Goal: Task Accomplishment & Management: Manage account settings

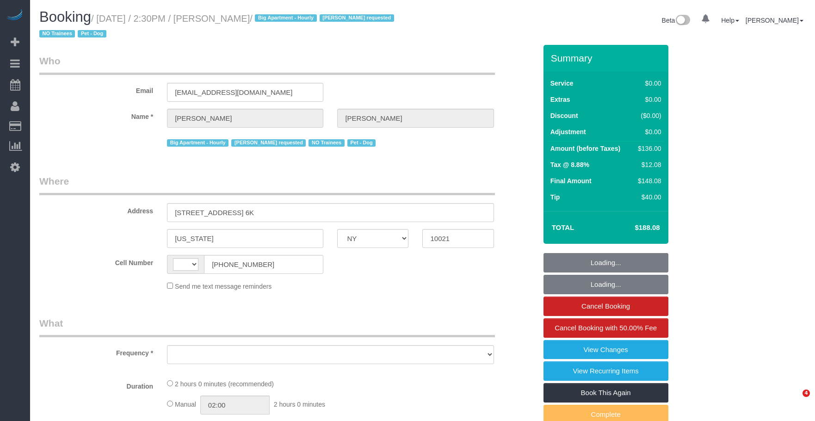
select select "NY"
select select "1"
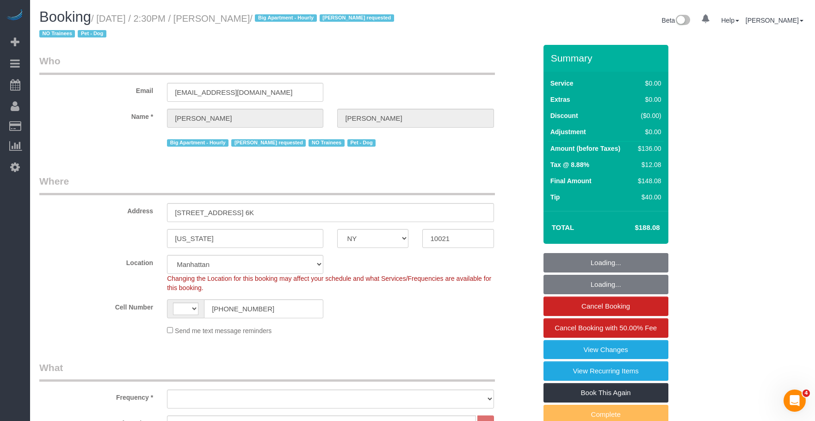
select select "string:US"
select select "object:851"
select select "number:57"
select select "number:75"
select select "number:13"
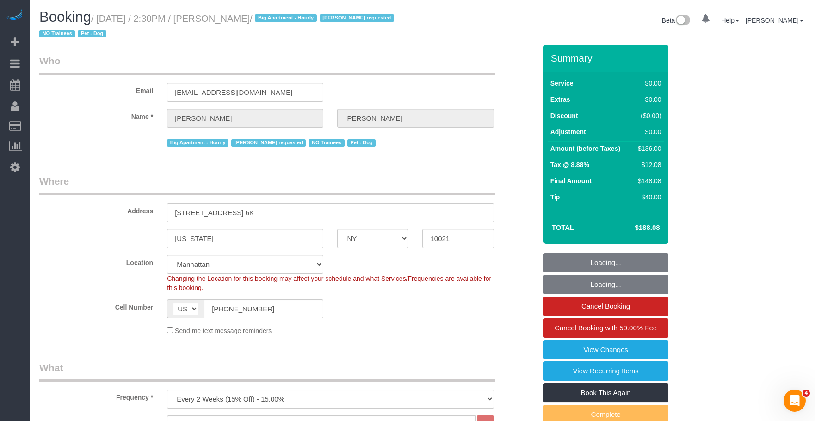
select select "number:6"
select select "string:stripe-pm_1QROV34VGloSiKo7AmWsE2mn"
select select "object:1017"
select select "1"
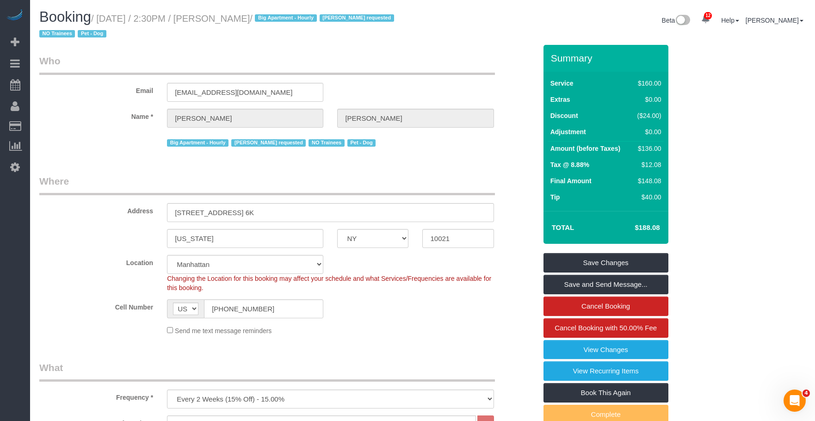
click at [566, 344] on link "View Changes" at bounding box center [605, 349] width 125 height 19
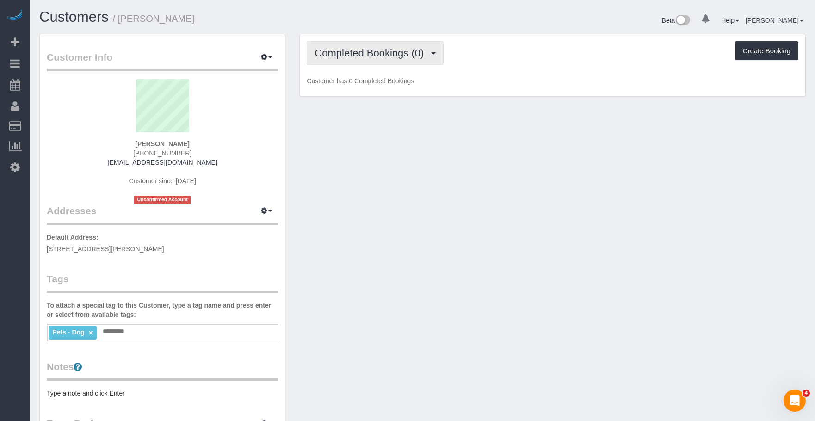
click at [384, 51] on span "Completed Bookings (0)" at bounding box center [371, 53] width 114 height 12
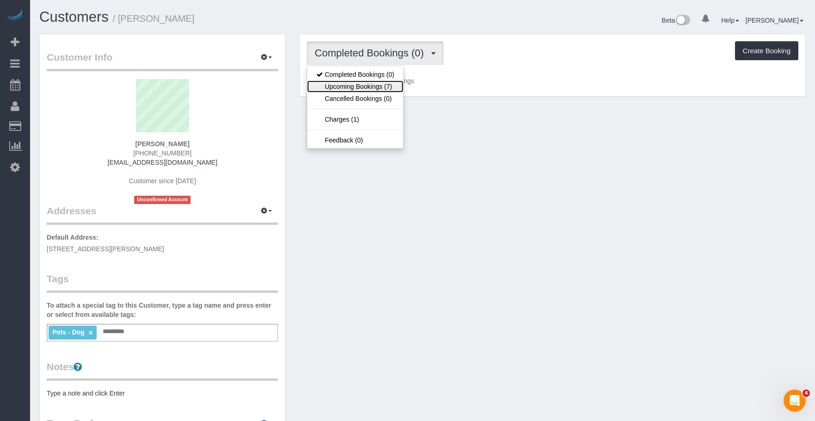
drag, startPoint x: 372, startPoint y: 88, endPoint x: 378, endPoint y: 92, distance: 7.3
click at [372, 88] on link "Upcoming Bookings (7)" at bounding box center [355, 86] width 96 height 12
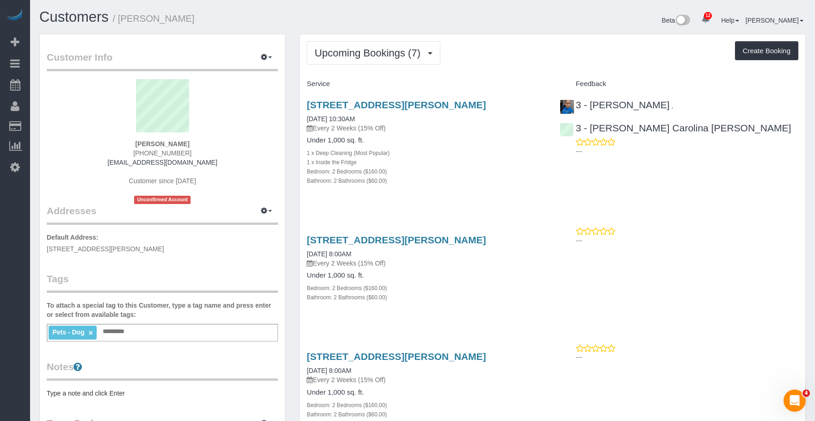
click at [490, 168] on div "Bedroom: 2 Bedrooms ($160.00)" at bounding box center [426, 170] width 239 height 9
click at [463, 104] on link "436 Carroll Street, Apt. 604, Brooklyn, NY 11215" at bounding box center [396, 104] width 179 height 11
click at [434, 235] on link "436 Carroll Street, Apt. 604, Brooklyn, NY 11215" at bounding box center [396, 239] width 179 height 11
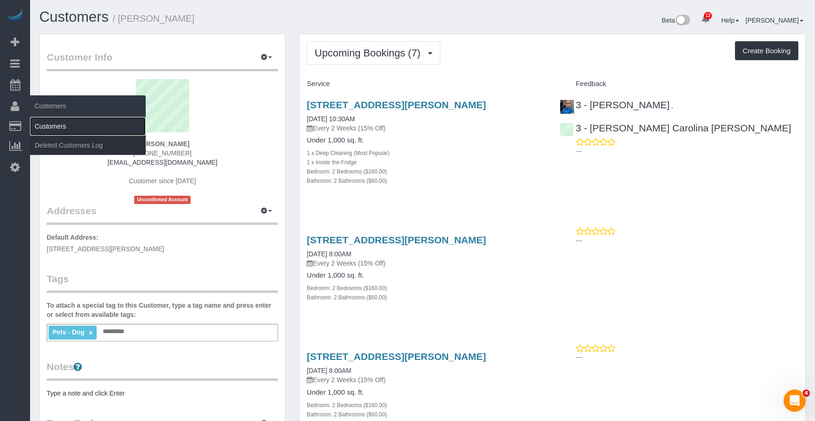
click at [61, 124] on link "Customers" at bounding box center [88, 126] width 116 height 18
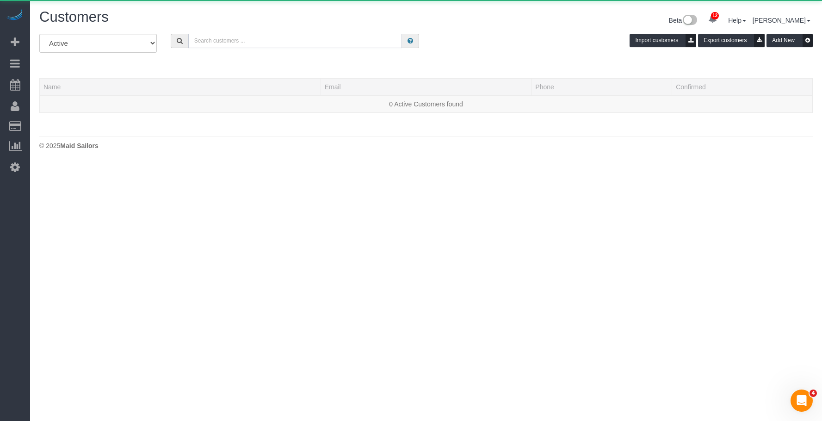
click at [292, 43] on input "text" at bounding box center [295, 41] width 214 height 14
paste input "Santiago Campos-Araoz"
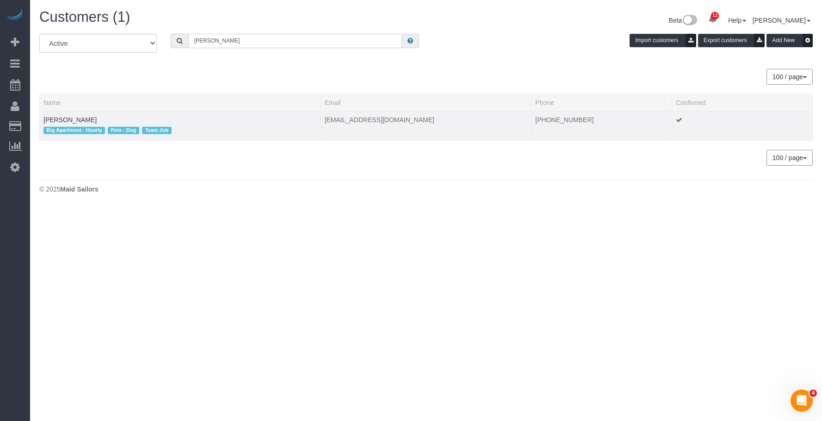
type input "Santiago Campos-Araoz"
click at [107, 125] on div "Big Apartment - Hourly Pets - Dog Team Job" at bounding box center [179, 130] width 273 height 12
click at [97, 121] on link "Santiago Campos-Araoz" at bounding box center [69, 119] width 53 height 7
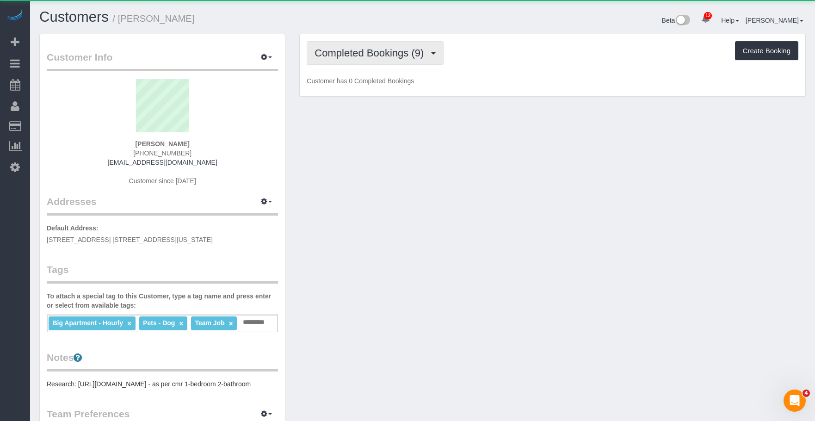
click at [369, 55] on span "Completed Bookings (9)" at bounding box center [371, 53] width 114 height 12
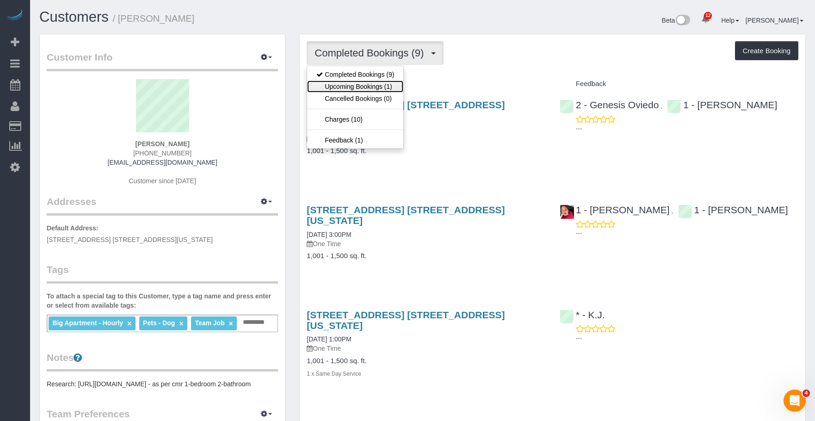
click at [366, 85] on link "Upcoming Bookings (1)" at bounding box center [355, 86] width 96 height 12
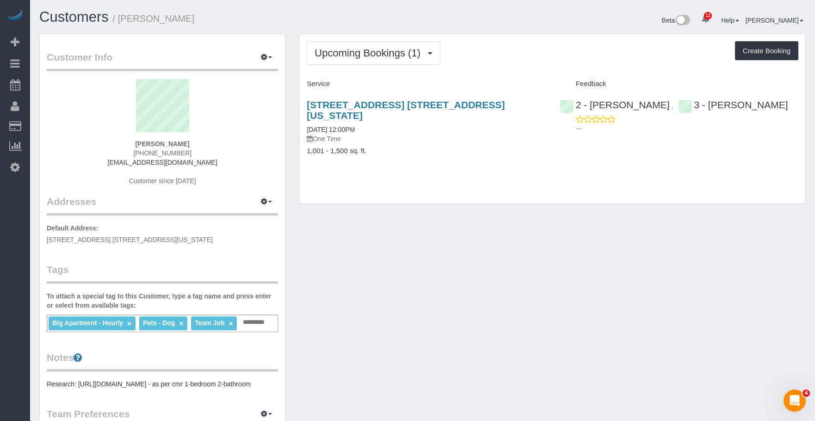
click at [468, 134] on div "230 West 79th Street, Apt. 23n, New York, NY 10024 09/06/2025 12:00PM One Time …" at bounding box center [426, 133] width 252 height 82
click at [434, 118] on div "230 West 79th Street, Apt. 23n, New York, NY 10024 09/06/2025 12:00PM One Time" at bounding box center [426, 121] width 239 height 44
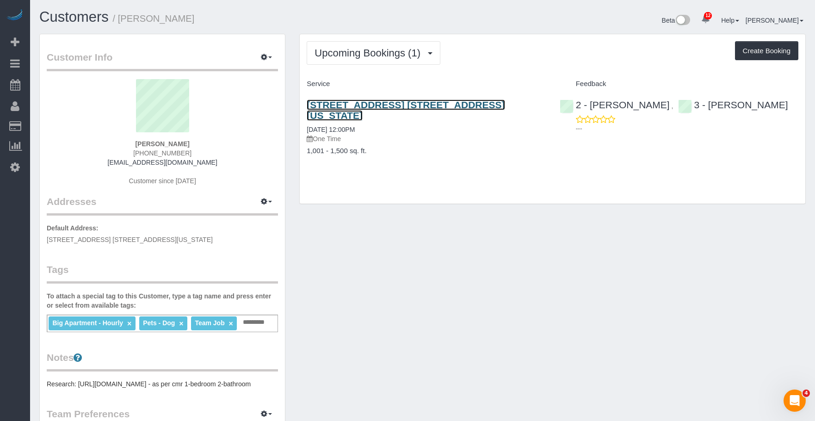
click at [466, 101] on link "230 West 79th Street, Apt. 23n, New York, NY 10024" at bounding box center [406, 109] width 198 height 21
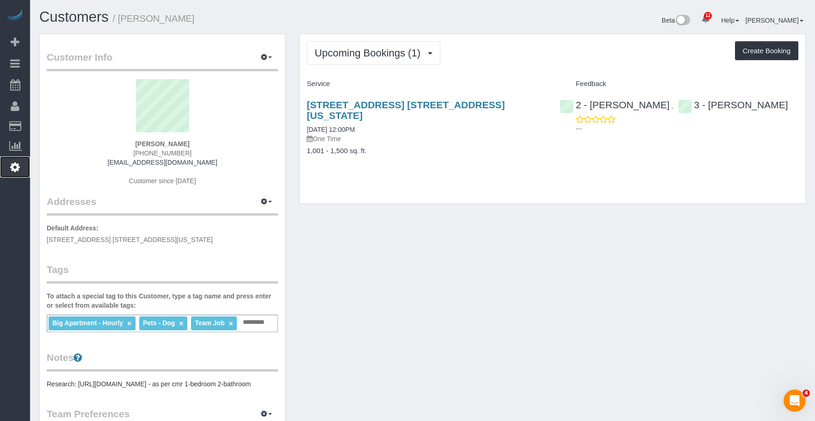
click at [15, 166] on icon at bounding box center [15, 166] width 10 height 11
select select "425"
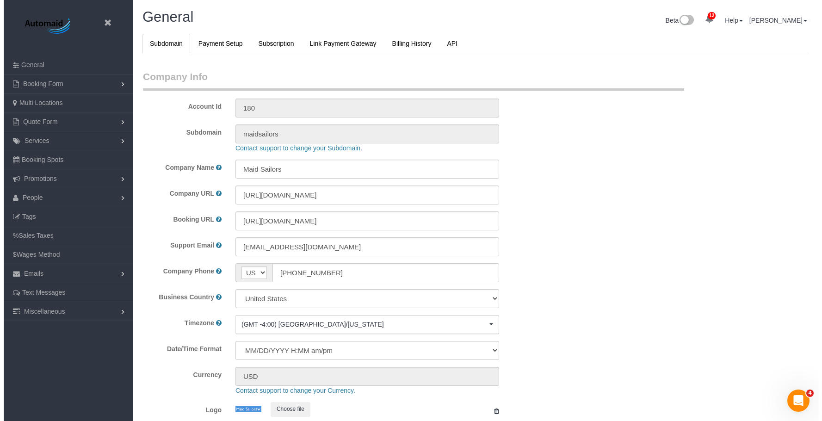
scroll to position [1961, 815]
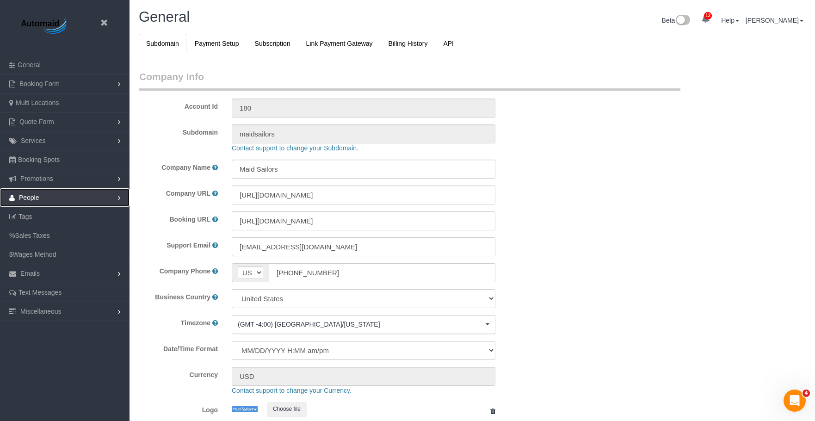
click at [41, 197] on link "People" at bounding box center [64, 197] width 129 height 18
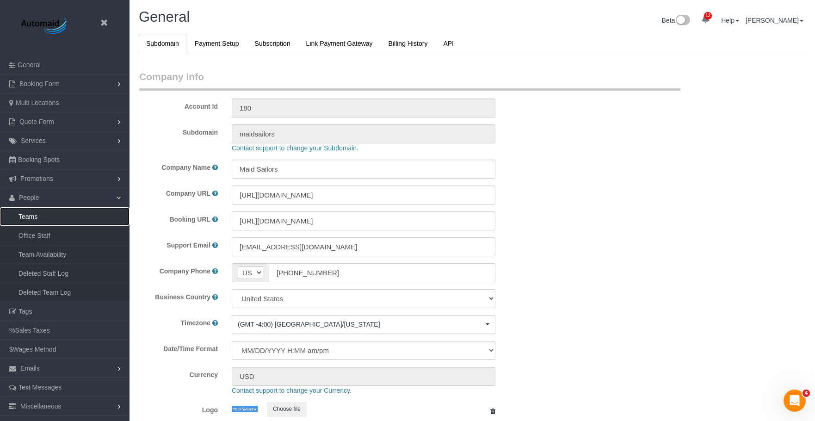
click at [39, 212] on link "Teams" at bounding box center [64, 216] width 129 height 18
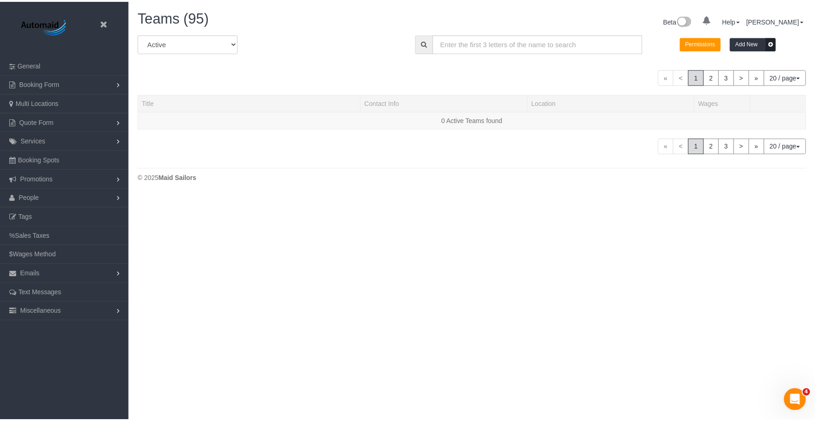
scroll to position [195, 822]
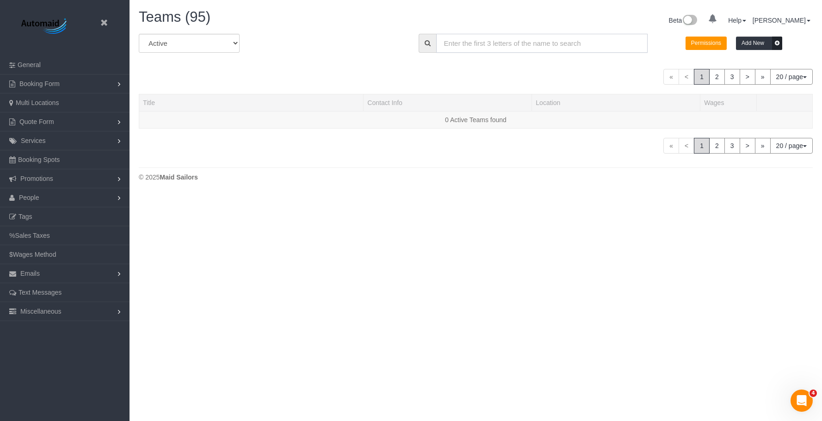
click at [550, 43] on input "text" at bounding box center [542, 43] width 212 height 19
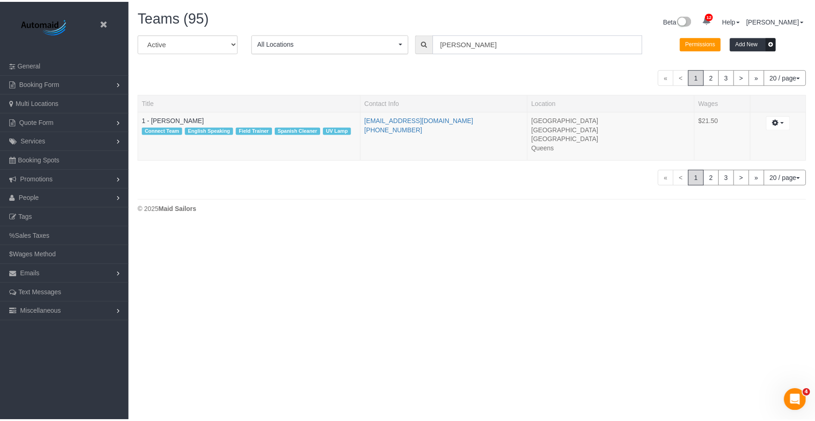
scroll to position [46031, 45417]
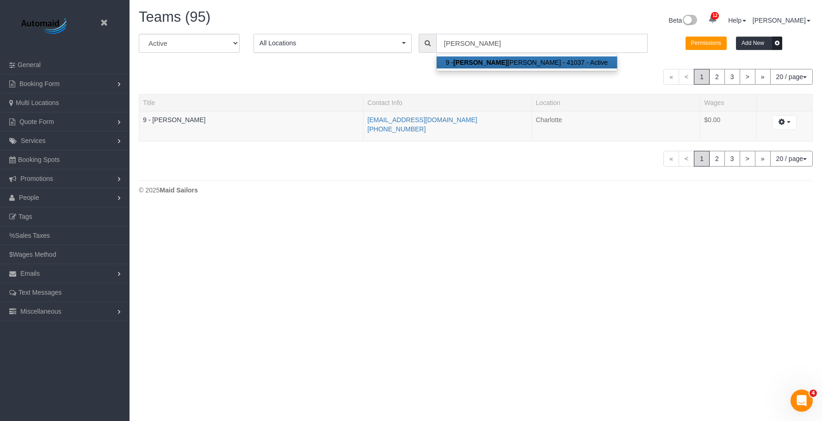
type input "marlene"
drag, startPoint x: 187, startPoint y: 119, endPoint x: 194, endPoint y: 123, distance: 8.5
click at [187, 119] on link "9 - Marlene Anderson" at bounding box center [174, 119] width 62 height 7
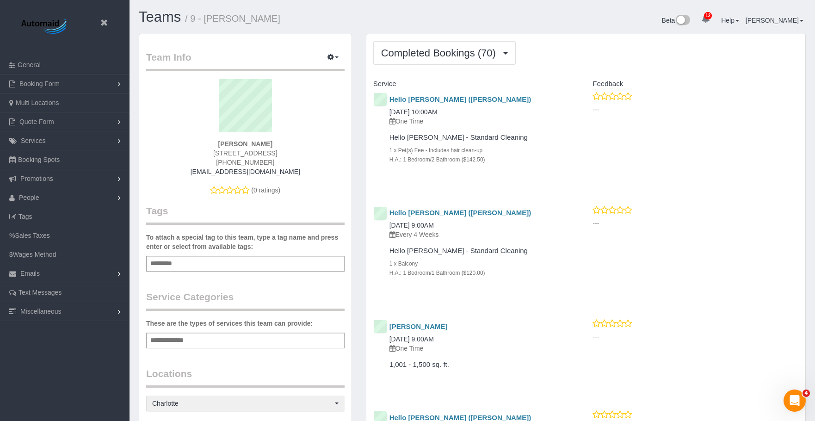
scroll to position [2841, 815]
click at [331, 55] on icon "button" at bounding box center [330, 57] width 6 height 6
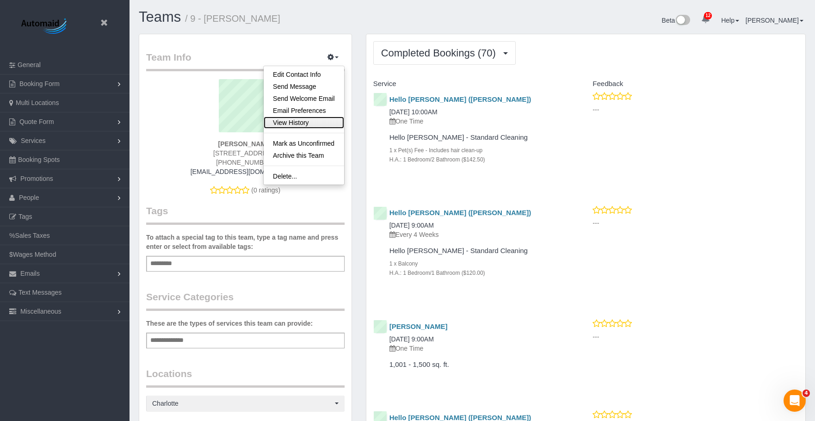
click at [297, 123] on link "View History" at bounding box center [304, 123] width 80 height 12
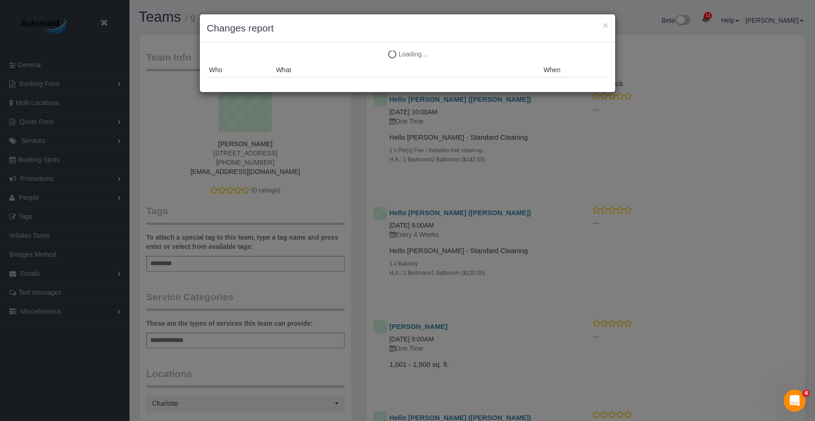
scroll to position [2841, 822]
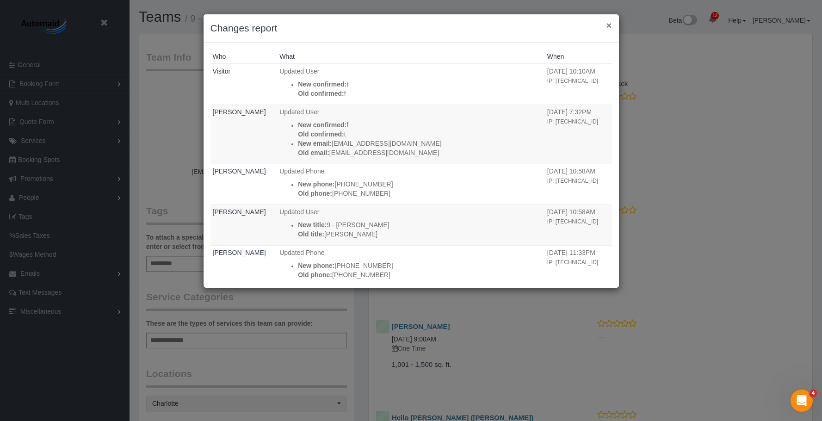
click at [609, 24] on button "×" at bounding box center [609, 25] width 6 height 10
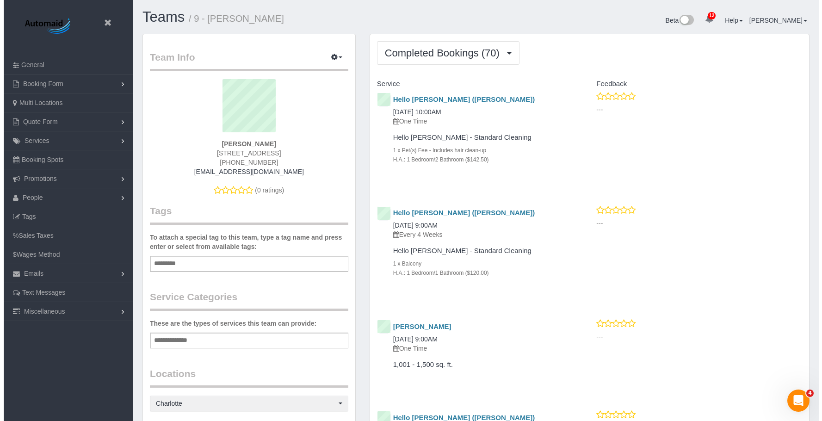
scroll to position [43397, 45424]
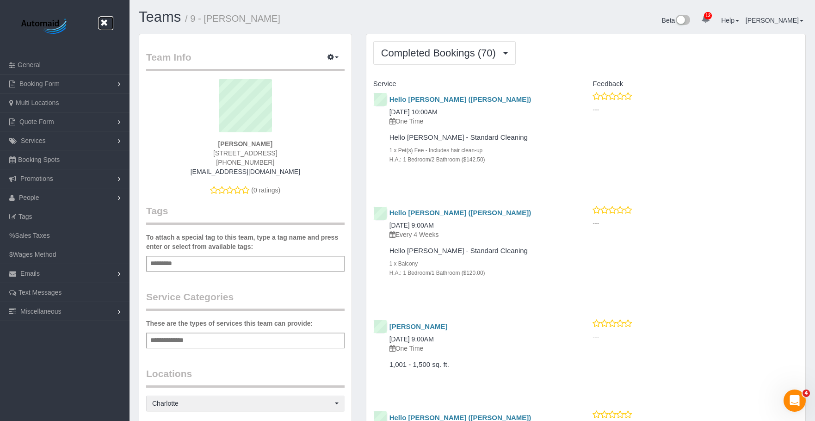
click at [102, 20] on icon at bounding box center [104, 23] width 12 height 12
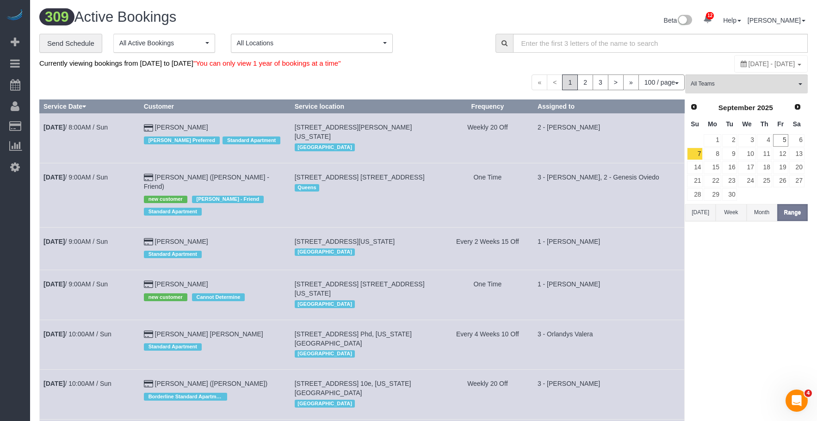
scroll to position [5892, 817]
click at [755, 84] on span "All Teams" at bounding box center [742, 84] width 105 height 8
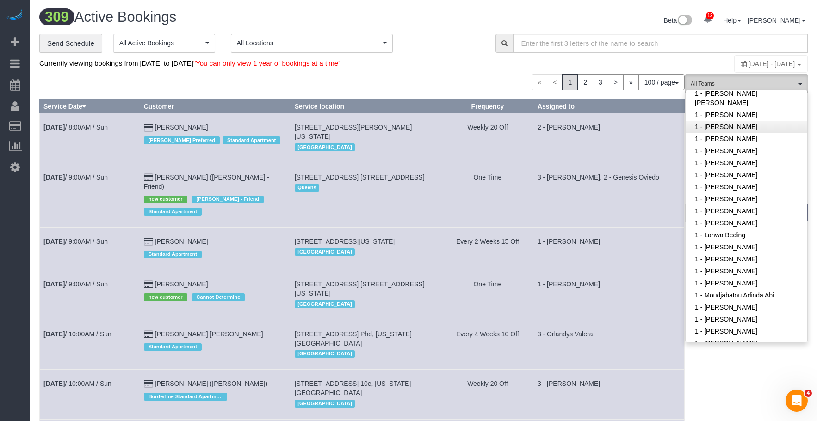
scroll to position [231, 0]
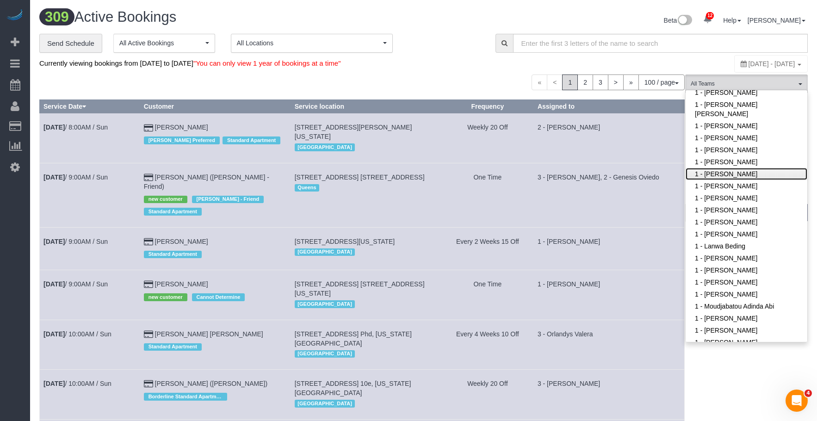
drag, startPoint x: 726, startPoint y: 172, endPoint x: 655, endPoint y: 143, distance: 77.0
click at [727, 172] on link "1 - [PERSON_NAME]" at bounding box center [746, 174] width 122 height 12
click at [437, 14] on div "Beta 12 Your Notifications You have 0 alerts × You have 3 to charge for 09/04/2…" at bounding box center [619, 21] width 391 height 25
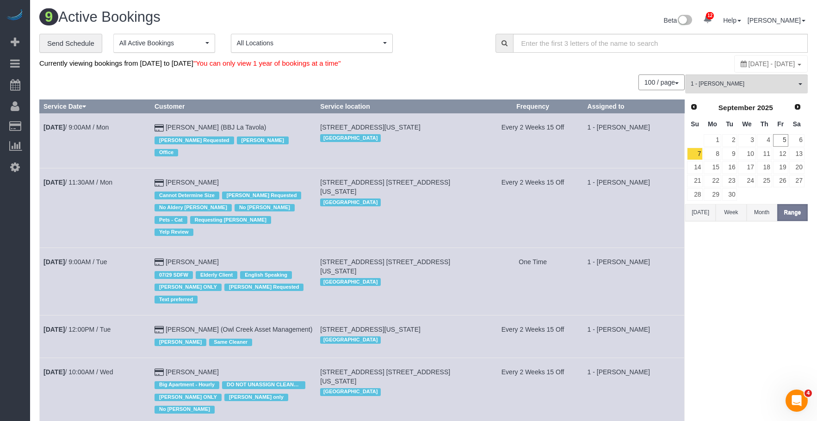
scroll to position [45539, 45422]
drag, startPoint x: 454, startPoint y: 67, endPoint x: 494, endPoint y: 68, distance: 39.8
click at [460, 66] on div "Currently viewing bookings from September 05, 2025 to September 05, 2025 "You c…" at bounding box center [295, 64] width 512 height 18
click at [748, 158] on link "10" at bounding box center [747, 154] width 18 height 12
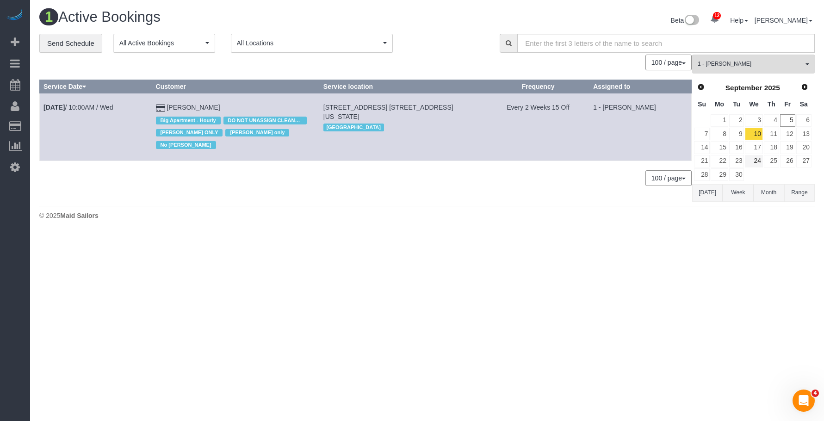
scroll to position [233, 824]
drag, startPoint x: 500, startPoint y: 246, endPoint x: 578, endPoint y: 215, distance: 84.5
click at [500, 246] on body "12 Beta Your Notifications You have 0 alerts × You have 3 to charge for 09/04/2…" at bounding box center [412, 210] width 824 height 421
click at [756, 161] on link "24" at bounding box center [753, 161] width 18 height 12
click at [531, 273] on body "12 Beta Your Notifications You have 0 alerts × You have 3 to charge for 09/04/2…" at bounding box center [412, 210] width 824 height 421
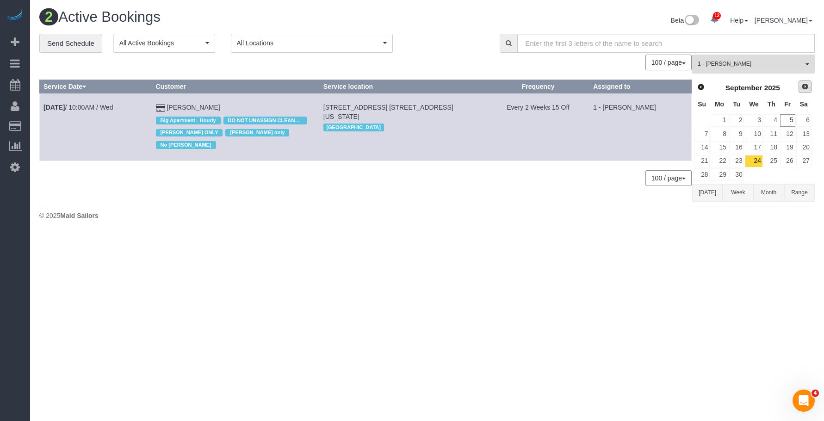
click at [806, 83] on span "Next" at bounding box center [804, 86] width 7 height 7
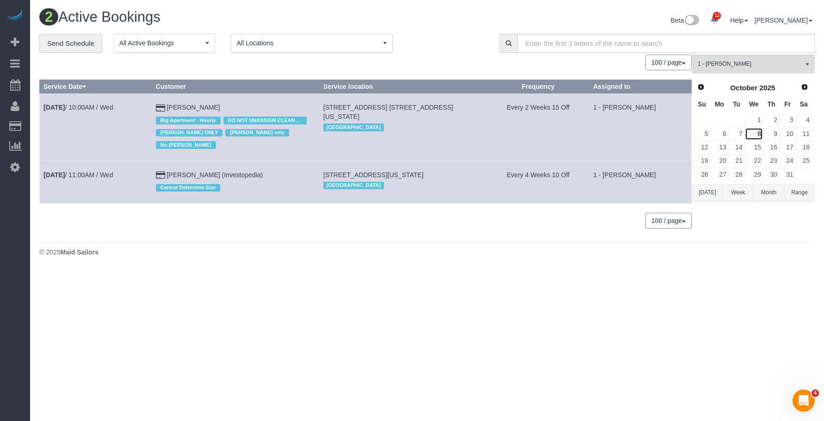
click at [758, 135] on link "8" at bounding box center [753, 134] width 18 height 12
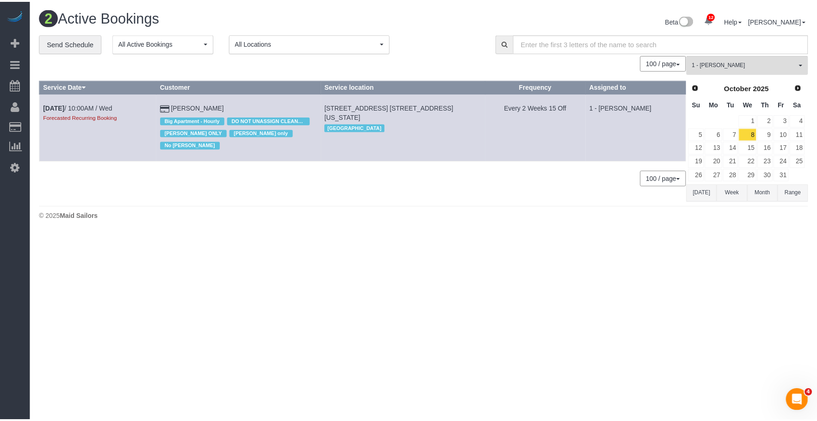
scroll to position [233, 824]
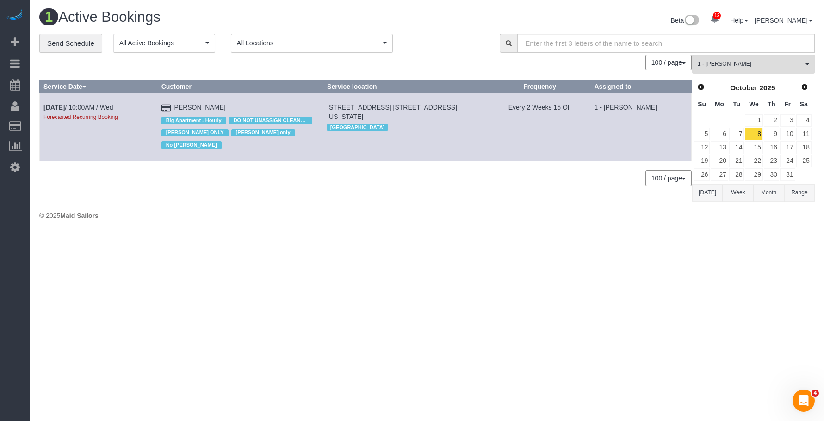
click at [395, 332] on body "12 Beta Your Notifications You have 0 alerts × You have 3 to charge for 09/04/2…" at bounding box center [412, 210] width 824 height 421
click at [745, 62] on span "1 - [PERSON_NAME]" at bounding box center [749, 64] width 105 height 8
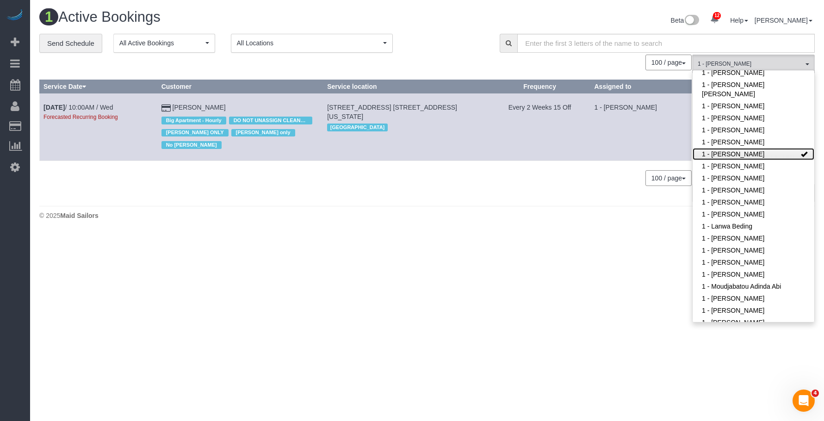
click at [764, 152] on link "1 - [PERSON_NAME]" at bounding box center [753, 154] width 122 height 12
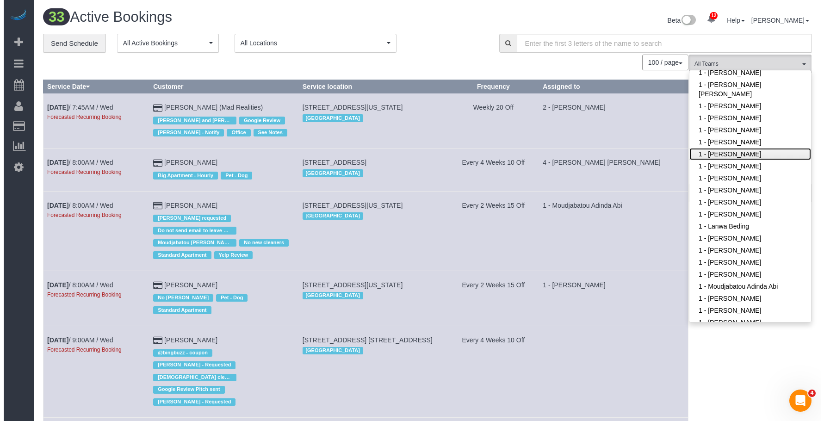
scroll to position [2126, 817]
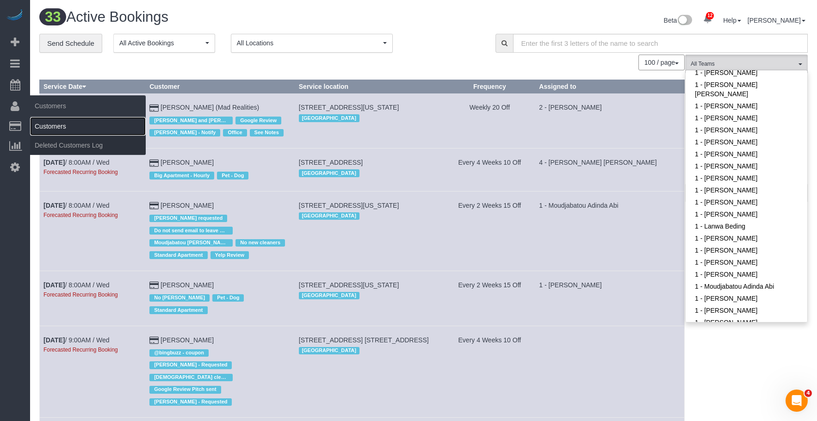
click at [68, 124] on link "Customers" at bounding box center [88, 126] width 116 height 18
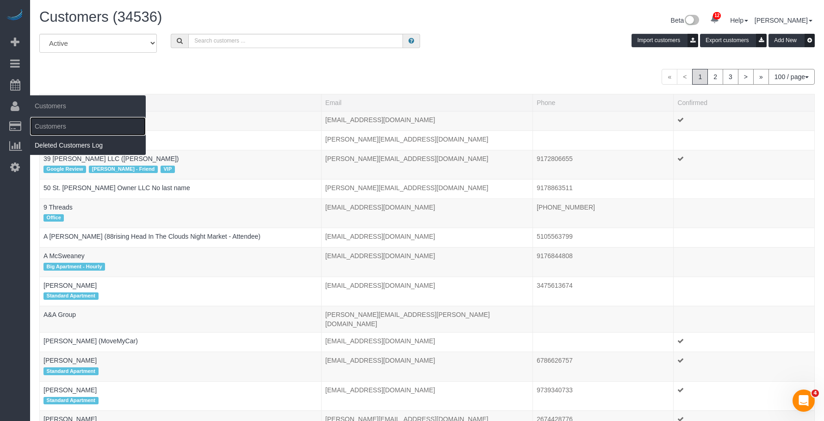
scroll to position [2838, 817]
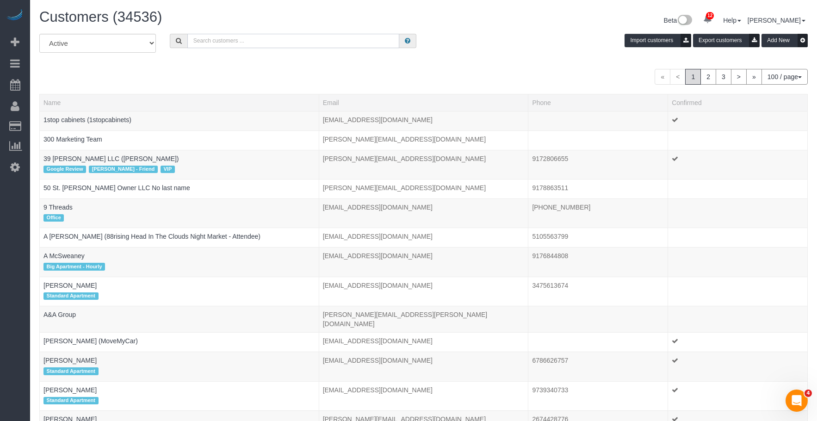
click at [237, 36] on input "text" at bounding box center [293, 41] width 212 height 14
paste input "Erik Swanson"
type input "Erik Swanson"
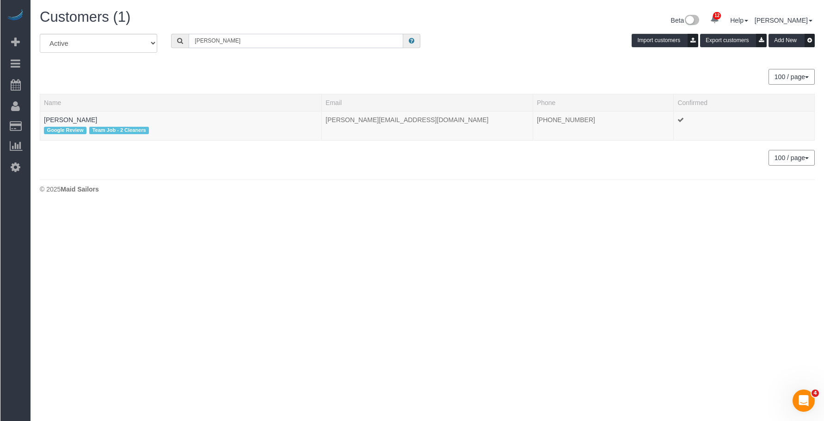
scroll to position [46031, 45415]
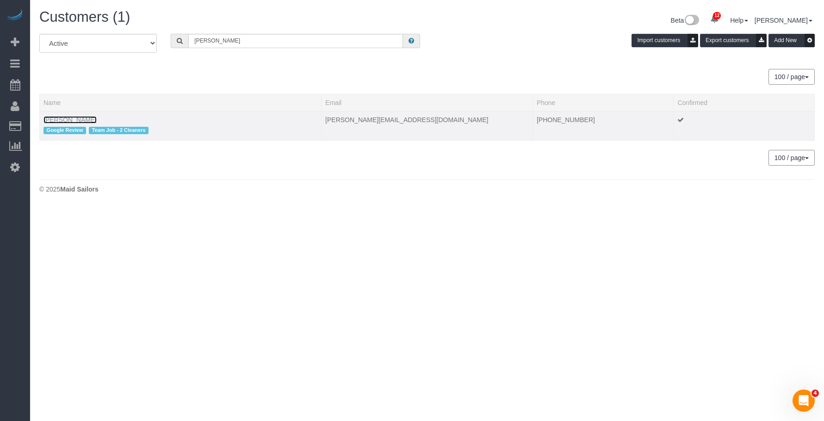
drag, startPoint x: 74, startPoint y: 119, endPoint x: 217, endPoint y: 139, distance: 144.3
click at [75, 119] on link "Erik Swanson" at bounding box center [69, 119] width 53 height 7
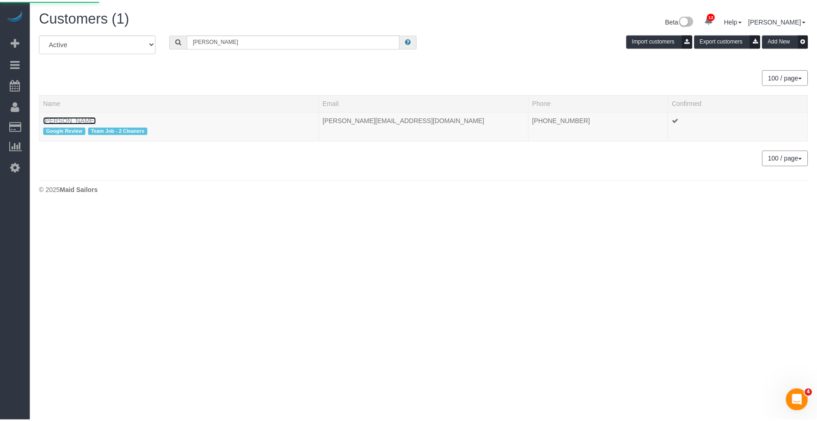
scroll to position [207, 824]
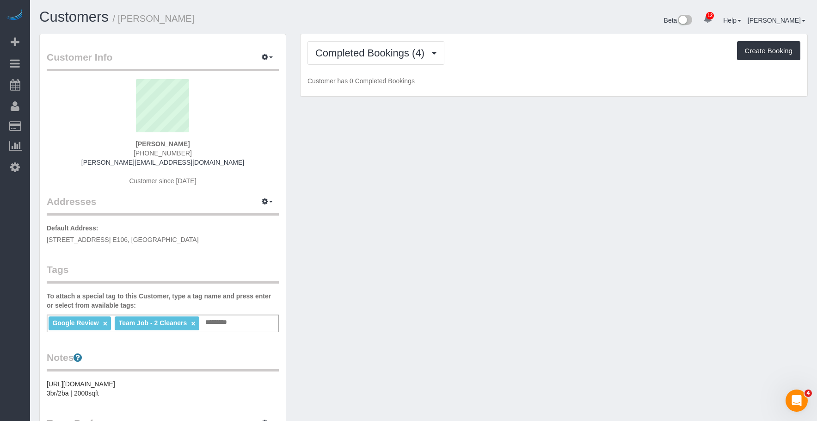
scroll to position [706, 817]
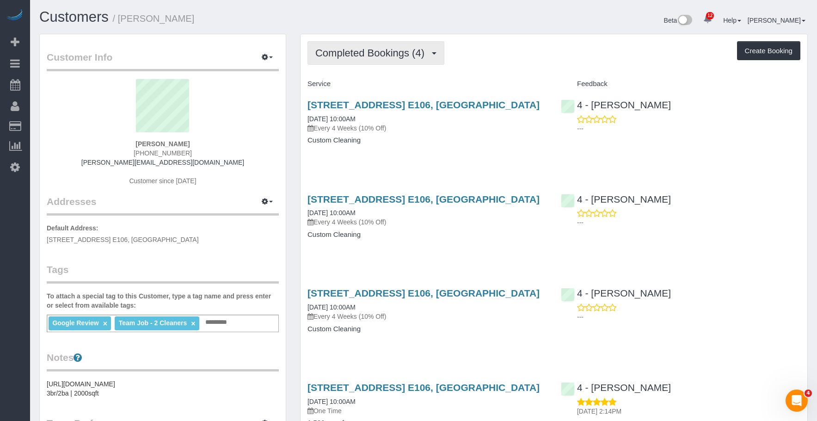
click at [363, 45] on button "Completed Bookings (4)" at bounding box center [375, 53] width 137 height 24
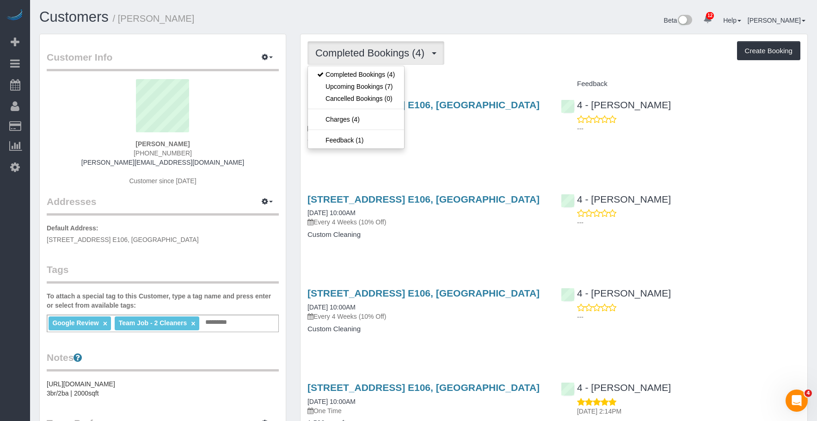
click at [546, 73] on div "Completed Bookings (4) Completed Bookings (4) Upcoming Bookings (7) Cancelled B…" at bounding box center [554, 254] width 507 height 441
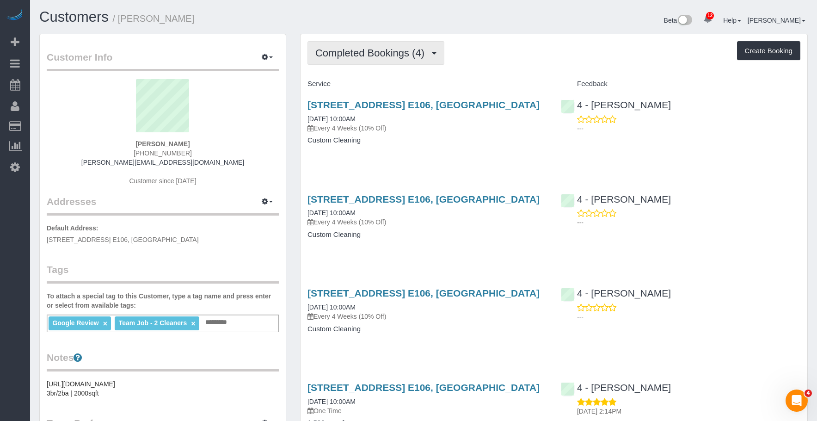
drag, startPoint x: 395, startPoint y: 58, endPoint x: 386, endPoint y: 85, distance: 28.4
click at [395, 58] on span "Completed Bookings (4)" at bounding box center [372, 53] width 114 height 12
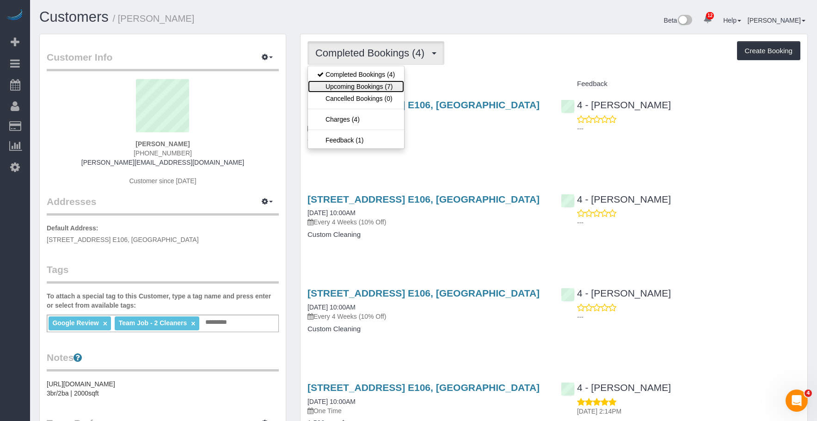
drag, startPoint x: 384, startPoint y: 86, endPoint x: 524, endPoint y: 172, distance: 164.2
click at [384, 86] on link "Upcoming Bookings (7)" at bounding box center [356, 86] width 96 height 12
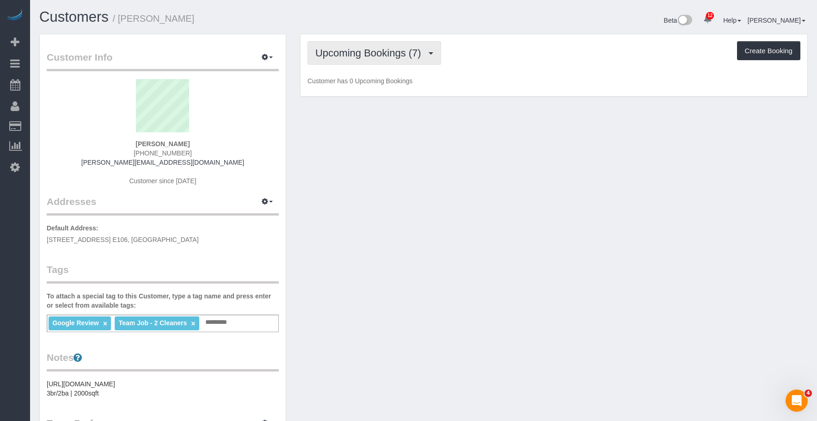
click at [363, 56] on span "Upcoming Bookings (7)" at bounding box center [370, 53] width 111 height 12
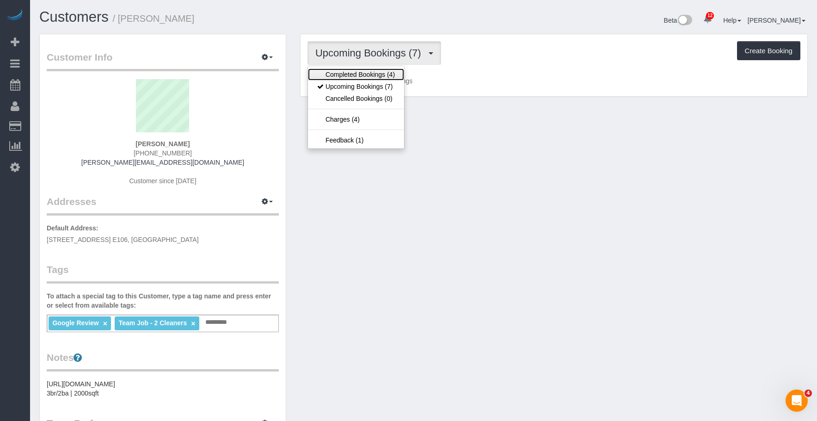
drag, startPoint x: 352, startPoint y: 75, endPoint x: 370, endPoint y: 85, distance: 20.5
click at [352, 76] on link "Completed Bookings (4)" at bounding box center [356, 74] width 96 height 12
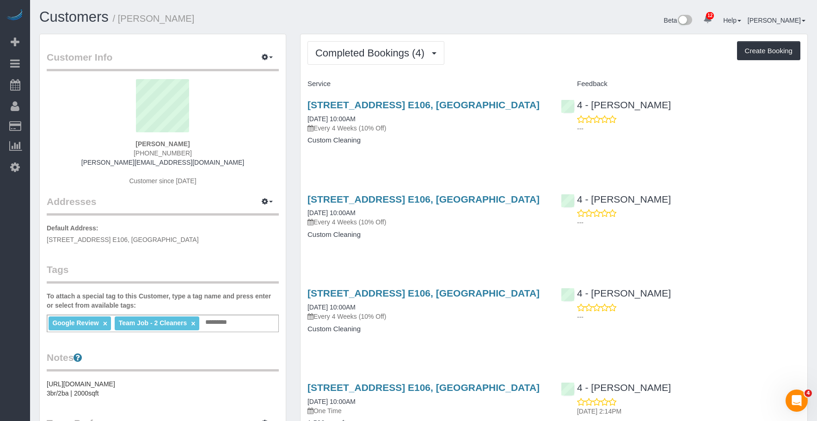
scroll to position [45533, 45422]
drag, startPoint x: 387, startPoint y: 56, endPoint x: 388, endPoint y: 77, distance: 20.9
click at [386, 56] on span "Completed Bookings (4)" at bounding box center [372, 53] width 114 height 12
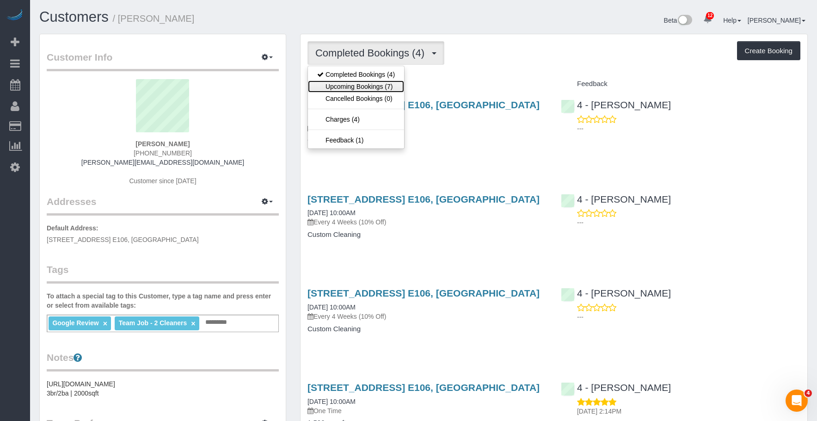
click at [383, 85] on link "Upcoming Bookings (7)" at bounding box center [356, 86] width 96 height 12
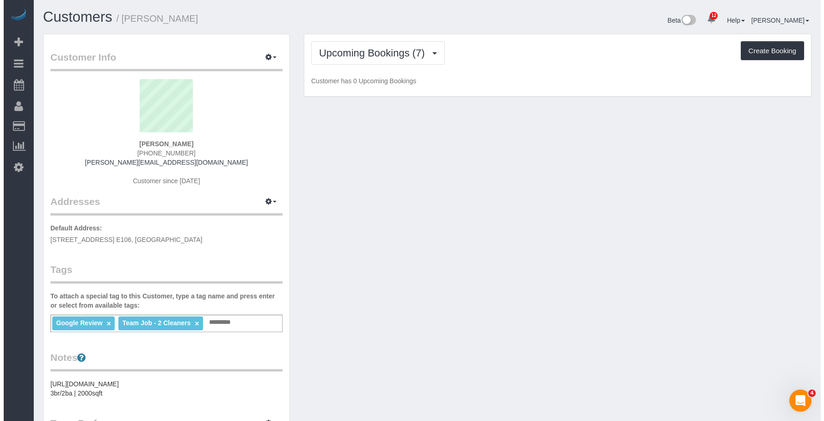
scroll to position [846, 817]
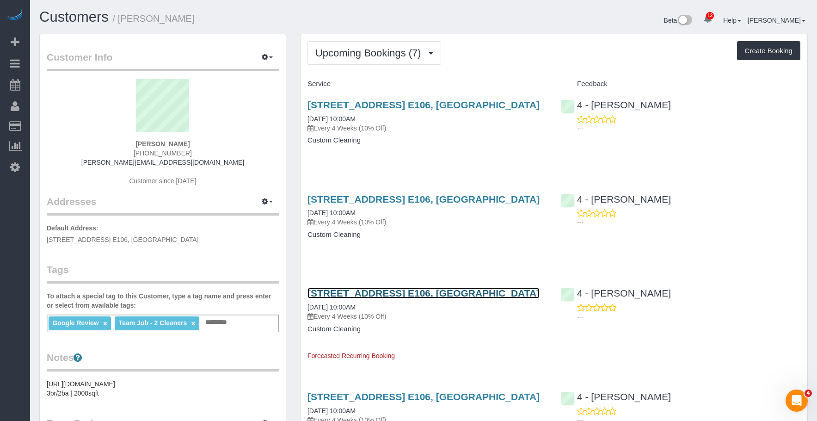
click at [475, 294] on link "791 Tremont Street, Apt. E106, Boston, MA 02118" at bounding box center [423, 293] width 232 height 11
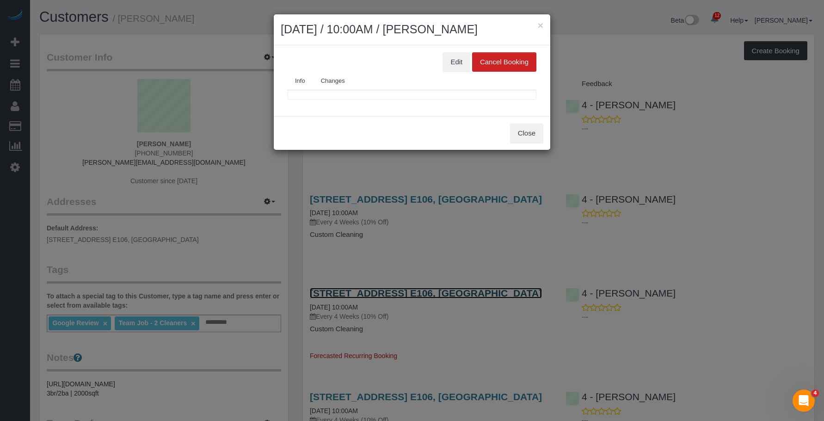
scroll to position [846, 824]
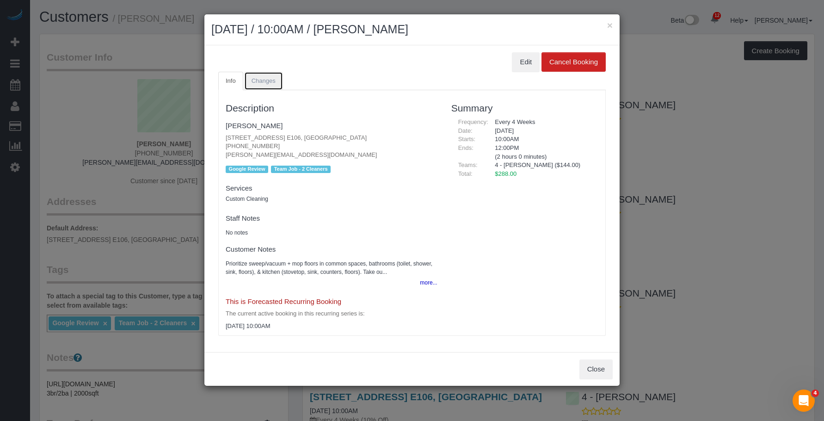
click at [269, 81] on span "Changes" at bounding box center [264, 80] width 24 height 7
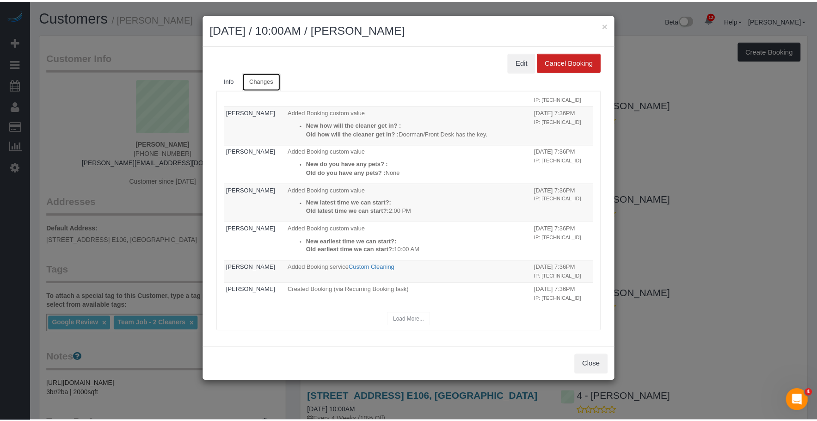
scroll to position [0, 0]
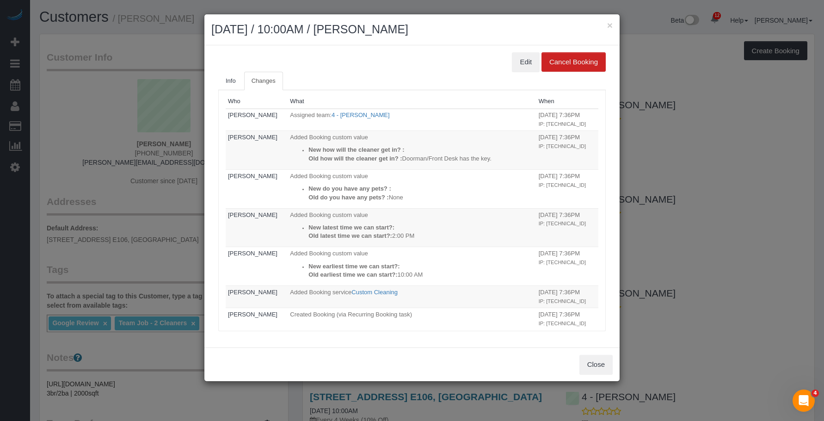
click at [613, 23] on div "× November 03, 2025 / 10:00AM / Erik Swanson" at bounding box center [411, 29] width 415 height 31
click at [612, 25] on button "×" at bounding box center [610, 25] width 6 height 10
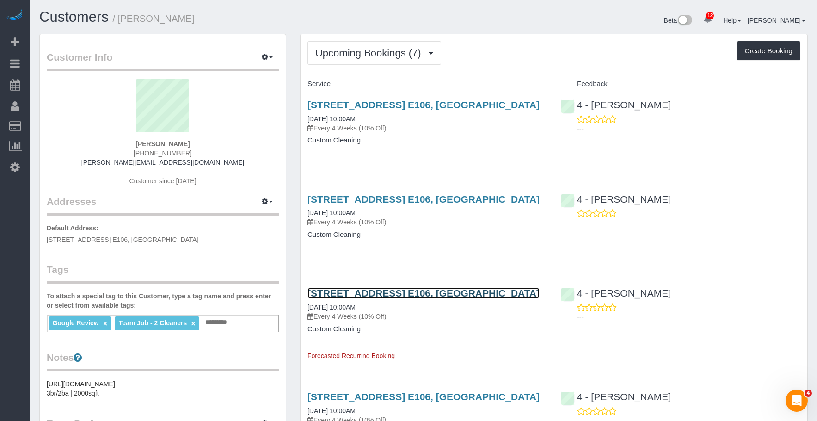
scroll to position [45393, 45422]
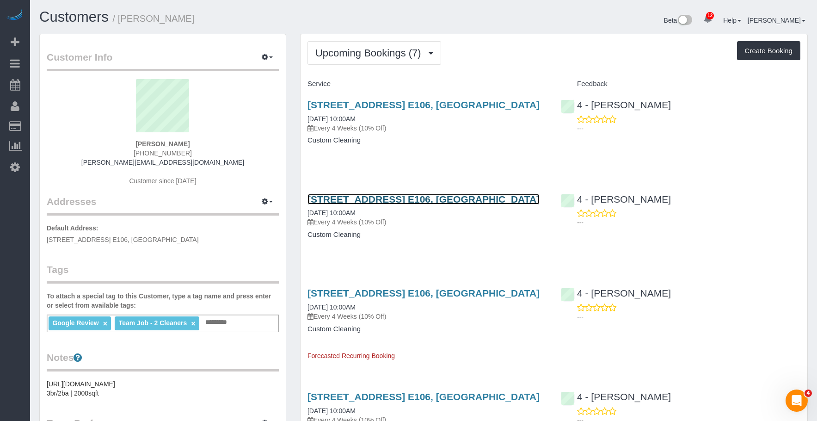
click at [465, 198] on link "791 Tremont Street, Apt. E106, Boston, MA 02118" at bounding box center [423, 199] width 232 height 11
click at [455, 139] on h4 "Custom Cleaning" at bounding box center [427, 140] width 240 height 8
drag, startPoint x: 120, startPoint y: 17, endPoint x: 181, endPoint y: 18, distance: 60.6
click at [181, 18] on h1 "Customers / Erik Swanson" at bounding box center [227, 17] width 377 height 16
copy small "Erik Swanson"
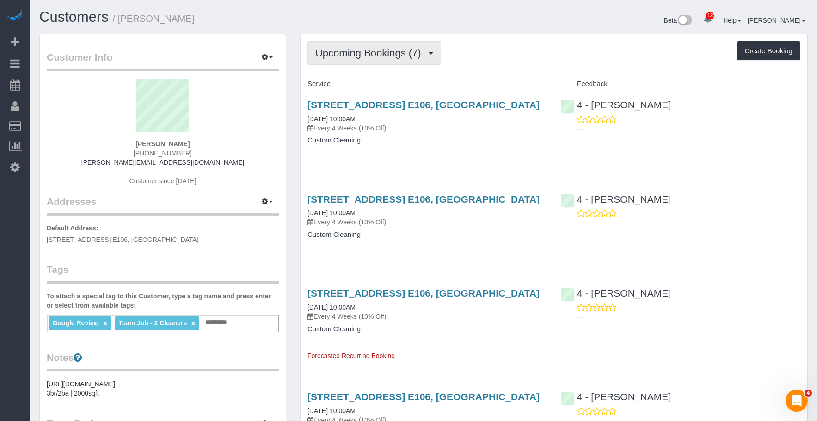
drag, startPoint x: 368, startPoint y: 52, endPoint x: 364, endPoint y: 69, distance: 17.2
click at [368, 52] on span "Upcoming Bookings (7)" at bounding box center [370, 53] width 111 height 12
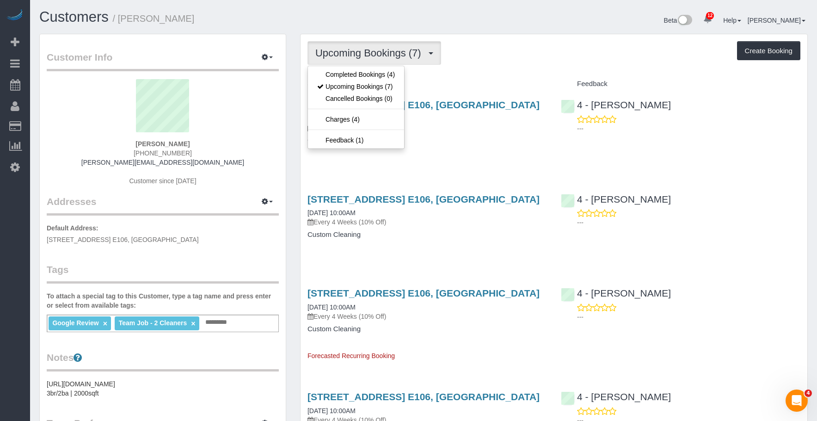
click at [499, 55] on div "Upcoming Bookings (7) Completed Bookings (4) Upcoming Bookings (7) Cancelled Bo…" at bounding box center [553, 53] width 493 height 24
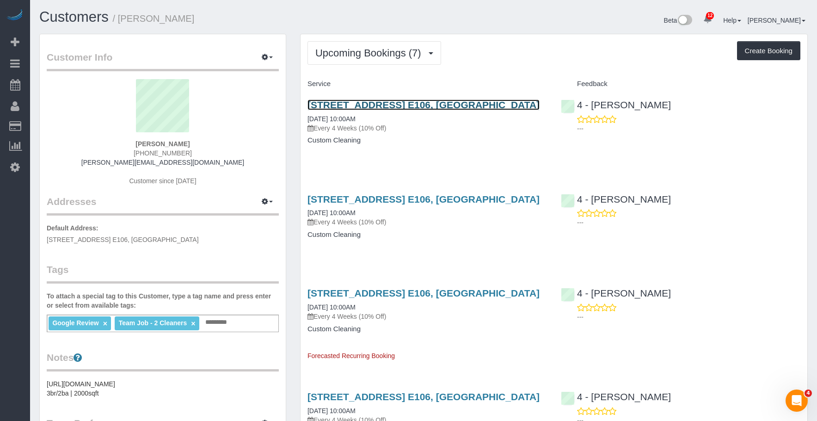
click at [463, 103] on link "791 Tremont Street, Apt. E106, Boston, MA 02118" at bounding box center [423, 104] width 232 height 11
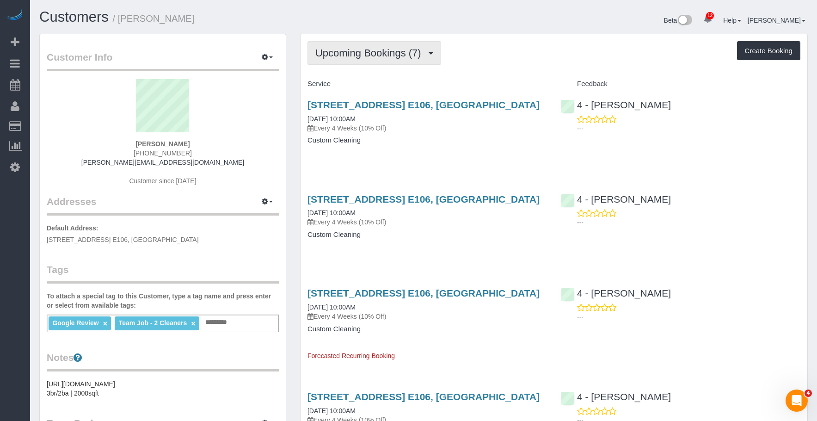
click at [325, 46] on button "Upcoming Bookings (7)" at bounding box center [374, 53] width 134 height 24
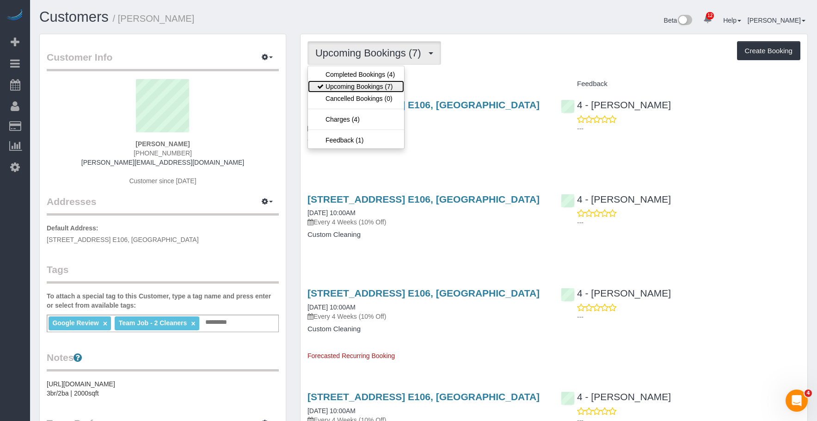
click at [339, 83] on link "Upcoming Bookings (7)" at bounding box center [356, 86] width 96 height 12
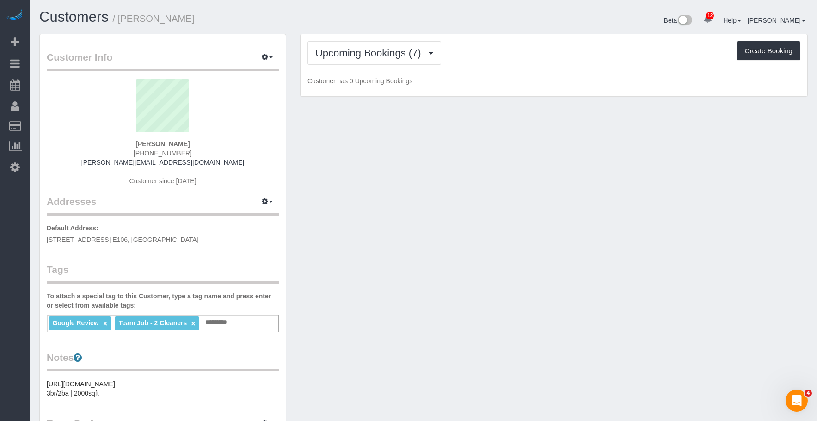
scroll to position [706, 817]
click at [349, 49] on span "Upcoming Bookings (7)" at bounding box center [370, 53] width 111 height 12
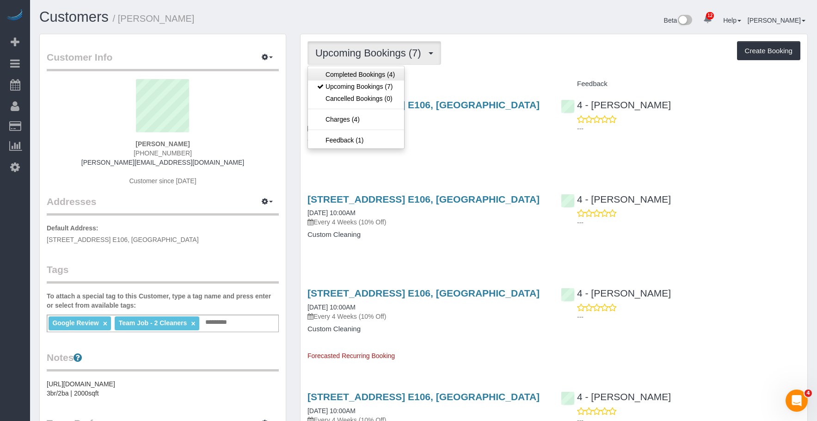
scroll to position [45393, 45422]
click at [346, 75] on link "Completed Bookings (4)" at bounding box center [356, 74] width 96 height 12
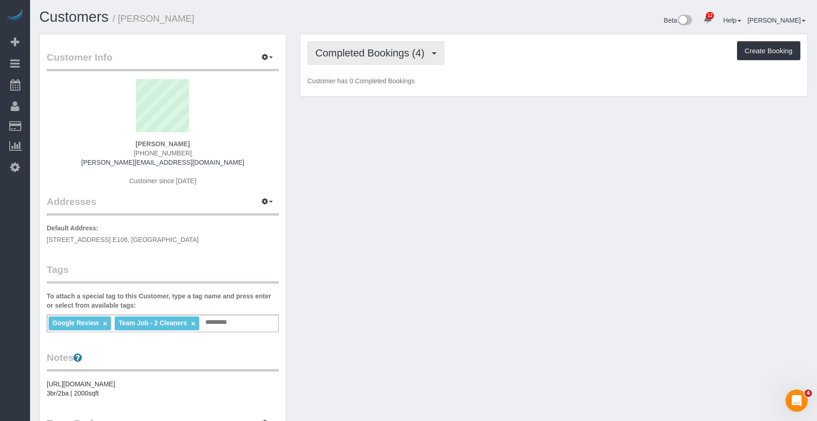
scroll to position [45533, 45422]
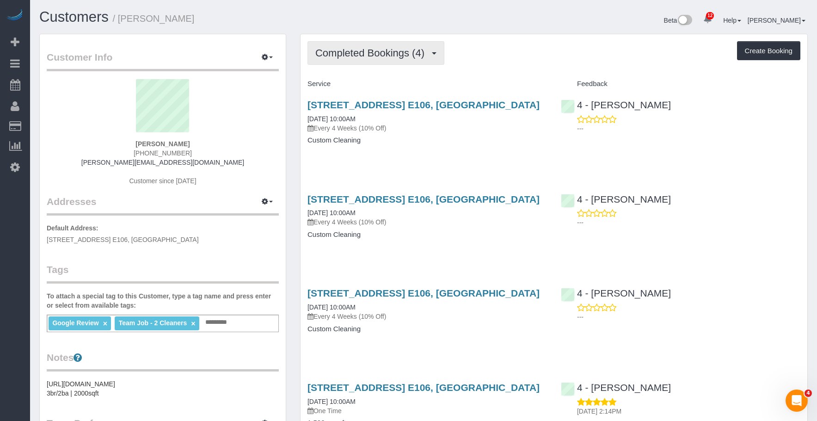
drag, startPoint x: 363, startPoint y: 51, endPoint x: 354, endPoint y: 74, distance: 24.1
click at [363, 51] on span "Completed Bookings (4)" at bounding box center [372, 53] width 114 height 12
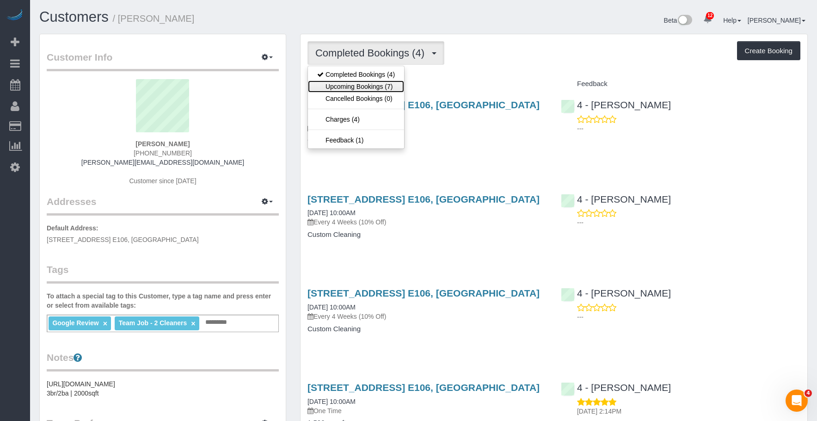
click at [347, 86] on link "Upcoming Bookings (7)" at bounding box center [356, 86] width 96 height 12
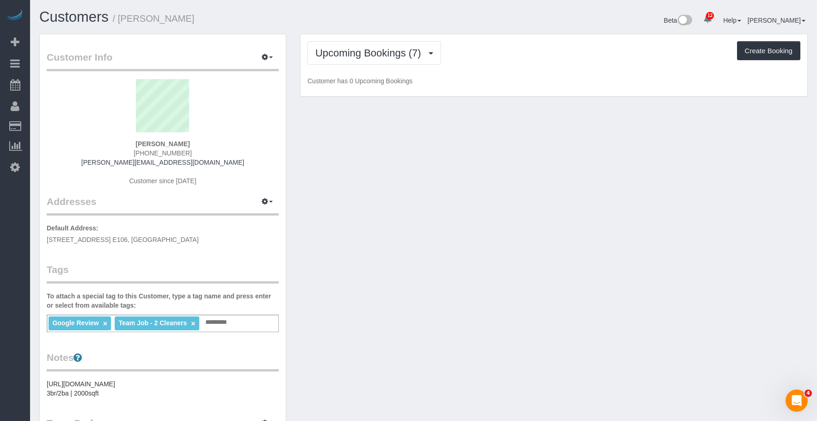
scroll to position [846, 817]
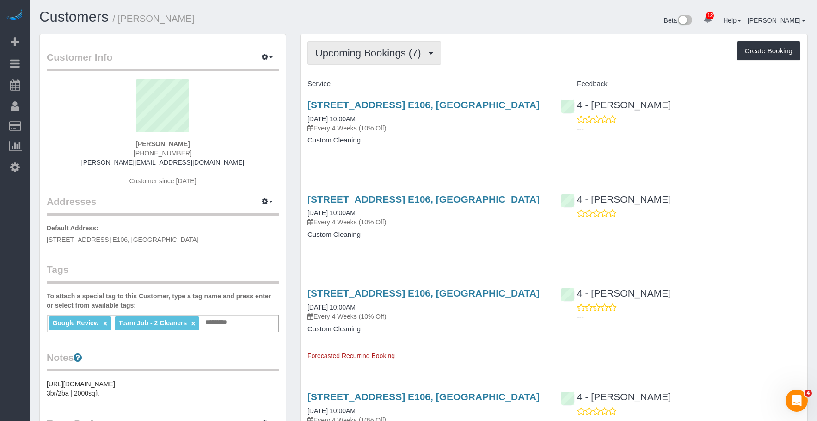
click at [341, 46] on button "Upcoming Bookings (7)" at bounding box center [374, 53] width 134 height 24
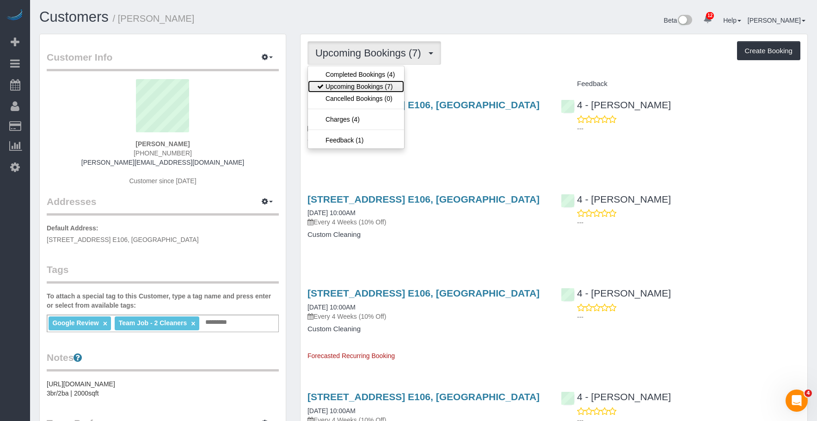
click at [364, 86] on link "Upcoming Bookings (7)" at bounding box center [356, 86] width 96 height 12
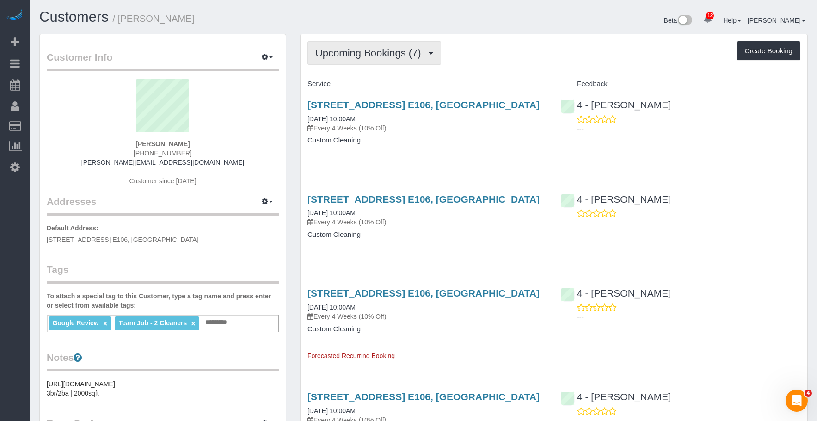
click at [405, 56] on span "Upcoming Bookings (7)" at bounding box center [370, 53] width 111 height 12
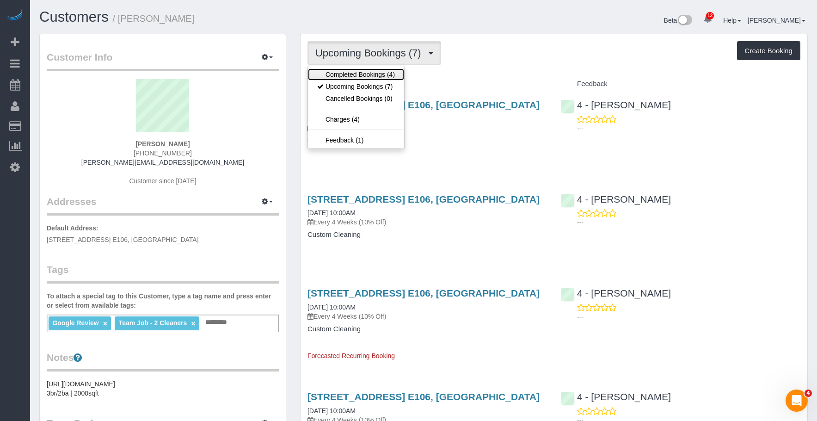
click at [381, 78] on link "Completed Bookings (4)" at bounding box center [356, 74] width 96 height 12
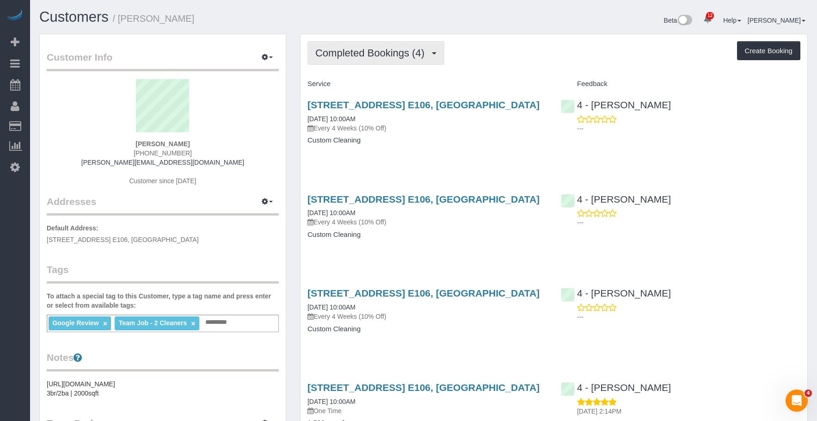
click at [401, 49] on span "Completed Bookings (4)" at bounding box center [372, 53] width 114 height 12
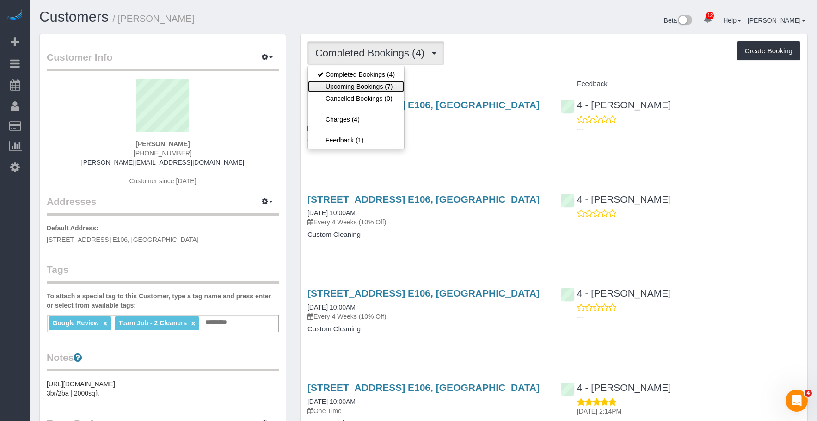
click at [358, 83] on link "Upcoming Bookings (7)" at bounding box center [356, 86] width 96 height 12
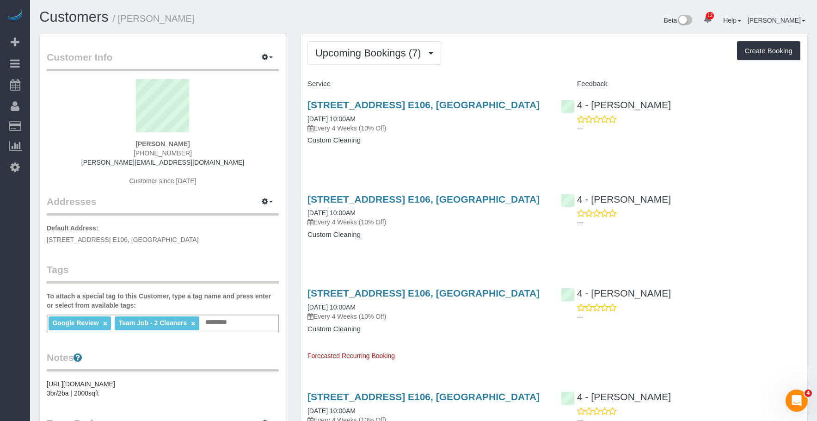
scroll to position [846, 817]
click at [494, 259] on div "Service Feedback 791 Tremont Street, Apt. E106, Boston, MA 02118 09/09/2025 10:…" at bounding box center [553, 425] width 493 height 698
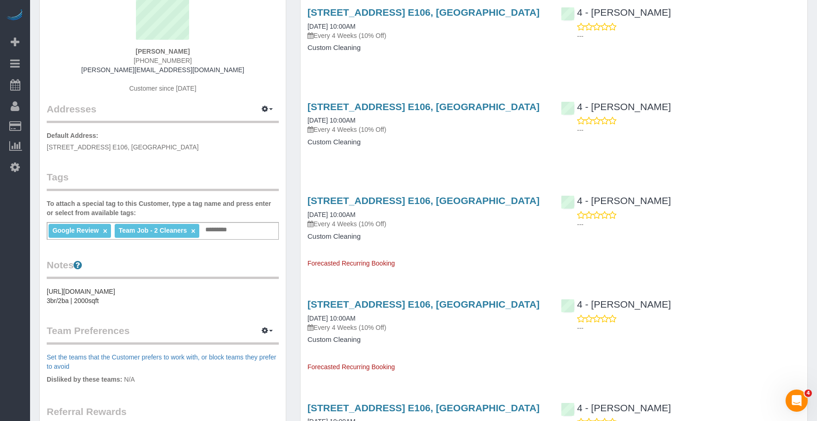
scroll to position [0, 0]
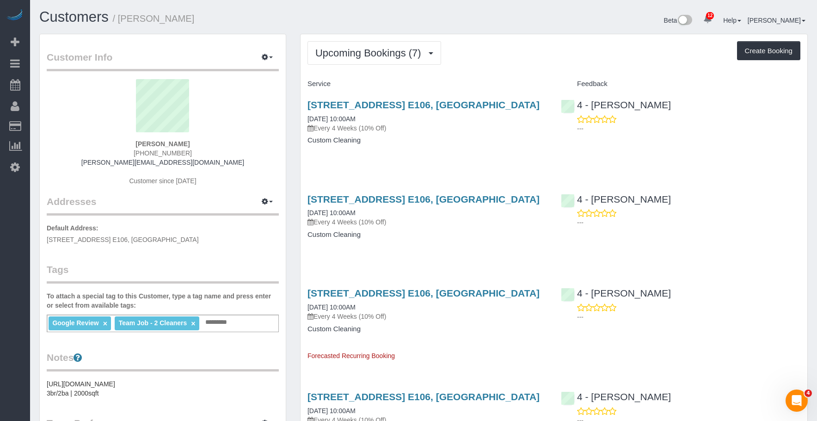
click at [492, 244] on div "791 Tremont Street, Apt. E106, Boston, MA 02118 10/06/2025 10:00AM Every 4 Week…" at bounding box center [427, 221] width 253 height 71
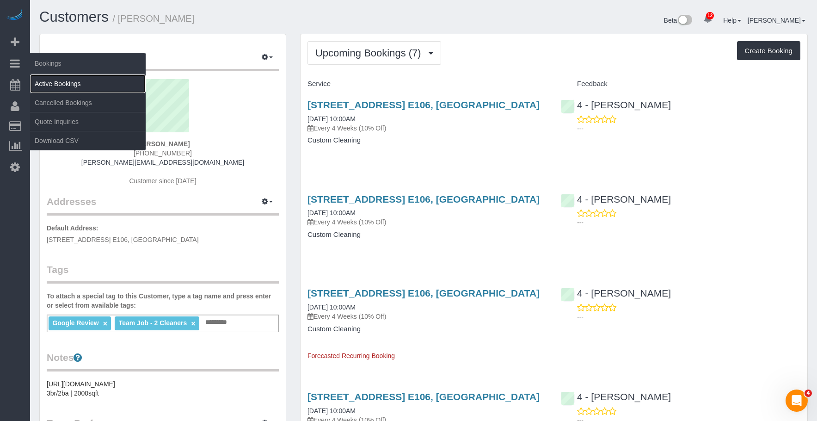
click at [52, 83] on link "Active Bookings" at bounding box center [88, 83] width 116 height 18
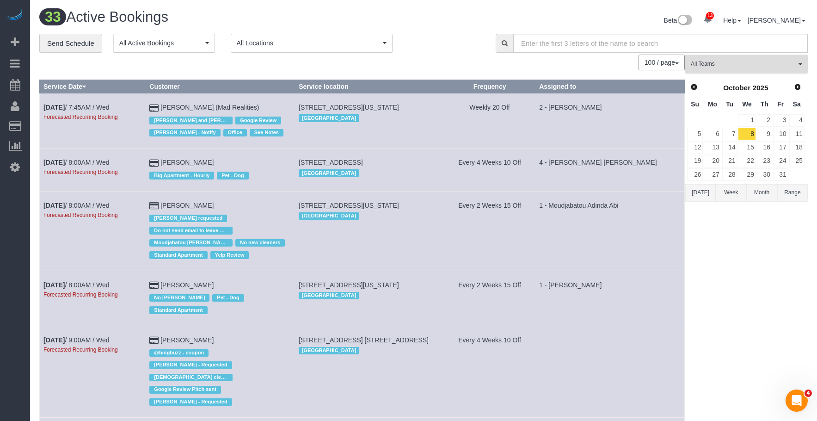
click at [733, 66] on span "All Teams" at bounding box center [743, 64] width 105 height 8
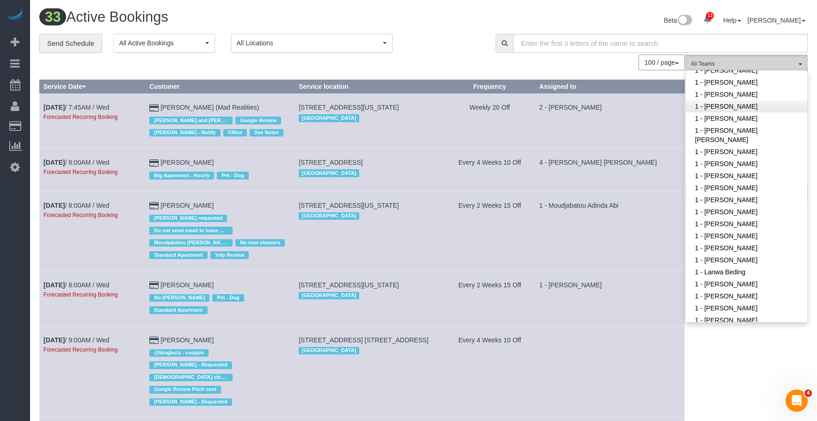
scroll to position [277, 0]
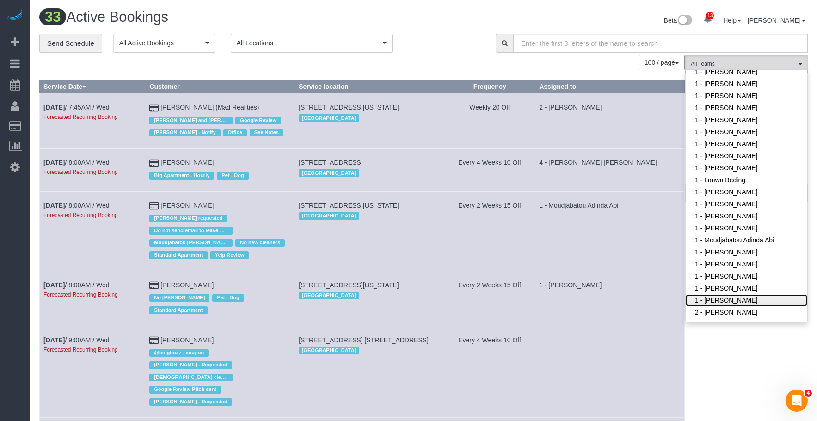
click at [738, 301] on link "1 - [PERSON_NAME]" at bounding box center [747, 300] width 122 height 12
click at [445, 39] on div "**********" at bounding box center [260, 43] width 443 height 19
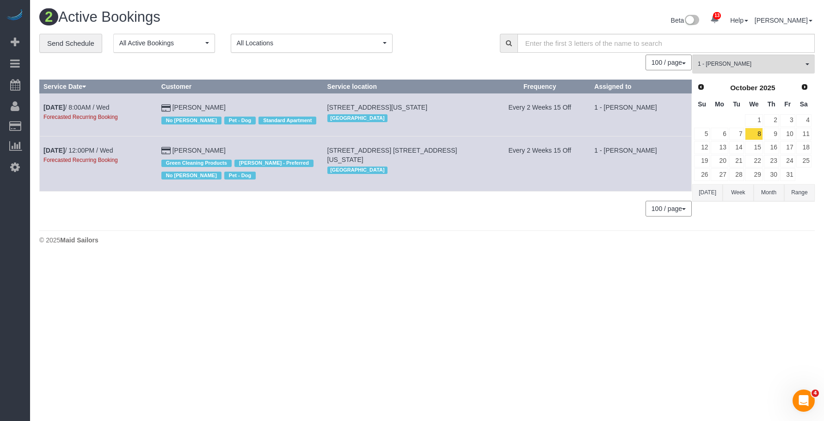
click at [799, 190] on button "Range" at bounding box center [799, 192] width 31 height 17
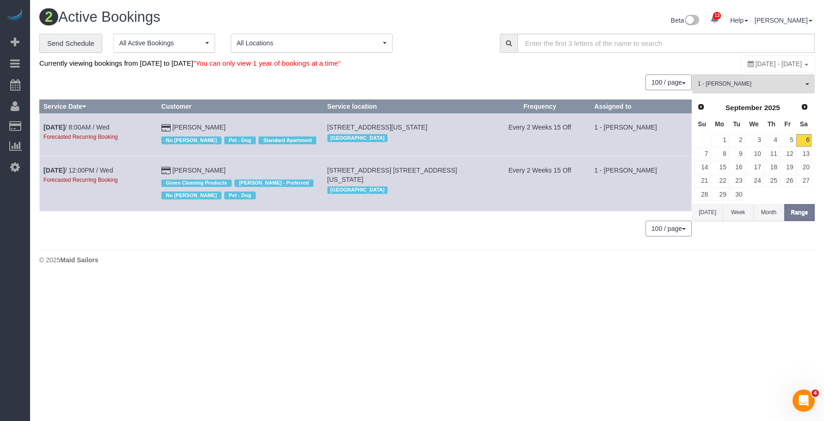
click at [756, 61] on span "September 06, 2025 - September 06, 2025" at bounding box center [779, 63] width 47 height 7
type input "**********"
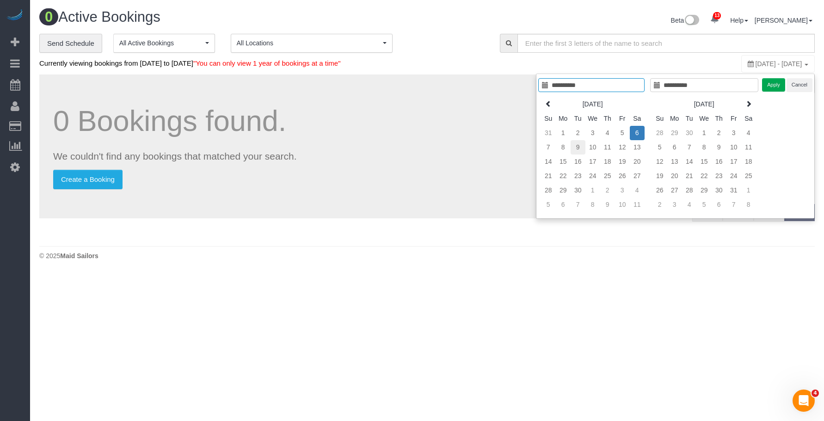
type input "**********"
click at [578, 147] on td "9" at bounding box center [578, 147] width 15 height 14
type input "**********"
click at [624, 148] on td "12" at bounding box center [622, 147] width 15 height 14
type input "**********"
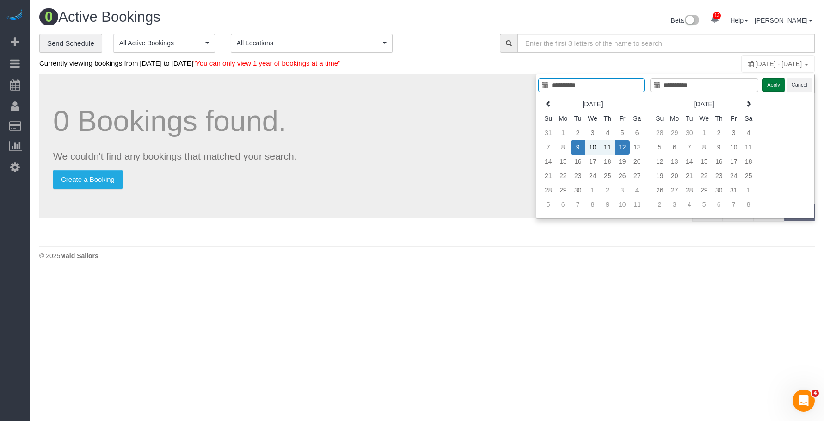
click at [771, 83] on button "Apply" at bounding box center [773, 84] width 23 height 13
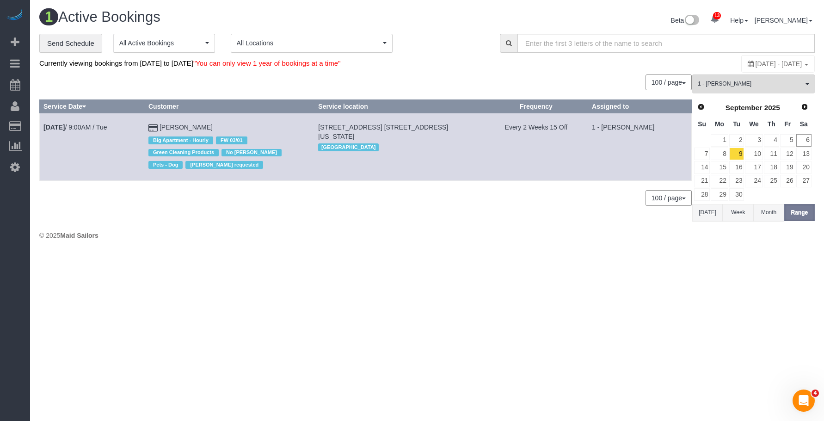
click at [494, 234] on div "© 2025 Maid Sailors" at bounding box center [426, 235] width 775 height 9
click at [743, 79] on button "1 - Yeisan Yepez All Teams" at bounding box center [753, 83] width 123 height 19
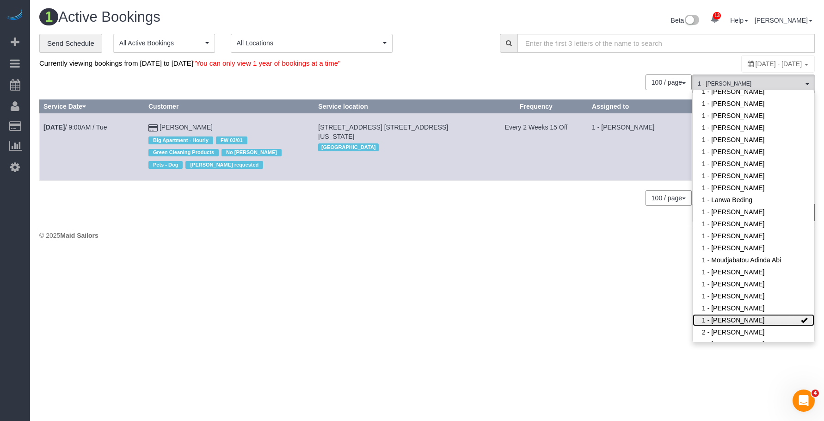
click at [718, 320] on link "1 - [PERSON_NAME]" at bounding box center [754, 320] width 122 height 12
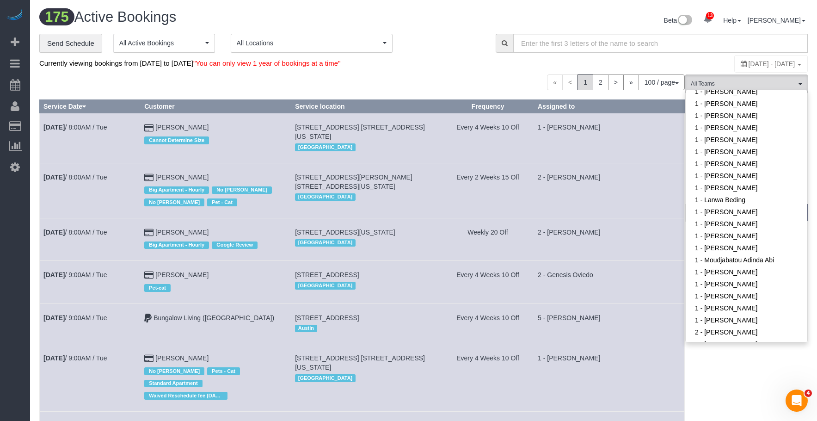
click at [450, 12] on div "Beta 13 Your Notifications You have 0 alerts × You have 3 to charge for 09/05/2…" at bounding box center [619, 21] width 391 height 25
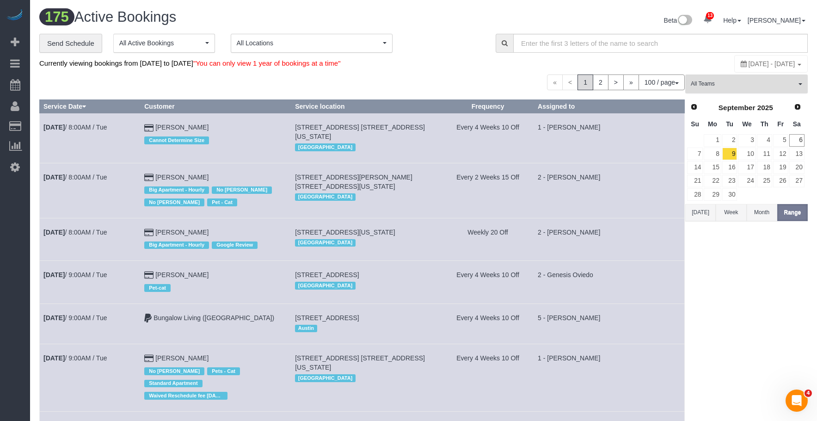
click at [756, 80] on span "All Teams" at bounding box center [743, 84] width 105 height 8
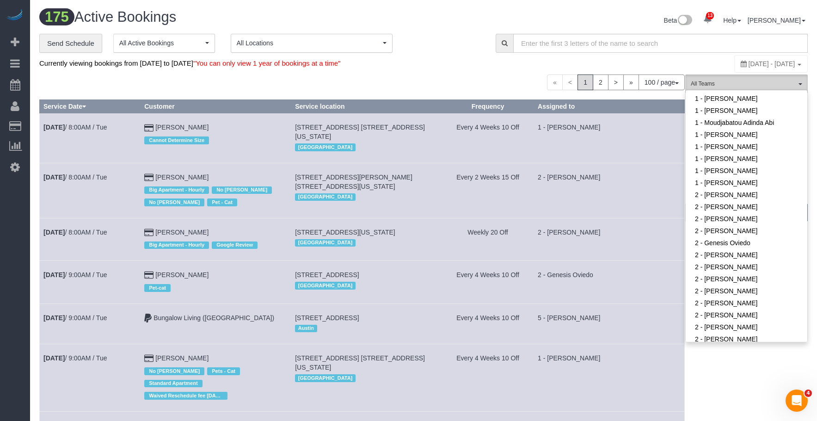
scroll to position [370, 0]
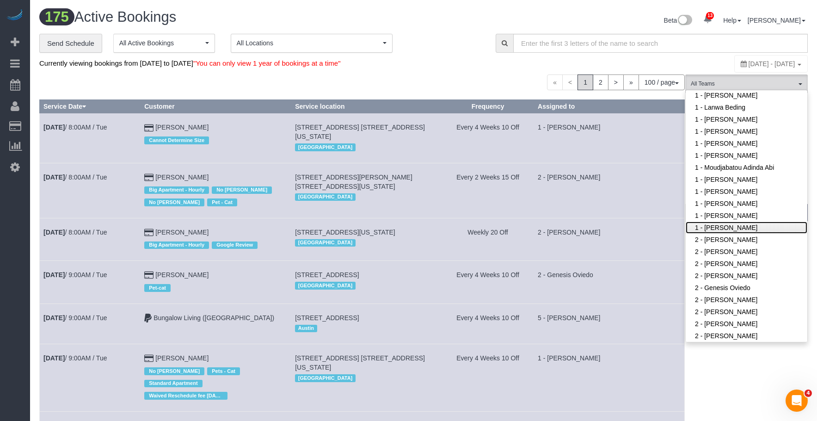
click at [734, 228] on link "1 - [PERSON_NAME]" at bounding box center [747, 227] width 122 height 12
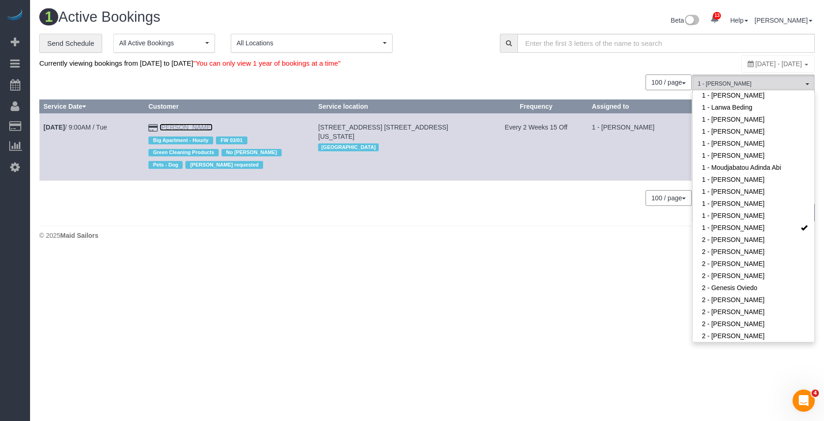
click at [185, 126] on link "Juliet Falchi" at bounding box center [186, 126] width 53 height 7
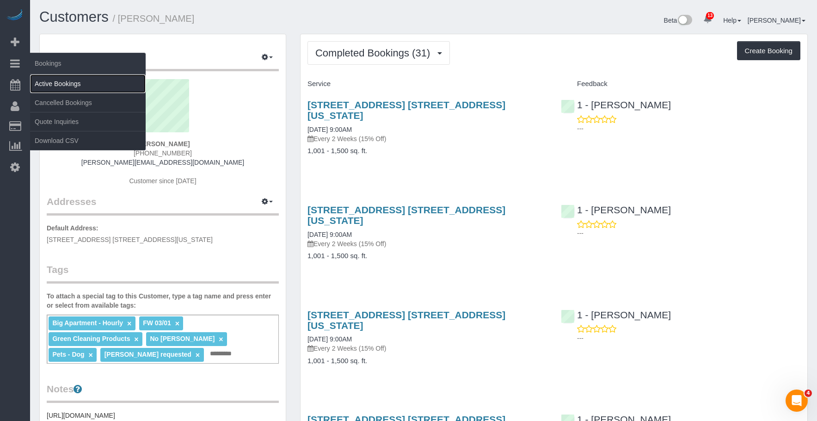
drag, startPoint x: 69, startPoint y: 82, endPoint x: 622, endPoint y: 172, distance: 559.9
click at [70, 81] on link "Active Bookings" at bounding box center [88, 83] width 116 height 18
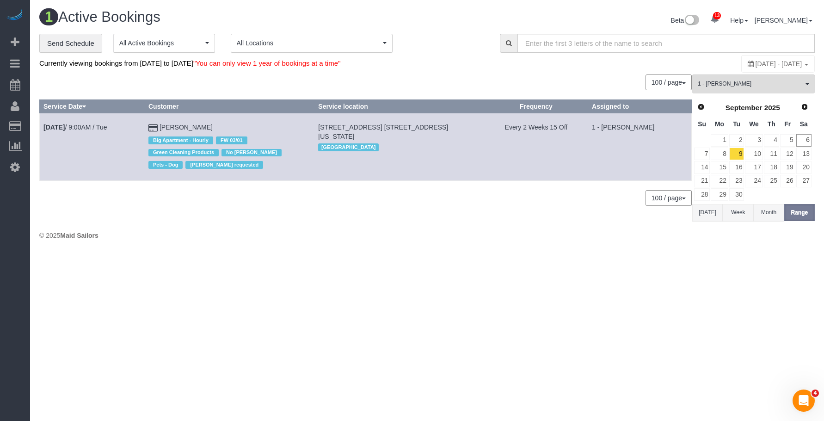
click at [449, 48] on div "**********" at bounding box center [262, 43] width 447 height 19
click at [758, 81] on span "1 - [PERSON_NAME]" at bounding box center [750, 84] width 105 height 8
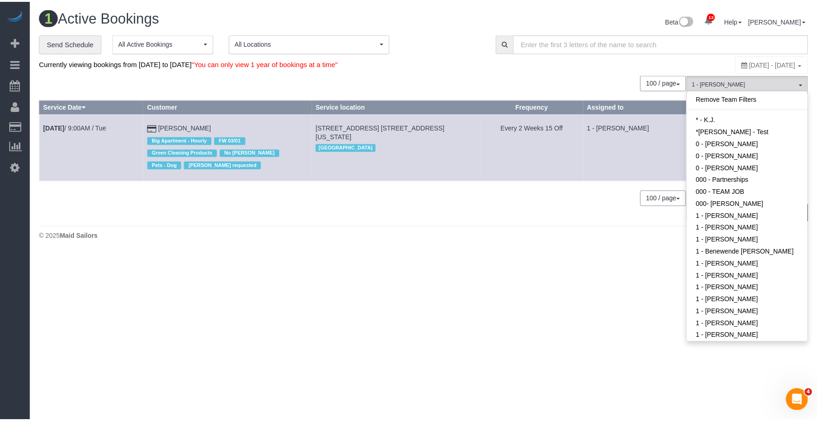
scroll to position [381, 0]
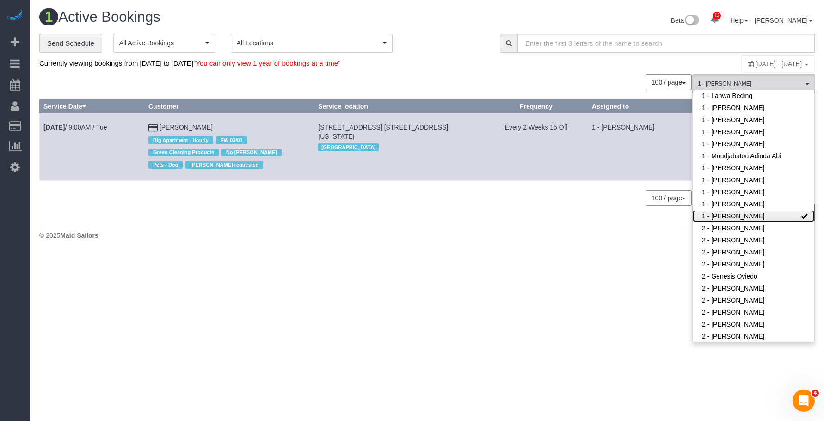
click at [747, 215] on link "1 - [PERSON_NAME]" at bounding box center [754, 216] width 122 height 12
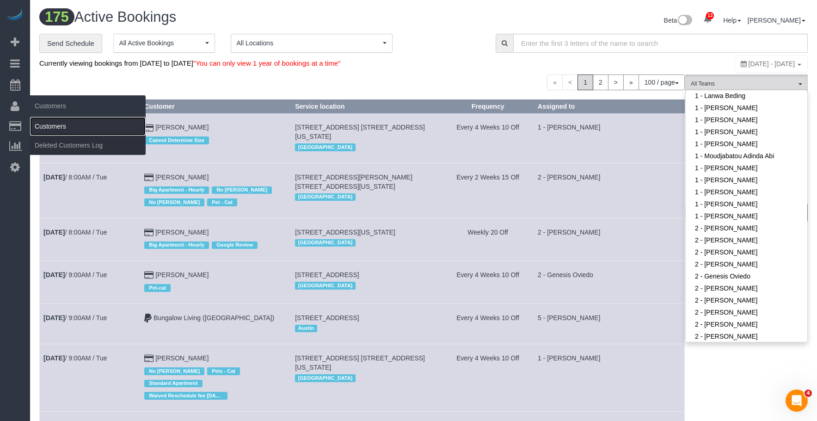
click at [52, 122] on link "Customers" at bounding box center [88, 126] width 116 height 18
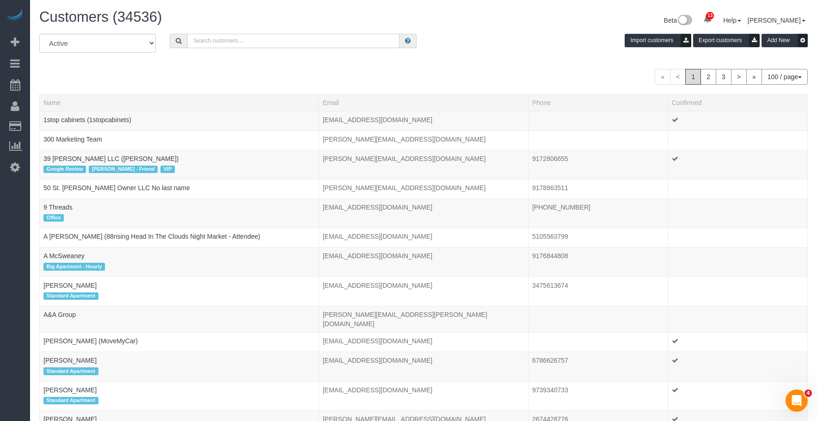
click at [302, 43] on input "text" at bounding box center [293, 41] width 212 height 14
paste input "Juliet Falchi"
type input "Juliet Falchi"
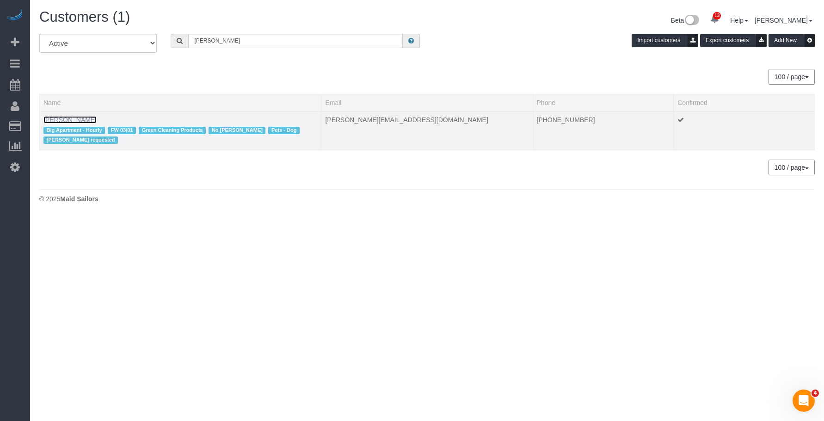
drag, startPoint x: 62, startPoint y: 116, endPoint x: 73, endPoint y: 125, distance: 14.1
click at [62, 116] on link "Juliet Falchi" at bounding box center [69, 119] width 53 height 7
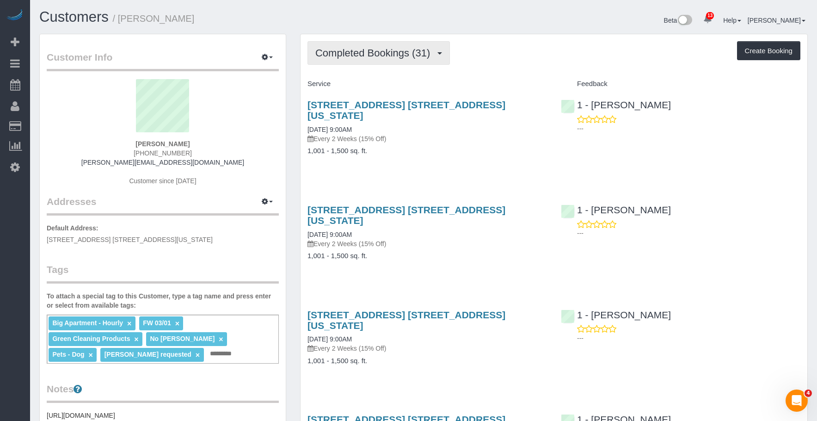
click at [356, 55] on span "Completed Bookings (31)" at bounding box center [374, 53] width 119 height 12
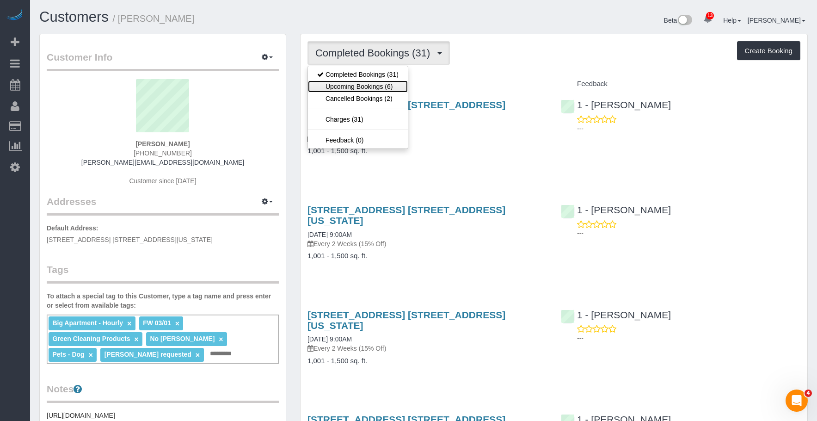
click at [358, 89] on link "Upcoming Bookings (6)" at bounding box center [358, 86] width 100 height 12
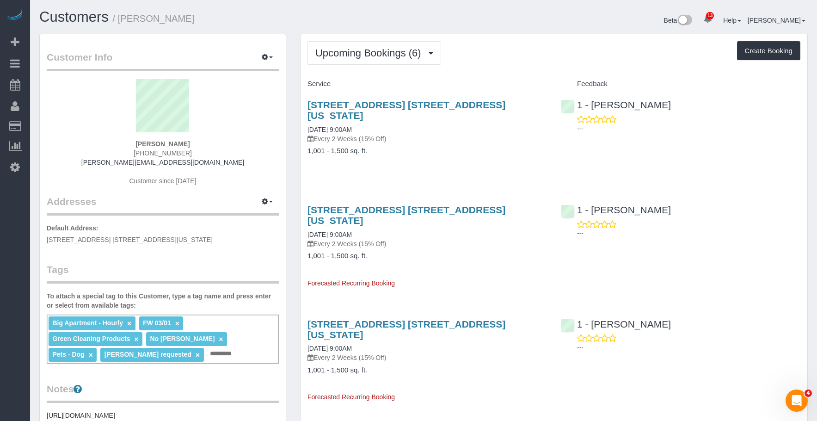
drag, startPoint x: 542, startPoint y: 54, endPoint x: 585, endPoint y: 50, distance: 43.2
click at [542, 54] on div "Upcoming Bookings (6) Completed Bookings (31) Upcoming Bookings (6) Cancelled B…" at bounding box center [553, 53] width 493 height 24
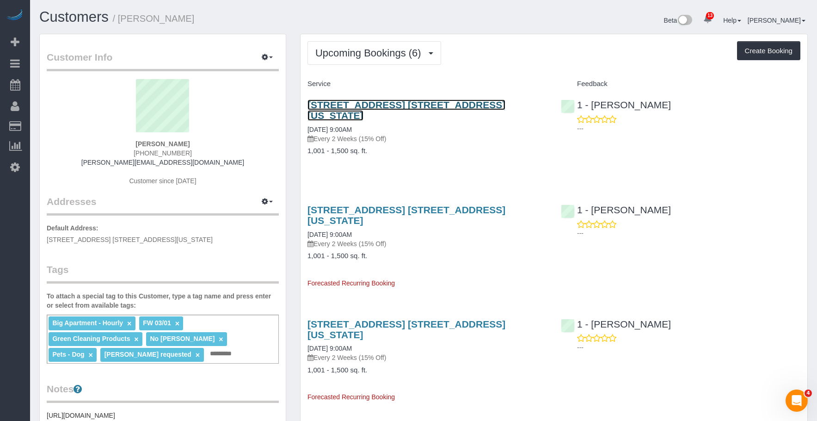
click at [441, 104] on link "45 East 25th Street, Apt. 15d, New York, NY 10010" at bounding box center [406, 109] width 198 height 21
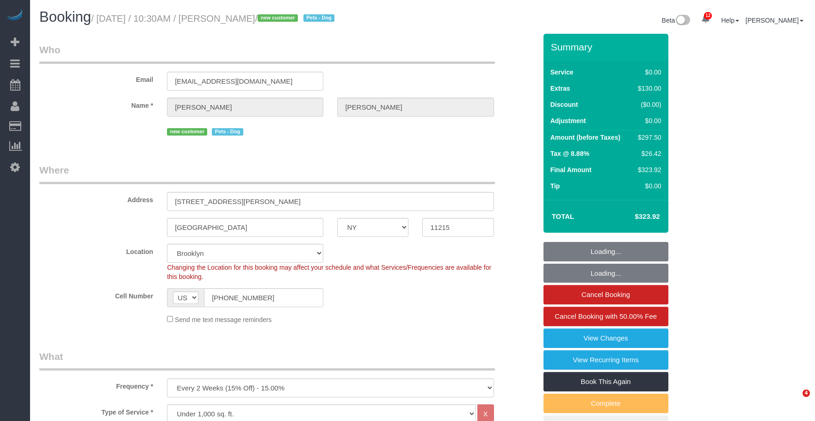
select select "NY"
select select "2"
select select "number:89"
select select "number:90"
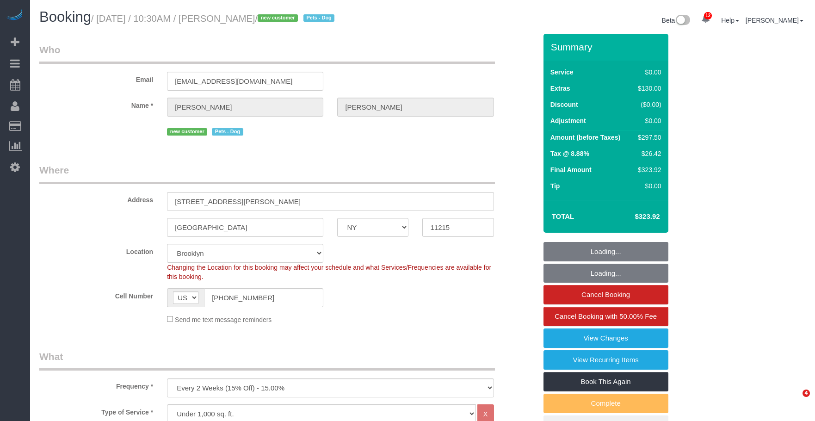
select select "number:13"
select select "number:7"
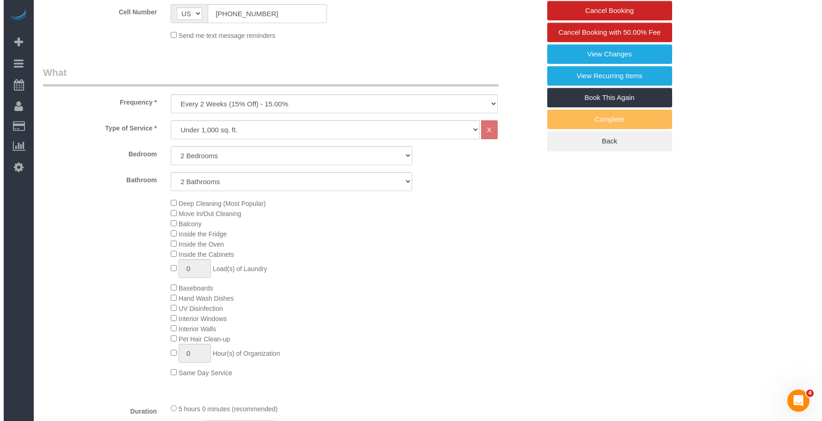
scroll to position [209, 0]
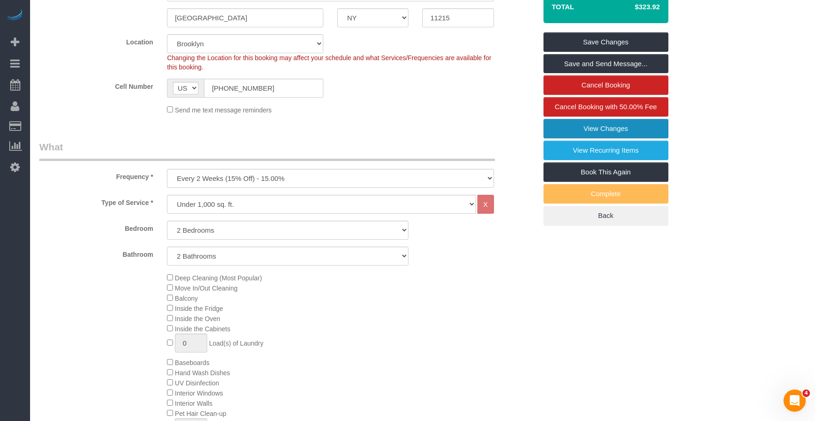
click at [570, 125] on link "View Changes" at bounding box center [605, 128] width 125 height 19
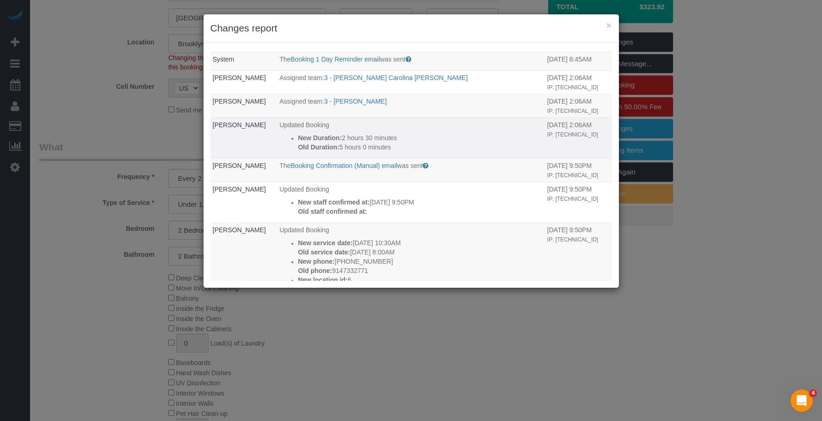
scroll to position [0, 0]
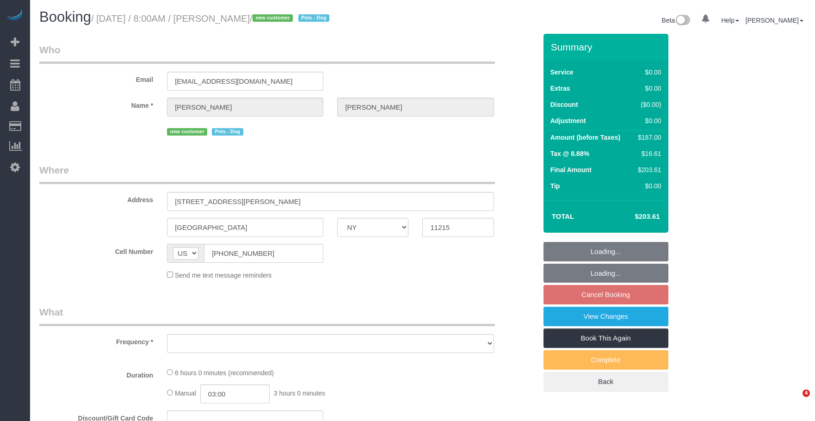
select select "NY"
select select "string:stripe-pm_1S3igF4VGloSiKo7ii8H05kM"
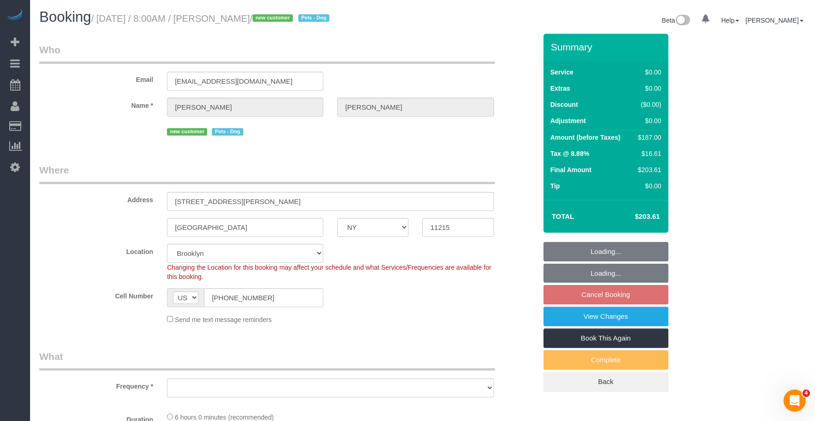
select select "object:728"
select select "spot1"
select select "2"
select select "number:89"
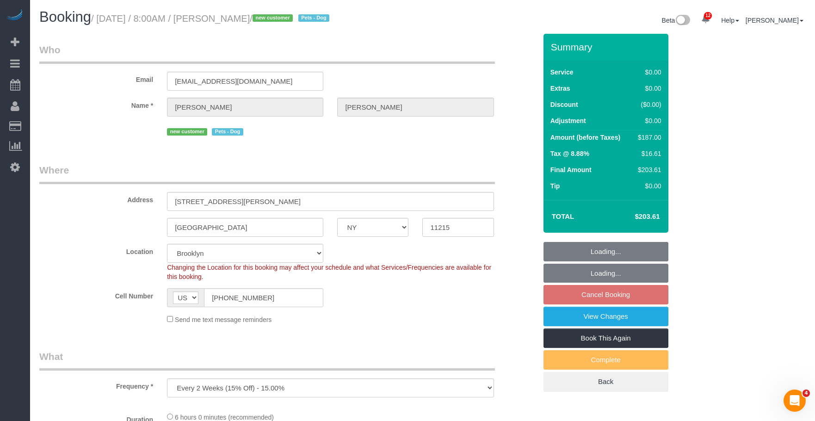
select select "number:90"
select select "number:13"
select select "number:7"
select select "object:1346"
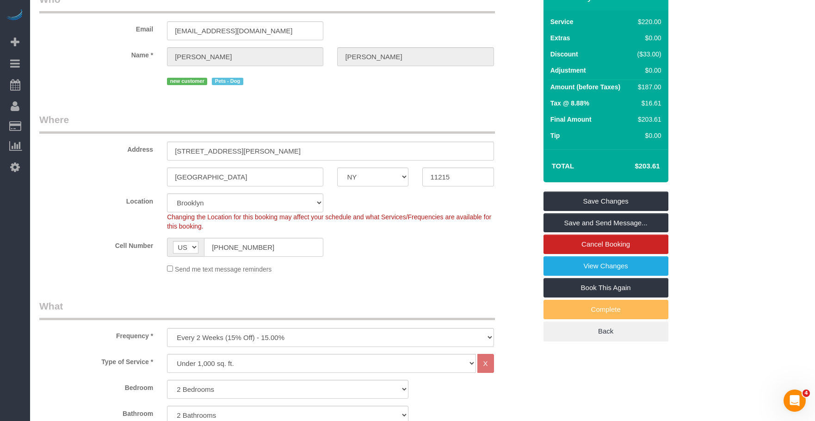
scroll to position [139, 0]
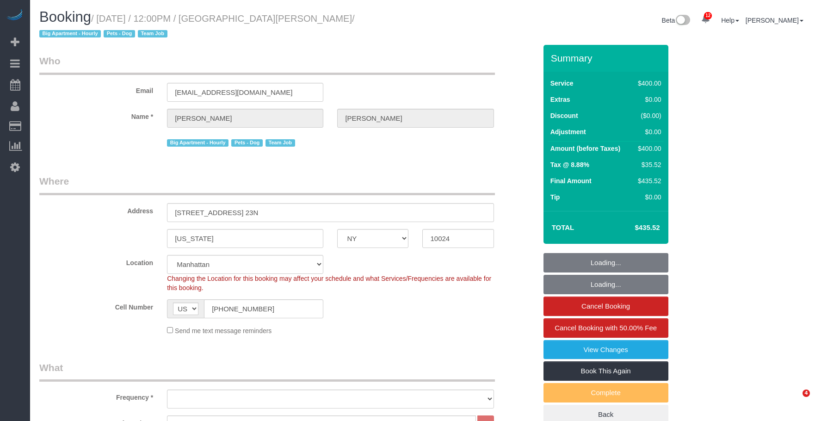
select select "NY"
select select "2"
select select "150"
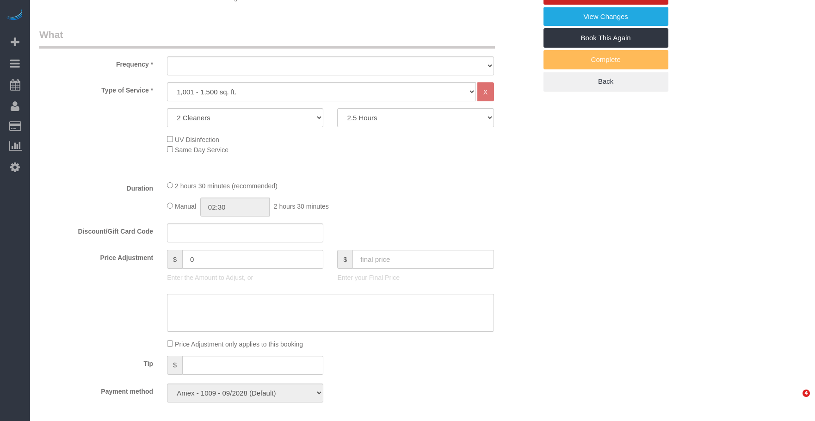
select select "object:981"
select select "spot1"
select select "number:58"
select select "number:72"
select select "number:13"
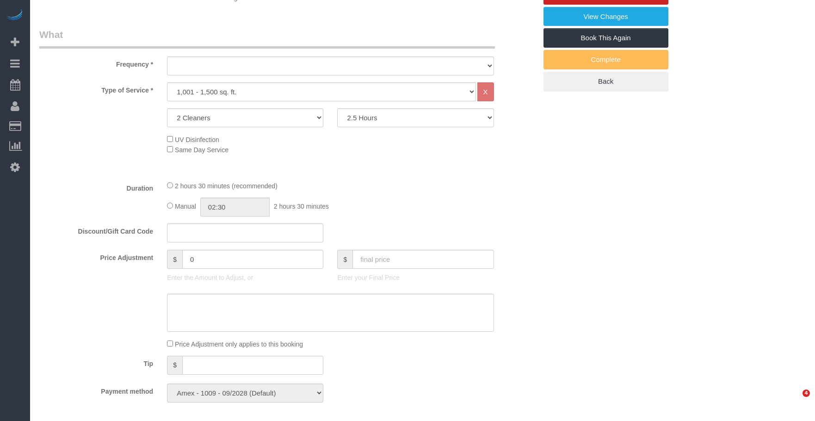
select select "number:5"
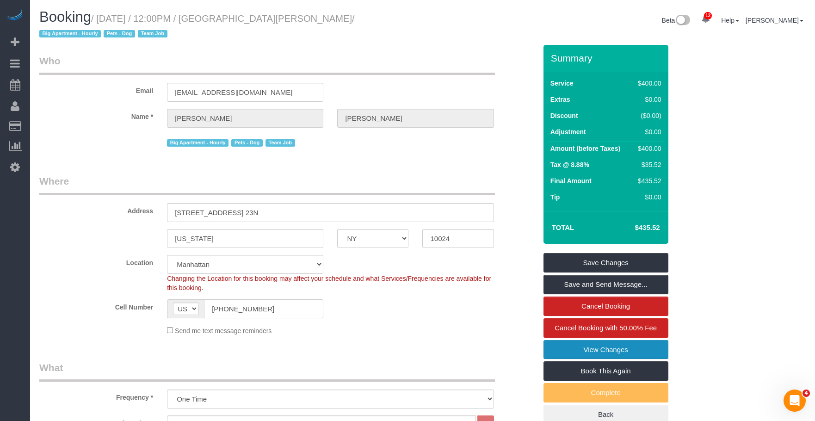
click at [571, 351] on link "View Changes" at bounding box center [605, 349] width 125 height 19
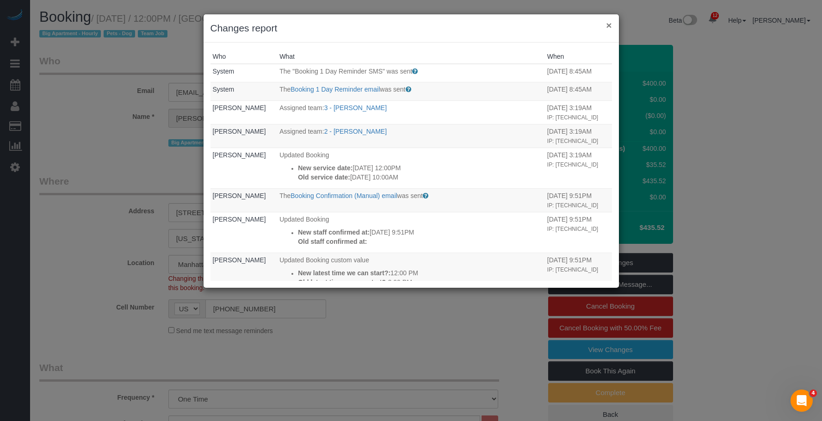
click at [608, 26] on button "×" at bounding box center [609, 25] width 6 height 10
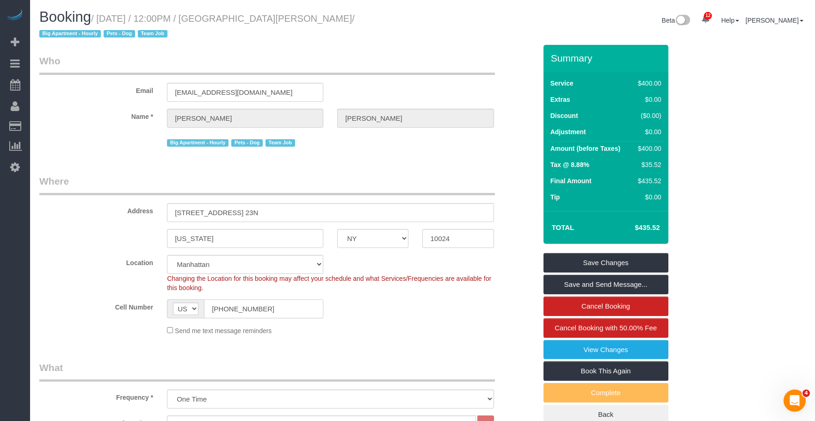
drag, startPoint x: 249, startPoint y: 313, endPoint x: 341, endPoint y: 171, distance: 169.8
click at [119, 302] on div "Cell Number AF AL DZ AD AO AI AQ AG AR AM AW AU AT AZ BS BH BD BB BY BE BZ BJ B…" at bounding box center [287, 308] width 511 height 19
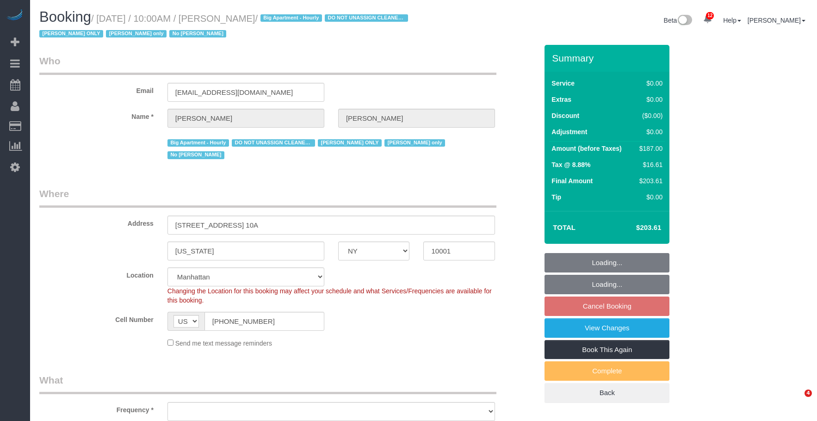
select select "NY"
select select "string:stripe-pm_1RRmor4VGloSiKo75q03orw4"
select select "spot3"
select select "object:754"
select select "number:89"
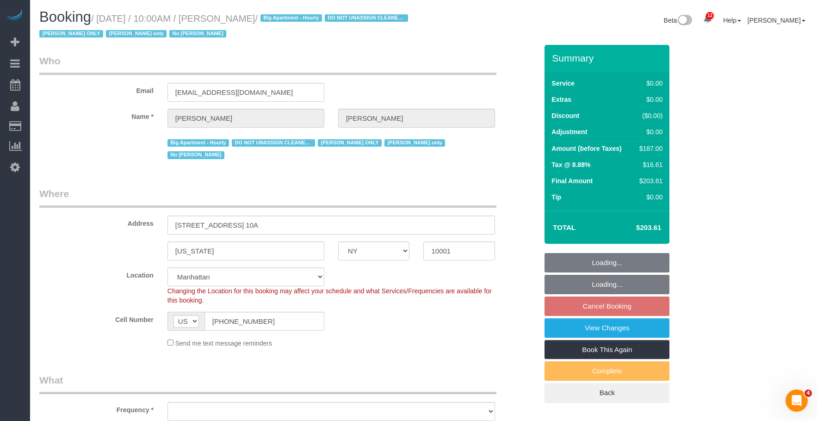
select select "number:73"
select select "number:15"
select select "number:5"
select select "object:1006"
select select "2"
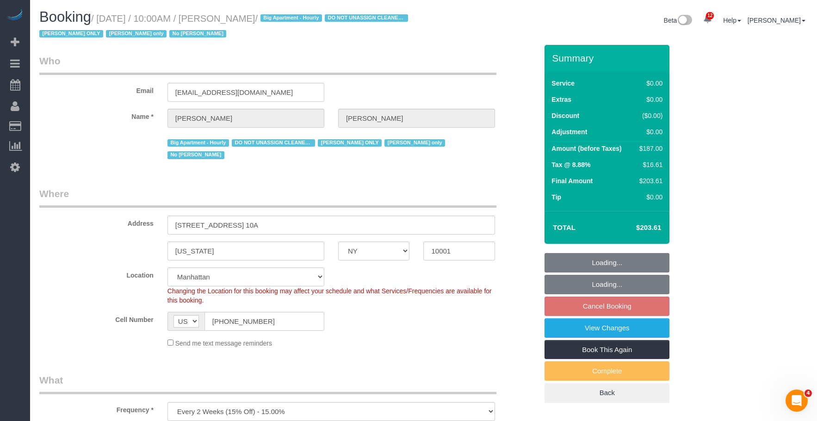
select select "2"
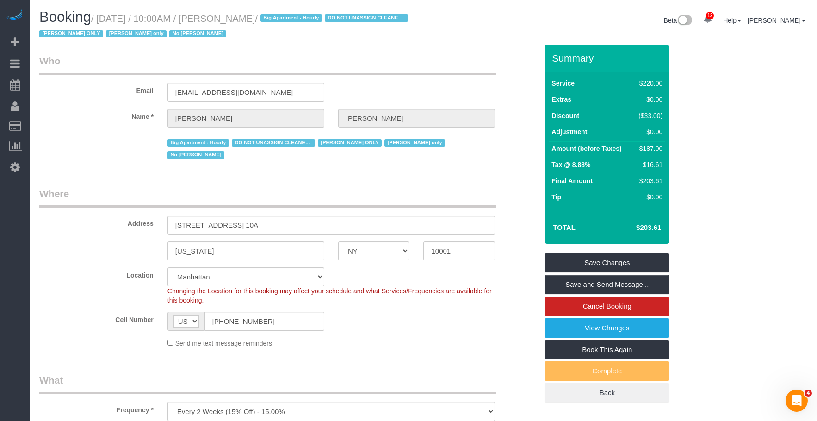
click at [441, 31] on div "Beta 12 Your Notifications You have 0 alerts × You have 3 to charge for [DATE] …" at bounding box center [619, 21] width 391 height 25
drag, startPoint x: 267, startPoint y: 93, endPoint x: 151, endPoint y: 87, distance: 116.7
click at [151, 87] on div "Email cheruntalan@gmail.com" at bounding box center [288, 78] width 512 height 48
drag, startPoint x: 262, startPoint y: 95, endPoint x: 96, endPoint y: 94, distance: 166.0
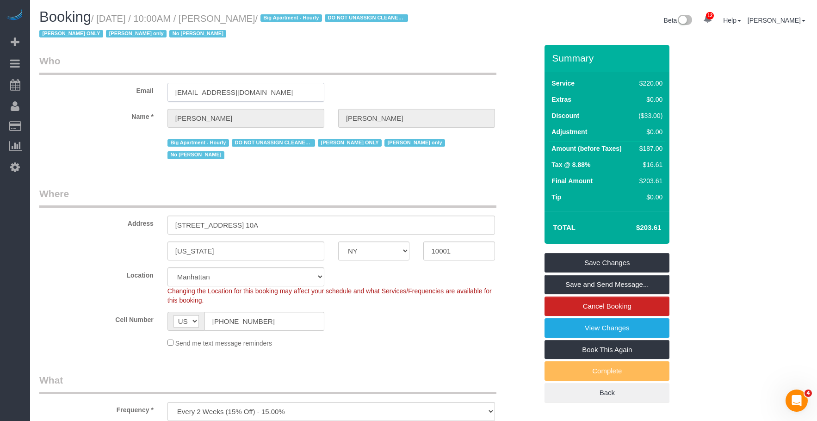
click at [97, 94] on div "Email cheruntalan@gmail.com" at bounding box center [288, 78] width 512 height 48
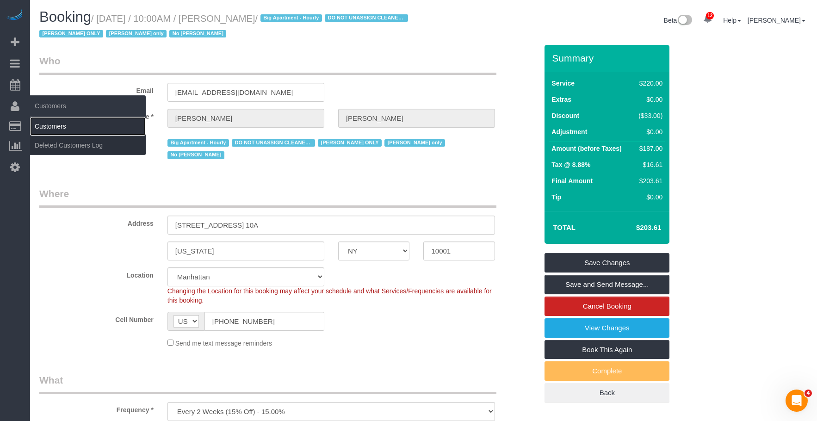
click at [55, 121] on link "Customers" at bounding box center [88, 126] width 116 height 18
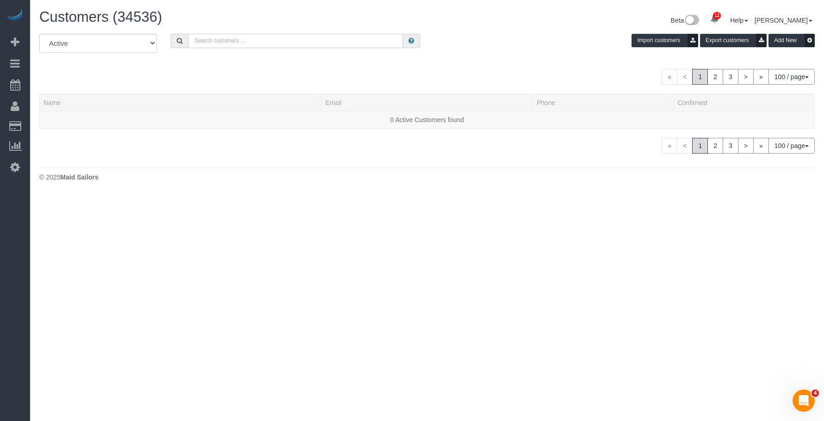
click at [264, 40] on input "text" at bounding box center [295, 41] width 215 height 14
paste input "[EMAIL_ADDRESS][DOMAIN_NAME]"
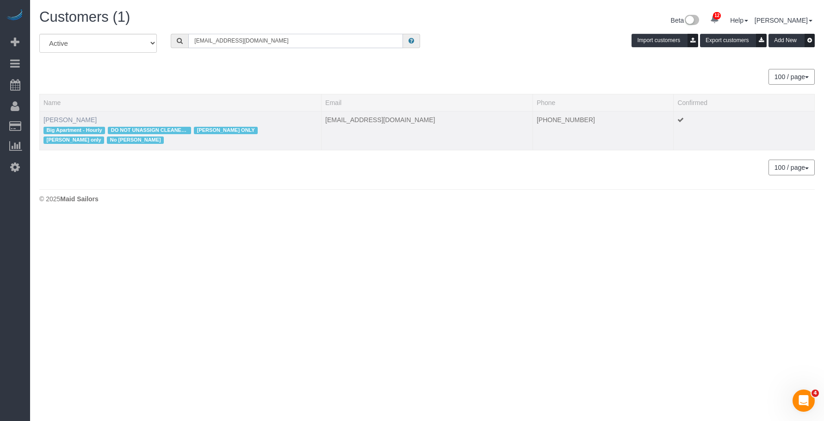
type input "[EMAIL_ADDRESS][DOMAIN_NAME]"
click at [87, 118] on link "Cheryl-Rose Cruz" at bounding box center [69, 119] width 53 height 7
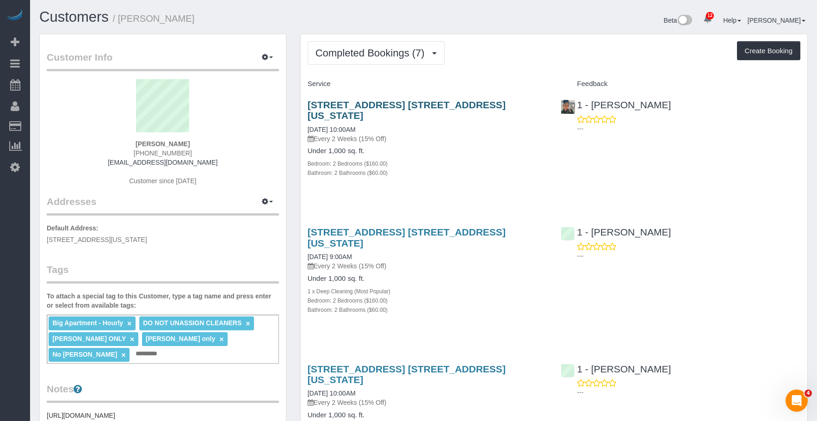
drag, startPoint x: 469, startPoint y: 168, endPoint x: 428, endPoint y: 110, distance: 71.0
click at [469, 168] on div "215 W 28th Street, Apt. 10a, New York, NY 10001 08/19/2025 10:00AM Every 2 Week…" at bounding box center [427, 144] width 253 height 104
click at [367, 50] on span "Completed Bookings (7)" at bounding box center [372, 53] width 114 height 12
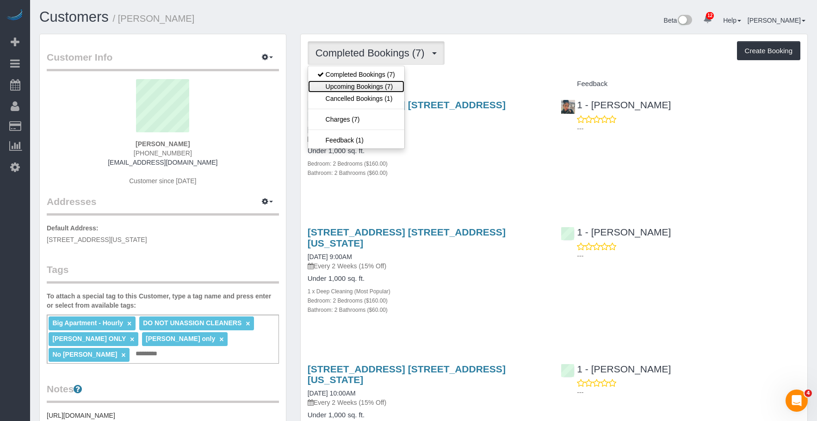
click at [359, 88] on link "Upcoming Bookings (7)" at bounding box center [356, 86] width 96 height 12
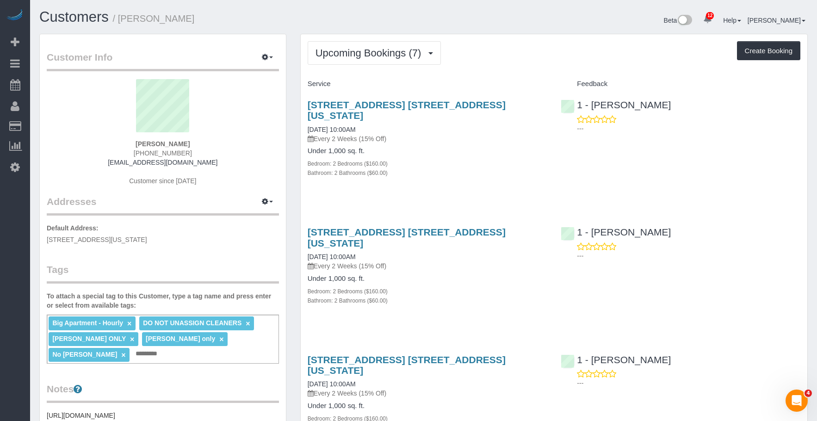
click at [497, 168] on div "Bathroom: 2 Bathrooms ($60.00)" at bounding box center [427, 172] width 240 height 9
click at [362, 54] on span "Upcoming Bookings (7)" at bounding box center [370, 53] width 111 height 12
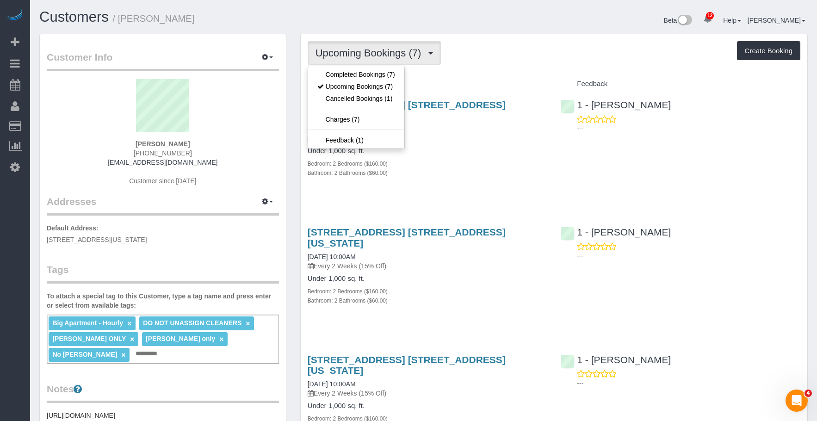
click at [482, 159] on div "Bedroom: 2 Bedrooms ($160.00)" at bounding box center [427, 163] width 240 height 9
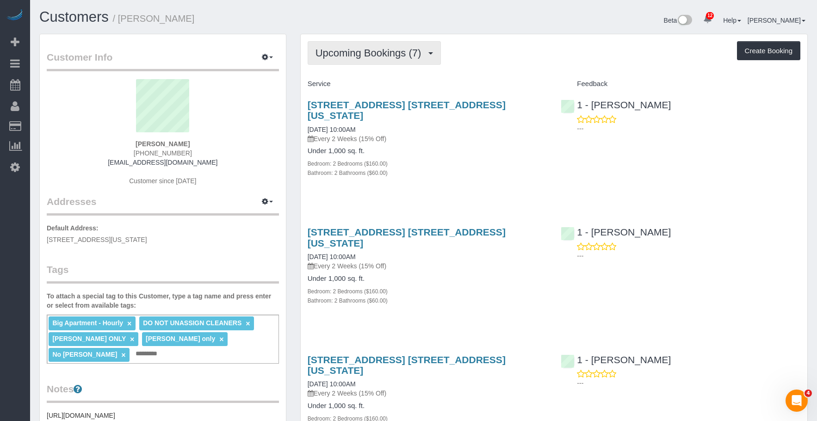
click at [375, 55] on span "Upcoming Bookings (7)" at bounding box center [370, 53] width 111 height 12
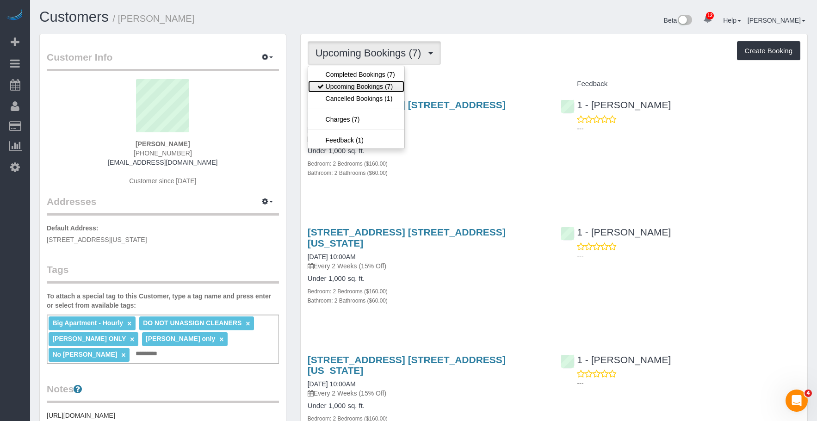
click at [360, 86] on link "Upcoming Bookings (7)" at bounding box center [356, 86] width 96 height 12
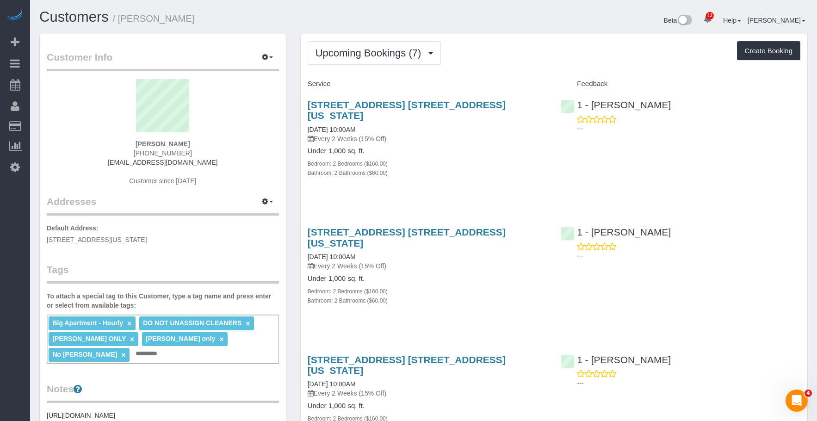
drag, startPoint x: 121, startPoint y: 17, endPoint x: 244, endPoint y: 17, distance: 122.5
click at [244, 17] on h1 "Customers / Cheryl-Rose Cruz" at bounding box center [227, 17] width 377 height 16
click at [448, 147] on div "Under 1,000 sq. ft. Bedroom: 2 Bedrooms ($160.00) Bathroom: 2 Bathrooms ($60.00)" at bounding box center [427, 162] width 240 height 30
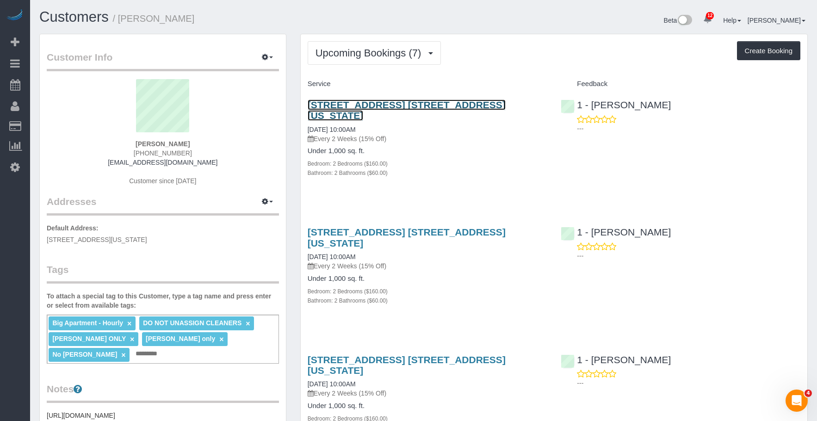
click at [462, 104] on link "215 W 28th Street, Apt. 10a, New York, NY 10001" at bounding box center [406, 109] width 198 height 21
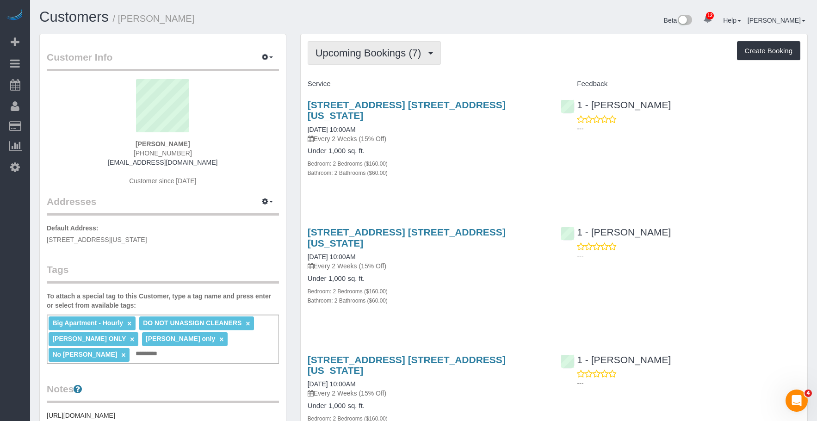
click at [362, 47] on span "Upcoming Bookings (7)" at bounding box center [370, 53] width 111 height 12
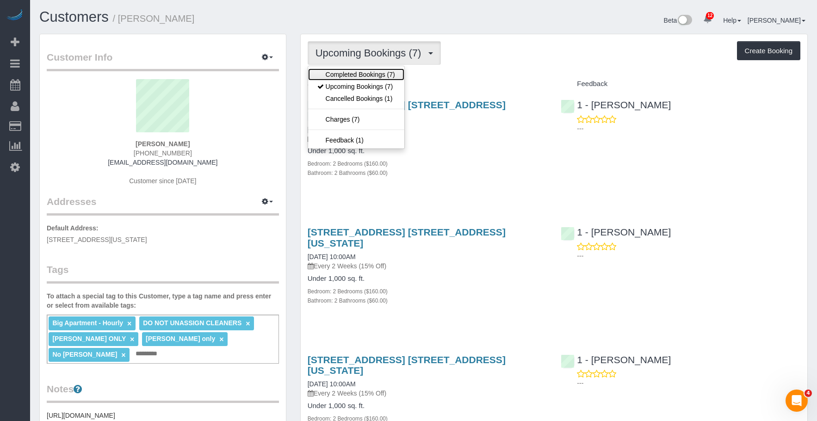
click at [350, 74] on link "Completed Bookings (7)" at bounding box center [356, 74] width 96 height 12
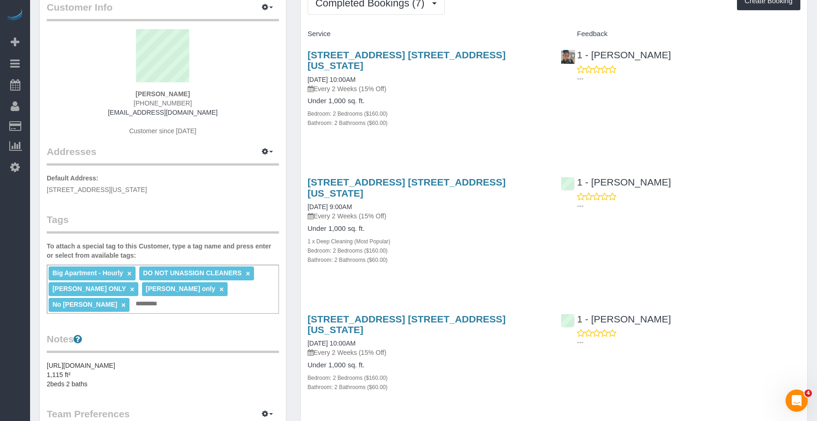
scroll to position [139, 0]
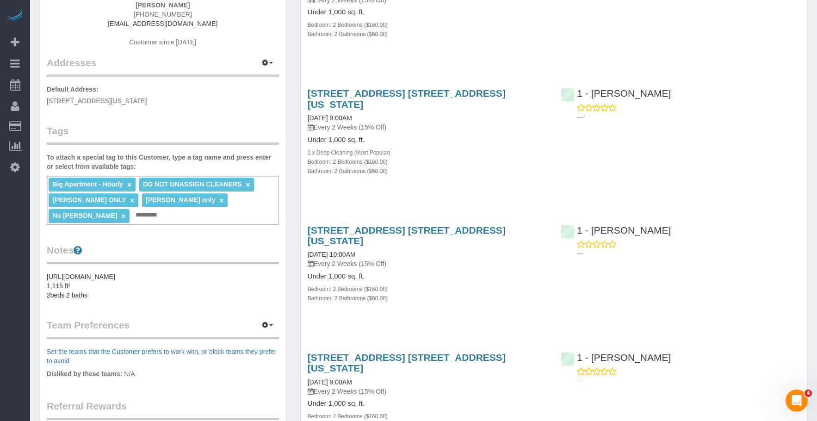
drag, startPoint x: 700, startPoint y: 53, endPoint x: 780, endPoint y: 73, distance: 82.0
click at [701, 53] on div "Service Feedback 215 W 28th Street, Apt. 10a, New York, NY 10001 08/19/2025 10:…" at bounding box center [553, 377] width 492 height 879
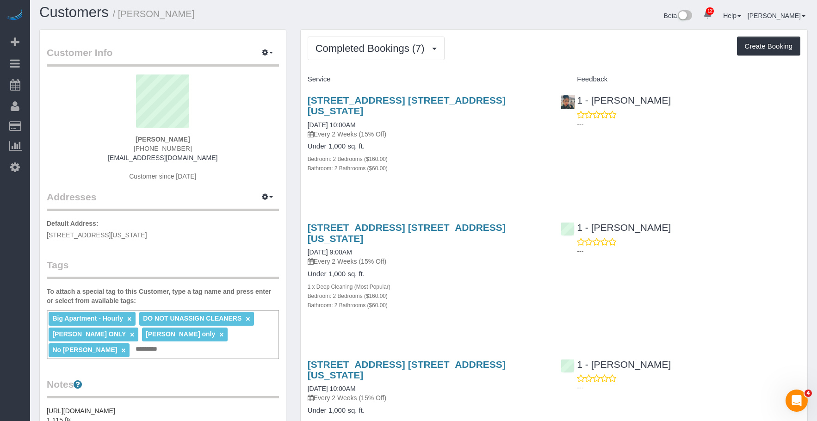
scroll to position [0, 0]
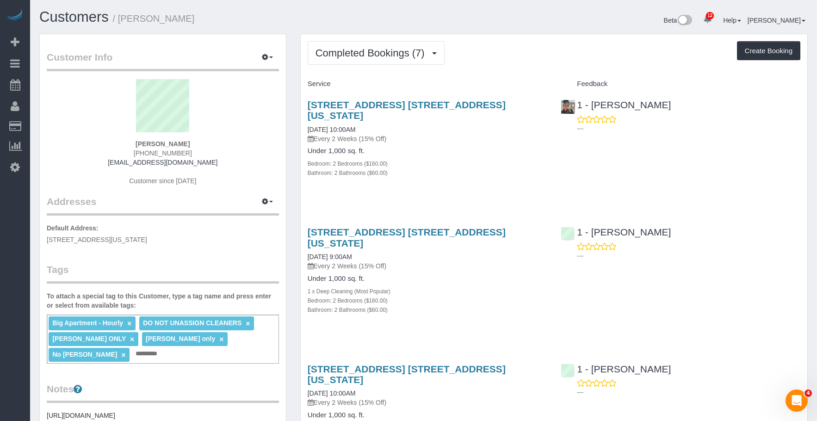
click at [480, 168] on div "Bathroom: 2 Bathrooms ($60.00)" at bounding box center [427, 172] width 240 height 9
click at [455, 275] on h4 "Under 1,000 sq. ft." at bounding box center [427, 279] width 240 height 8
click at [370, 52] on span "Completed Bookings (7)" at bounding box center [372, 53] width 114 height 12
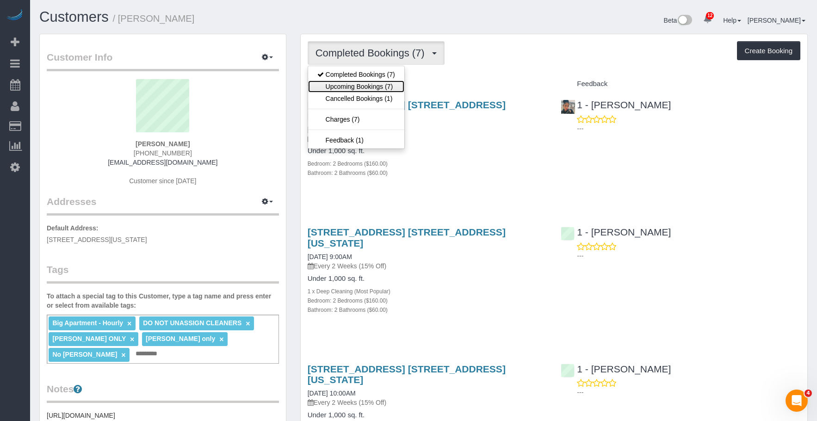
click at [362, 83] on link "Upcoming Bookings (7)" at bounding box center [356, 86] width 96 height 12
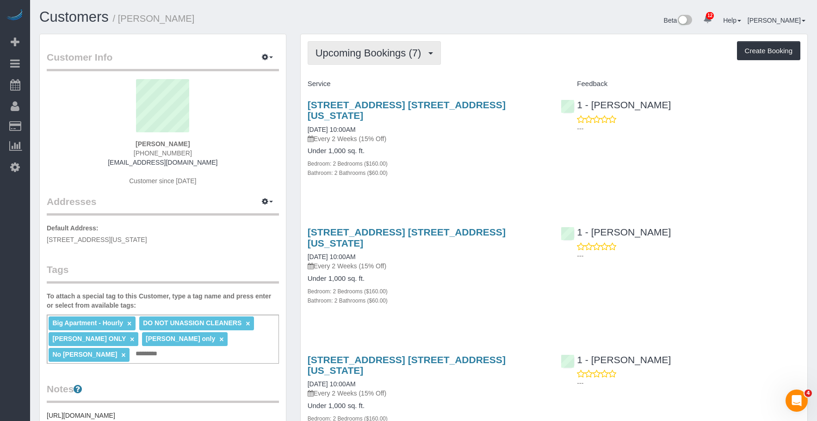
click at [375, 58] on span "Upcoming Bookings (7)" at bounding box center [370, 53] width 111 height 12
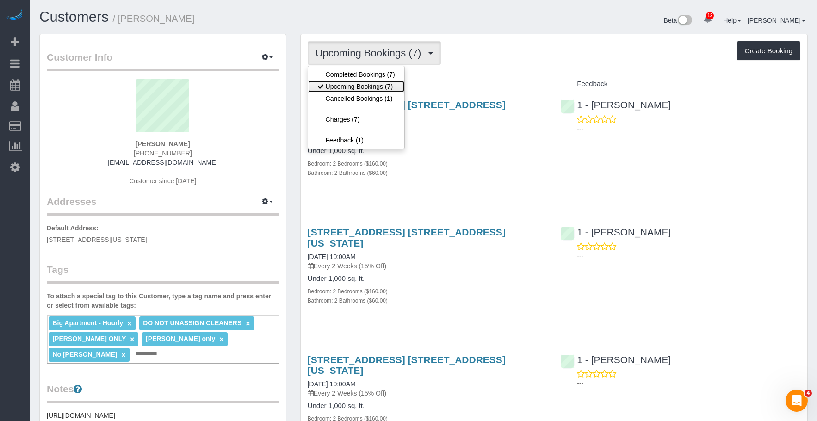
click at [375, 87] on link "Upcoming Bookings (7)" at bounding box center [356, 86] width 96 height 12
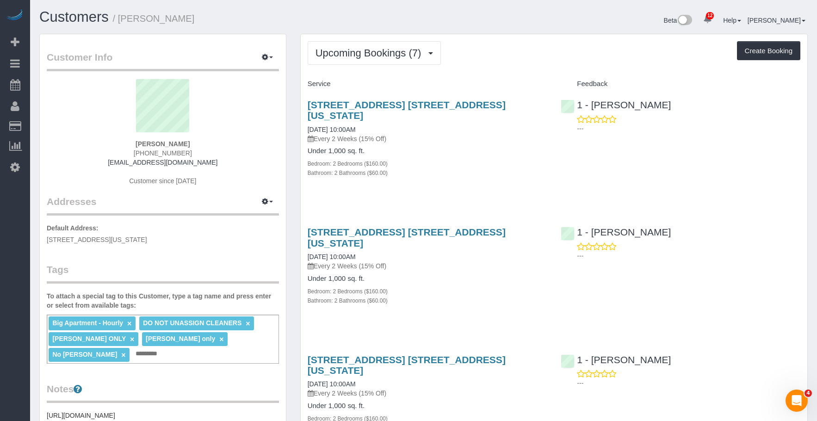
click at [478, 171] on div "215 W 28th Street, Apt. 10a, New York, NY 10001 09/10/2025 10:00AM Every 2 Week…" at bounding box center [427, 144] width 253 height 104
click at [454, 286] on div "Bedroom: 2 Bedrooms ($160.00)" at bounding box center [427, 290] width 240 height 9
drag, startPoint x: 470, startPoint y: 221, endPoint x: 481, endPoint y: 216, distance: 11.8
click at [471, 227] on link "215 W 28th Street, Apt. 10a, New York, NY 10001" at bounding box center [406, 237] width 198 height 21
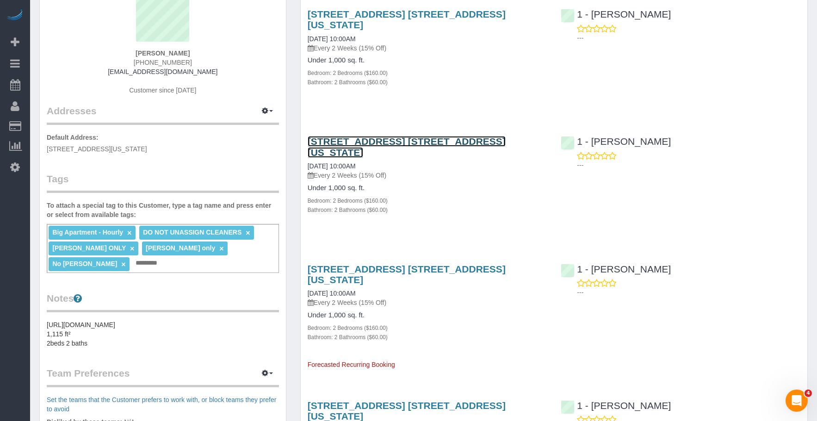
scroll to position [92, 0]
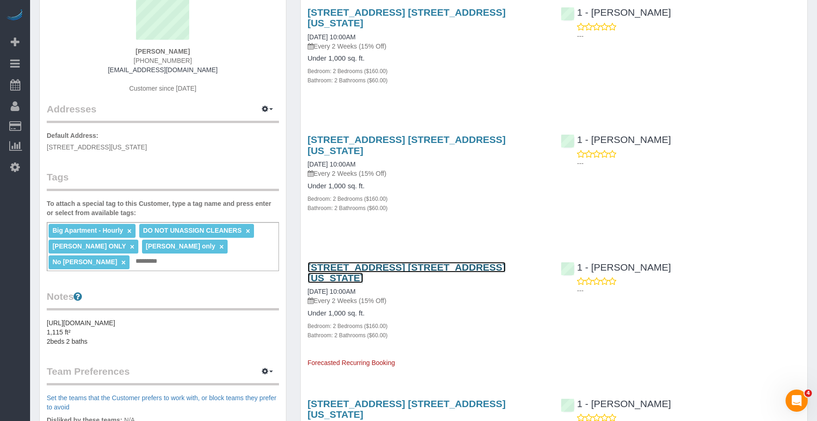
click at [426, 262] on link "215 W 28th Street, Apt. 10a, New York, NY 10001" at bounding box center [406, 272] width 198 height 21
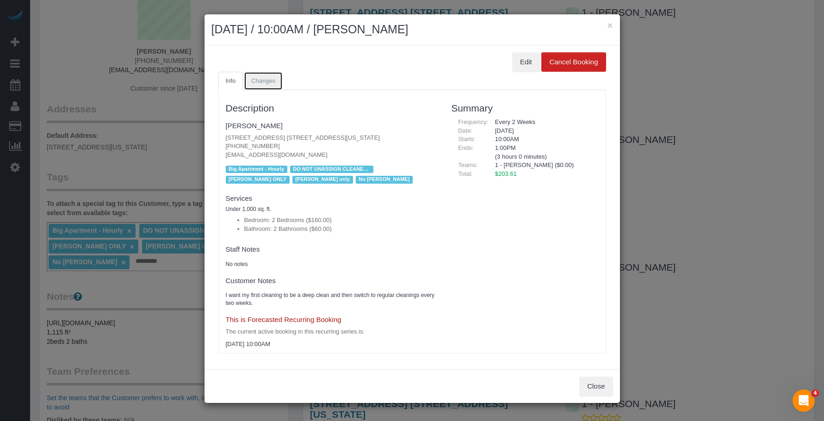
click at [269, 79] on span "Changes" at bounding box center [263, 80] width 24 height 7
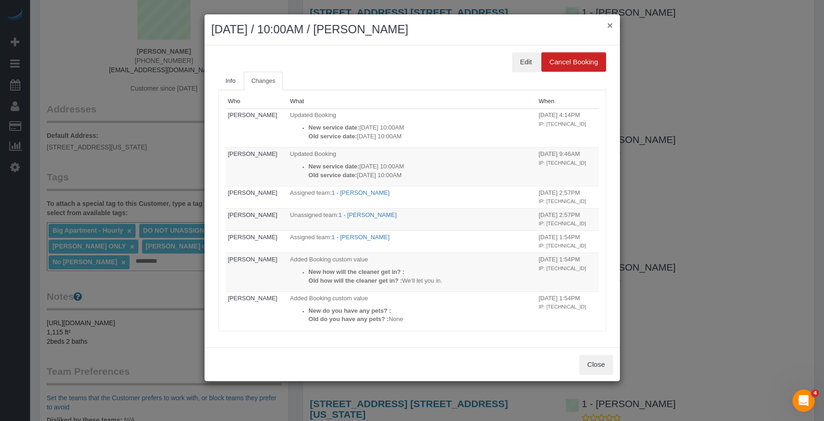
click at [611, 23] on button "×" at bounding box center [610, 25] width 6 height 10
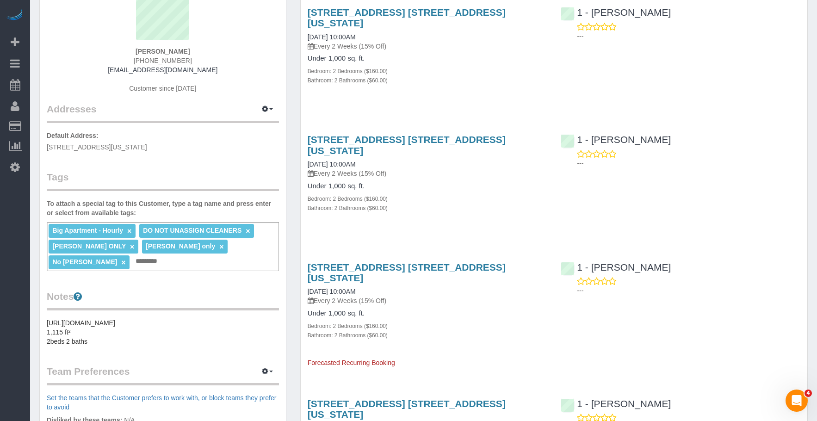
click at [453, 66] on div "Bedroom: 2 Bedrooms ($160.00)" at bounding box center [427, 70] width 240 height 9
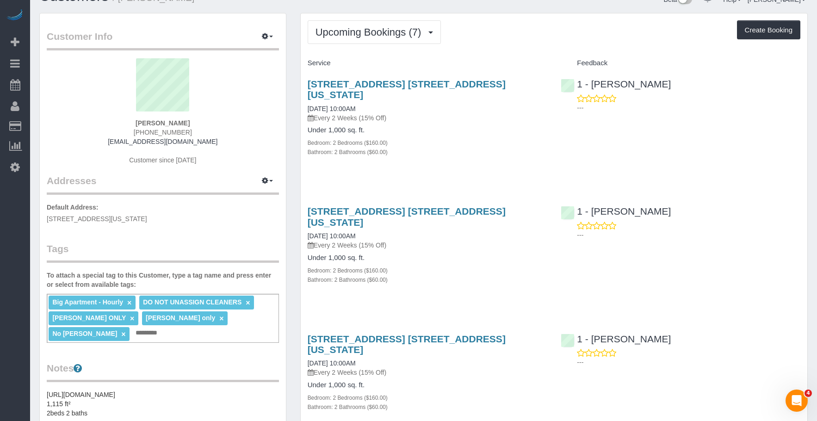
scroll to position [0, 0]
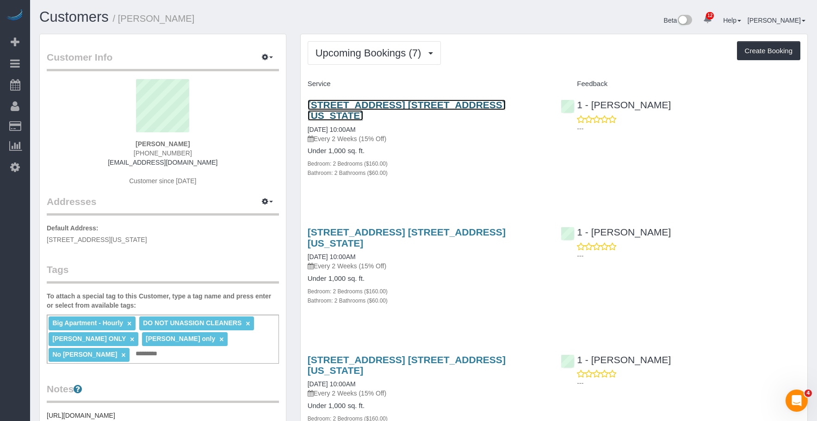
click at [464, 103] on link "215 W 28th Street, Apt. 10a, New York, NY 10001" at bounding box center [406, 109] width 198 height 21
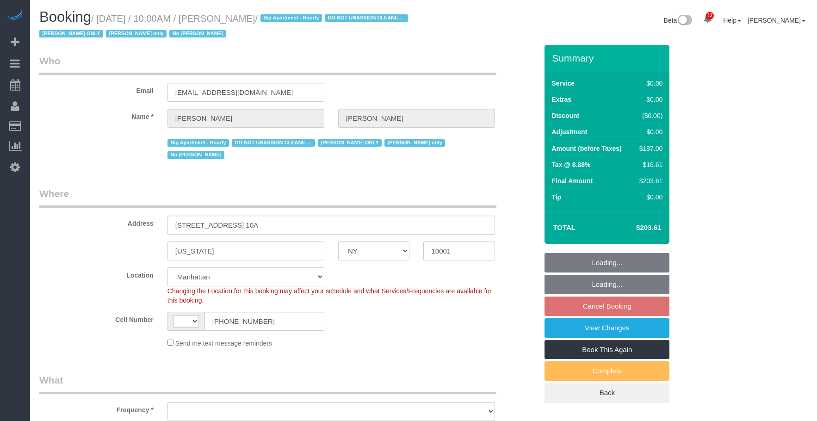
select select "NY"
select select "string:stripe-pm_1RRmor4VGloSiKo75q03orw4"
select select "2"
select select "string:[GEOGRAPHIC_DATA]"
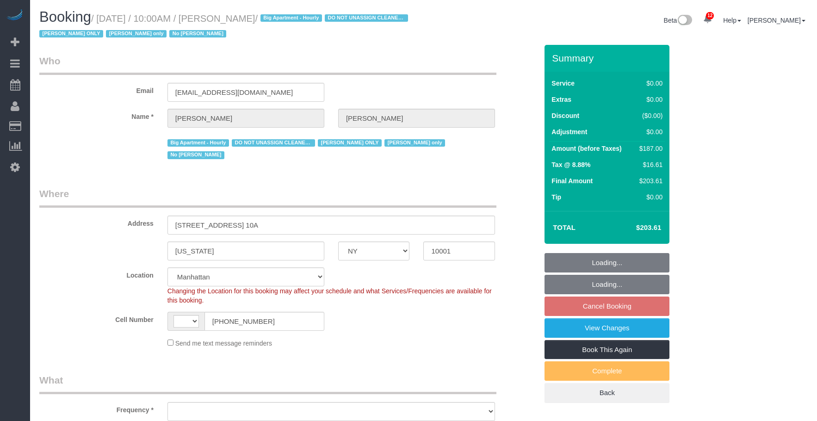
select select "object:1450"
select select "number:89"
select select "number:73"
select select "number:15"
select select "number:5"
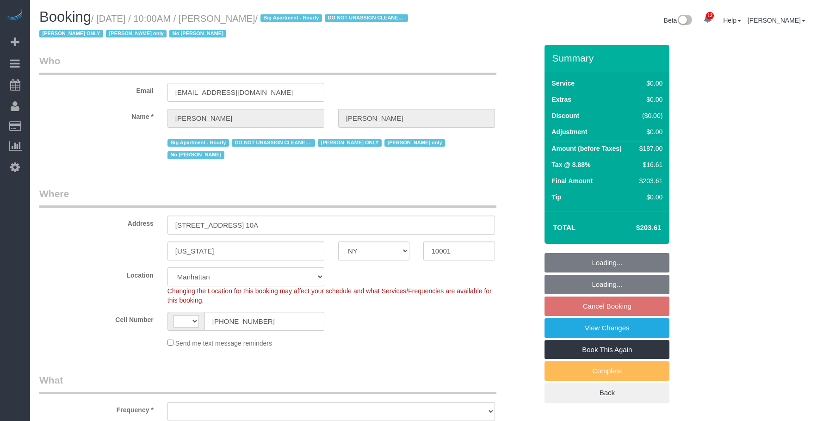
select select "2"
select select "spot3"
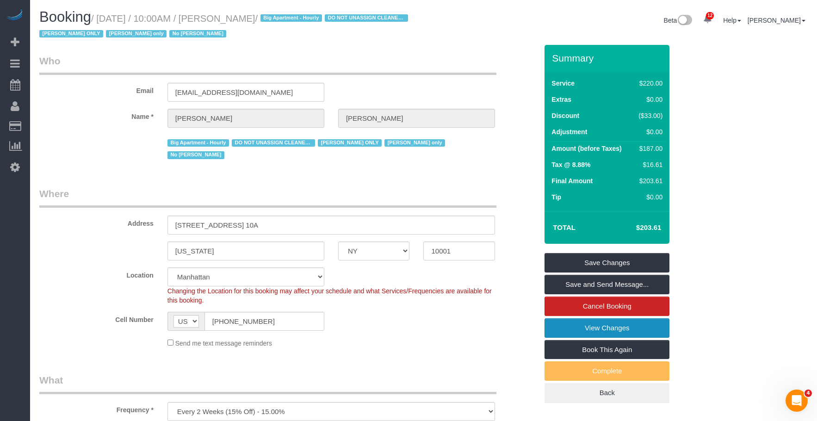
click at [571, 328] on link "View Changes" at bounding box center [606, 327] width 125 height 19
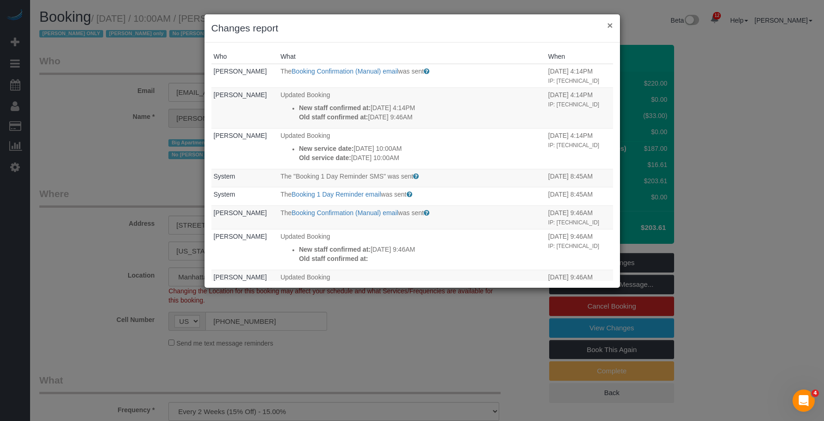
drag, startPoint x: 609, startPoint y: 25, endPoint x: 576, endPoint y: 27, distance: 33.4
click at [609, 25] on button "×" at bounding box center [610, 25] width 6 height 10
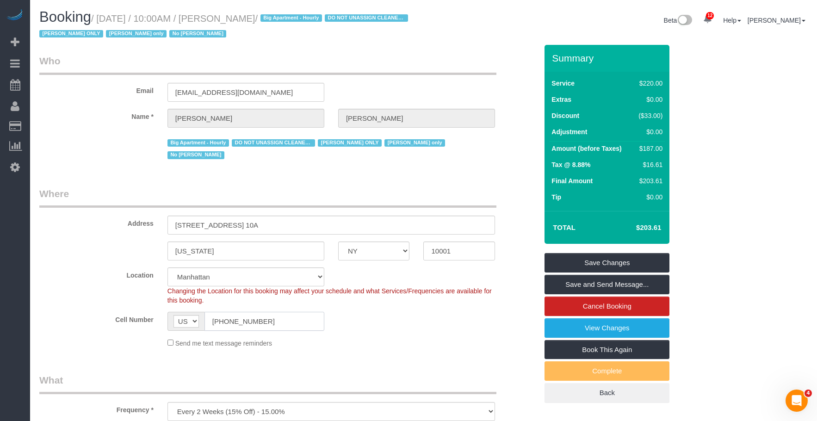
click at [254, 312] on input "(415) 624-6550" at bounding box center [264, 321] width 120 height 19
drag, startPoint x: 297, startPoint y: 310, endPoint x: 140, endPoint y: 297, distance: 157.3
click at [115, 312] on div "Cell Number AF AL DZ AD AO AI AQ AG AR AM AW AU AT AZ BS BH BD BB BY BE BZ BJ B…" at bounding box center [288, 321] width 512 height 19
click at [423, 68] on legend "Who" at bounding box center [267, 64] width 457 height 21
click at [453, 191] on legend "Where" at bounding box center [267, 197] width 457 height 21
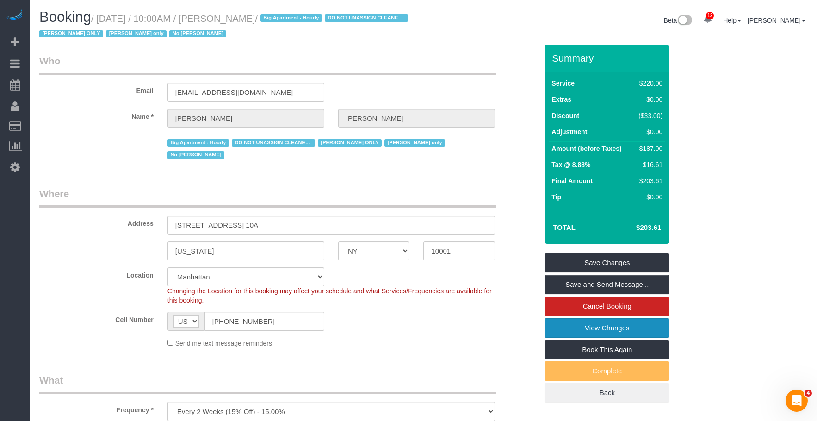
click at [563, 321] on link "View Changes" at bounding box center [606, 327] width 125 height 19
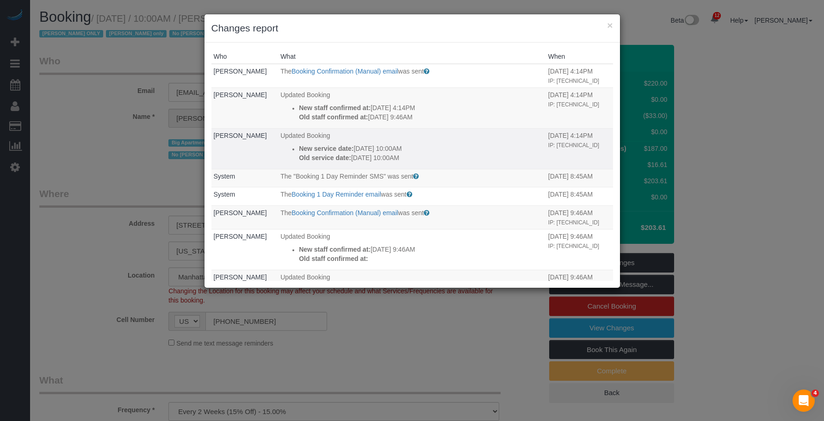
drag, startPoint x: 362, startPoint y: 159, endPoint x: 445, endPoint y: 153, distance: 83.0
click at [413, 153] on p "New service date: 09/10/2025 10:00AM" at bounding box center [421, 148] width 245 height 9
click at [445, 153] on td "Updated Booking New service date: 09/10/2025 10:00AM Old service date: 09/06/20…" at bounding box center [412, 148] width 268 height 41
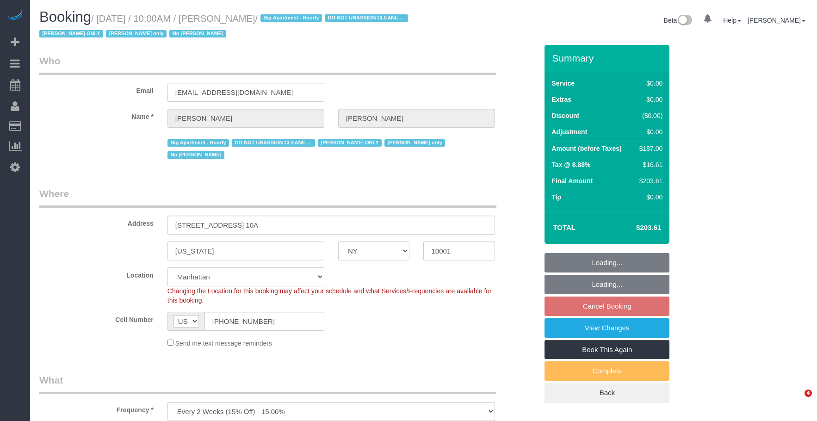
select select "NY"
select select "number:89"
select select "number:73"
select select "number:15"
select select "number:5"
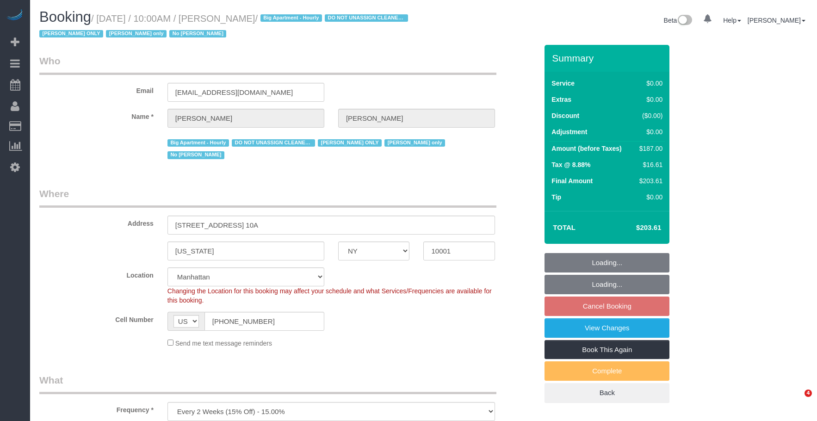
select select "object:998"
select select "string:stripe-pm_1RRmor4VGloSiKo75q03orw4"
select select "2"
select select "spot3"
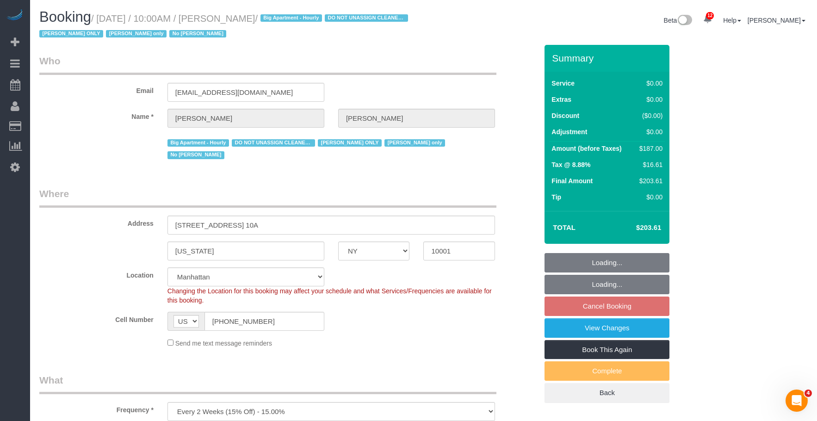
select select "2"
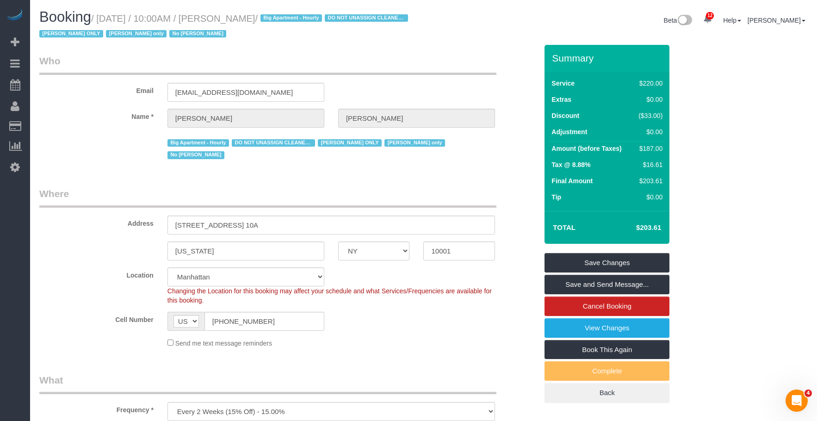
click at [416, 187] on legend "Where" at bounding box center [267, 197] width 457 height 21
click at [564, 326] on link "View Changes" at bounding box center [606, 327] width 125 height 19
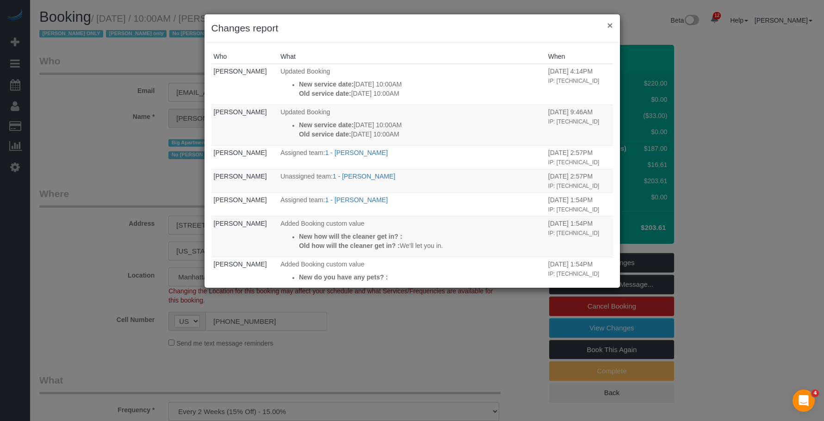
click at [610, 23] on button "×" at bounding box center [610, 25] width 6 height 10
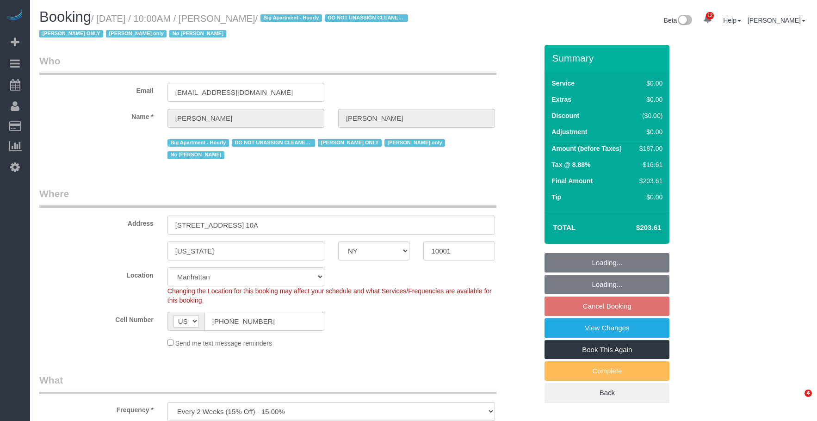
select select "NY"
select select "2"
select select "string:stripe-pm_1RRmor4VGloSiKo75q03orw4"
select select "spot3"
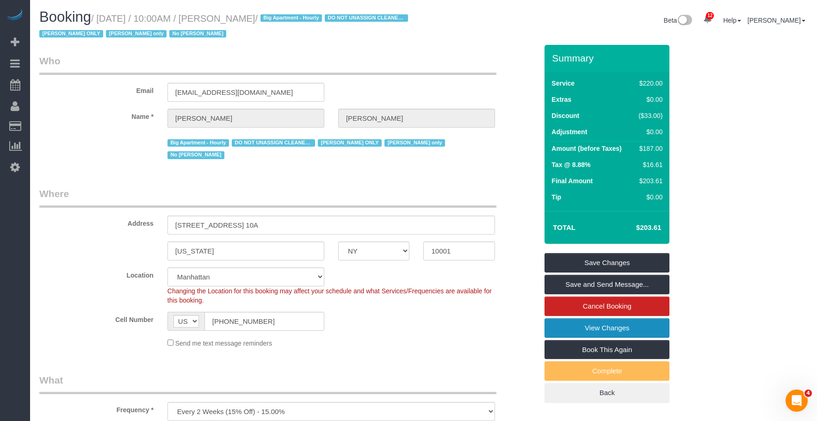
click at [566, 327] on link "View Changes" at bounding box center [606, 327] width 125 height 19
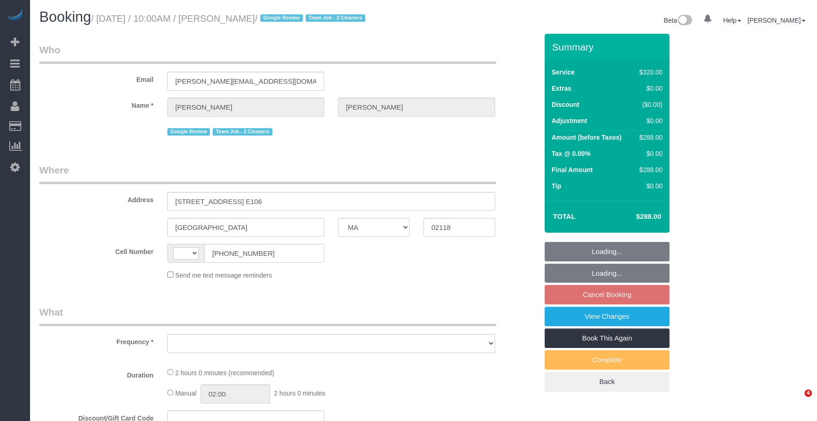
select select "MA"
select select "object:455"
select select "2"
select select "number:58"
select select "number:74"
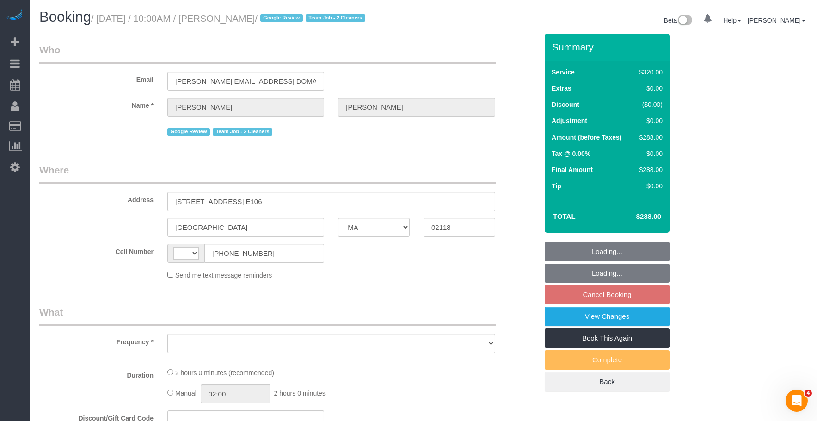
select select "number:15"
select select "number:6"
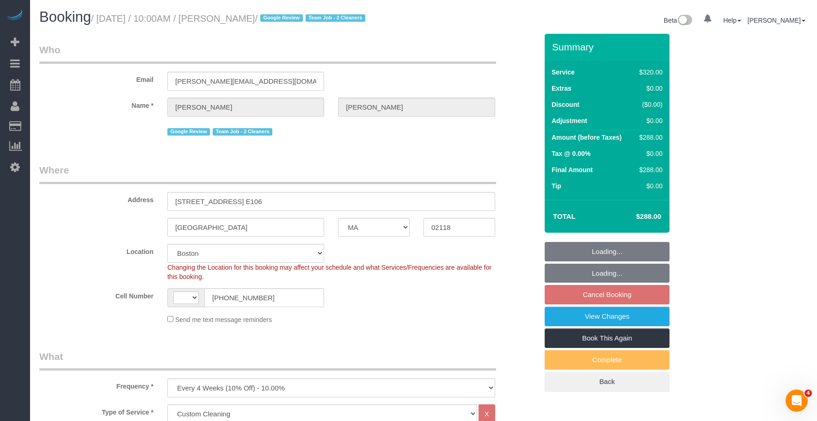
select select "object:1021"
select select "string:[GEOGRAPHIC_DATA]"
select select "spot3"
select select "string:stripe-pm_1RQq0X4VGloSiKo7b6FrkEVB"
click at [578, 317] on link "View Changes" at bounding box center [607, 316] width 125 height 19
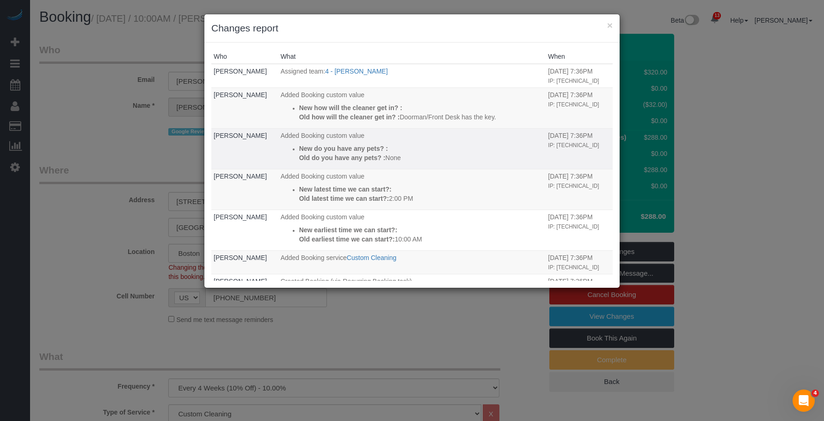
scroll to position [67, 0]
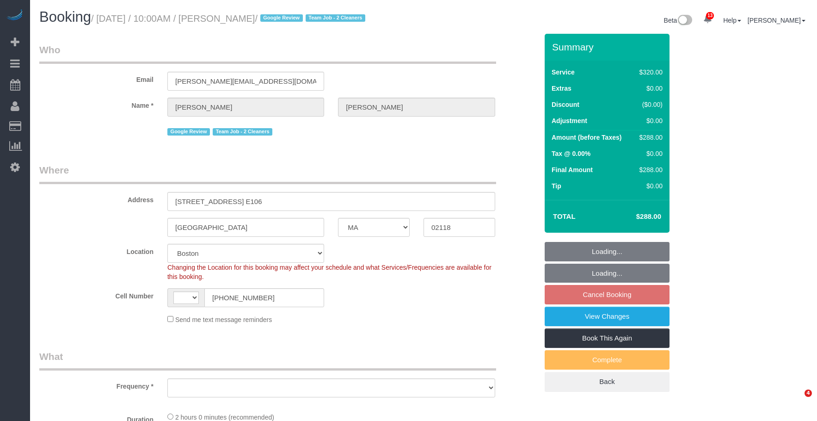
select select "MA"
select select "number:58"
select select "number:74"
select select "number:15"
select select "number:6"
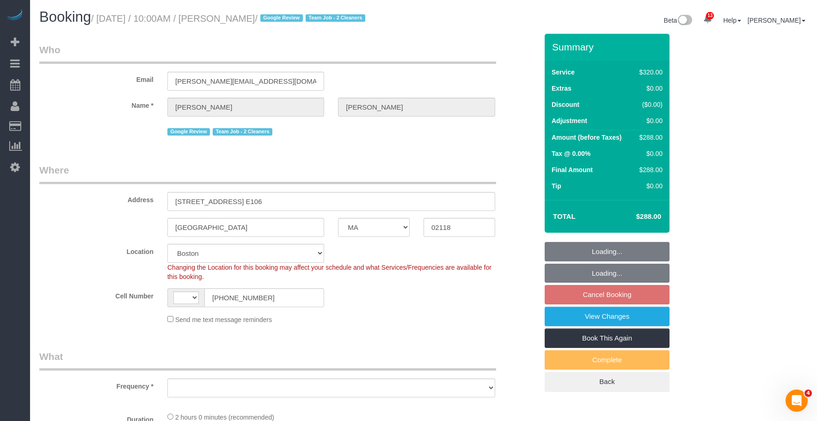
select select "string:stripe-pm_1RQq0X4VGloSiKo7b6FrkEVB"
select select "string:[GEOGRAPHIC_DATA]"
select select "object:892"
select select "spot3"
select select "2"
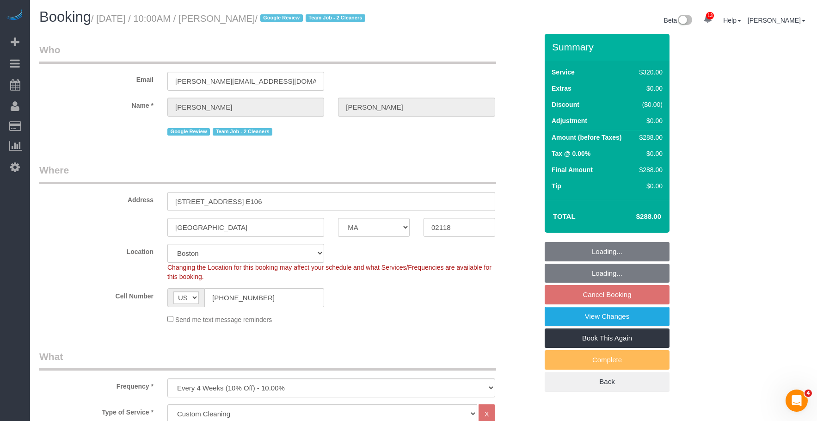
select select "object:1082"
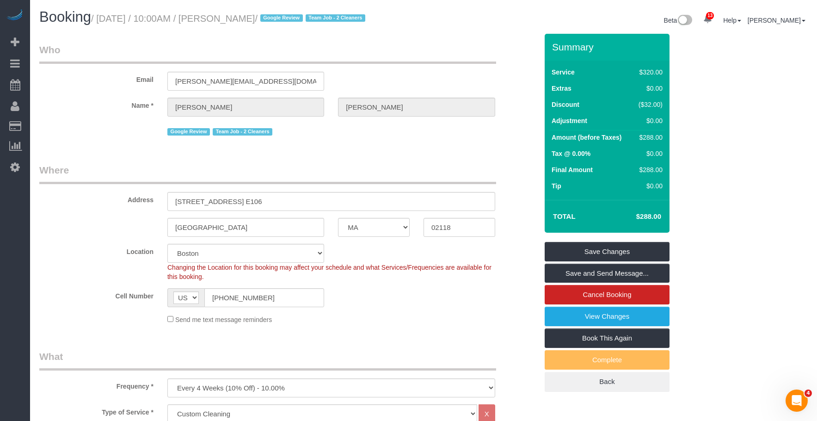
click at [605, 315] on link "View Changes" at bounding box center [607, 316] width 125 height 19
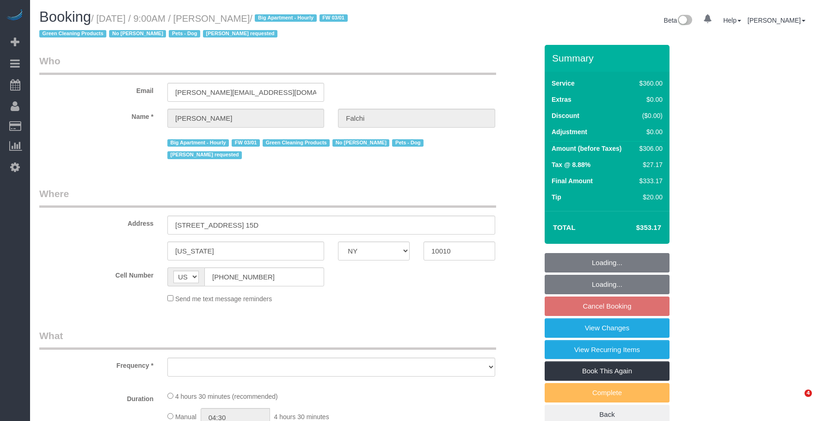
select select "NY"
select select "object:761"
select select "number:89"
select select "number:90"
select select "number:15"
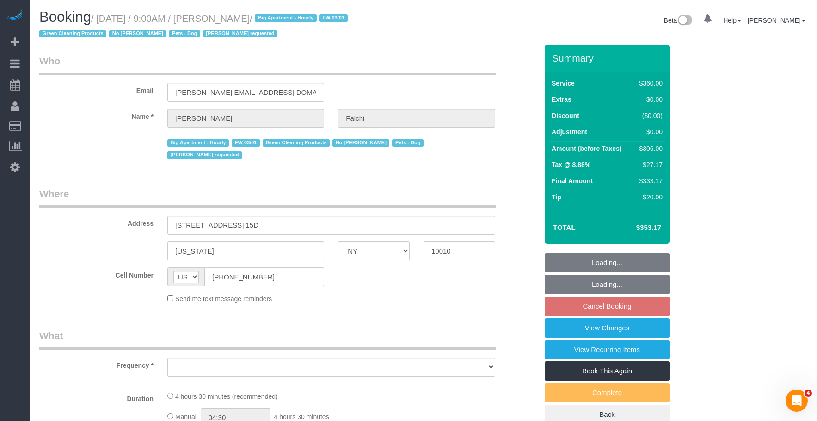
select select "number:6"
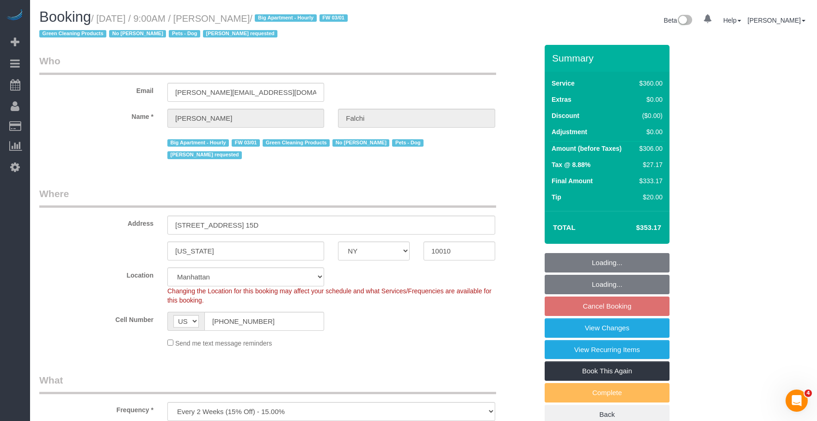
select select "object:991"
select select "string:stripe-pm_1PEYGS4VGloSiKo7ZDucFed4"
select select "270"
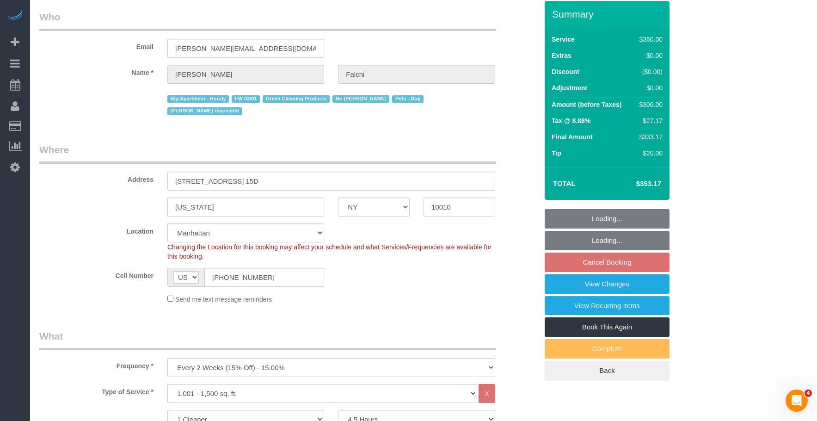
select select "spot2"
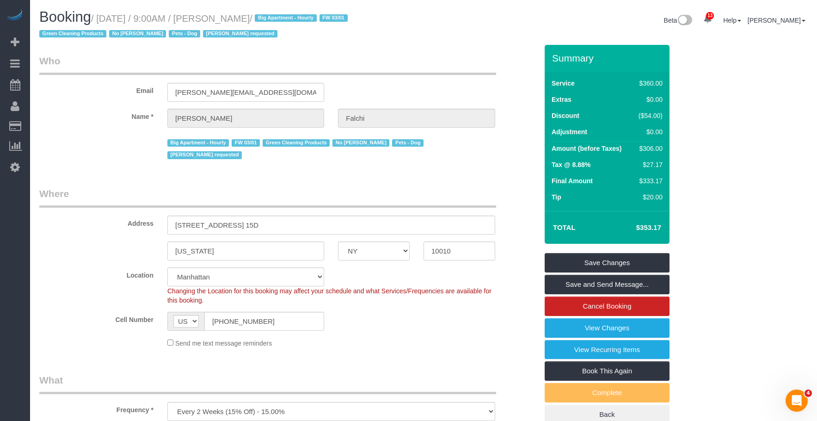
click at [415, 55] on legend "Who" at bounding box center [267, 64] width 457 height 21
drag, startPoint x: 100, startPoint y: 18, endPoint x: 235, endPoint y: 10, distance: 135.7
click at [235, 10] on h1 "Booking / [DATE] / 9:00AM / [PERSON_NAME] / Big Apartment - Hourly FW 03/01 Gre…" at bounding box center [227, 24] width 377 height 31
click at [243, 12] on h1 "Booking / [DATE] / 9:00AM / [PERSON_NAME] / Big Apartment - Hourly FW 03/01 Gre…" at bounding box center [227, 24] width 377 height 31
drag, startPoint x: 102, startPoint y: 20, endPoint x: 283, endPoint y: 18, distance: 180.8
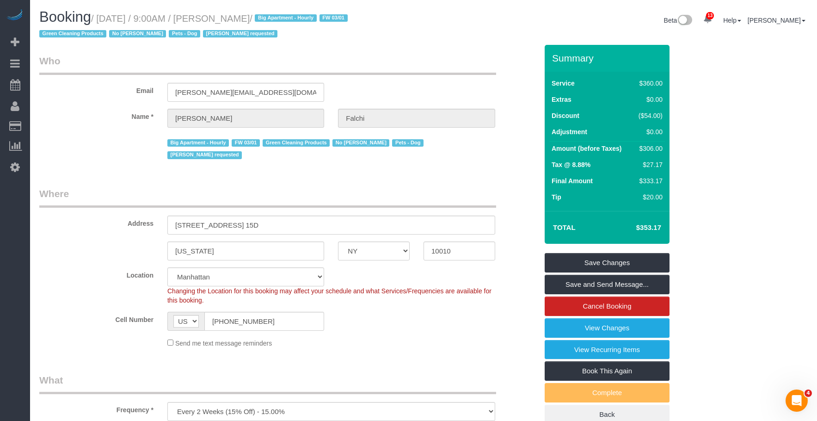
click at [283, 18] on small "/ September 09, 2025 / 9:00AM / Juliet Falchi / Big Apartment - Hourly FW 03/01…" at bounding box center [194, 26] width 311 height 26
copy small "September 09, 2025 / 9:00AM / Juliet Falchi"
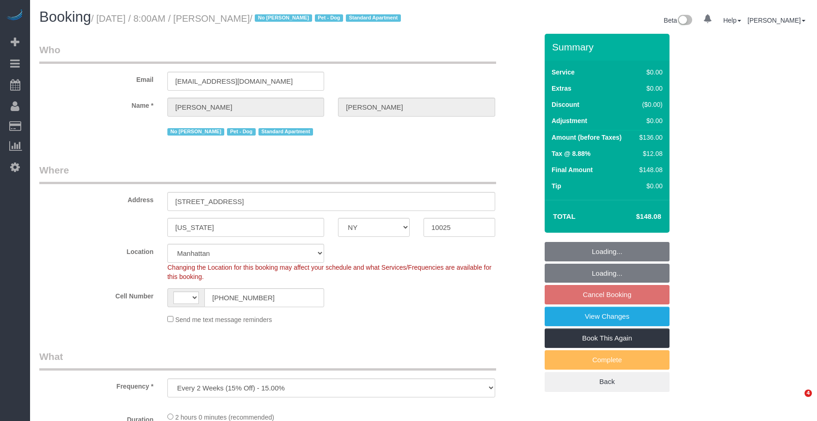
select select "NY"
select select "string:[GEOGRAPHIC_DATA]"
select select "number:89"
select select "number:90"
select select "number:13"
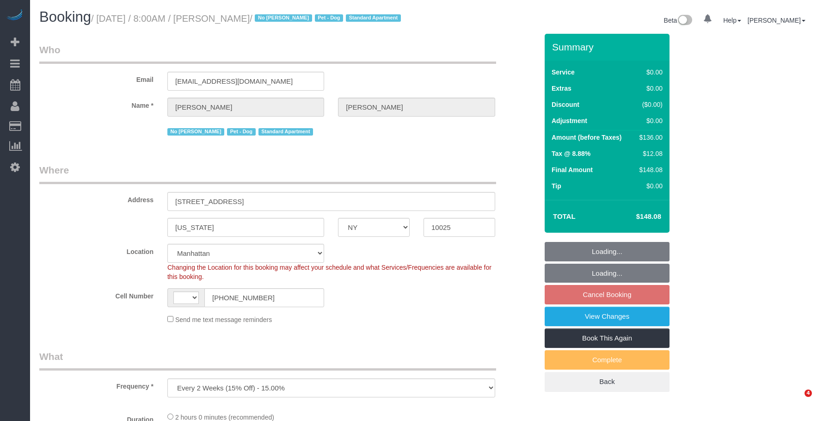
select select "number:5"
select select "object:890"
select select "string:stripe-pm_1NBGal4VGloSiKo7wCqPRood"
select select "1"
select select "spot1"
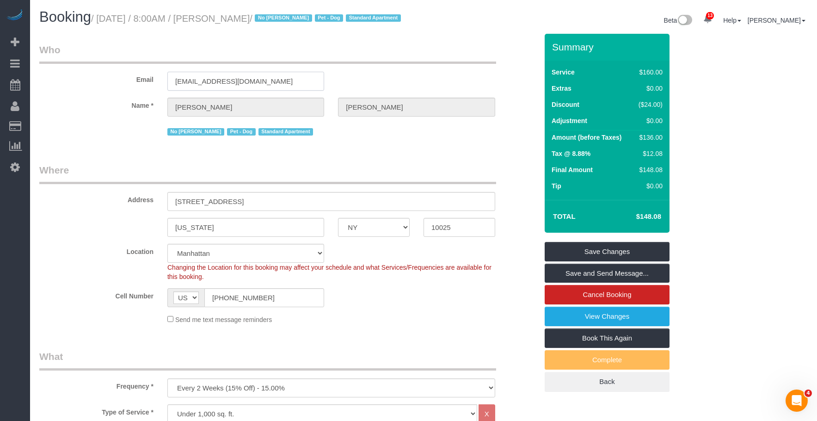
click at [118, 86] on div "Email a9goodman@gmail.com" at bounding box center [288, 67] width 512 height 48
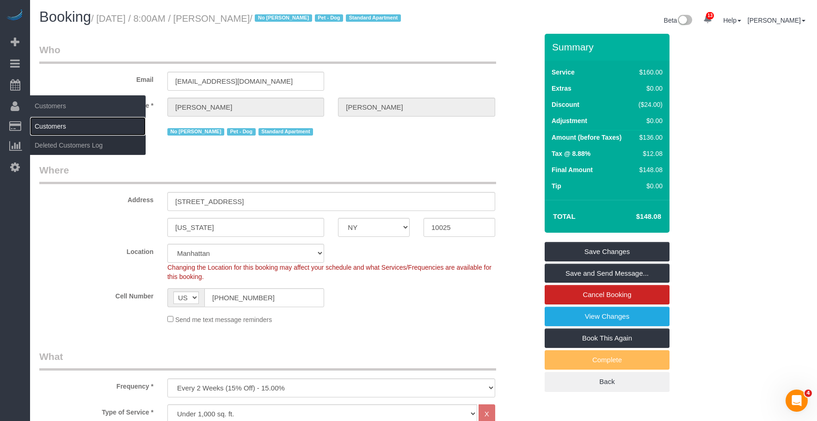
click at [56, 119] on link "Customers" at bounding box center [88, 126] width 116 height 18
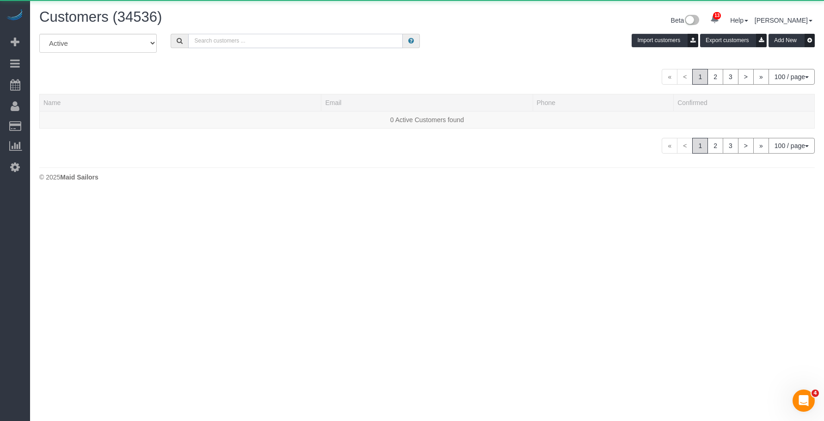
click at [283, 39] on input "text" at bounding box center [295, 41] width 215 height 14
paste input "a9goodman@gmail.com"
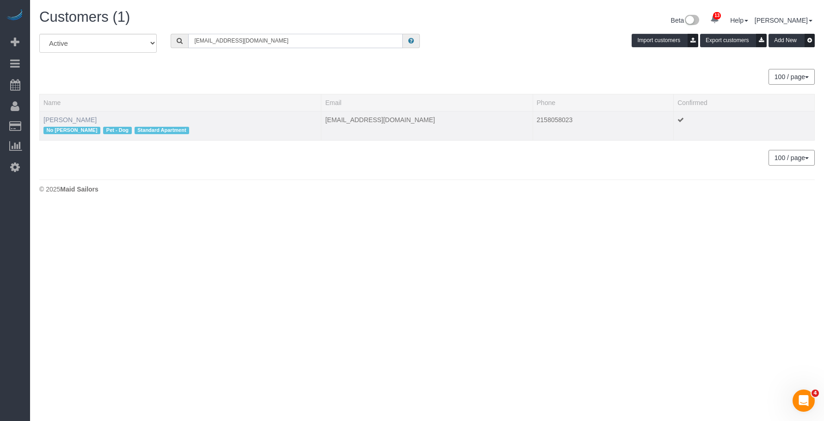
type input "a9goodman@gmail.com"
drag, startPoint x: 74, startPoint y: 119, endPoint x: 129, endPoint y: 124, distance: 55.3
click at [75, 119] on link "Andrew Goodman" at bounding box center [69, 119] width 53 height 7
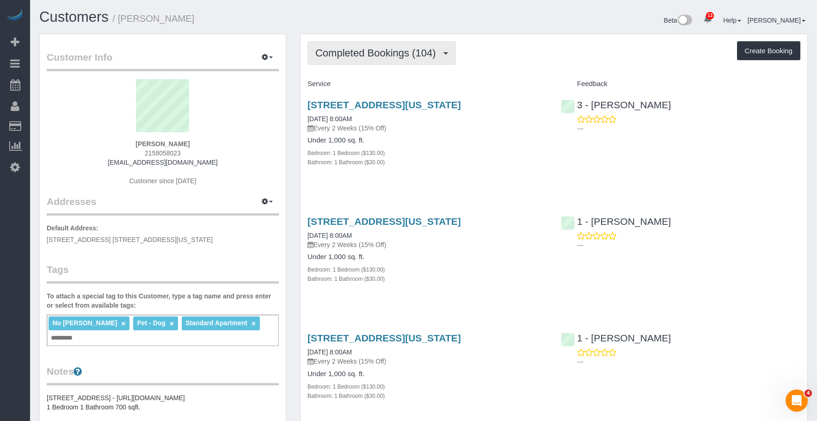
click at [373, 52] on span "Completed Bookings (104)" at bounding box center [377, 53] width 125 height 12
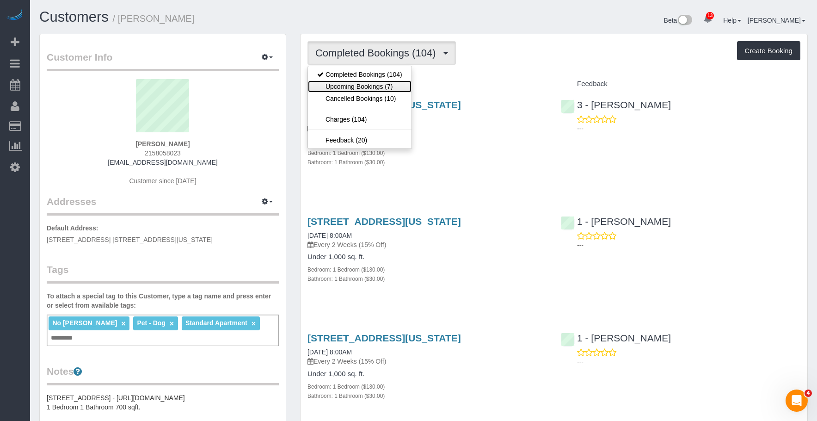
click at [375, 88] on link "Upcoming Bookings (7)" at bounding box center [360, 86] width 104 height 12
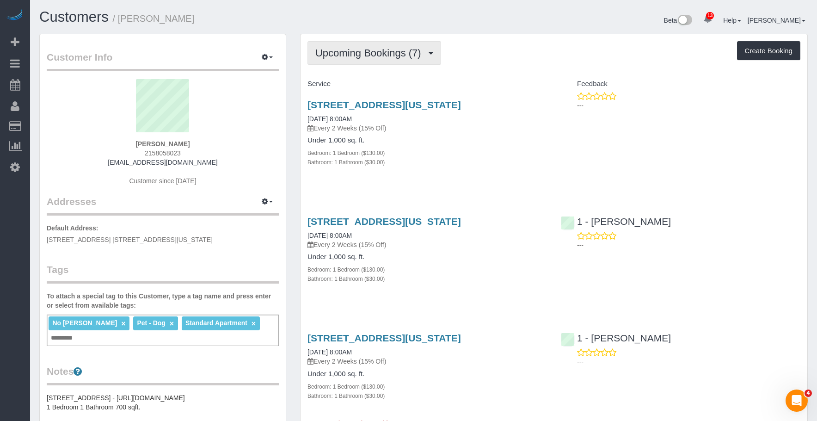
click at [381, 52] on span "Upcoming Bookings (7)" at bounding box center [370, 53] width 111 height 12
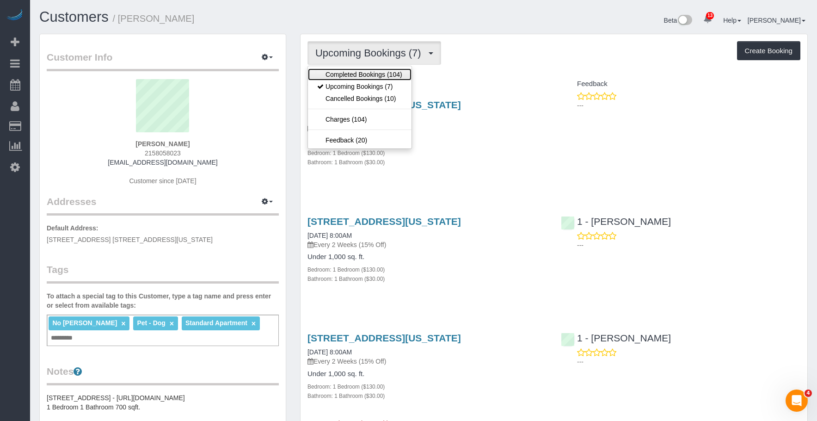
click at [362, 70] on link "Completed Bookings (104)" at bounding box center [360, 74] width 104 height 12
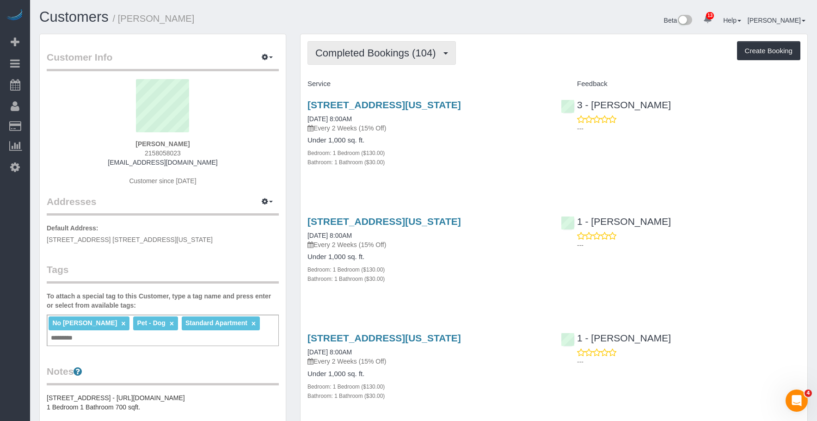
click at [357, 43] on button "Completed Bookings (104)" at bounding box center [381, 53] width 148 height 24
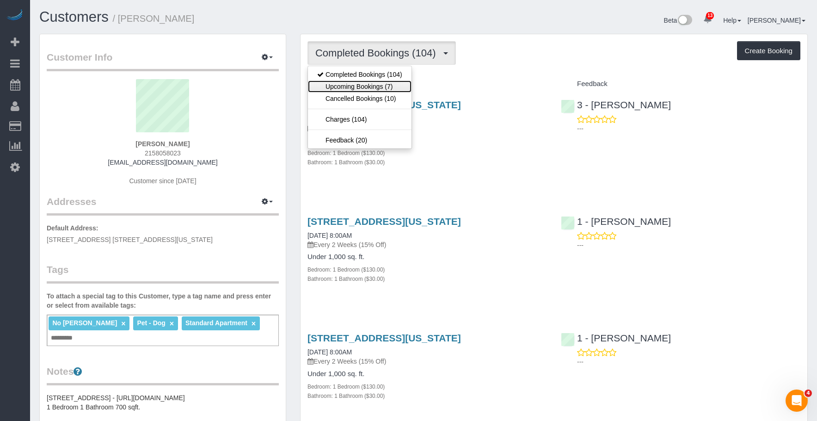
click at [350, 83] on link "Upcoming Bookings (7)" at bounding box center [360, 86] width 104 height 12
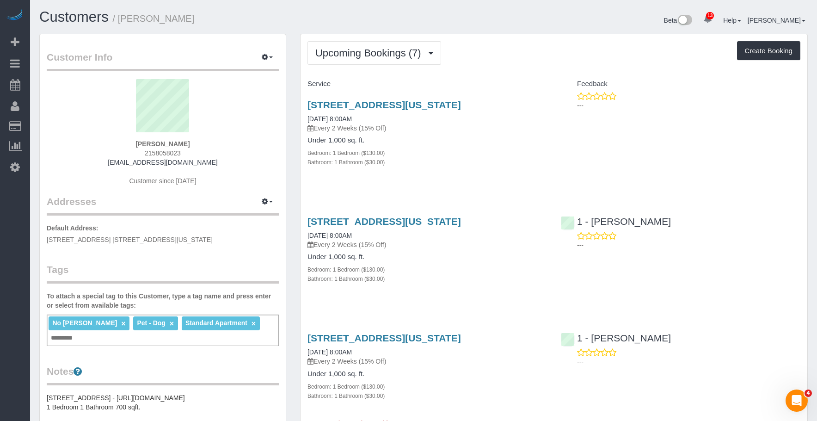
click at [457, 271] on div "Bedroom: 1 Bedroom ($130.00)" at bounding box center [427, 268] width 240 height 9
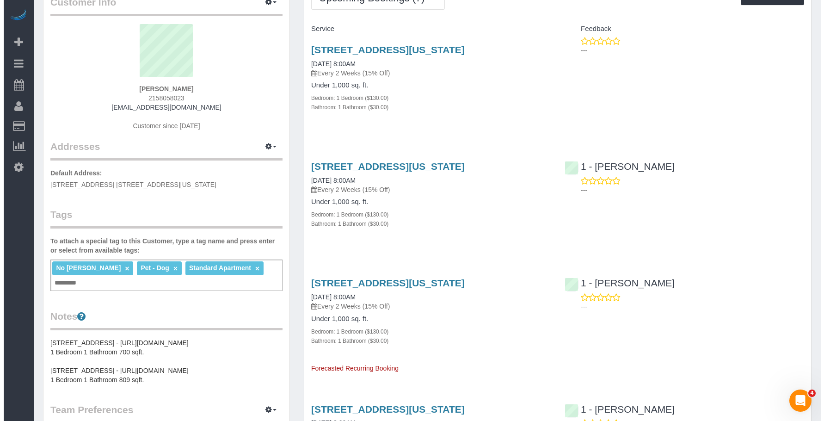
scroll to position [185, 0]
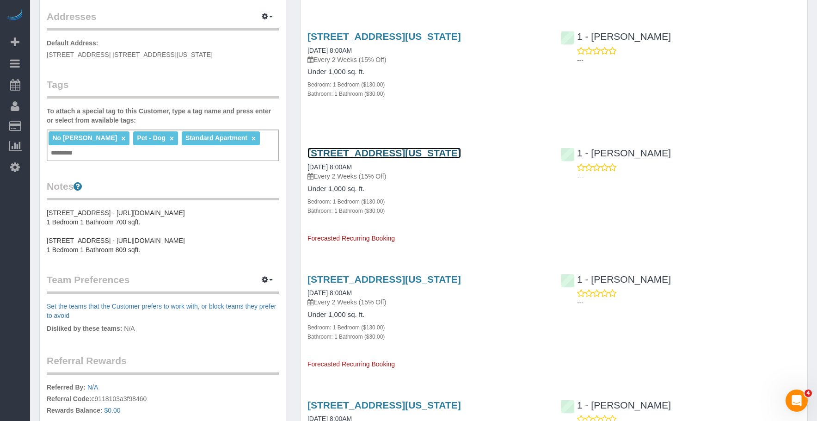
click at [435, 155] on link "30 Morningside Drive, Apt 620, New York, NY 10025" at bounding box center [384, 153] width 154 height 11
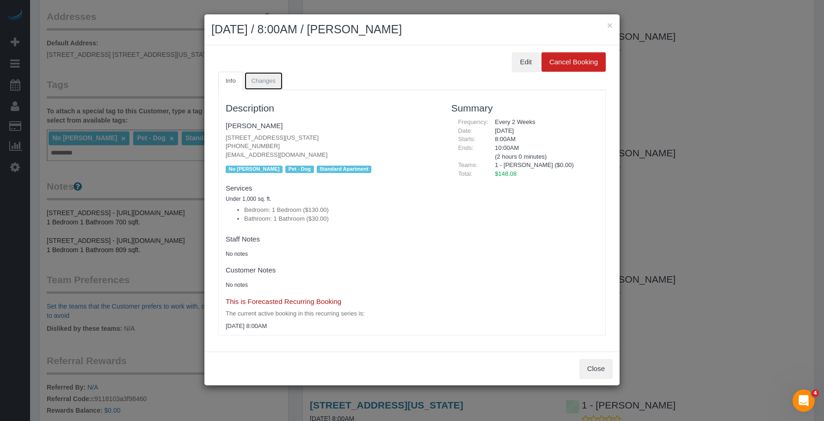
drag, startPoint x: 257, startPoint y: 86, endPoint x: 393, endPoint y: 57, distance: 139.0
click at [258, 86] on link "Changes" at bounding box center [263, 81] width 39 height 19
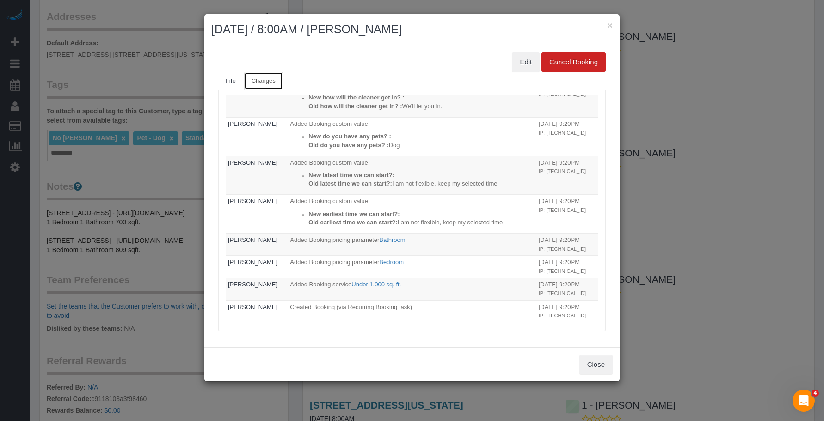
scroll to position [0, 0]
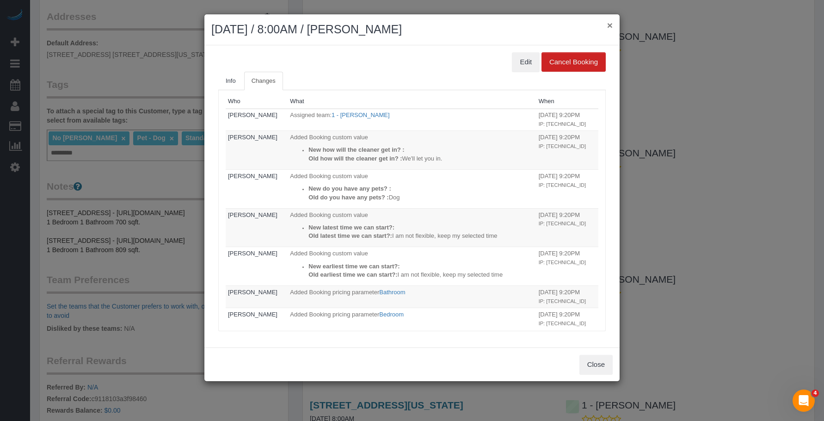
click at [610, 23] on button "×" at bounding box center [610, 25] width 6 height 10
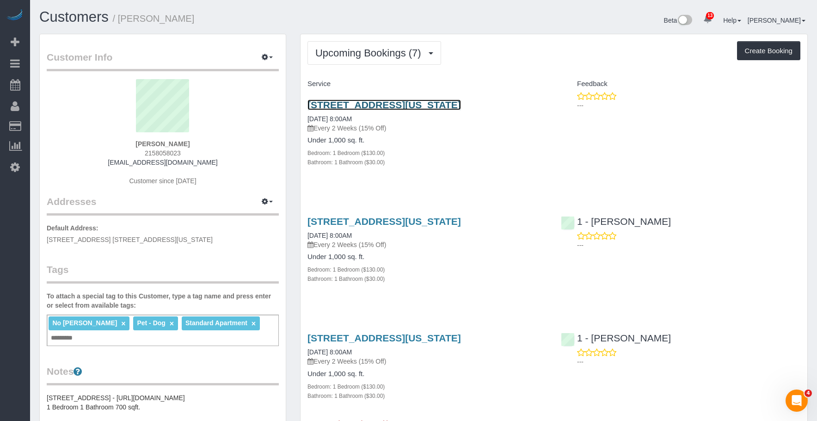
click at [461, 104] on link "30 Morningside Drive, Apt 620, New York, NY 10025" at bounding box center [384, 104] width 154 height 11
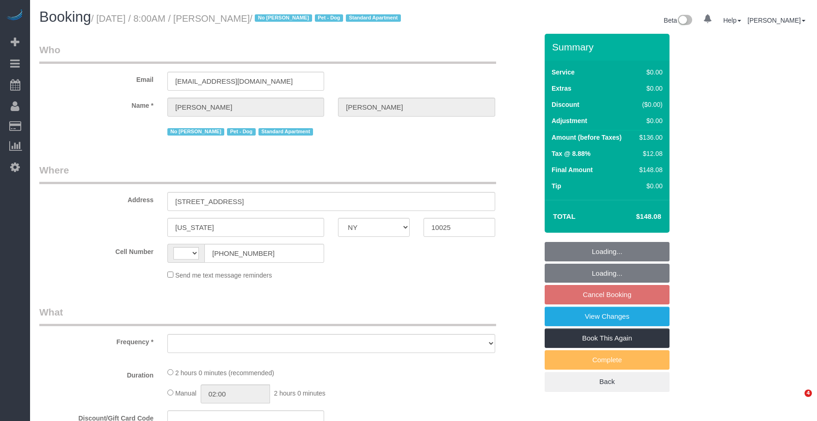
select select "NY"
select select "number:89"
select select "number:90"
select select "number:13"
select select "number:5"
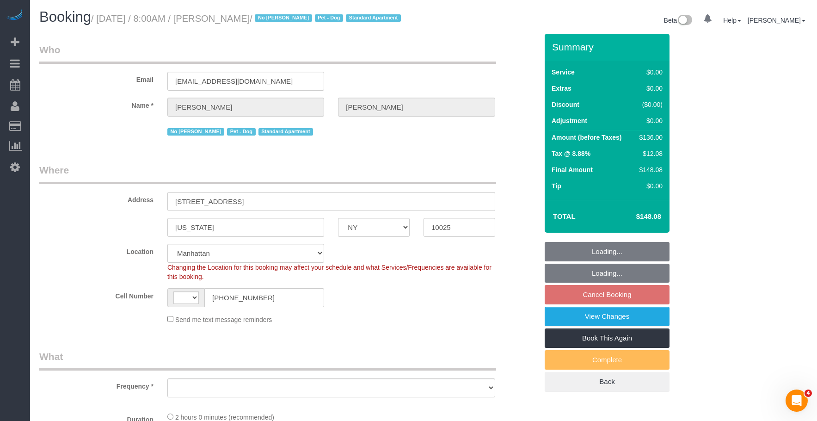
select select "string:stripe-pm_1NBGal4VGloSiKo7wCqPRood"
select select "1"
drag, startPoint x: 393, startPoint y: 164, endPoint x: 542, endPoint y: 199, distance: 153.4
select select "string:[GEOGRAPHIC_DATA]"
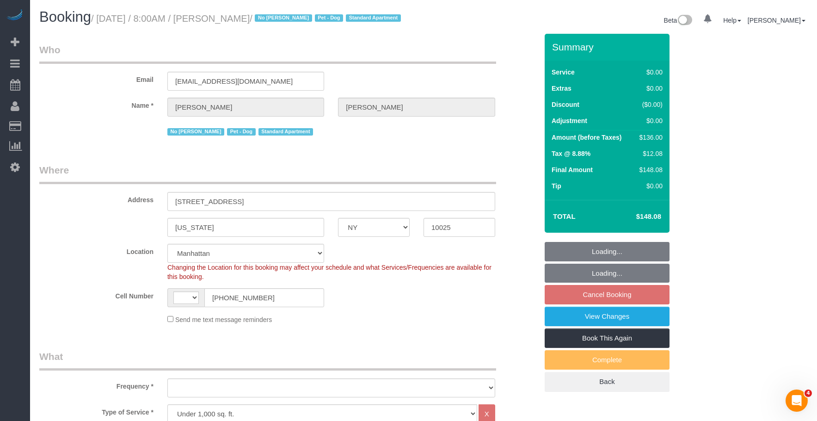
select select "object:989"
select select "spot1"
select select "1"
select select "object:1443"
click at [576, 324] on link "View Changes" at bounding box center [607, 316] width 125 height 19
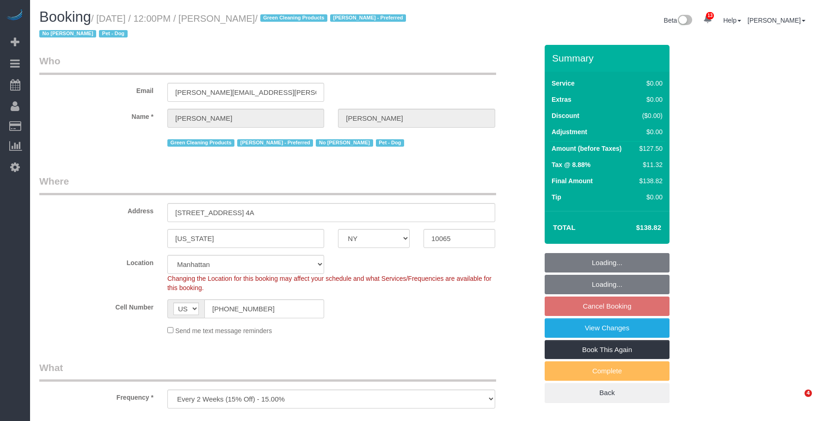
select select "NY"
select select "number:89"
select select "number:90"
select select "number:13"
select select "number:7"
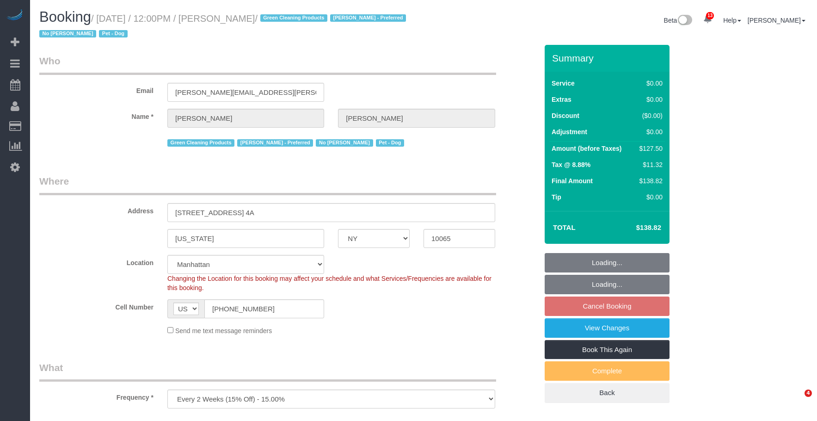
select select "object:1308"
select select "string:stripe-pm_1PtxTQ4VGloSiKo7ZFHK5Uwh"
select select "spot5"
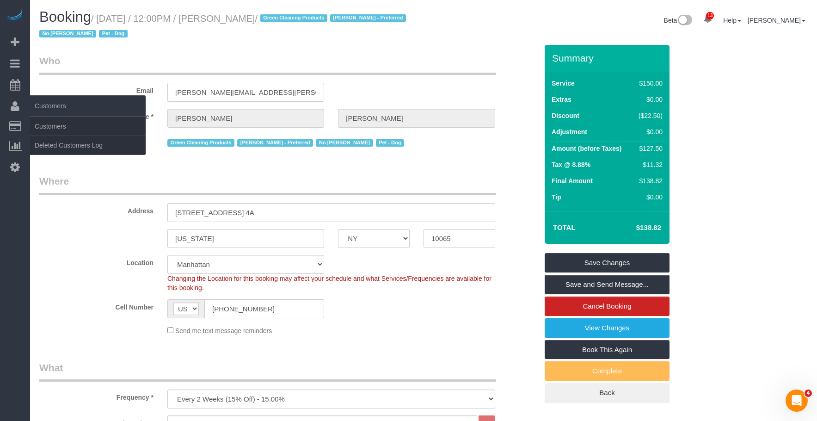
drag, startPoint x: 191, startPoint y: 92, endPoint x: 29, endPoint y: 96, distance: 161.9
click at [65, 125] on link "Customers" at bounding box center [88, 126] width 116 height 18
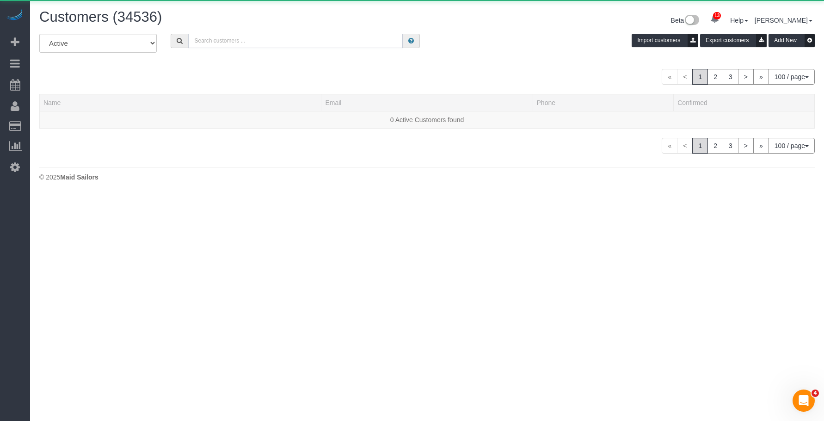
click at [247, 43] on input "text" at bounding box center [295, 41] width 215 height 14
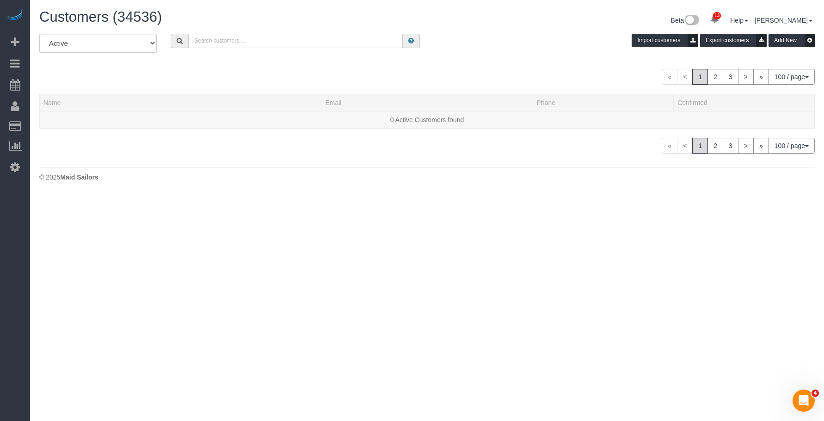
paste input "[PERSON_NAME][EMAIL_ADDRESS][PERSON_NAME][DOMAIN_NAME]"
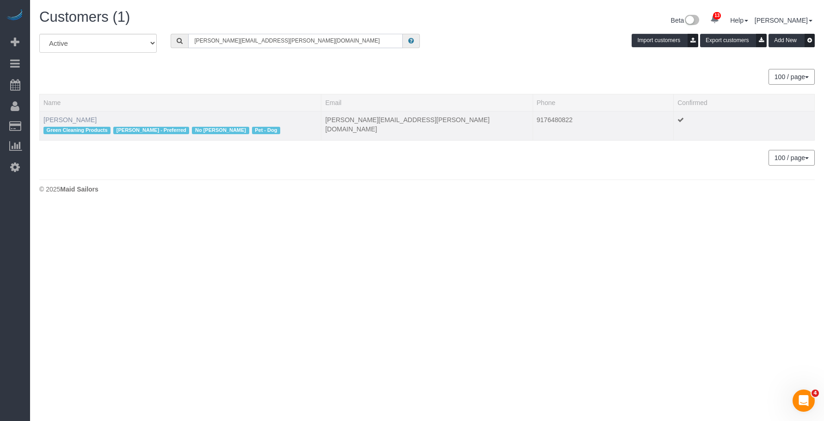
type input "[PERSON_NAME][EMAIL_ADDRESS][PERSON_NAME][DOMAIN_NAME]"
click at [62, 117] on link "[PERSON_NAME]" at bounding box center [69, 119] width 53 height 7
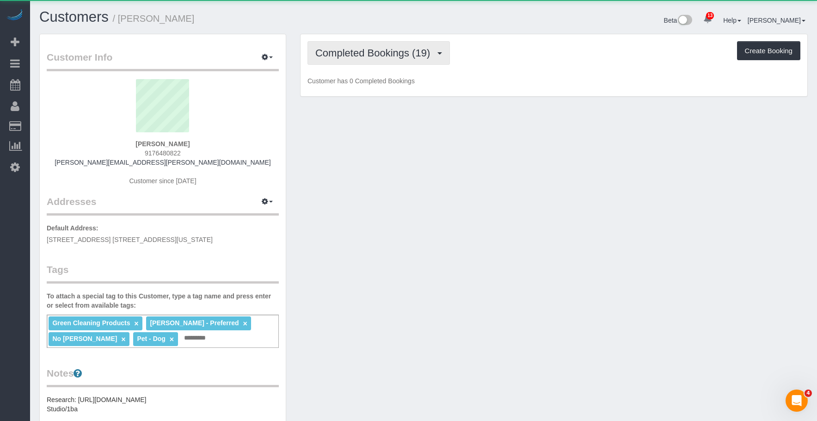
click at [364, 61] on button "Completed Bookings (19)" at bounding box center [378, 53] width 142 height 24
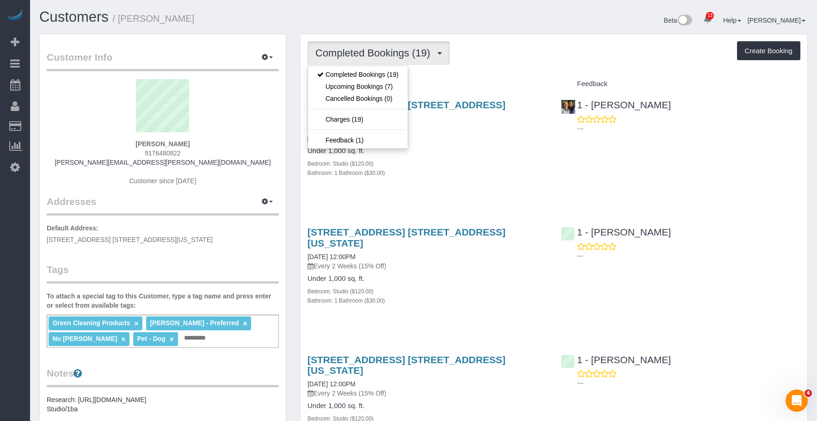
drag, startPoint x: 461, startPoint y: 141, endPoint x: 693, endPoint y: 326, distance: 296.8
click at [469, 147] on div "Under 1,000 sq. ft. Bedroom: Studio ($120.00) Bathroom: 1 Bathroom ($30.00)" at bounding box center [427, 162] width 240 height 30
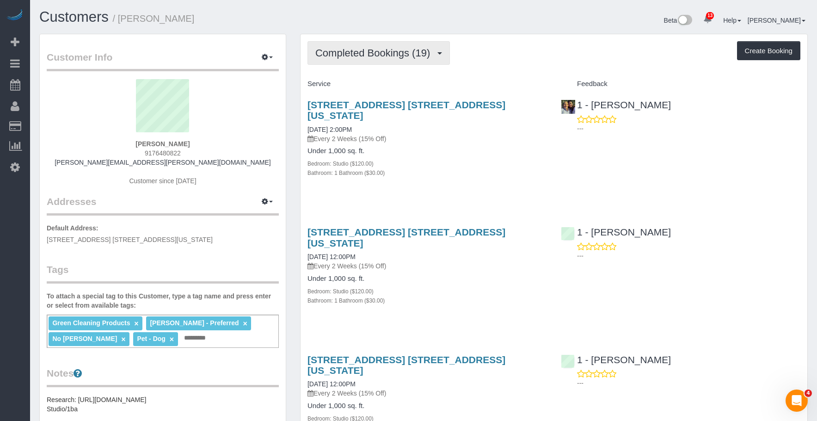
drag, startPoint x: 383, startPoint y: 51, endPoint x: 381, endPoint y: 58, distance: 7.2
click at [383, 51] on span "Completed Bookings (19)" at bounding box center [374, 53] width 119 height 12
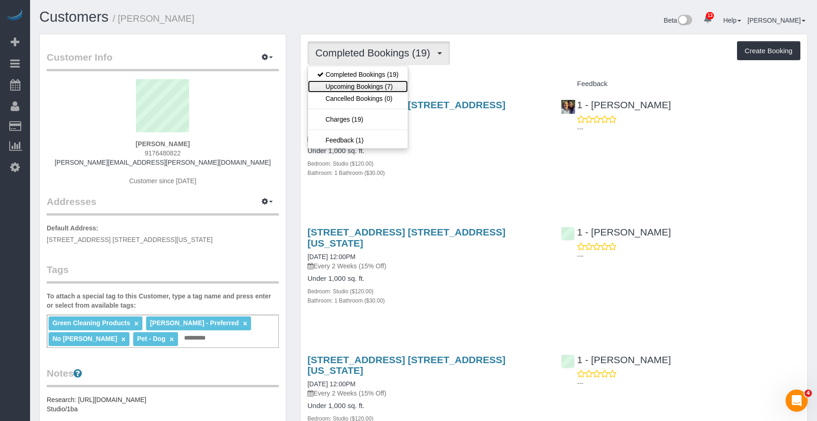
click at [373, 86] on link "Upcoming Bookings (7)" at bounding box center [358, 86] width 100 height 12
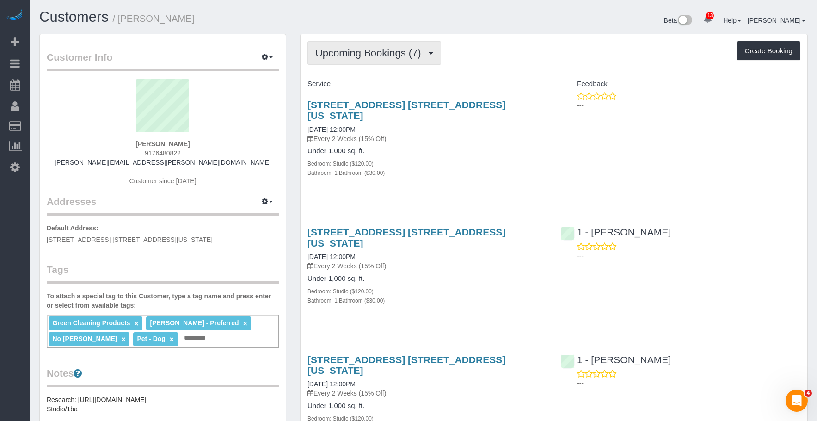
click at [349, 47] on button "Upcoming Bookings (7)" at bounding box center [374, 53] width 134 height 24
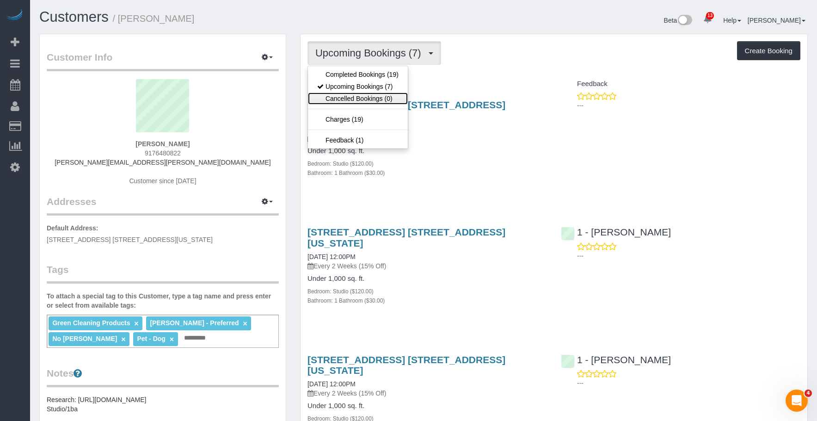
click at [346, 100] on link "Cancelled Bookings (0)" at bounding box center [358, 98] width 100 height 12
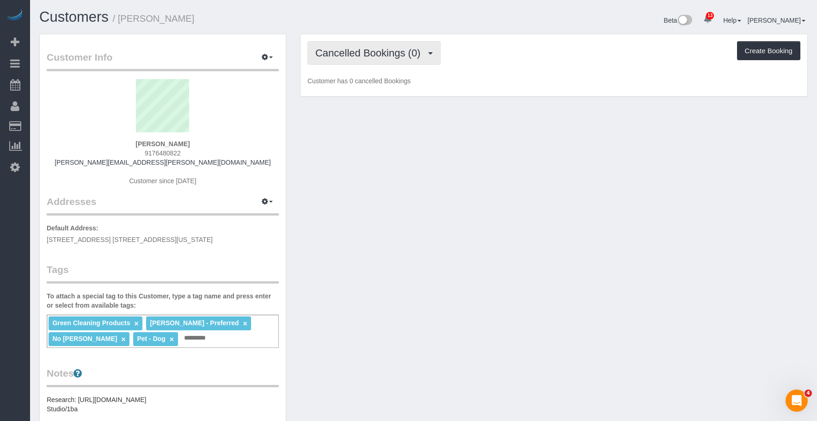
click at [352, 53] on span "Cancelled Bookings (0)" at bounding box center [370, 53] width 110 height 12
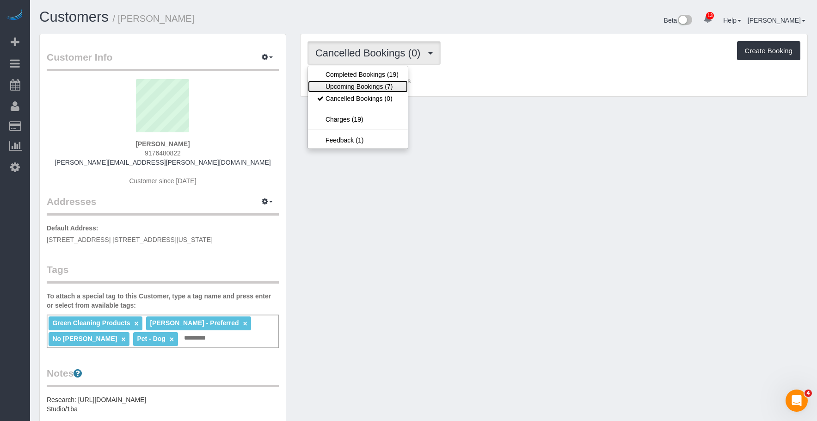
click at [350, 86] on link "Upcoming Bookings (7)" at bounding box center [358, 86] width 100 height 12
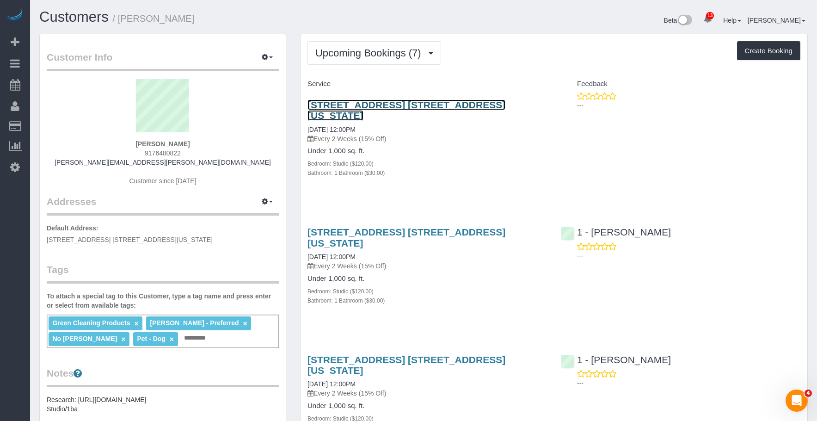
click at [476, 106] on link "20 East 66th Street, Apt. 4a, New York, NY 10065" at bounding box center [406, 109] width 198 height 21
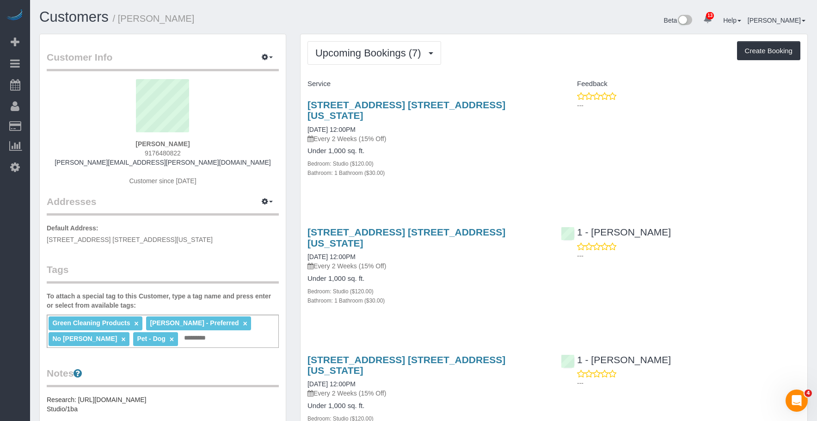
click at [354, 59] on button "Upcoming Bookings (7)" at bounding box center [374, 53] width 134 height 24
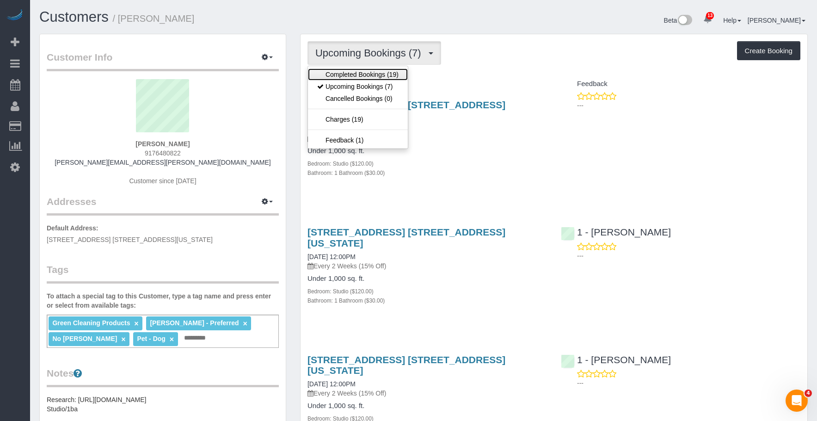
click at [356, 80] on link "Completed Bookings (19)" at bounding box center [358, 74] width 100 height 12
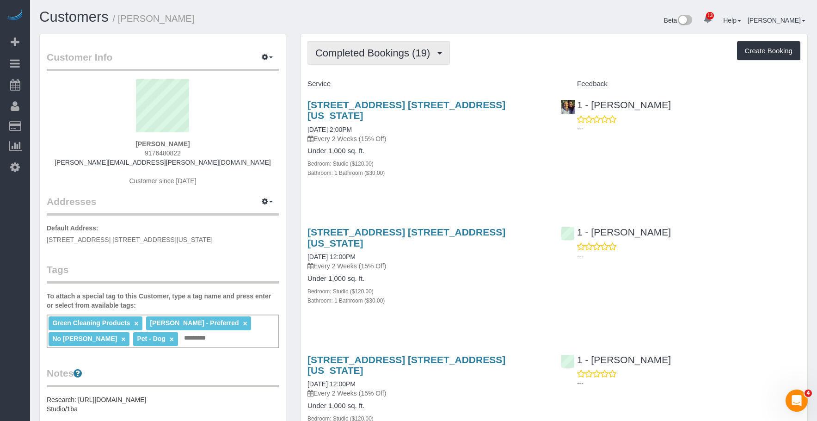
click at [364, 56] on span "Completed Bookings (19)" at bounding box center [374, 53] width 119 height 12
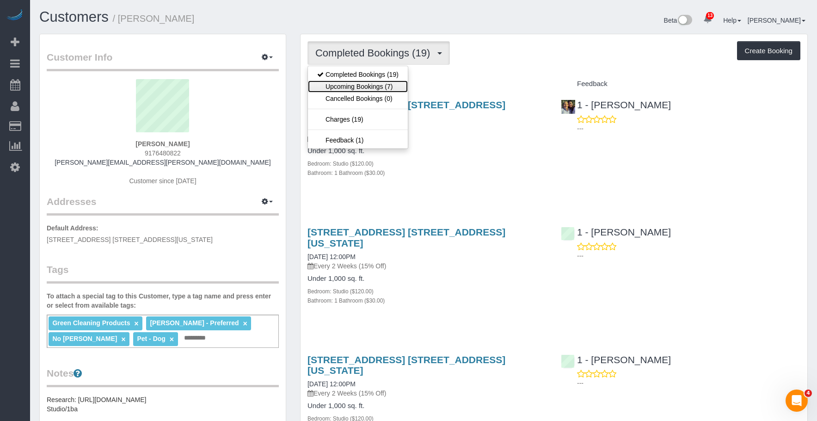
click at [358, 87] on link "Upcoming Bookings (7)" at bounding box center [358, 86] width 100 height 12
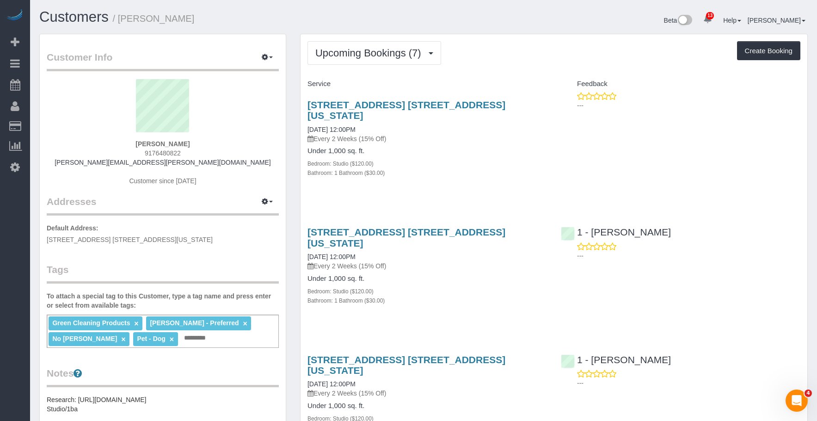
scroll to position [139, 0]
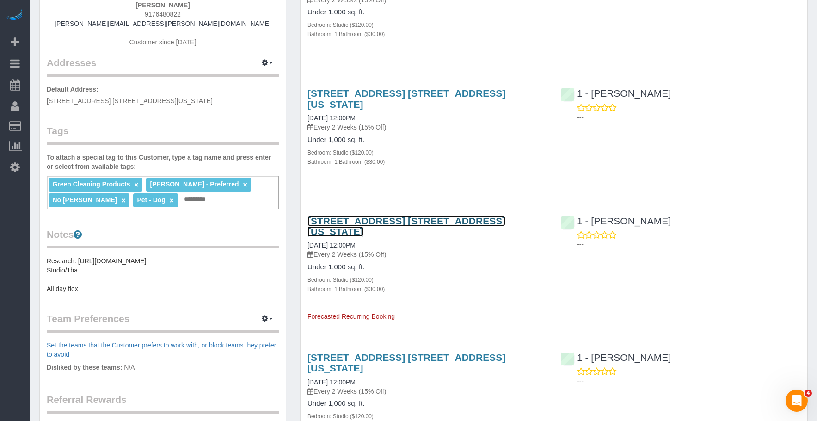
click at [431, 215] on link "20 East 66th Street, Apt. 4a, New York, NY 10065" at bounding box center [406, 225] width 198 height 21
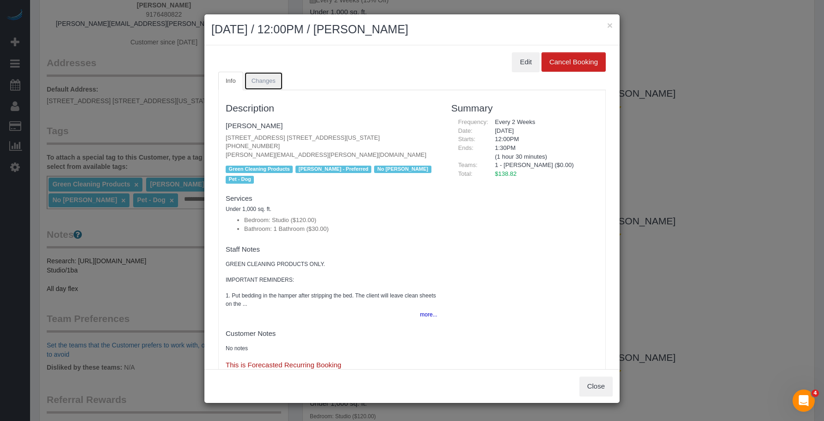
click at [270, 84] on span "Changes" at bounding box center [264, 80] width 24 height 7
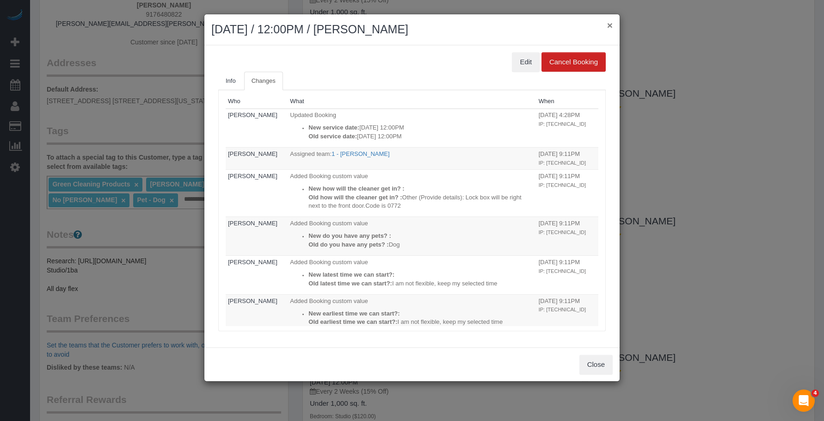
click at [610, 25] on button "×" at bounding box center [610, 25] width 6 height 10
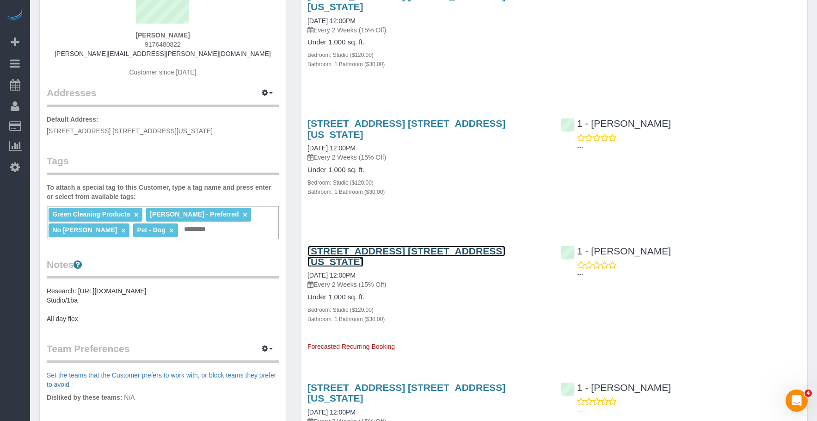
scroll to position [92, 0]
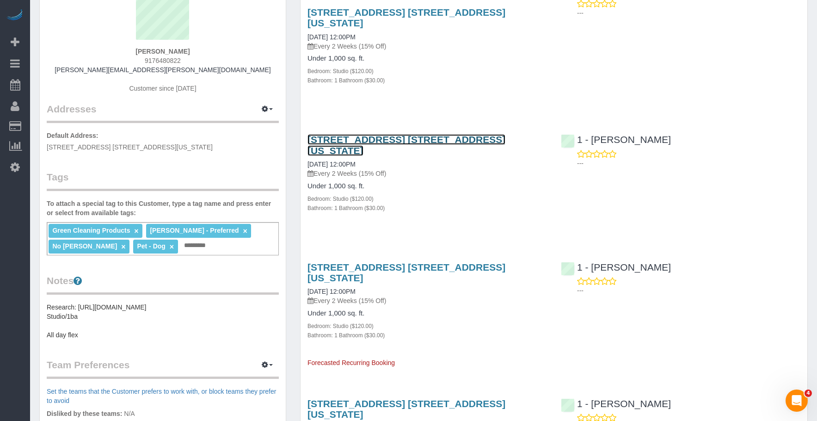
click at [483, 134] on link "20 East 66th Street, Apt. 4a, New York, NY 10065" at bounding box center [406, 144] width 198 height 21
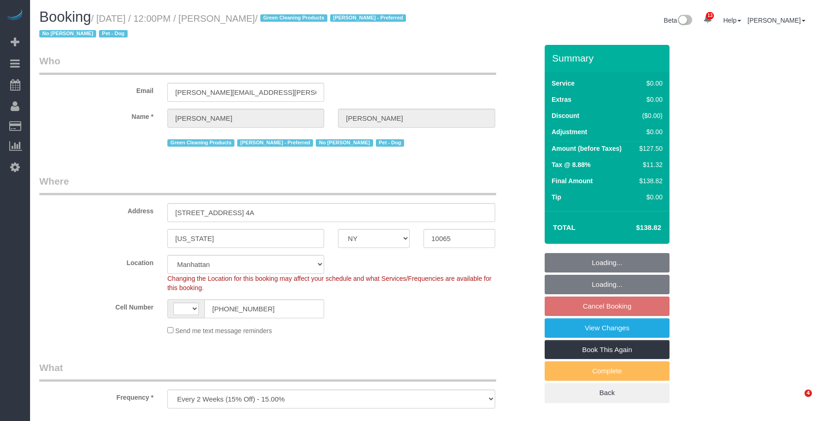
select select "NY"
select select "string:[GEOGRAPHIC_DATA]"
select select "string:stripe-pm_1PtxTQ4VGloSiKo7ZFHK5Uwh"
select select "spot5"
select select "number:89"
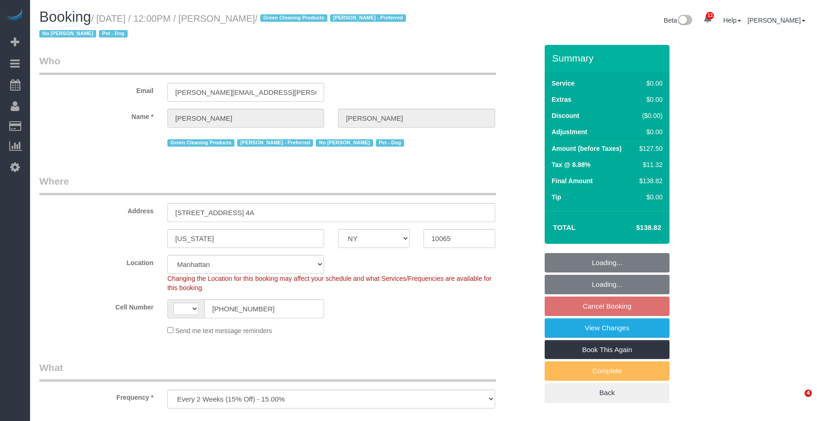
select select "number:90"
select select "number:13"
select select "number:7"
select select "object:1005"
drag, startPoint x: 575, startPoint y: 330, endPoint x: 542, endPoint y: 319, distance: 34.7
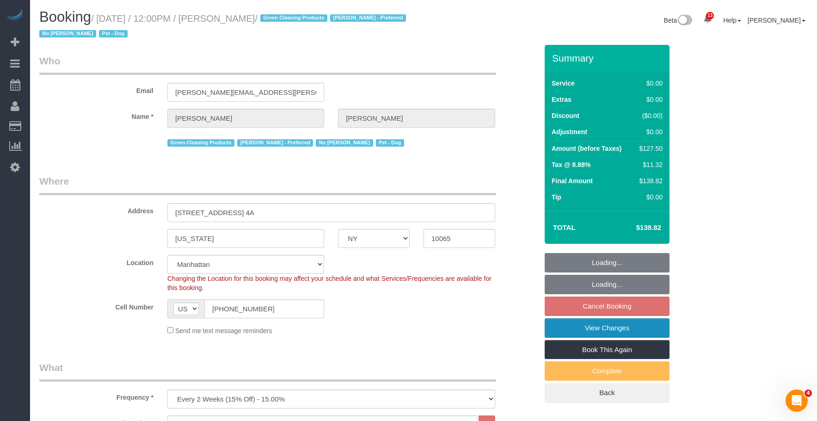
click at [574, 329] on link "View Changes" at bounding box center [607, 327] width 125 height 19
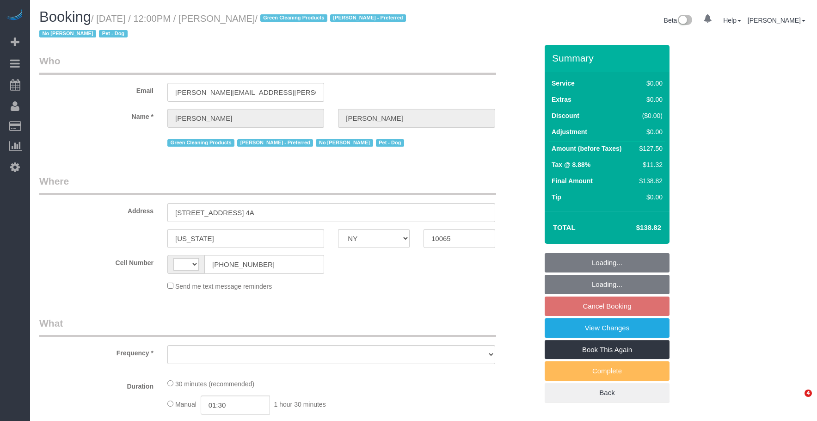
select select "NY"
select select "string:[GEOGRAPHIC_DATA]"
select select "object:751"
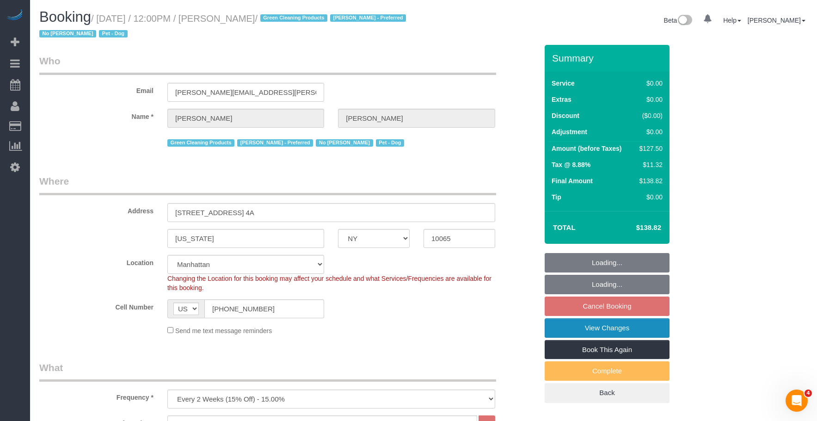
drag, startPoint x: 565, startPoint y: 326, endPoint x: 307, endPoint y: 0, distance: 415.8
click at [565, 326] on link "View Changes" at bounding box center [607, 327] width 125 height 19
select select "string:stripe-pm_1PtxTQ4VGloSiKo7ZFHK5Uwh"
select select "number:89"
select select "number:90"
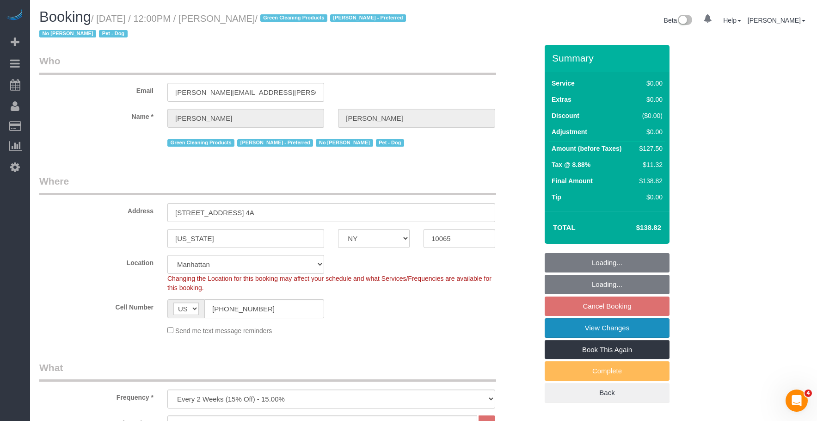
select select "number:13"
select select "number:7"
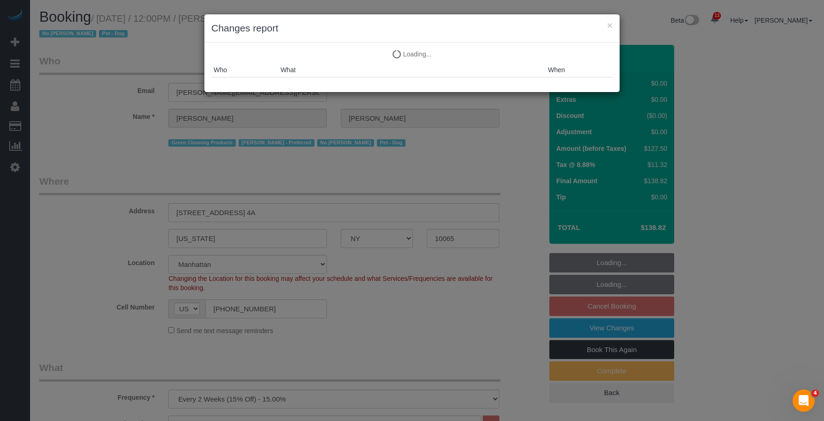
select select "object:1061"
select select "spot5"
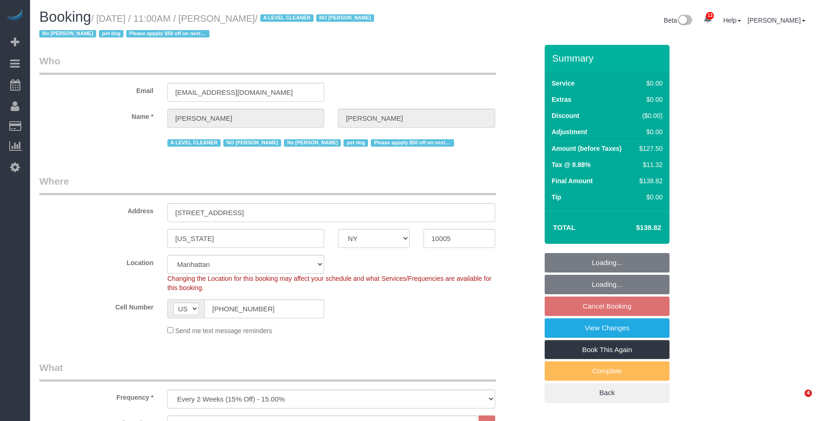
select select "NY"
select select "spot4"
select select "number:59"
select select "number:72"
select select "number:13"
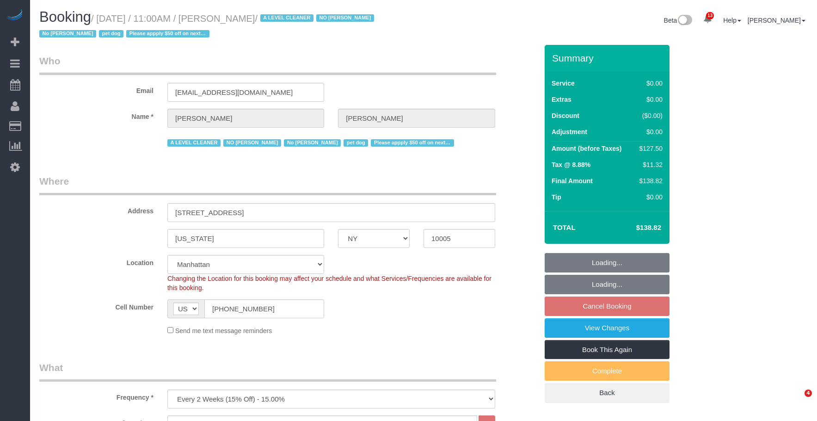
select select "number:6"
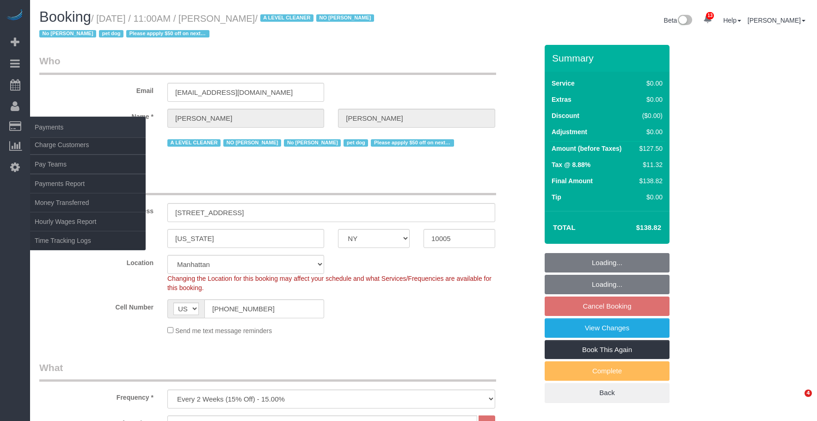
select select "object:1415"
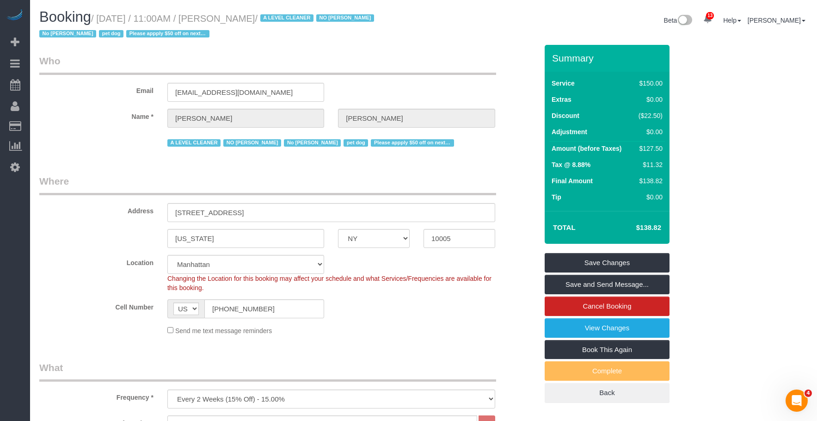
click at [72, 128] on link "Customers" at bounding box center [88, 126] width 116 height 18
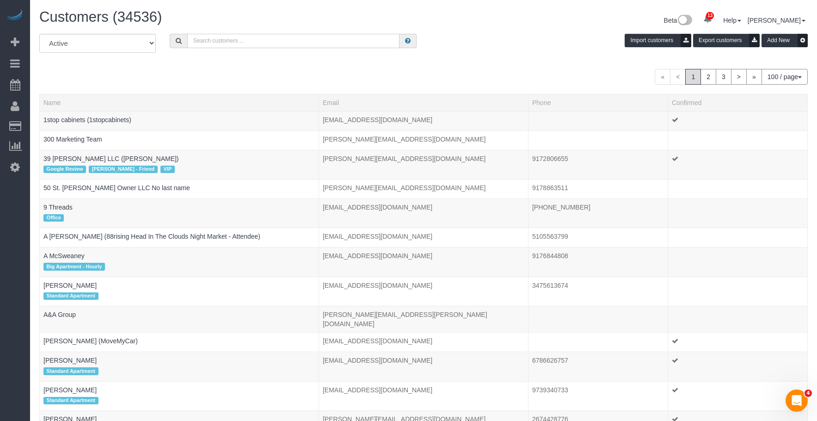
click at [283, 37] on input "text" at bounding box center [293, 41] width 212 height 14
paste input "kellycarroll789@gmail.com"
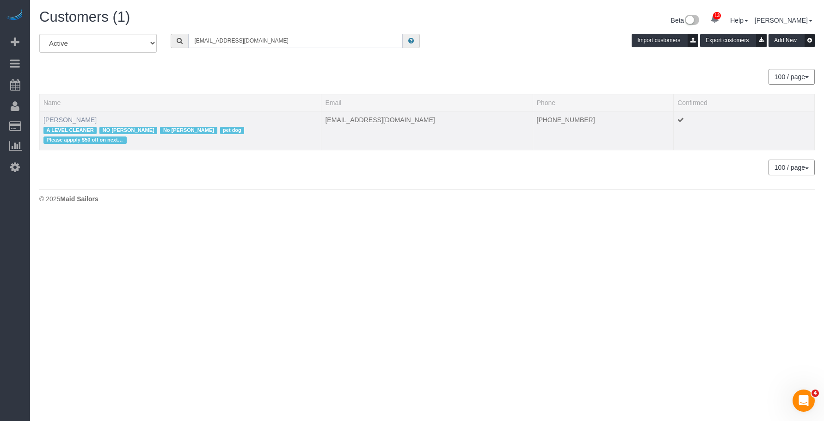
type input "kellycarroll789@gmail.com"
drag, startPoint x: 63, startPoint y: 120, endPoint x: 92, endPoint y: 126, distance: 30.1
click at [63, 120] on link "Kelly Carroll" at bounding box center [69, 119] width 53 height 7
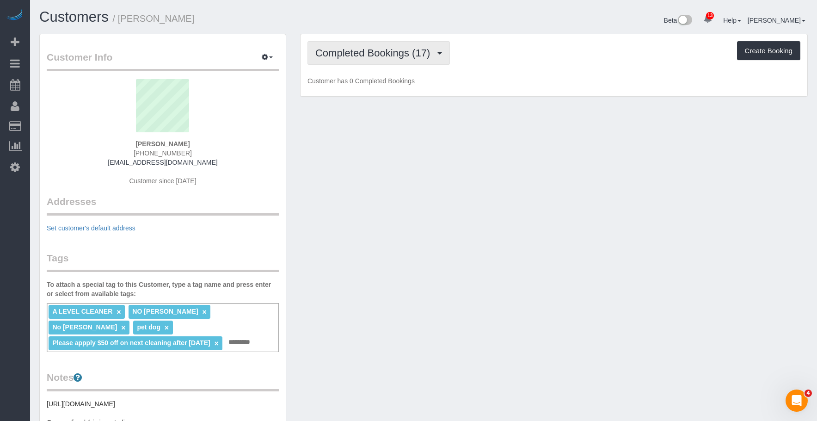
click at [364, 53] on span "Completed Bookings (17)" at bounding box center [374, 53] width 119 height 12
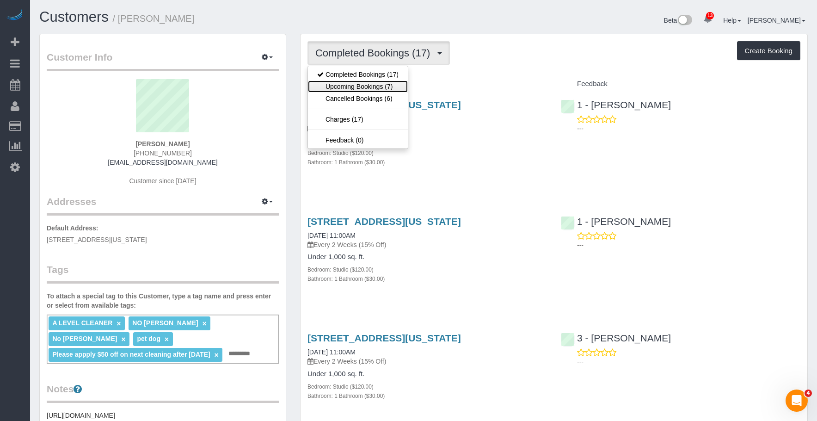
click at [359, 87] on link "Upcoming Bookings (7)" at bounding box center [358, 86] width 100 height 12
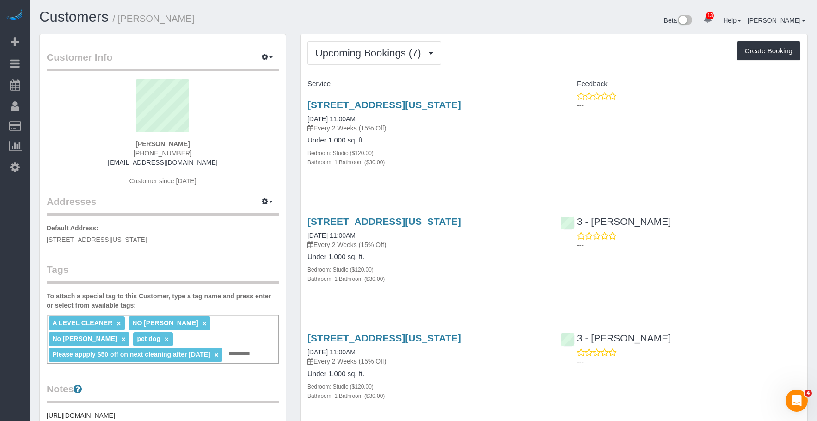
click at [494, 134] on div "20 Broad Street, Apt. 1203, New York, NY 10005 09/09/2025 11:00AM Every 2 Weeks…" at bounding box center [427, 138] width 253 height 93
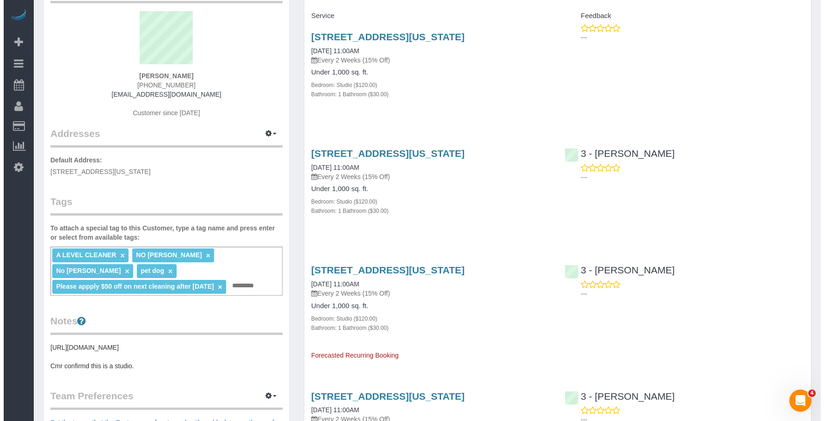
scroll to position [139, 0]
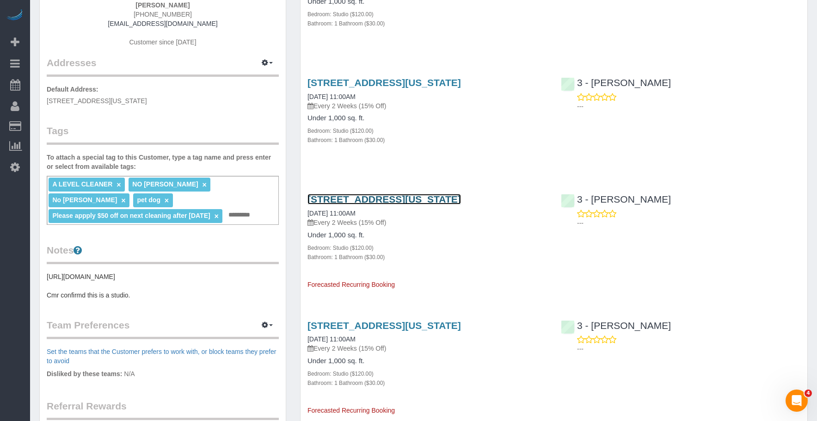
click at [453, 199] on link "20 Broad Street, Apt. 1203, New York, NY 10005" at bounding box center [384, 199] width 154 height 11
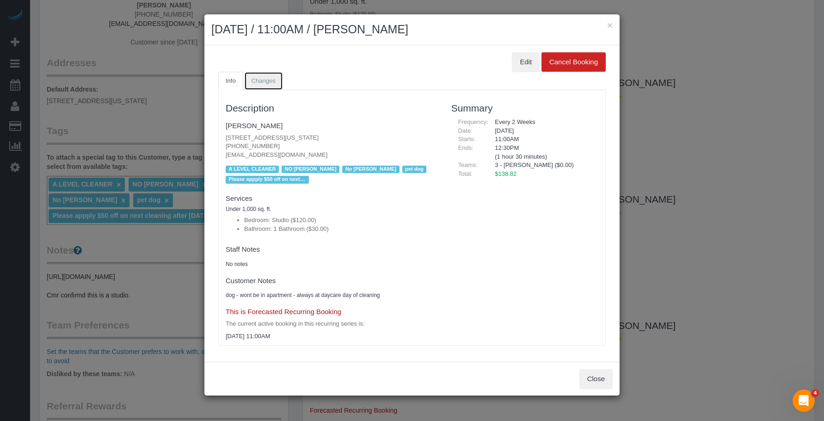
drag, startPoint x: 268, startPoint y: 76, endPoint x: 383, endPoint y: 80, distance: 114.7
click at [269, 76] on link "Changes" at bounding box center [263, 81] width 39 height 19
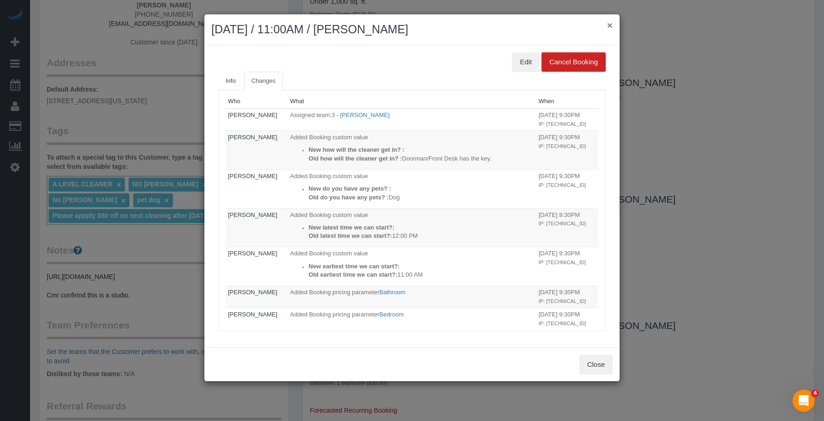
click at [608, 25] on button "×" at bounding box center [610, 25] width 6 height 10
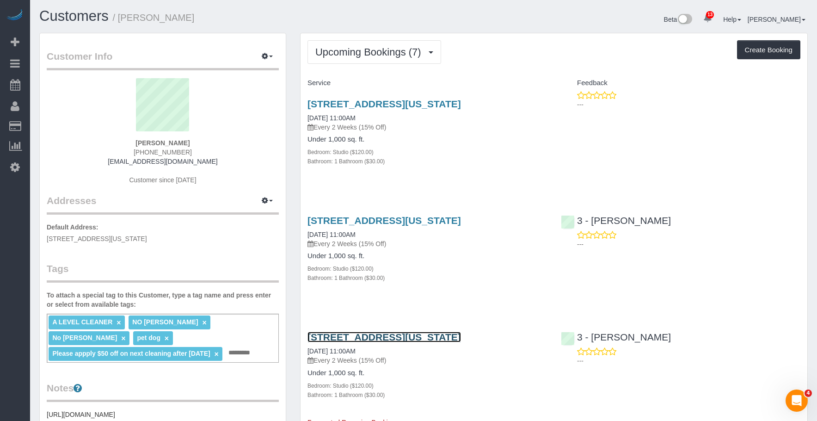
scroll to position [0, 0]
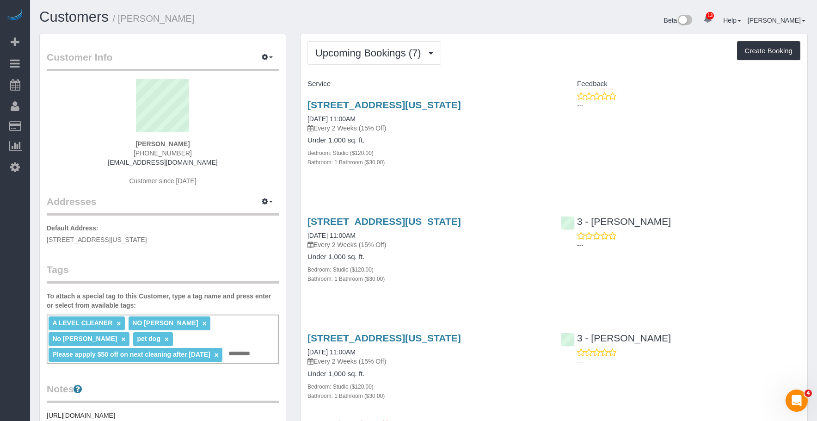
click at [442, 139] on h4 "Under 1,000 sq. ft." at bounding box center [427, 140] width 240 height 8
click at [466, 98] on div "20 Broad Street, Apt. 1203, New York, NY 10005 09/09/2025 11:00AM Every 2 Weeks…" at bounding box center [427, 138] width 253 height 93
click at [461, 105] on link "20 Broad Street, Apt. 1203, New York, NY 10005" at bounding box center [384, 104] width 154 height 11
click at [442, 221] on link "20 Broad Street, Apt. 1203, New York, NY 10005" at bounding box center [384, 221] width 154 height 11
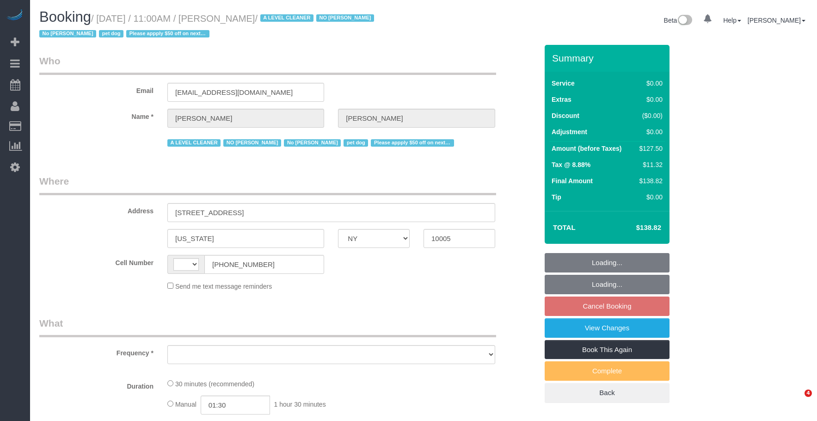
select select "NY"
select select "object:500"
select select "string:stripe-pm_1QKQBO4VGloSiKo7IuutFYzn"
select select "string:[GEOGRAPHIC_DATA]"
select select "number:59"
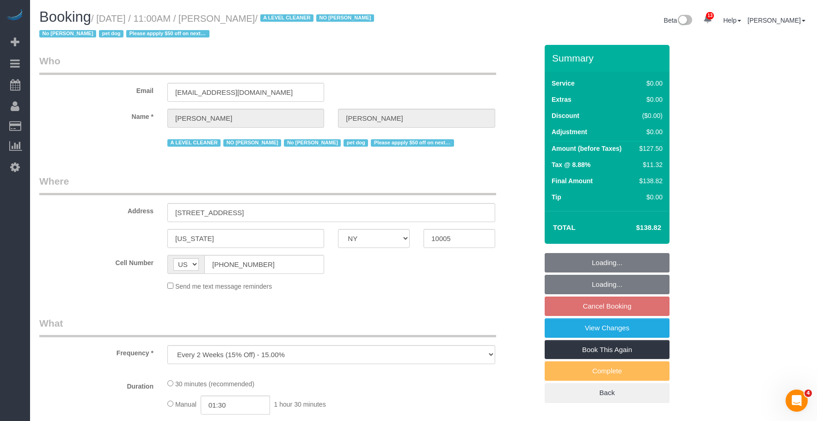
select select "number:72"
select select "number:13"
select select "number:6"
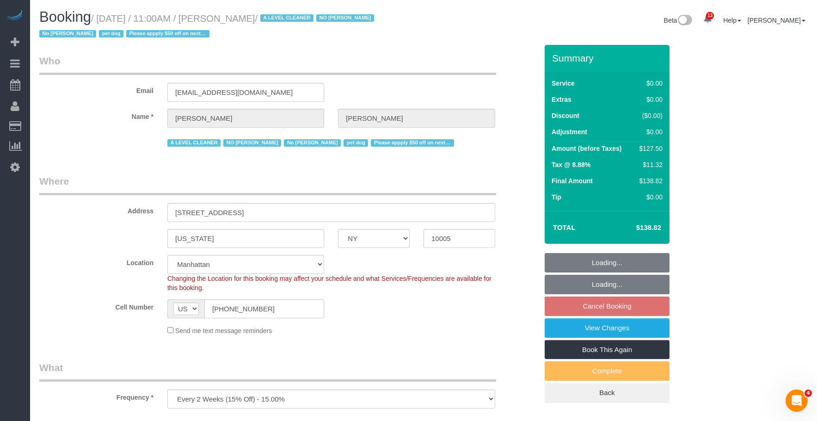
select select "object:1415"
select select "spot4"
drag, startPoint x: 577, startPoint y: 325, endPoint x: 567, endPoint y: 320, distance: 11.2
click at [577, 325] on link "View Changes" at bounding box center [607, 327] width 125 height 19
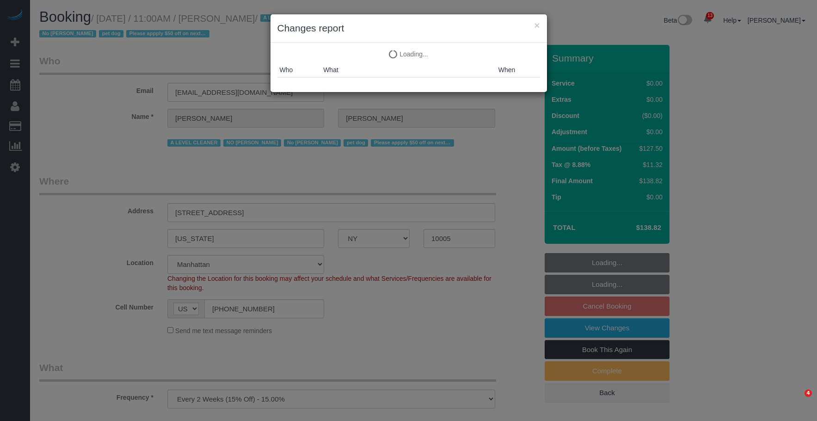
select select "NY"
select select "object:1437"
select select "spot4"
select select "number:59"
select select "number:72"
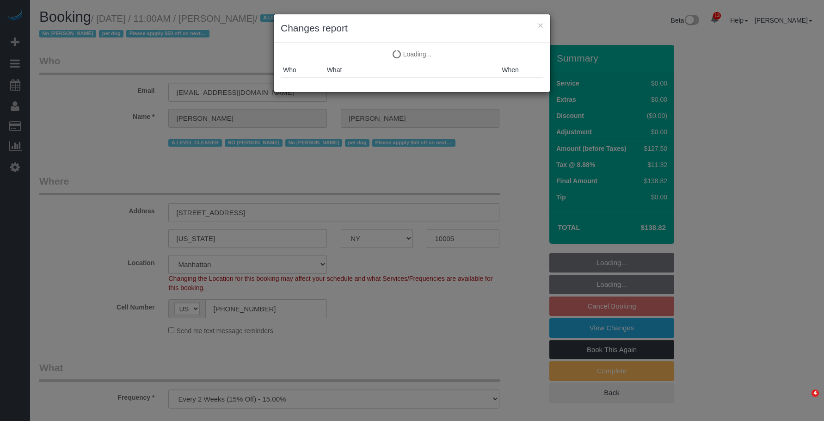
select select "number:13"
select select "number:6"
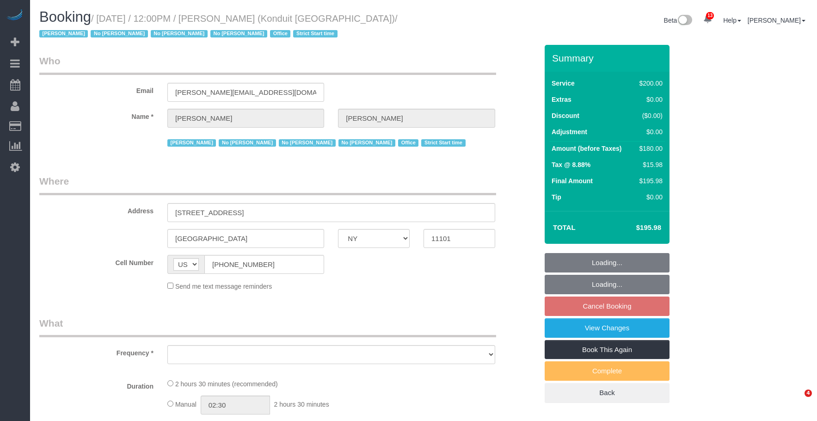
select select "NY"
click at [95, 74] on fieldset "Who Email [PERSON_NAME][EMAIL_ADDRESS][DOMAIN_NAME] Name * [PERSON_NAME][GEOGRA…" at bounding box center [288, 105] width 498 height 102
select select "150"
select select "number:89"
select select "number:90"
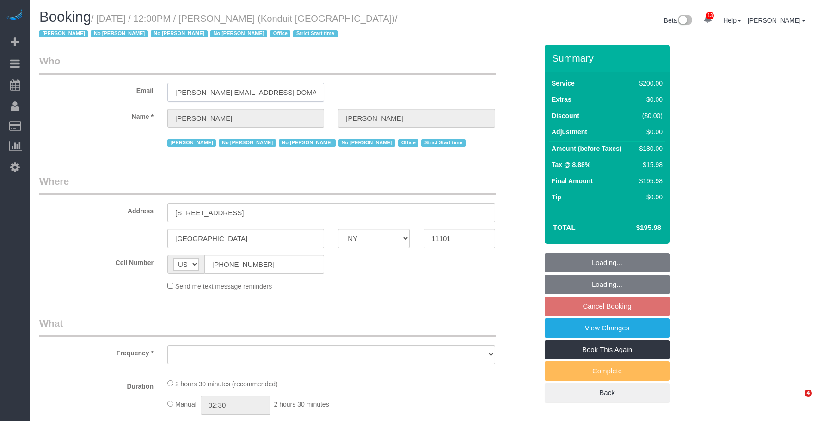
select select "number:15"
select select "number:5"
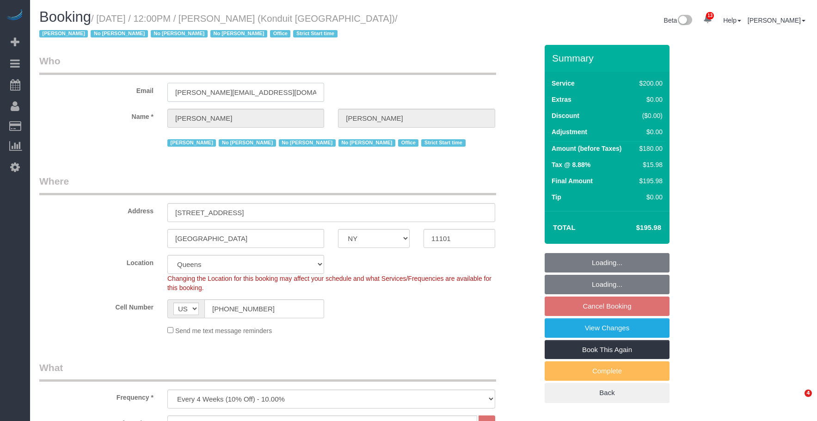
select select "object:1355"
select select "string:stripe-pm_1NfNQN4VGloSiKo7q4HqAMcj"
select select "spot5"
click at [62, 126] on link "Customers" at bounding box center [88, 126] width 116 height 18
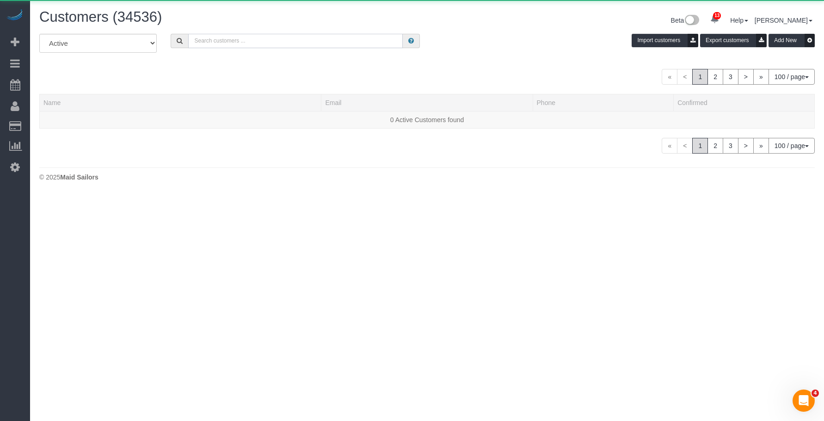
click at [295, 39] on input "text" at bounding box center [295, 41] width 215 height 14
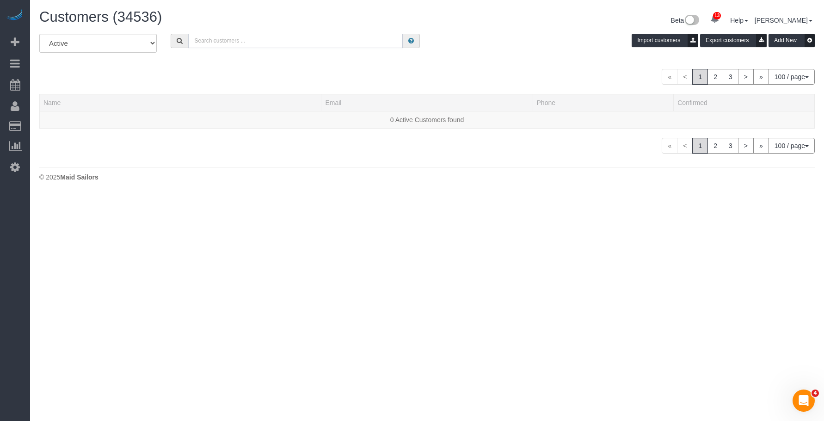
paste input "[PERSON_NAME][EMAIL_ADDRESS][DOMAIN_NAME]"
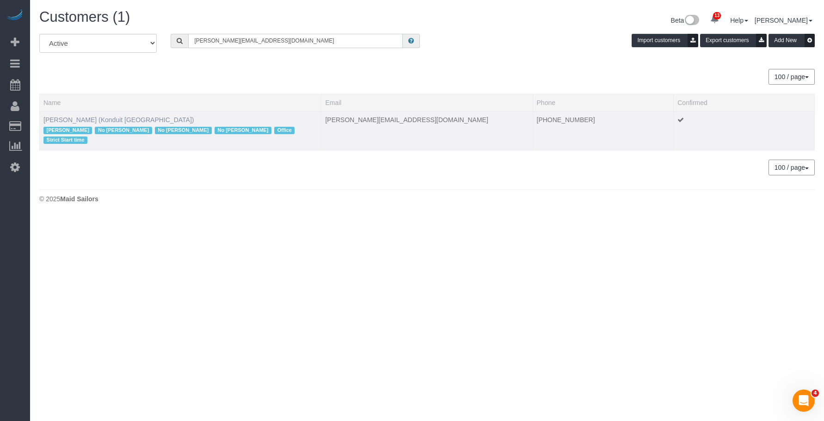
type input "[PERSON_NAME][EMAIL_ADDRESS][DOMAIN_NAME]"
click at [73, 117] on link "Elizabeth Bethea (Konduit NYC)" at bounding box center [118, 119] width 150 height 7
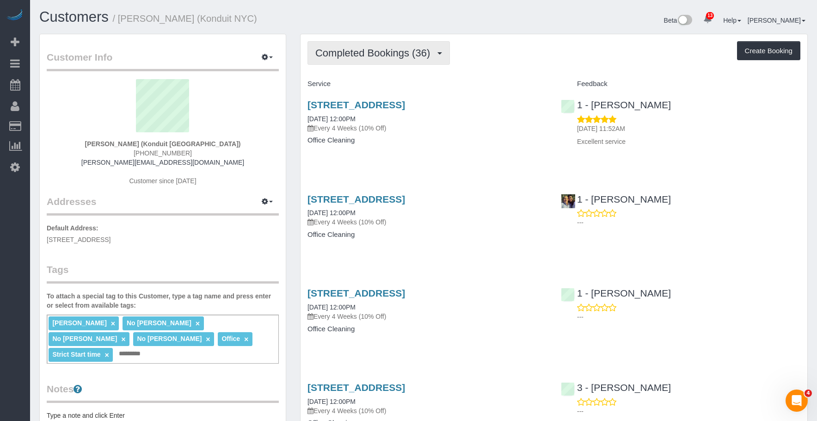
drag, startPoint x: 372, startPoint y: 55, endPoint x: 375, endPoint y: 62, distance: 7.3
click at [372, 55] on span "Completed Bookings (36)" at bounding box center [374, 53] width 119 height 12
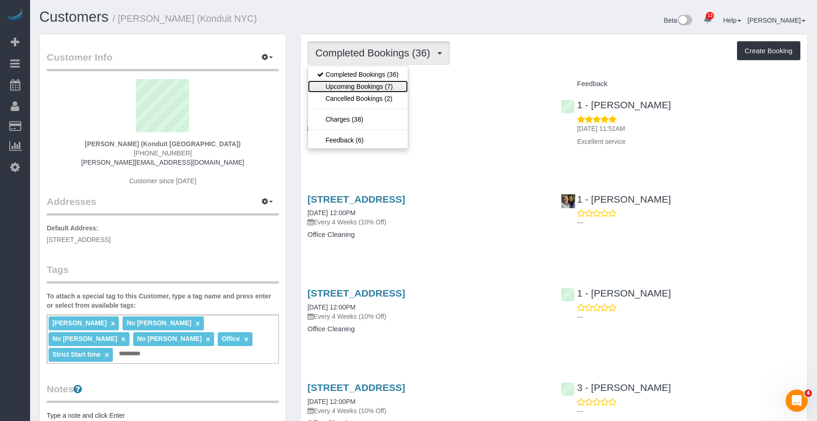
click at [365, 87] on link "Upcoming Bookings (7)" at bounding box center [358, 86] width 100 height 12
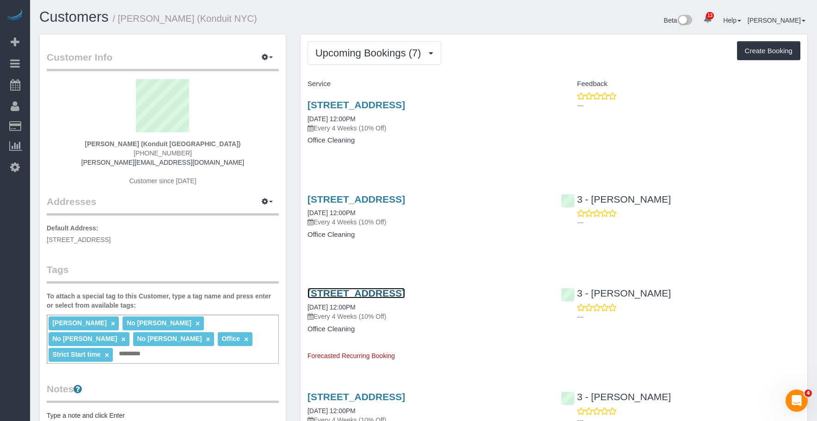
click at [405, 289] on link "5-21 46th Rd, Long Island City, NY 11101" at bounding box center [356, 293] width 98 height 11
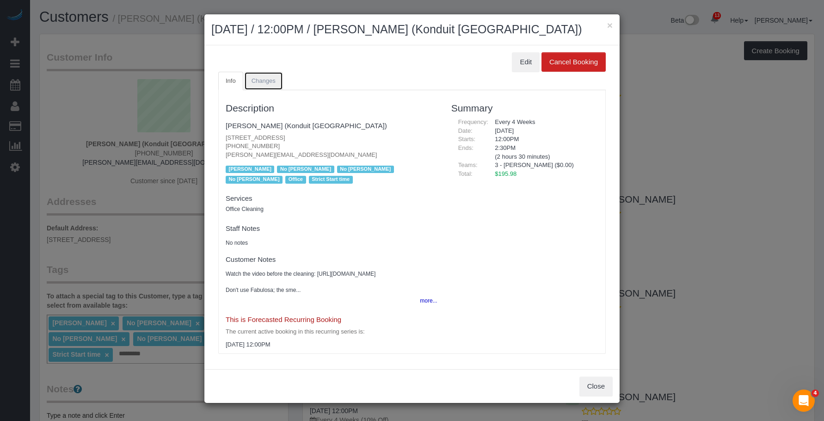
click at [270, 81] on span "Changes" at bounding box center [264, 80] width 24 height 7
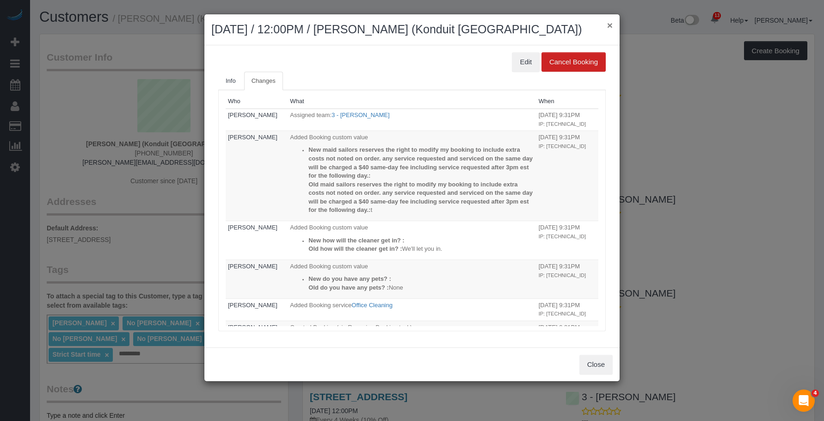
click at [611, 23] on button "×" at bounding box center [610, 25] width 6 height 10
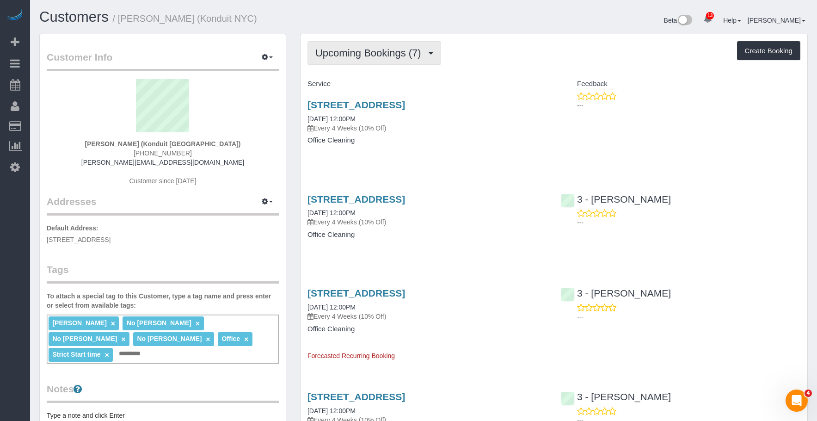
click at [360, 58] on span "Upcoming Bookings (7)" at bounding box center [370, 53] width 111 height 12
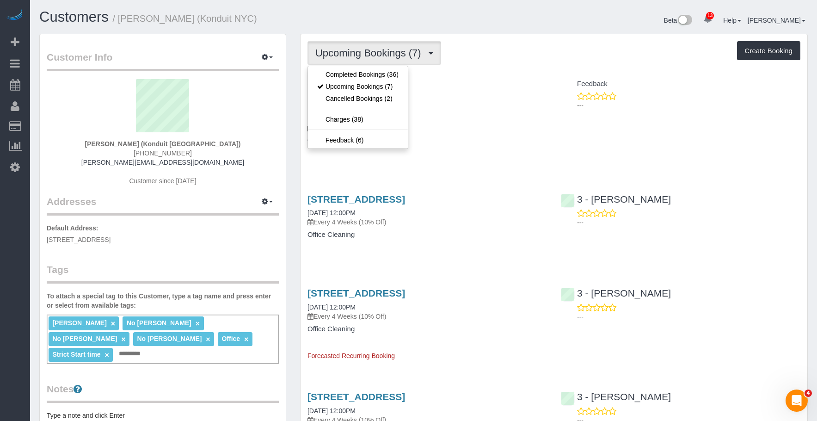
click at [354, 68] on ul "Completed Bookings (36) Upcoming Bookings (7) Cancelled Bookings (2) Charges (3…" at bounding box center [357, 107] width 101 height 83
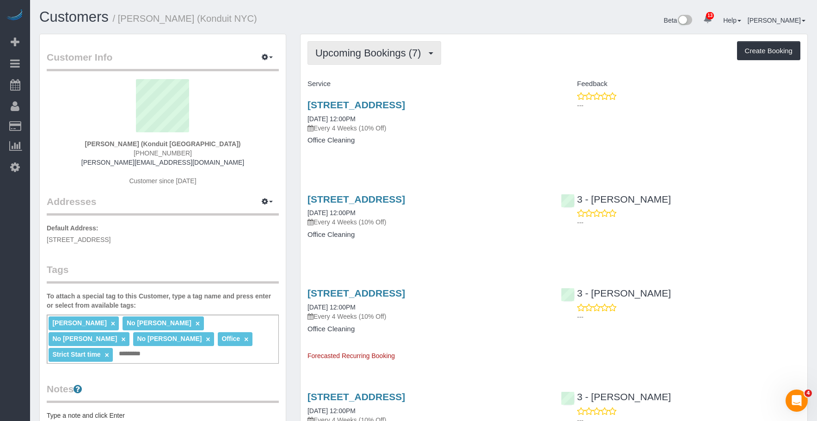
drag, startPoint x: 364, startPoint y: 38, endPoint x: 363, endPoint y: 52, distance: 13.5
click at [365, 38] on div "Upcoming Bookings (7) Completed Bookings (36) Upcoming Bookings (7) Cancelled B…" at bounding box center [554, 419] width 507 height 770
click at [363, 52] on span "Upcoming Bookings (7)" at bounding box center [370, 53] width 111 height 12
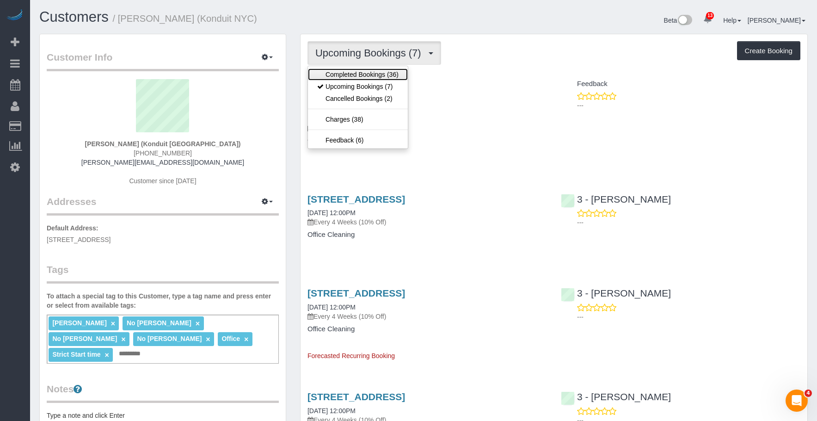
drag, startPoint x: 360, startPoint y: 75, endPoint x: 501, endPoint y: 149, distance: 159.3
click at [361, 75] on link "Completed Bookings (36)" at bounding box center [358, 74] width 100 height 12
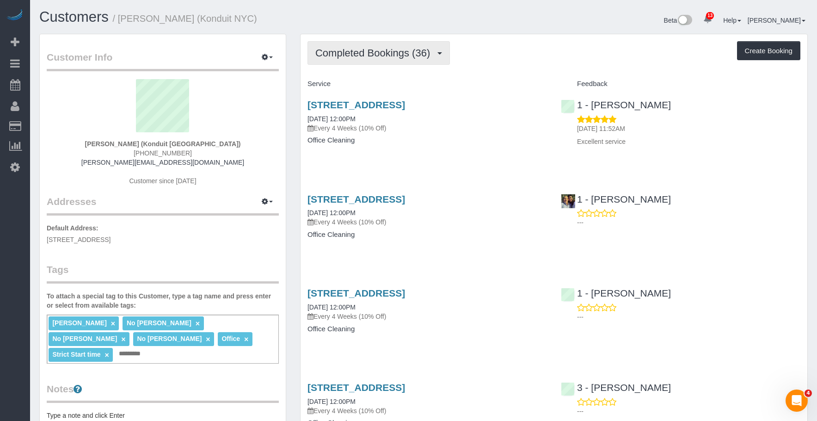
drag, startPoint x: 377, startPoint y: 50, endPoint x: 370, endPoint y: 63, distance: 14.9
click at [377, 50] on span "Completed Bookings (36)" at bounding box center [374, 53] width 119 height 12
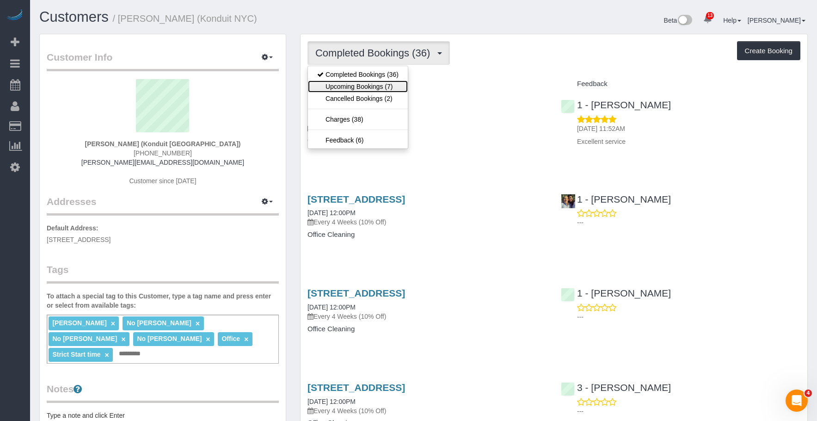
drag, startPoint x: 375, startPoint y: 88, endPoint x: 412, endPoint y: 91, distance: 38.1
click at [375, 88] on link "Upcoming Bookings (7)" at bounding box center [358, 86] width 100 height 12
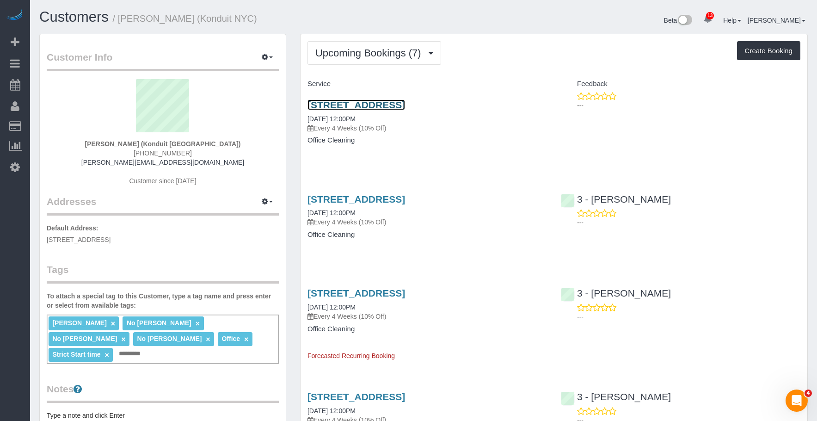
click at [405, 106] on link "5-21 46th Rd, Long Island City, NY 11101" at bounding box center [356, 104] width 98 height 11
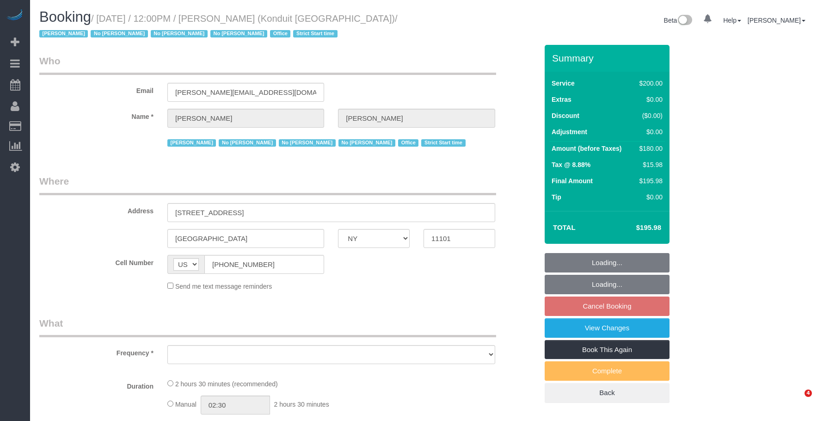
select select "NY"
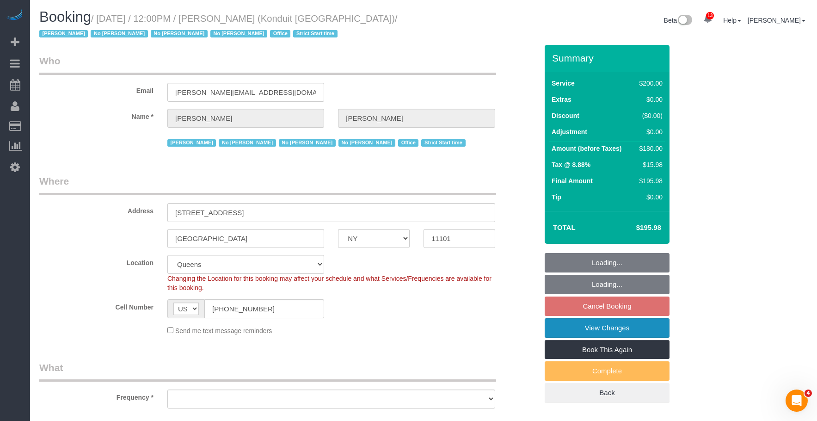
select select "string:stripe-pm_1NfNQN4VGloSiKo7q4HqAMcj"
select select "object:761"
select select "spot5"
select select "number:89"
select select "number:90"
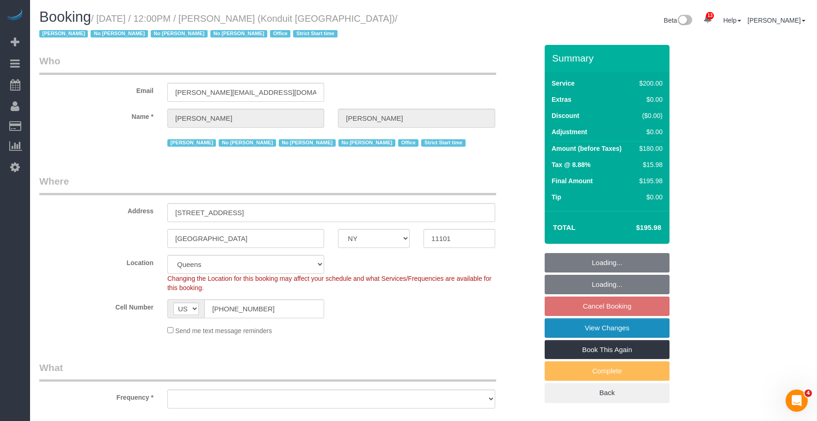
select select "number:15"
select select "number:5"
select select "object:1355"
select select "150"
click at [596, 326] on link "View Changes" at bounding box center [607, 327] width 125 height 19
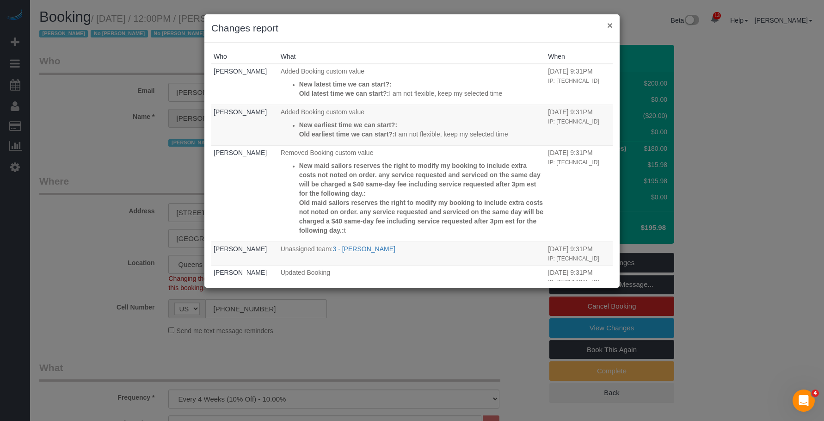
click at [612, 25] on button "×" at bounding box center [610, 25] width 6 height 10
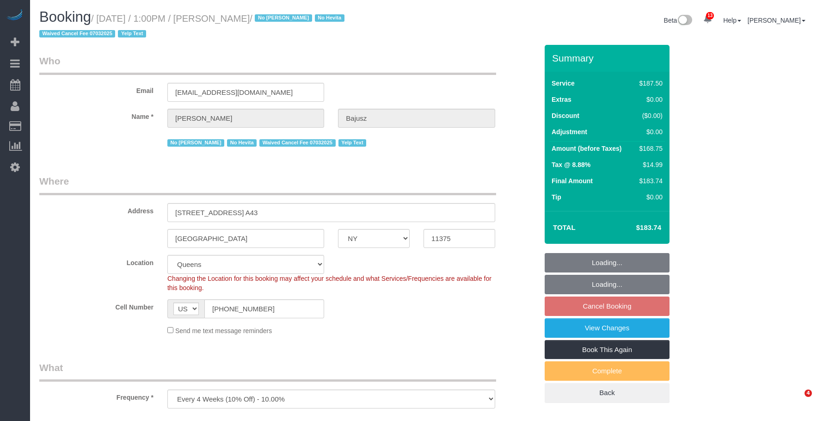
select select "NY"
select select "string:stripe-pm_1HGn0b4VGloSiKo748NNm9fv"
select select "object:753"
select select "150"
select select "spot6"
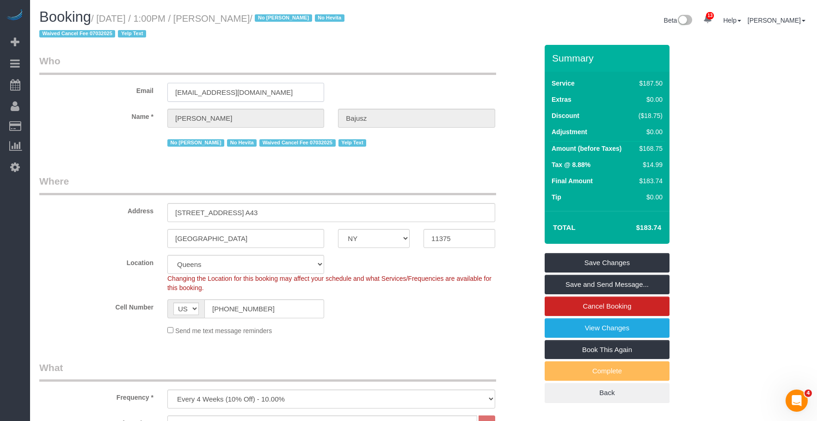
drag, startPoint x: 230, startPoint y: 84, endPoint x: 124, endPoint y: 76, distance: 106.2
click at [124, 76] on div "Email [EMAIL_ADDRESS][DOMAIN_NAME]" at bounding box center [288, 78] width 512 height 48
drag, startPoint x: 127, startPoint y: 84, endPoint x: 120, endPoint y: 86, distance: 7.8
click at [116, 86] on div "Email [EMAIL_ADDRESS][DOMAIN_NAME]" at bounding box center [288, 78] width 512 height 48
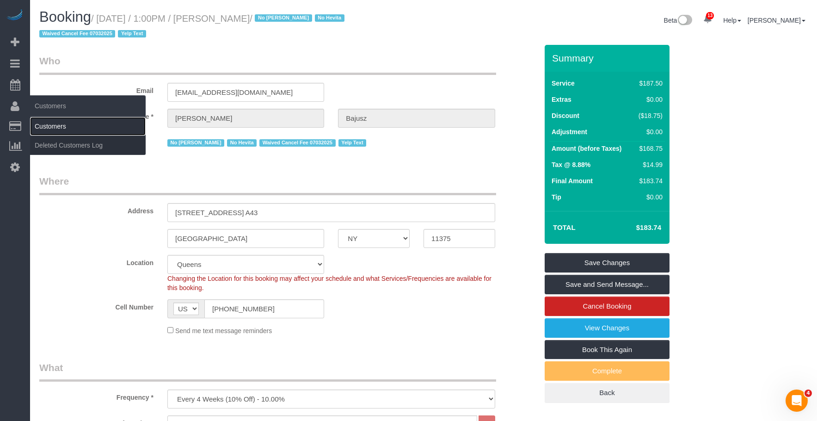
click at [64, 124] on link "Customers" at bounding box center [88, 126] width 116 height 18
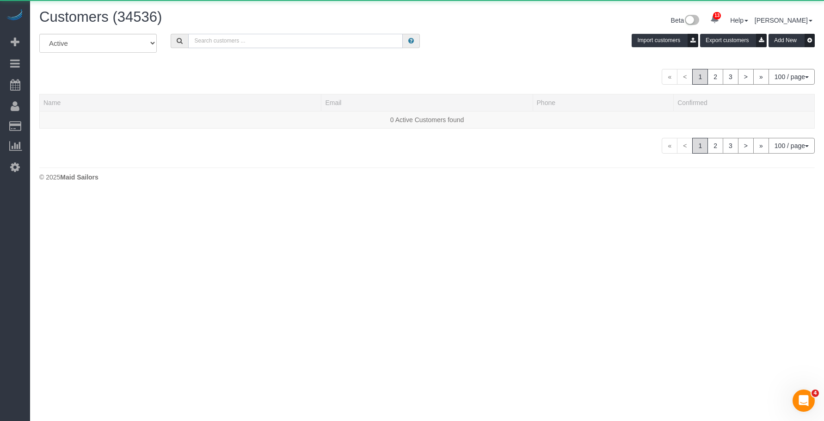
click at [265, 42] on input "text" at bounding box center [295, 41] width 215 height 14
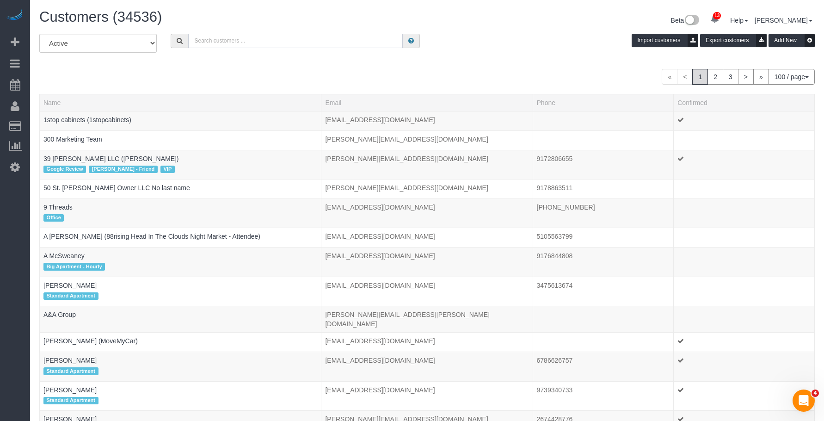
paste input "[EMAIL_ADDRESS][DOMAIN_NAME]"
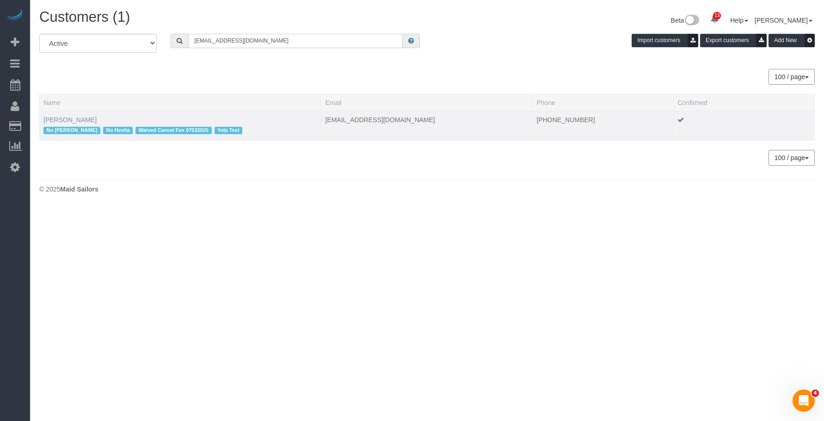
type input "[EMAIL_ADDRESS][DOMAIN_NAME]"
click at [75, 120] on link "[PERSON_NAME]" at bounding box center [69, 119] width 53 height 7
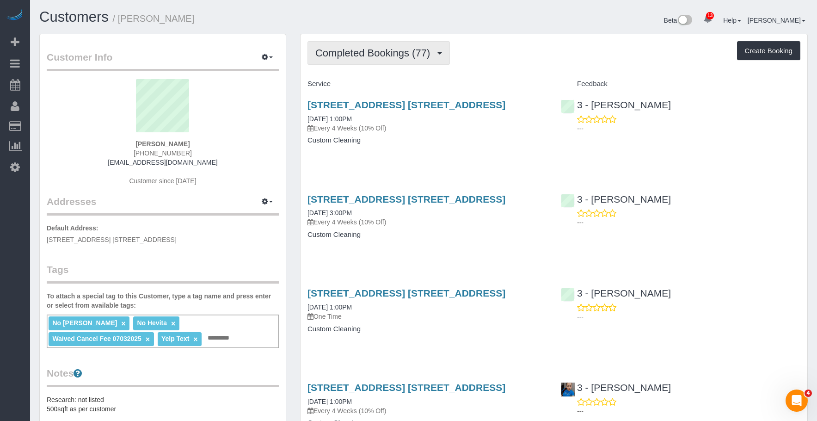
click at [359, 49] on span "Completed Bookings (77)" at bounding box center [374, 53] width 119 height 12
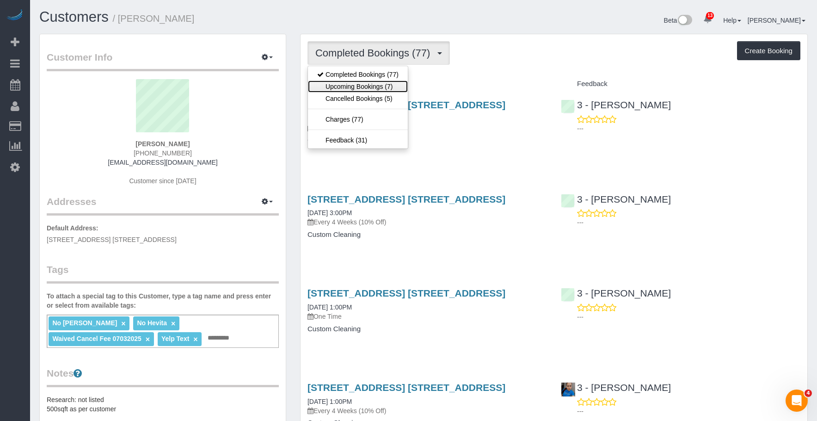
click at [352, 86] on link "Upcoming Bookings (7)" at bounding box center [358, 86] width 100 height 12
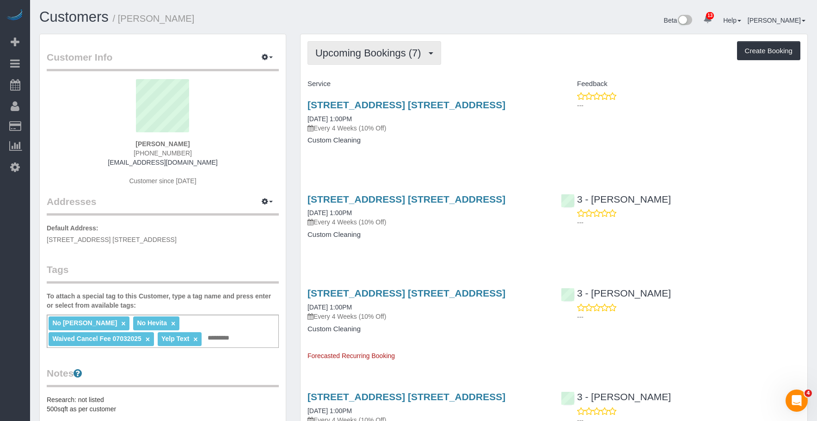
drag, startPoint x: 356, startPoint y: 46, endPoint x: 355, endPoint y: 60, distance: 13.9
click at [356, 47] on button "Upcoming Bookings (7)" at bounding box center [374, 53] width 134 height 24
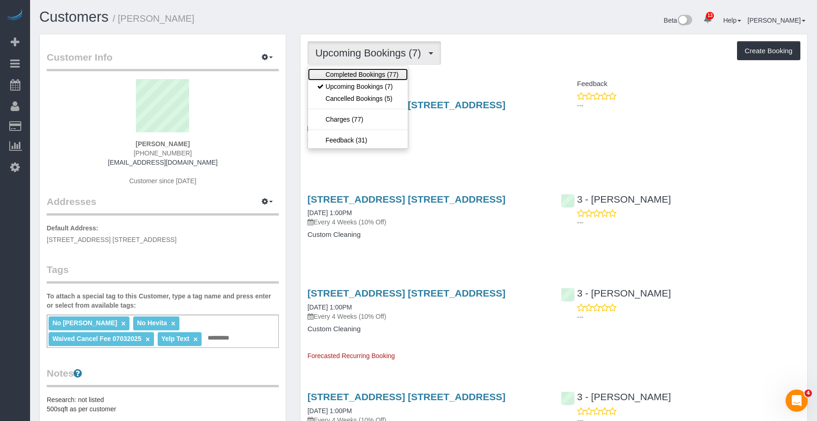
click at [352, 70] on link "Completed Bookings (77)" at bounding box center [358, 74] width 100 height 12
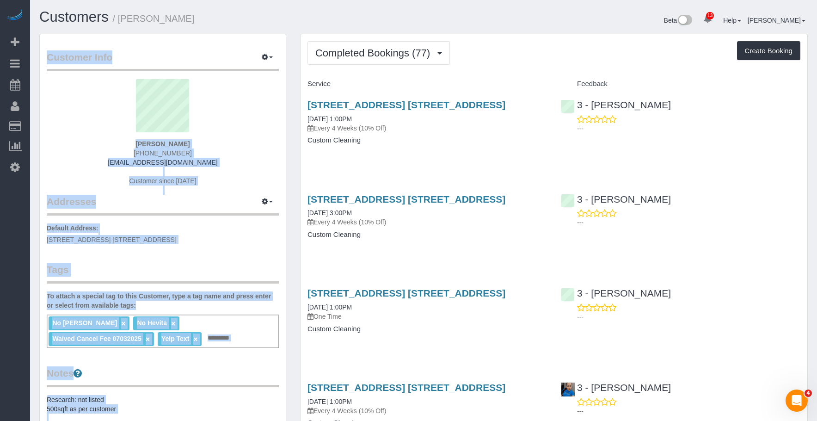
drag, startPoint x: 356, startPoint y: 46, endPoint x: 364, endPoint y: 65, distance: 20.9
click at [356, 47] on button "Completed Bookings (77)" at bounding box center [378, 53] width 142 height 24
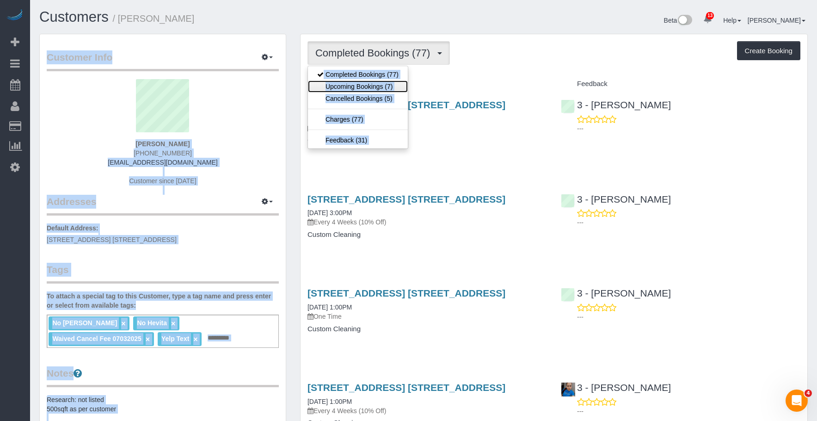
click at [358, 87] on link "Upcoming Bookings (7)" at bounding box center [358, 86] width 100 height 12
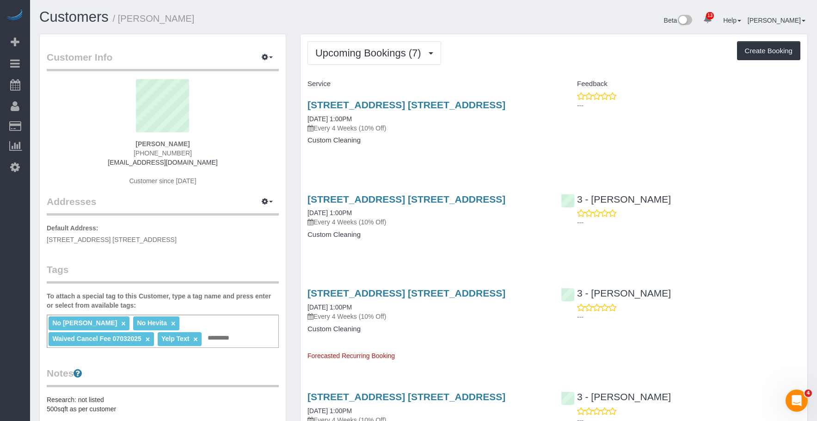
click at [480, 145] on div "[STREET_ADDRESS] [STREET_ADDRESS] [DATE] 1:00PM Every 4 Weeks (10% Off) Custom …" at bounding box center [427, 127] width 253 height 71
click at [480, 146] on div "[STREET_ADDRESS] [STREET_ADDRESS] [DATE] 1:00PM Every 4 Weeks (10% Off) Custom …" at bounding box center [427, 127] width 253 height 71
click at [418, 145] on div "[STREET_ADDRESS] [STREET_ADDRESS] [DATE] 1:00PM Every 4 Weeks (10% Off) Custom …" at bounding box center [427, 127] width 253 height 71
click at [447, 298] on link "[STREET_ADDRESS] [STREET_ADDRESS]" at bounding box center [406, 293] width 198 height 11
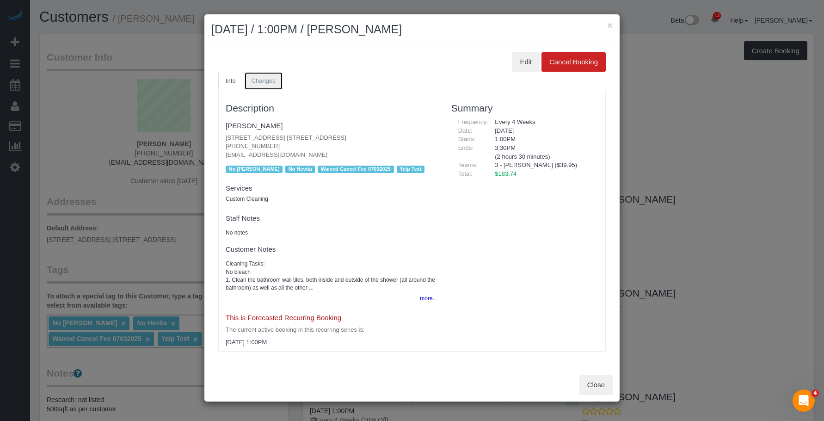
click at [273, 76] on link "Changes" at bounding box center [263, 81] width 39 height 19
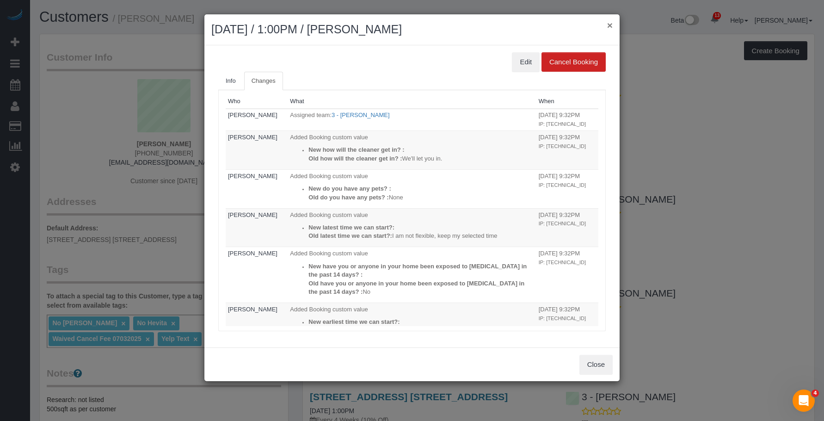
click at [610, 24] on button "×" at bounding box center [610, 25] width 6 height 10
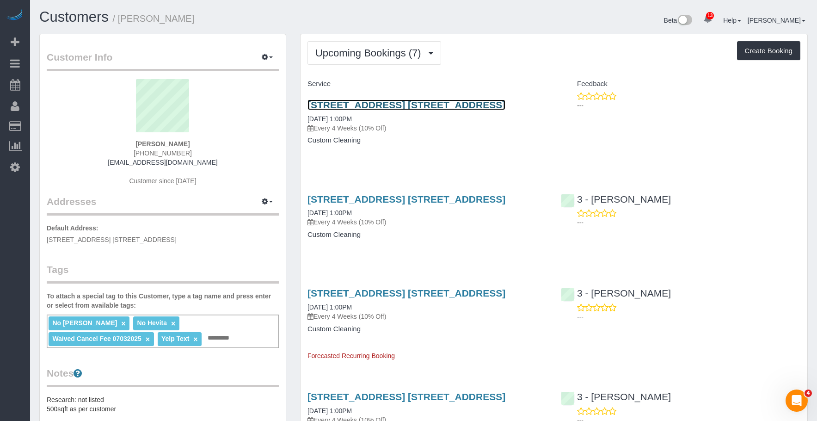
click at [429, 106] on link "[STREET_ADDRESS] [STREET_ADDRESS]" at bounding box center [406, 104] width 198 height 11
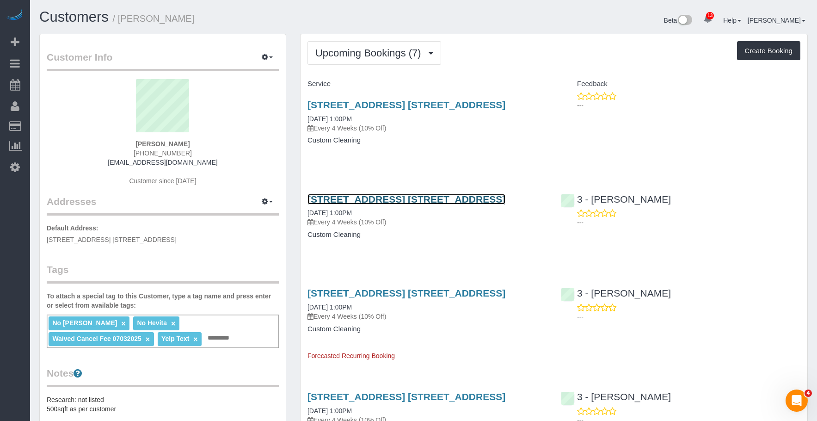
click at [438, 204] on link "[STREET_ADDRESS] [STREET_ADDRESS]" at bounding box center [406, 199] width 198 height 11
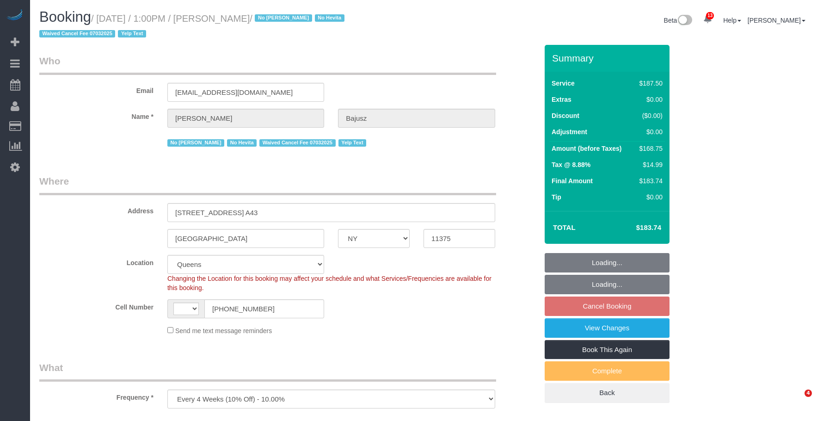
select select "NY"
select select "object:506"
click at [476, 62] on legend "Who" at bounding box center [267, 64] width 457 height 21
select select "string:[GEOGRAPHIC_DATA]"
click at [583, 323] on link "View Changes" at bounding box center [607, 327] width 125 height 19
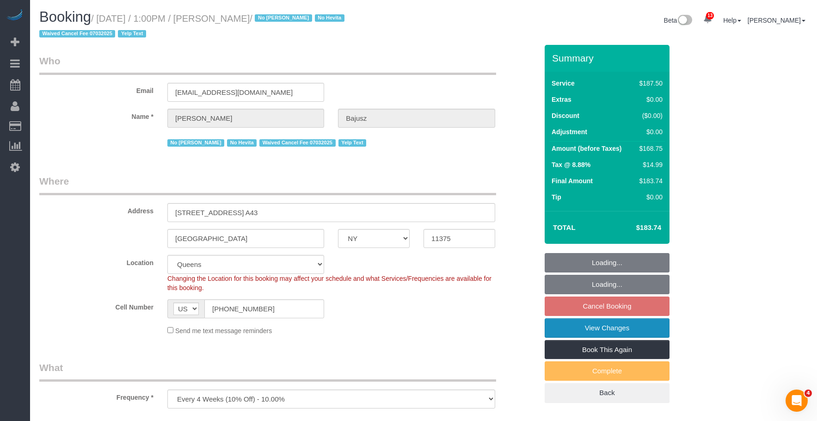
select select "number:89"
select select "number:90"
select select "number:15"
select select "number:5"
select select "number:21"
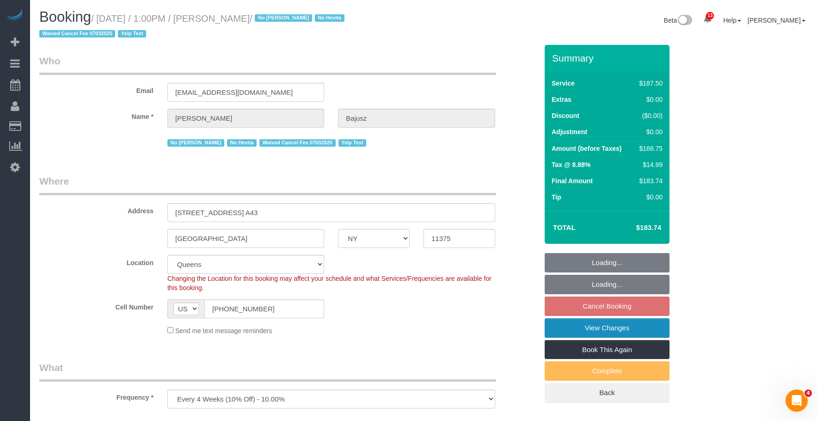
select select "150"
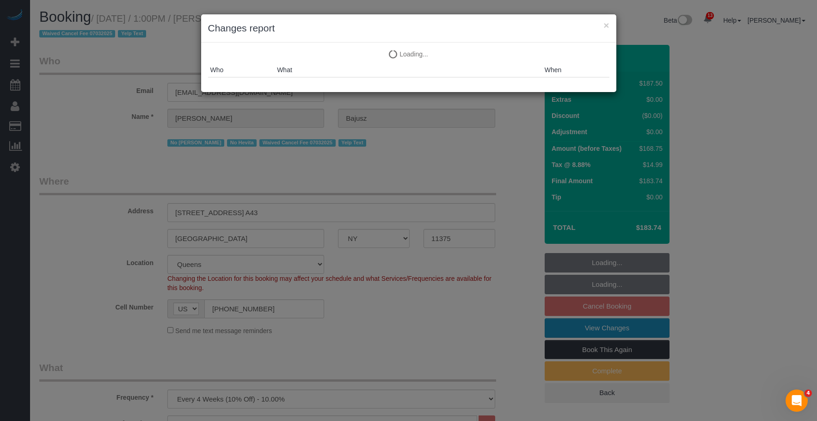
select select "string:stripe-pm_1HGn0b4VGloSiKo748NNm9fv"
select select "spot6"
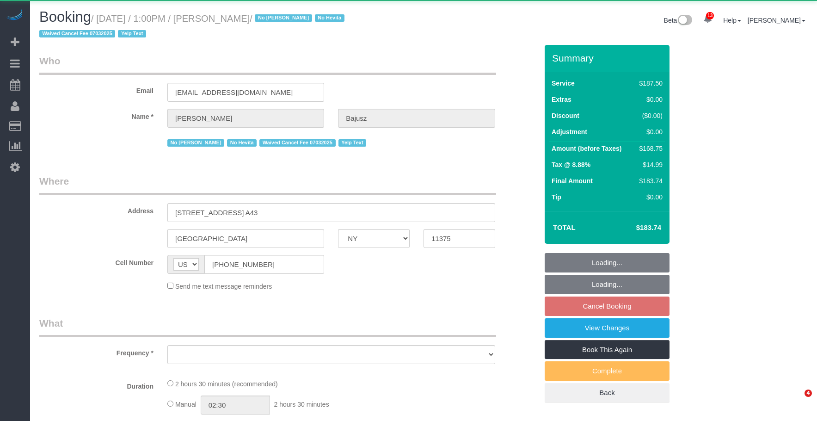
select select "NY"
select select "number:89"
select select "number:90"
select select "number:15"
select select "number:5"
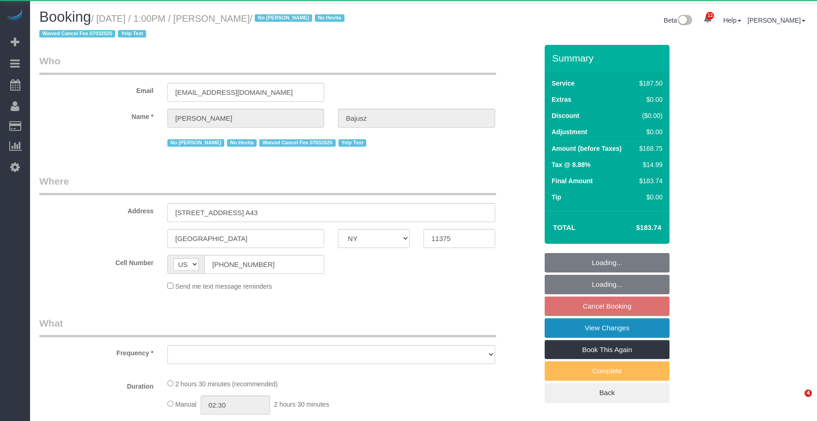
select select "number:21"
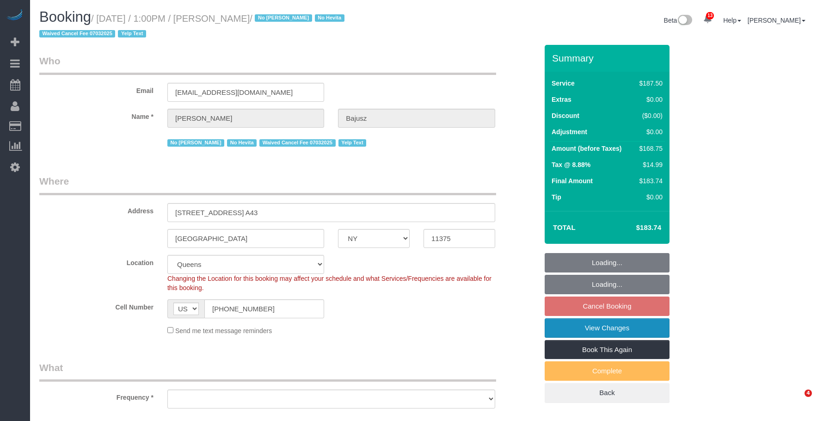
drag, startPoint x: 611, startPoint y: 326, endPoint x: 529, endPoint y: 276, distance: 96.4
click at [611, 326] on link "View Changes" at bounding box center [607, 327] width 125 height 19
select select "object:947"
select select "spot6"
select select "150"
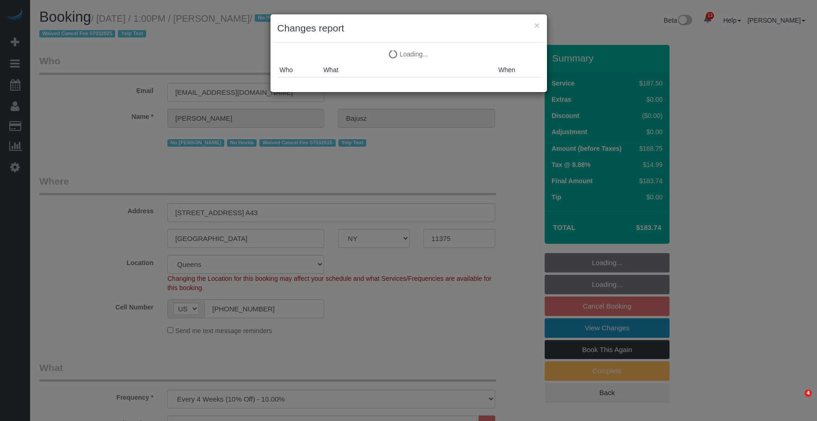
select select "object:1409"
select select "string:stripe-pm_1HGn0b4VGloSiKo748NNm9fv"
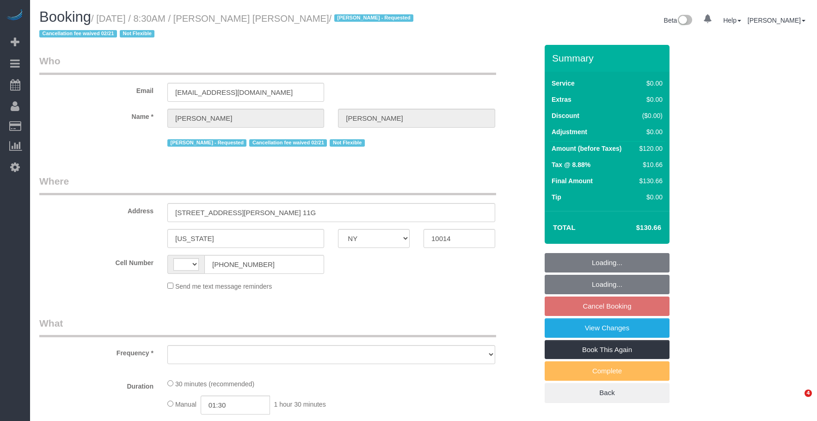
select select "NY"
select select "string:[GEOGRAPHIC_DATA]"
select select "object:886"
select select "number:89"
select select "number:90"
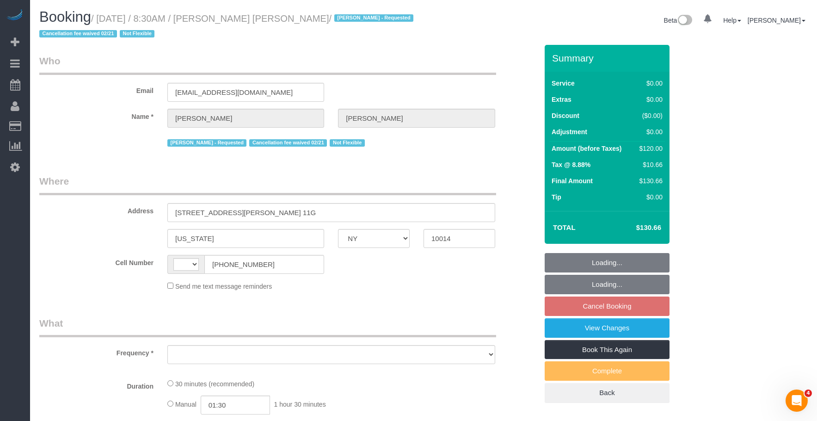
select select "number:15"
select select "number:6"
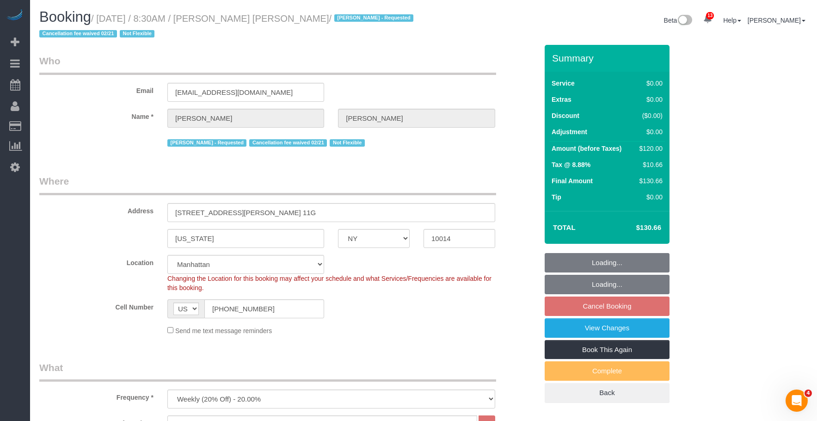
select select "string:stripe-pm_1QbW8S4VGloSiKo7zvzoUnkT"
select select "object:1416"
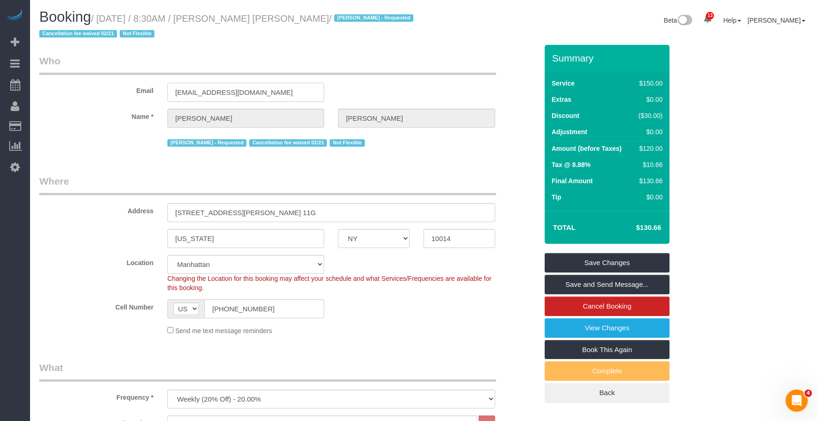
drag, startPoint x: 249, startPoint y: 98, endPoint x: 66, endPoint y: 78, distance: 184.1
click at [66, 78] on div "Email [EMAIL_ADDRESS][DOMAIN_NAME]" at bounding box center [288, 78] width 512 height 48
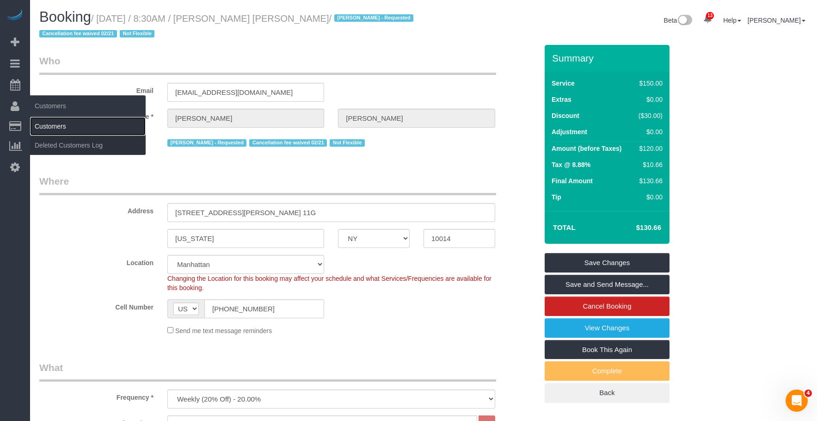
click at [51, 123] on link "Customers" at bounding box center [88, 126] width 116 height 18
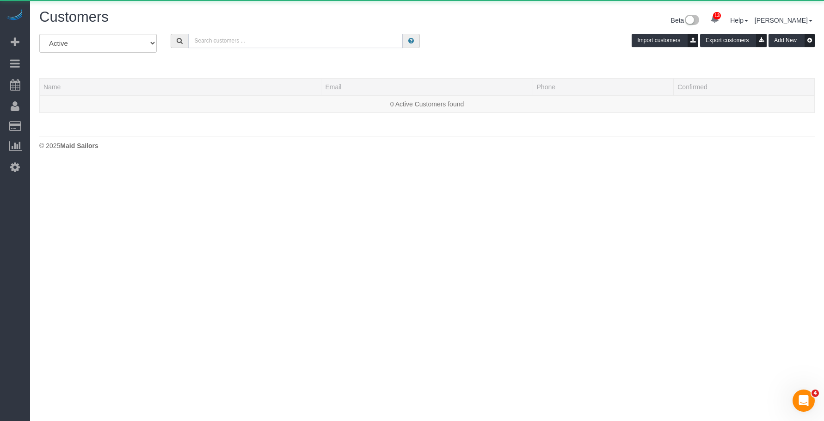
click at [320, 41] on input "text" at bounding box center [295, 41] width 215 height 14
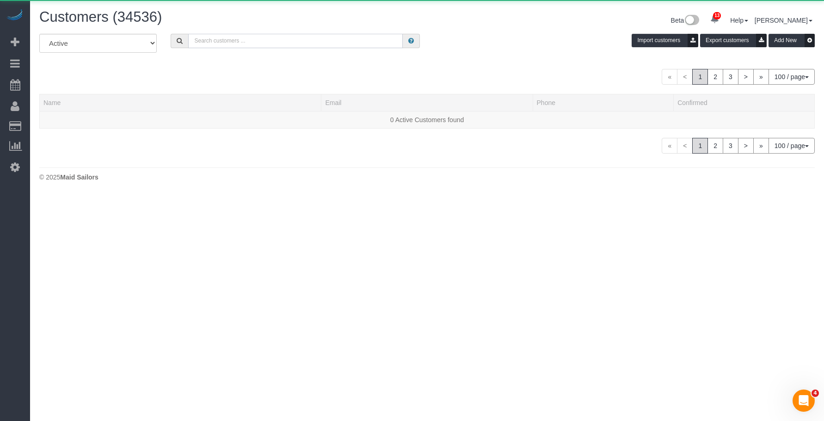
paste input "[EMAIL_ADDRESS][DOMAIN_NAME]"
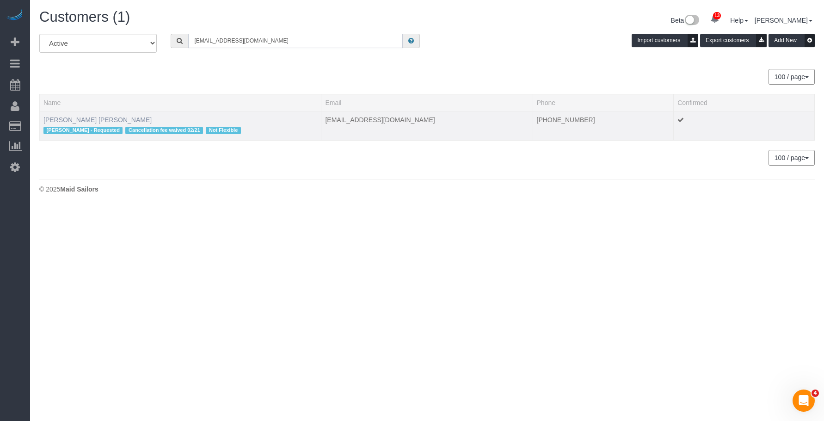
type input "[EMAIL_ADDRESS][DOMAIN_NAME]"
click at [79, 118] on link "[PERSON_NAME] [PERSON_NAME]" at bounding box center [97, 119] width 108 height 7
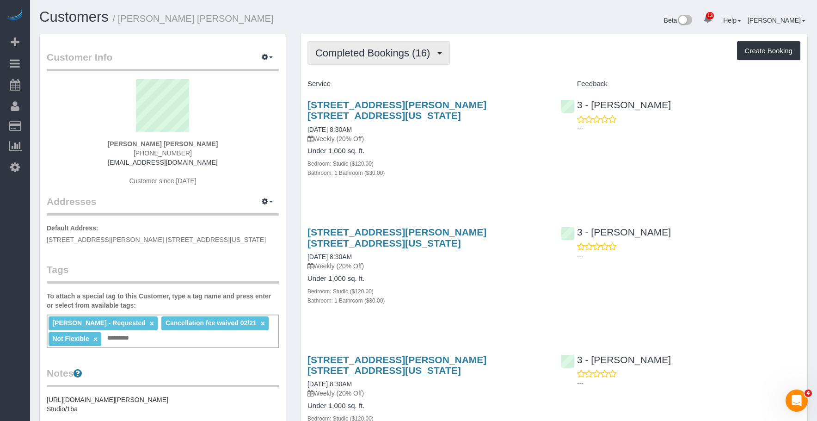
click at [384, 59] on button "Completed Bookings (16)" at bounding box center [378, 53] width 142 height 24
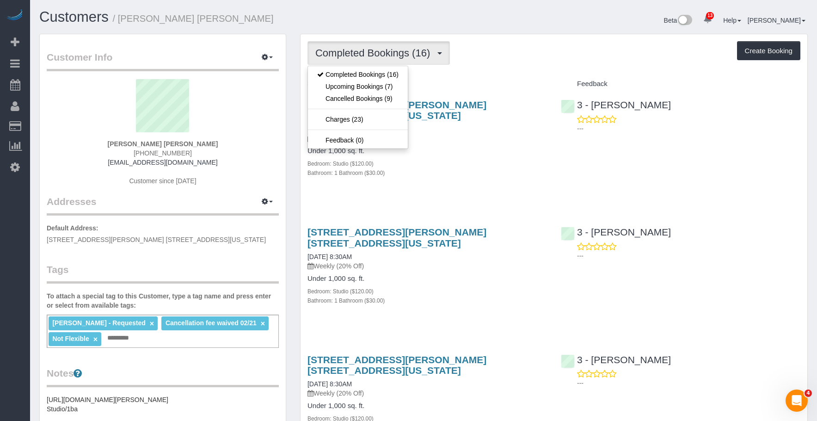
drag, startPoint x: 553, startPoint y: 157, endPoint x: 818, endPoint y: 139, distance: 266.0
click at [559, 157] on div "[STREET_ADDRESS][PERSON_NAME] [STREET_ADDRESS][US_STATE] [DATE] 8:30AM Weekly (…" at bounding box center [554, 144] width 507 height 104
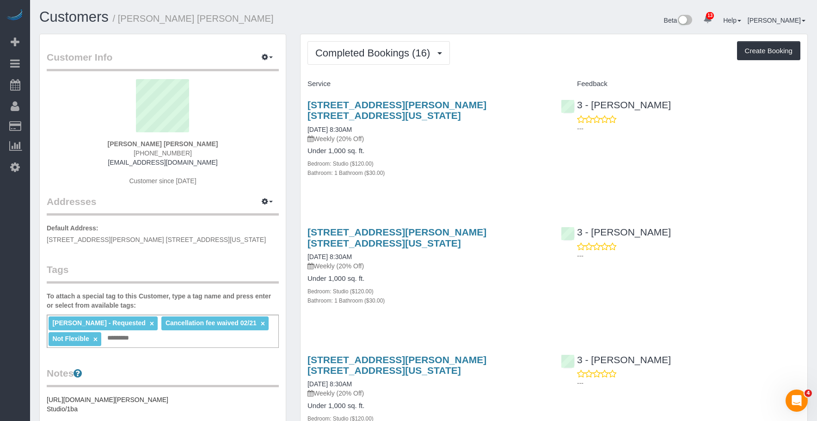
click at [503, 159] on div "Bedroom: Studio ($120.00)" at bounding box center [427, 163] width 240 height 9
click at [368, 53] on span "Completed Bookings (16)" at bounding box center [374, 53] width 119 height 12
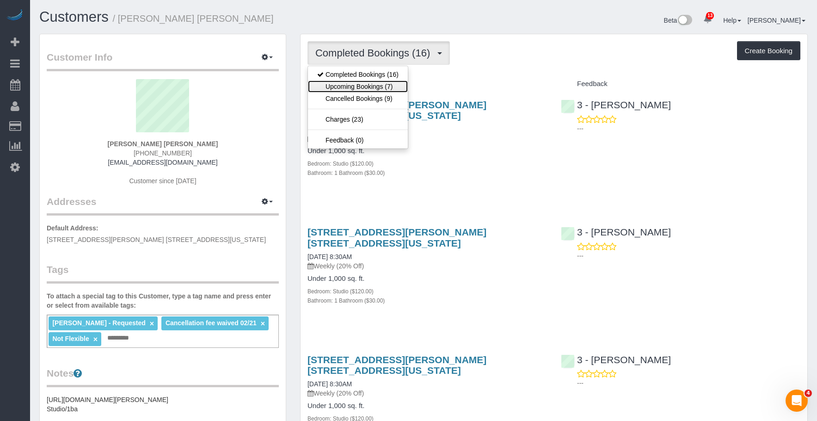
click at [363, 89] on link "Upcoming Bookings (7)" at bounding box center [358, 86] width 100 height 12
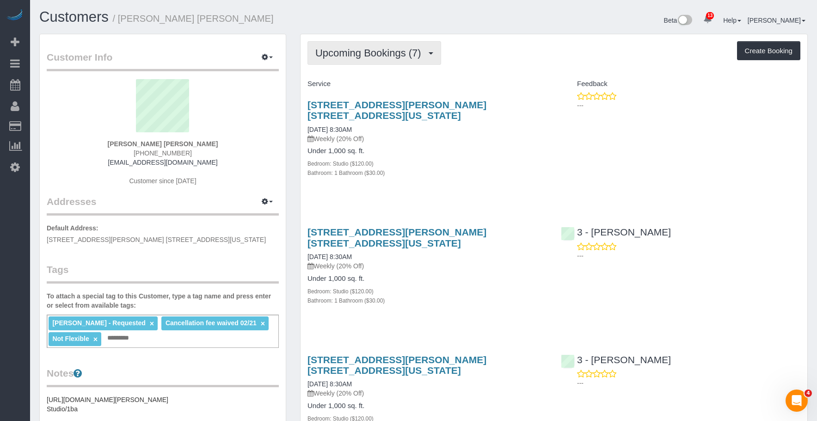
drag, startPoint x: 352, startPoint y: 58, endPoint x: 355, endPoint y: 77, distance: 19.2
click at [352, 59] on button "Upcoming Bookings (7)" at bounding box center [374, 53] width 134 height 24
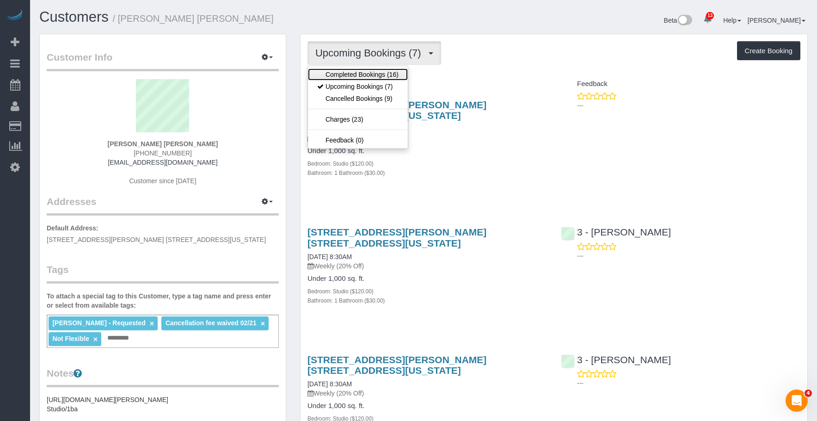
click at [354, 77] on link "Completed Bookings (16)" at bounding box center [358, 74] width 100 height 12
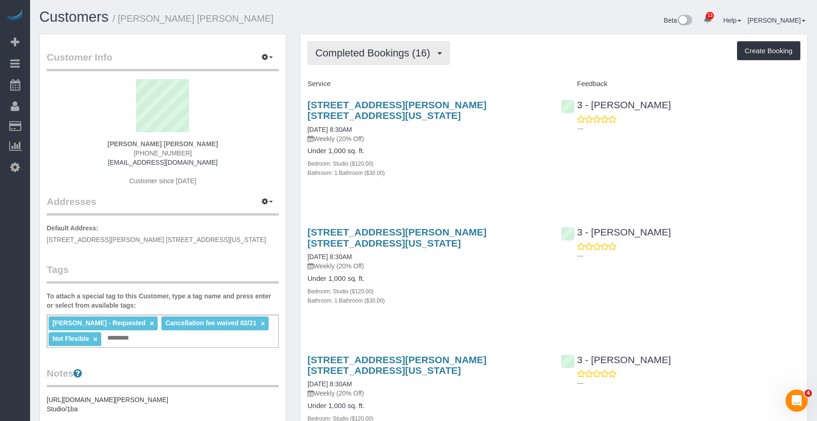
drag, startPoint x: 370, startPoint y: 52, endPoint x: 368, endPoint y: 75, distance: 22.8
click at [370, 53] on span "Completed Bookings (16)" at bounding box center [374, 53] width 119 height 12
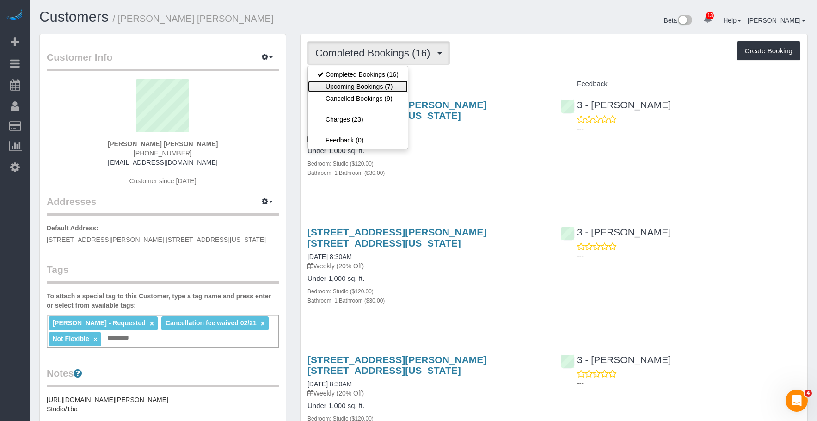
click at [357, 87] on link "Upcoming Bookings (7)" at bounding box center [358, 86] width 100 height 12
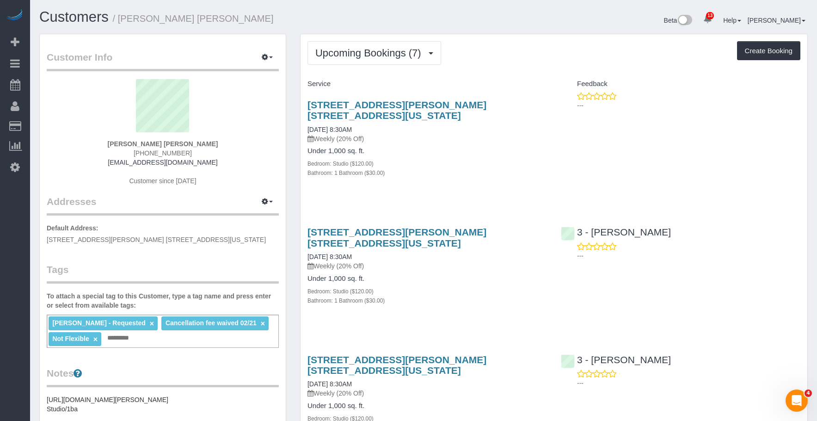
click at [469, 283] on div "[STREET_ADDRESS][PERSON_NAME] [STREET_ADDRESS][US_STATE] [DATE] 8:30AM Weekly (…" at bounding box center [427, 271] width 253 height 104
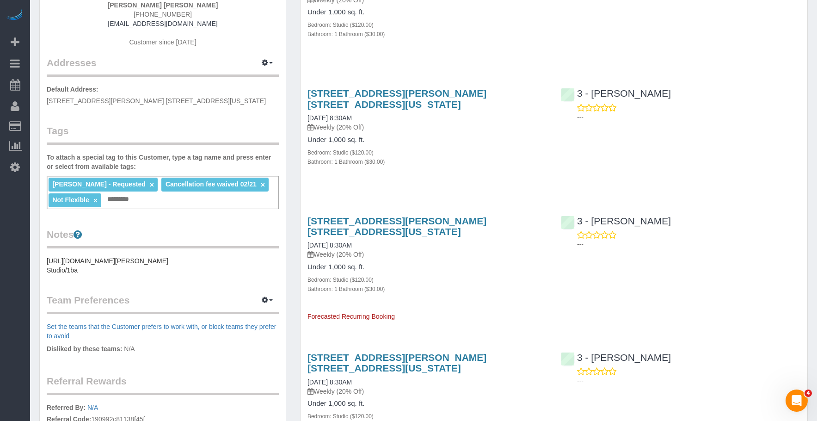
scroll to position [277, 0]
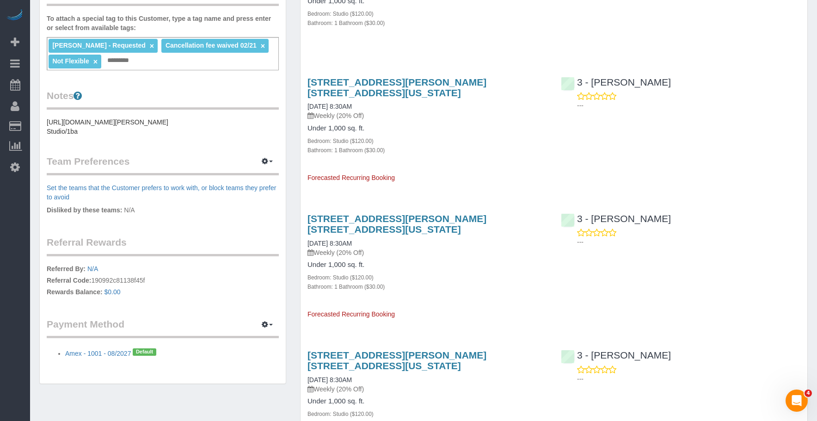
click at [515, 282] on div "Bathroom: 1 Bathroom ($30.00)" at bounding box center [427, 286] width 240 height 9
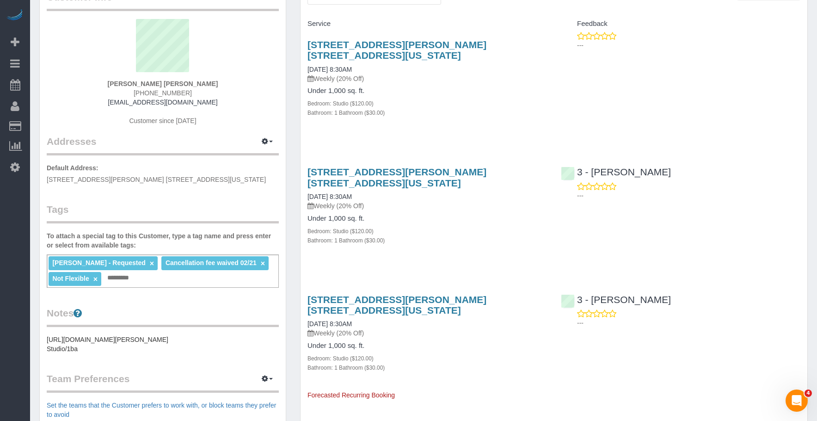
scroll to position [139, 0]
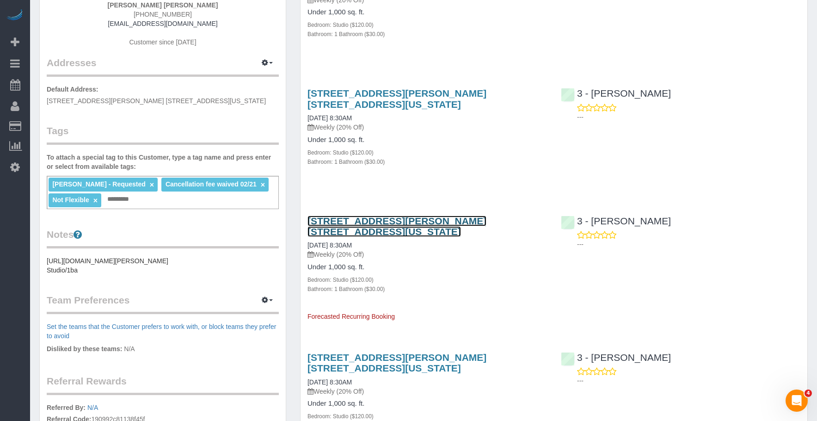
click at [417, 215] on link "[STREET_ADDRESS][PERSON_NAME] [STREET_ADDRESS][US_STATE]" at bounding box center [396, 225] width 179 height 21
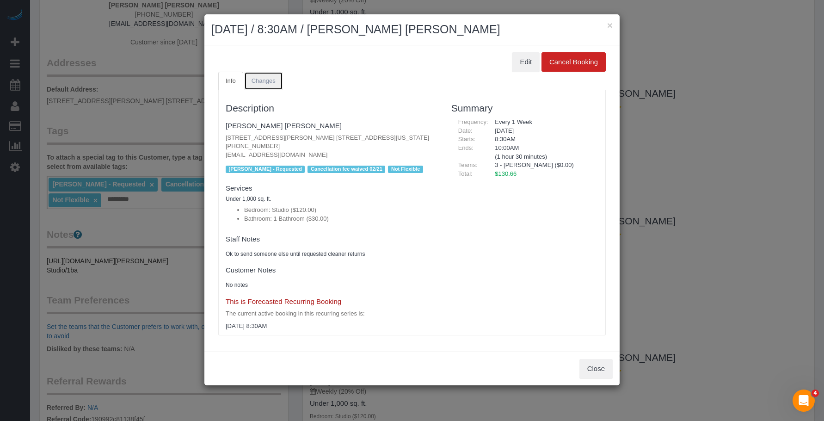
click at [264, 80] on span "Changes" at bounding box center [264, 80] width 24 height 7
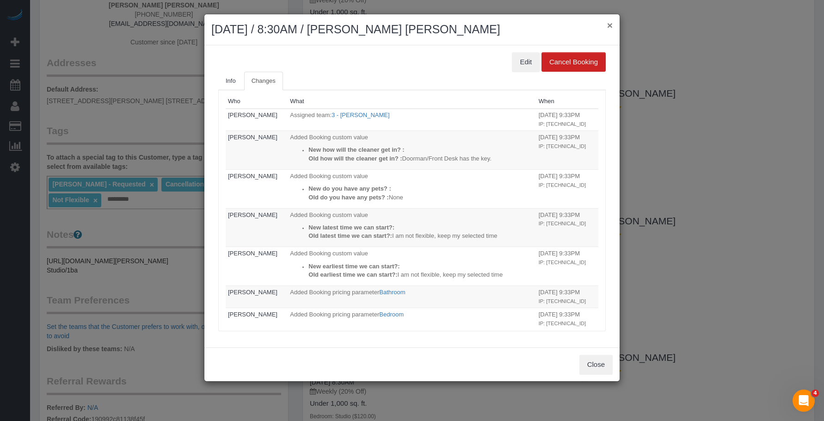
click at [608, 24] on button "×" at bounding box center [610, 25] width 6 height 10
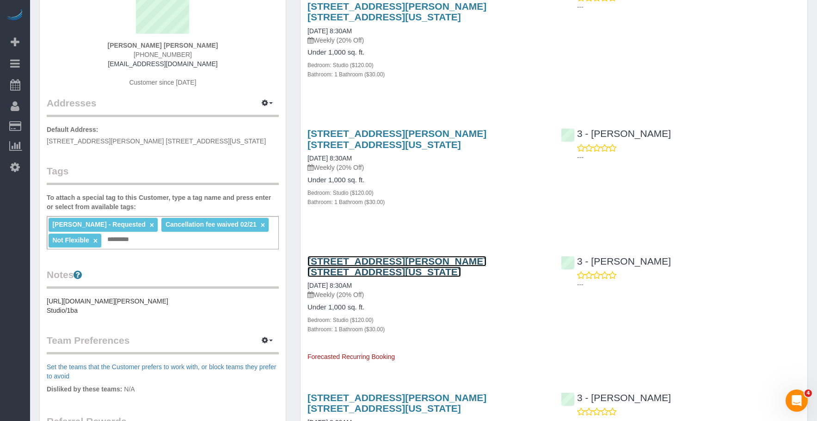
scroll to position [46, 0]
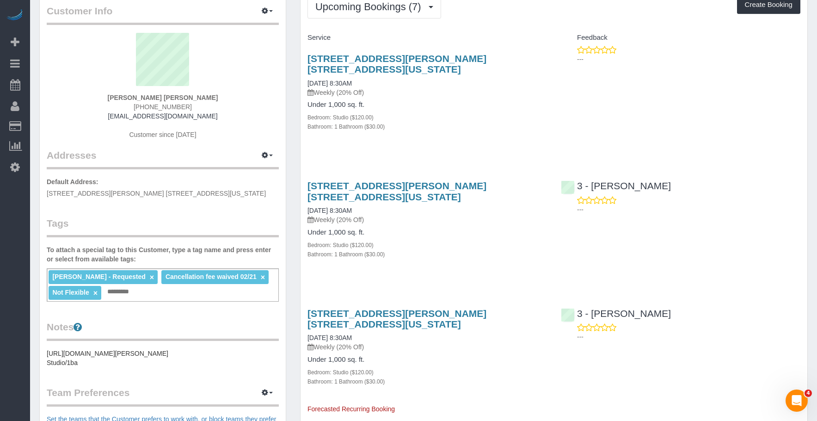
click at [415, 240] on div "Bedroom: Studio ($120.00)" at bounding box center [427, 244] width 240 height 9
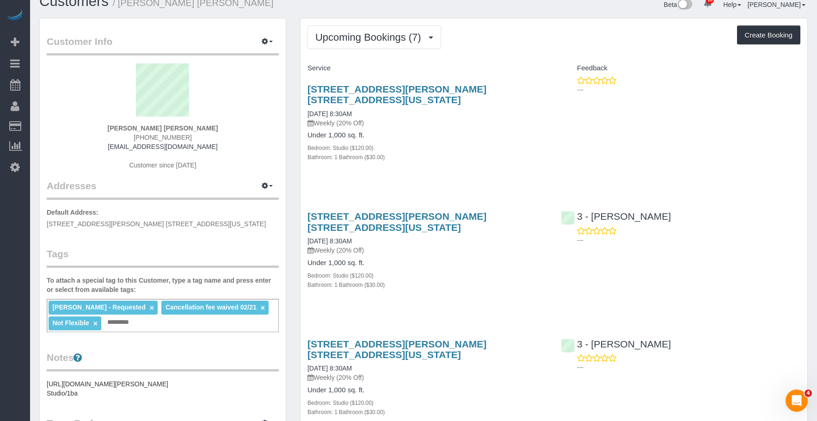
scroll to position [0, 0]
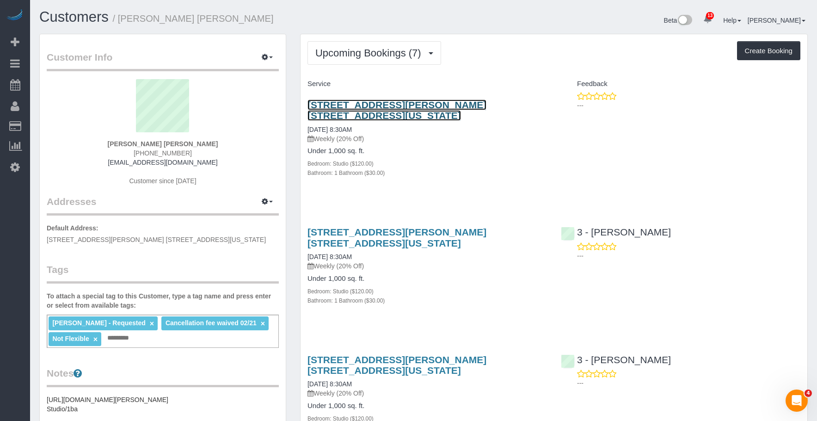
click at [430, 104] on link "[STREET_ADDRESS][PERSON_NAME] [STREET_ADDRESS][US_STATE]" at bounding box center [396, 109] width 179 height 21
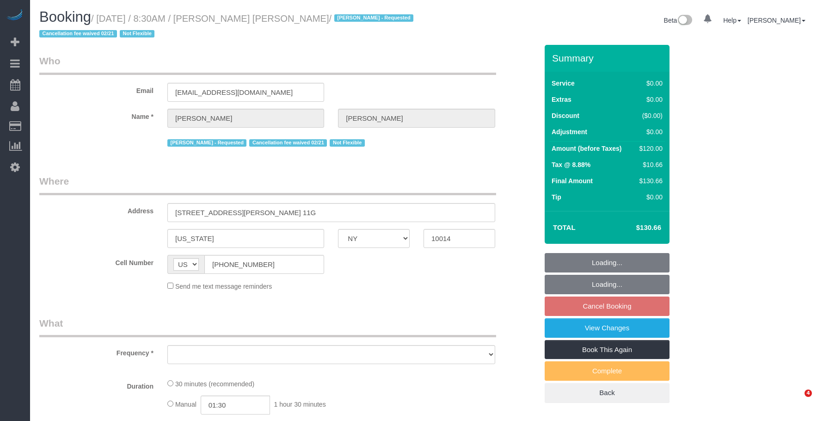
select select "NY"
select select "number:89"
select select "number:90"
select select "number:15"
select select "number:6"
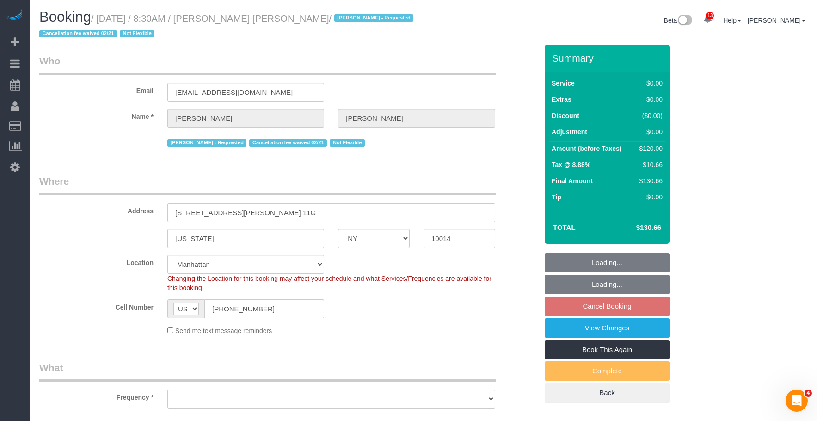
select select "string:stripe-pm_1QbW8S4VGloSiKo7zvzoUnkT"
select select "object:1416"
click at [563, 329] on link "View Changes" at bounding box center [607, 327] width 125 height 19
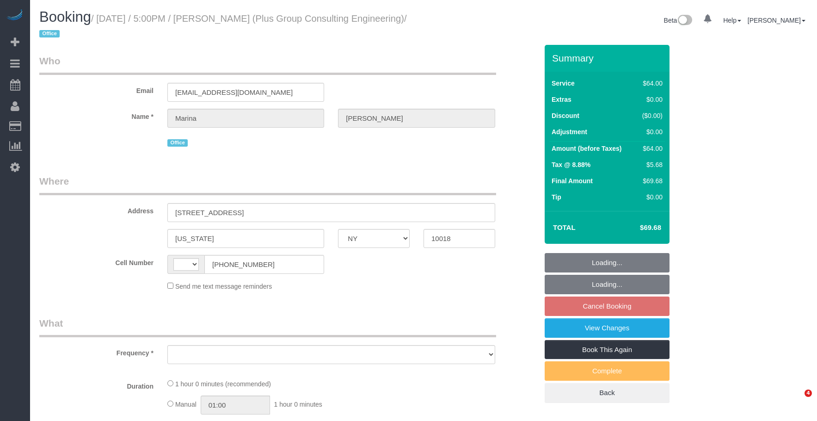
select select "NY"
select select "string:stripe-pm_1QD6Ot4VGloSiKo7JaeKjUAM"
select select "number:89"
select select "number:90"
select select "number:15"
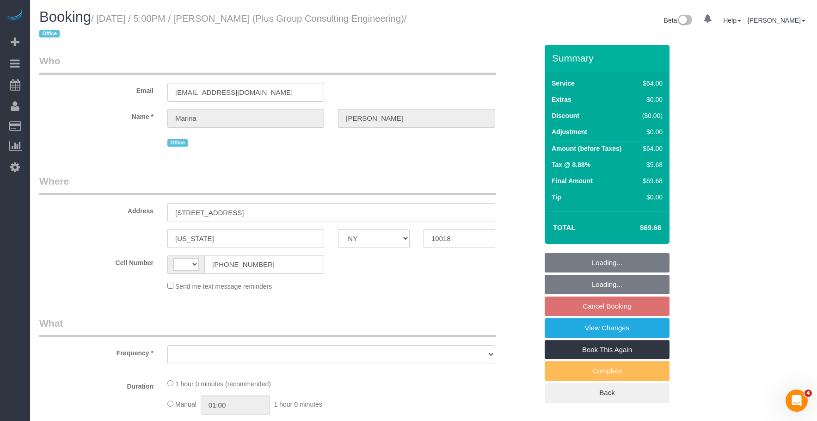
select select "number:5"
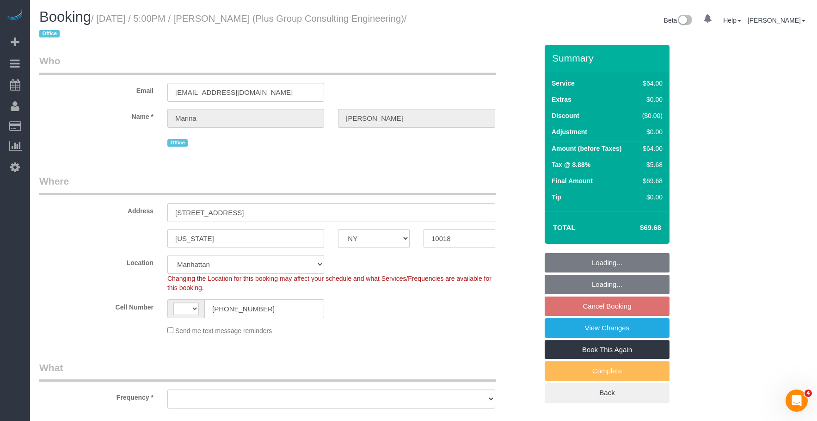
select select "string:[GEOGRAPHIC_DATA]"
select select "object:882"
select select "spot10"
select select "object:1441"
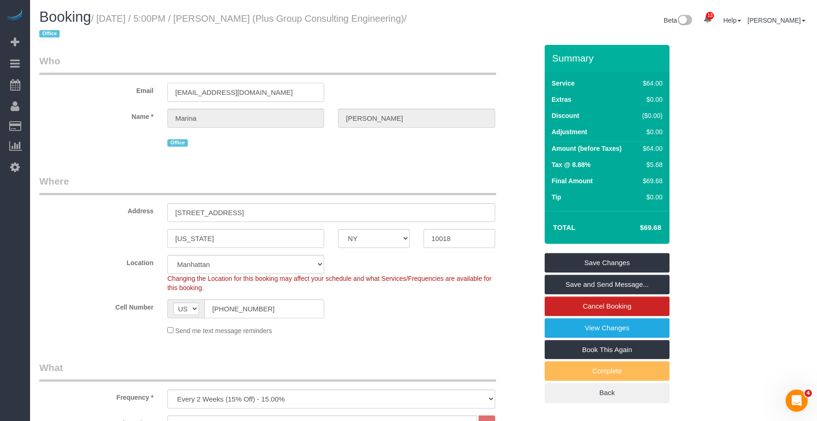
drag, startPoint x: 288, startPoint y: 98, endPoint x: 49, endPoint y: 68, distance: 240.4
click at [49, 68] on fieldset "Who Email [EMAIL_ADDRESS][DOMAIN_NAME] Name * [GEOGRAPHIC_DATA][PERSON_NAME] Of…" at bounding box center [288, 105] width 498 height 102
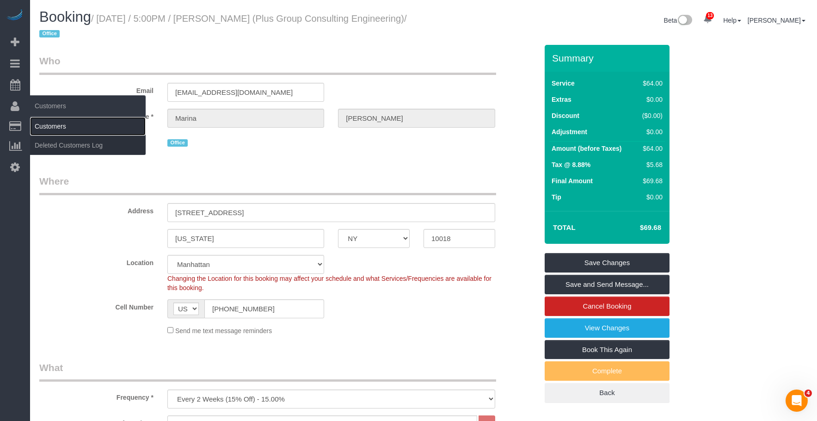
click at [60, 128] on link "Customers" at bounding box center [88, 126] width 116 height 18
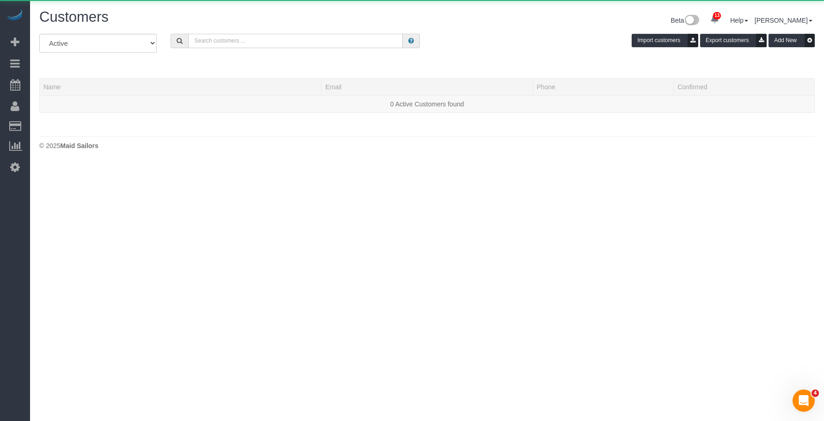
click at [348, 37] on input "text" at bounding box center [295, 41] width 215 height 14
paste input "[EMAIL_ADDRESS][DOMAIN_NAME]"
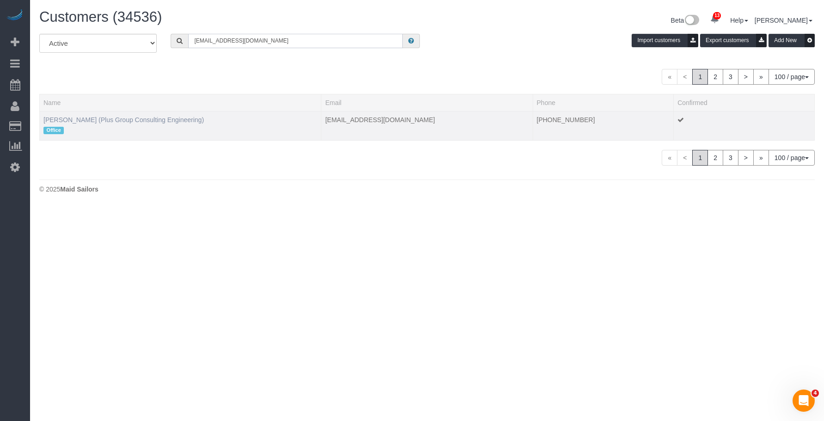
type input "[EMAIL_ADDRESS][DOMAIN_NAME]"
click at [93, 121] on link "[PERSON_NAME] (Plus Group Consulting Engineering)" at bounding box center [123, 119] width 160 height 7
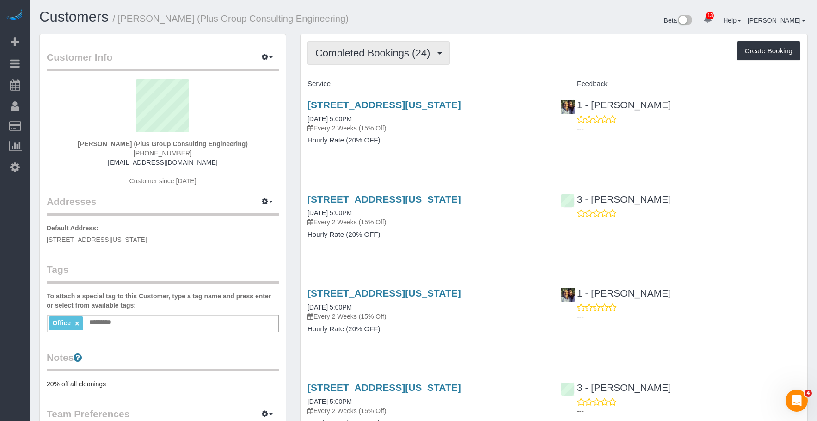
drag, startPoint x: 347, startPoint y: 51, endPoint x: 345, endPoint y: 68, distance: 16.7
click at [347, 51] on span "Completed Bookings (24)" at bounding box center [374, 53] width 119 height 12
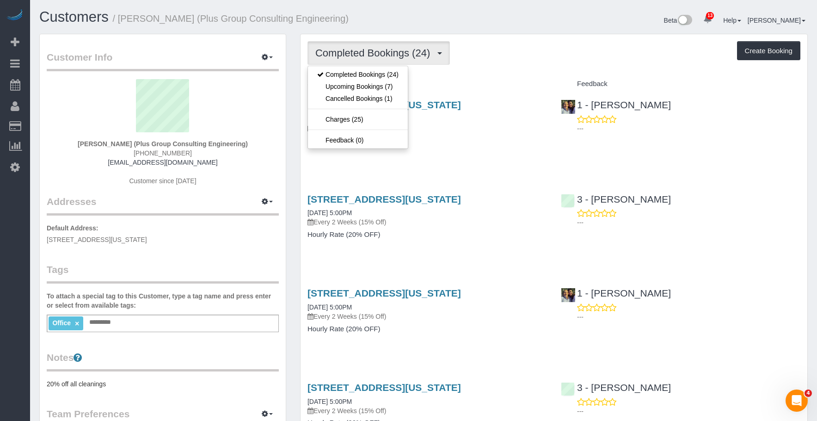
drag, startPoint x: 527, startPoint y: 166, endPoint x: 509, endPoint y: 157, distance: 20.5
click at [527, 163] on div "[STREET_ADDRESS][US_STATE] [DATE] 5:00PM Every 2 Weeks (15% Off) Hourly Rate (2…" at bounding box center [427, 127] width 253 height 71
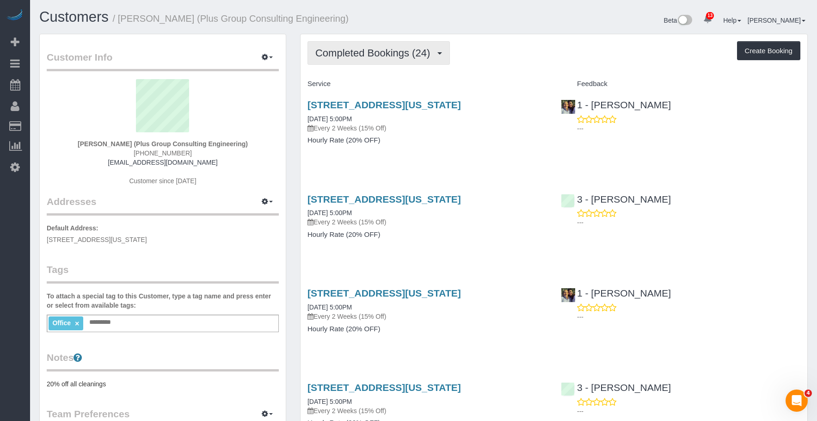
click at [387, 55] on span "Completed Bookings (24)" at bounding box center [374, 53] width 119 height 12
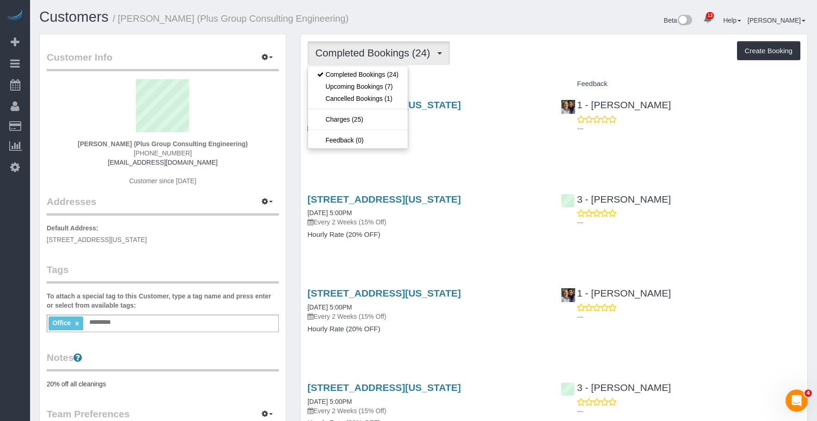
drag, startPoint x: 451, startPoint y: 160, endPoint x: 443, endPoint y: 133, distance: 27.9
click at [451, 159] on div "[STREET_ADDRESS][US_STATE] [DATE] 5:00PM Every 2 Weeks (15% Off) Hourly Rate (2…" at bounding box center [427, 127] width 253 height 71
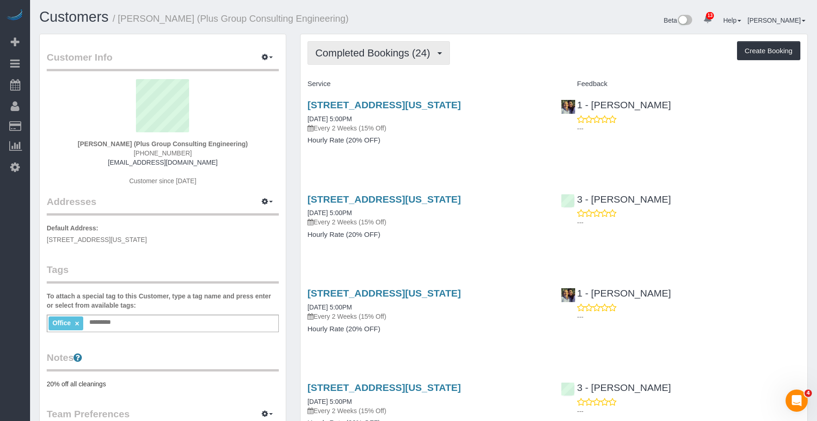
drag, startPoint x: 384, startPoint y: 50, endPoint x: 370, endPoint y: 75, distance: 29.0
click at [383, 50] on span "Completed Bookings (24)" at bounding box center [374, 53] width 119 height 12
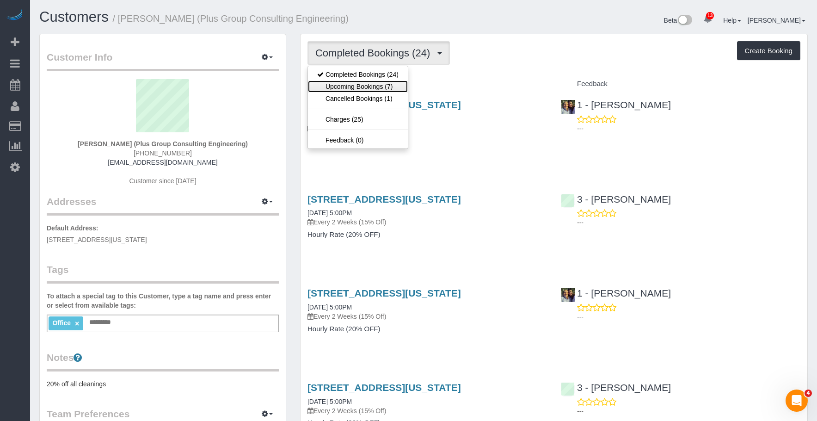
drag, startPoint x: 363, startPoint y: 85, endPoint x: 672, endPoint y: 274, distance: 362.4
click at [363, 85] on link "Upcoming Bookings (7)" at bounding box center [358, 86] width 100 height 12
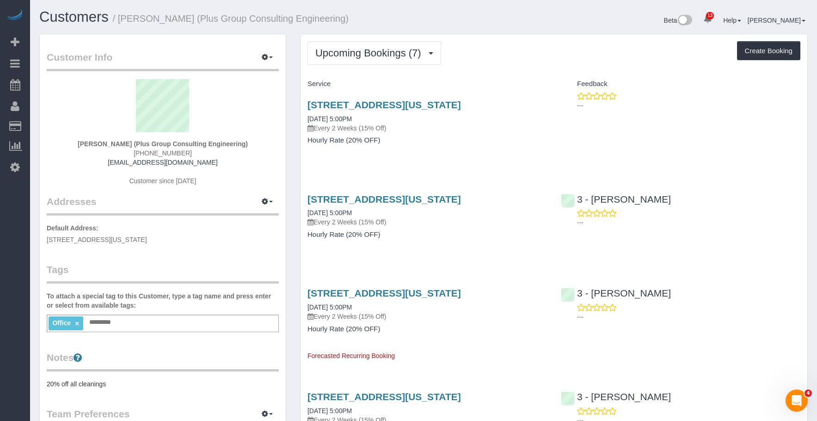
click at [552, 355] on div "[STREET_ADDRESS][US_STATE] [DATE] 5:00PM Every 2 Weeks (15% Off) Hourly Rate (2…" at bounding box center [427, 320] width 253 height 80
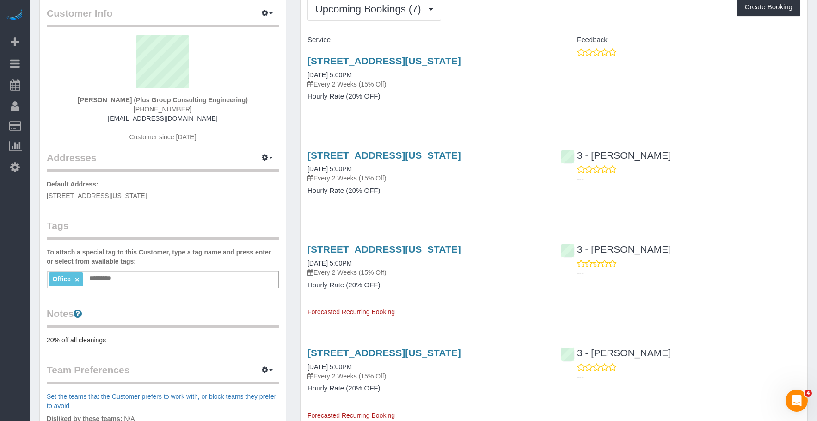
scroll to position [139, 0]
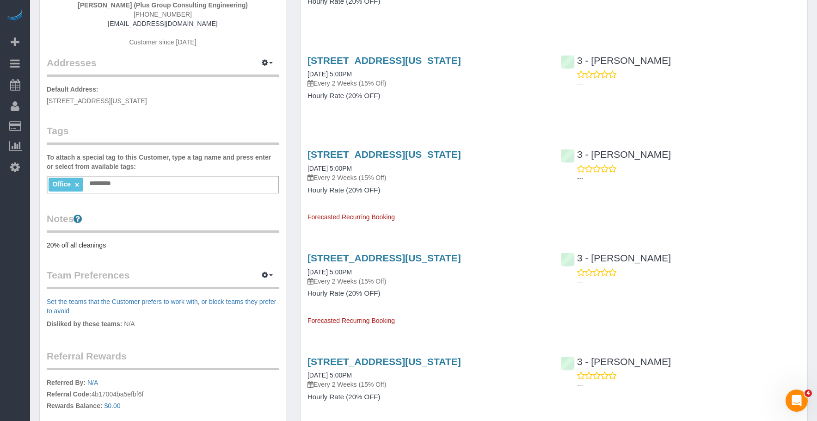
drag, startPoint x: 467, startPoint y: 333, endPoint x: 474, endPoint y: 329, distance: 8.1
click at [469, 297] on h4 "Hourly Rate (20% OFF)" at bounding box center [427, 293] width 240 height 8
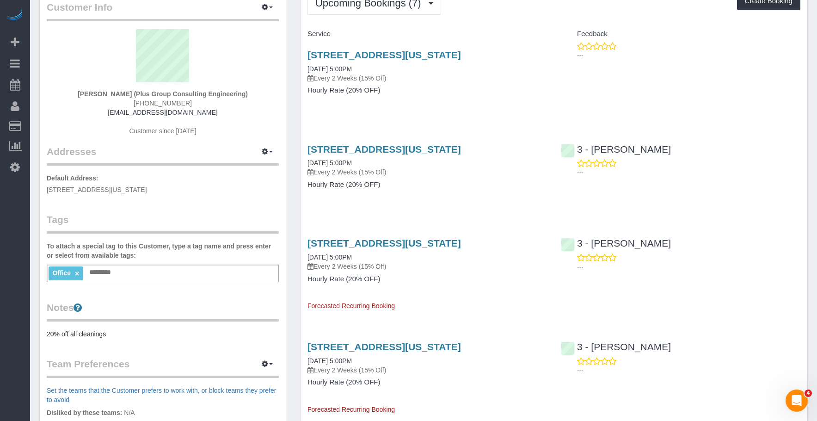
scroll to position [0, 0]
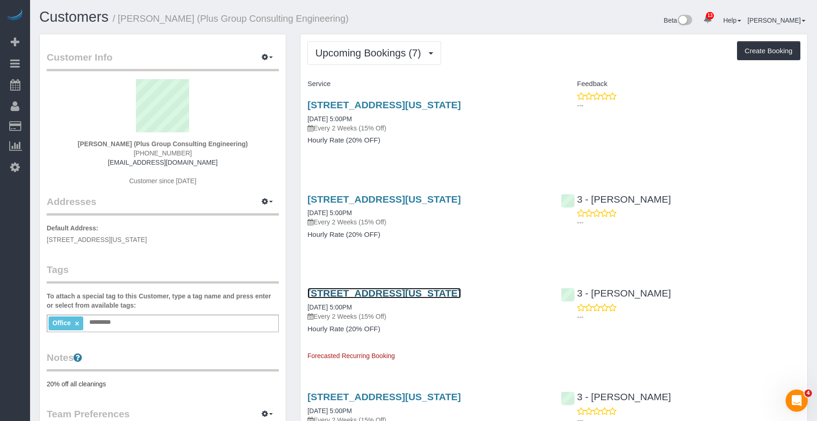
click at [411, 298] on link "[STREET_ADDRESS][US_STATE]" at bounding box center [384, 293] width 154 height 11
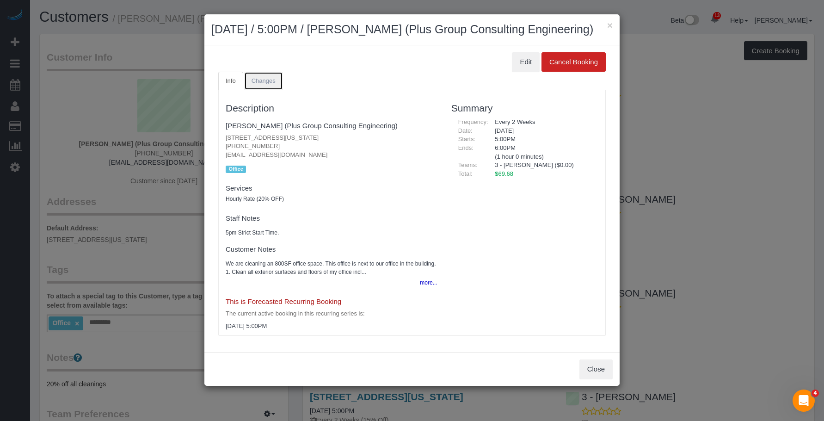
click at [256, 84] on span "Changes" at bounding box center [264, 80] width 24 height 7
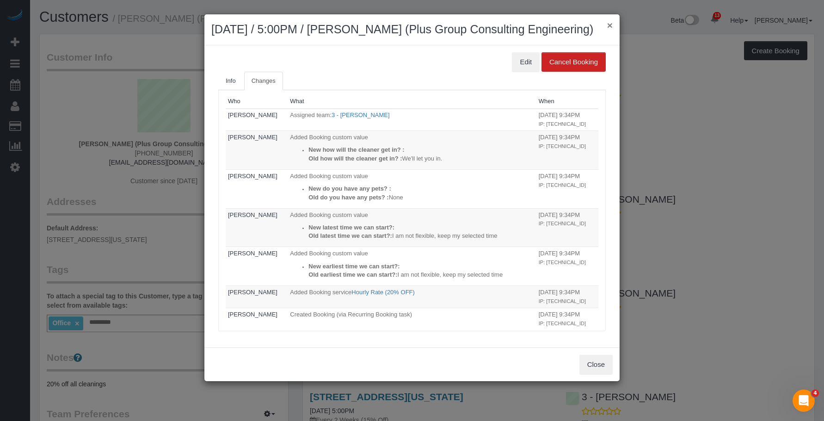
click at [612, 26] on button "×" at bounding box center [610, 25] width 6 height 10
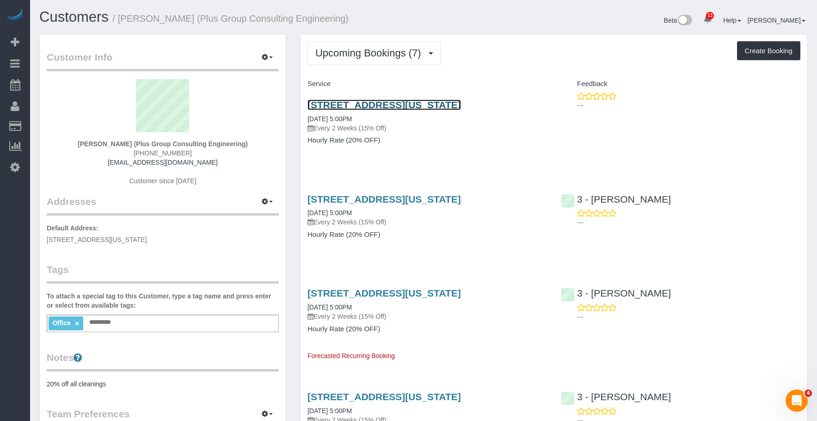
click at [446, 104] on link "[STREET_ADDRESS][US_STATE]" at bounding box center [384, 104] width 154 height 11
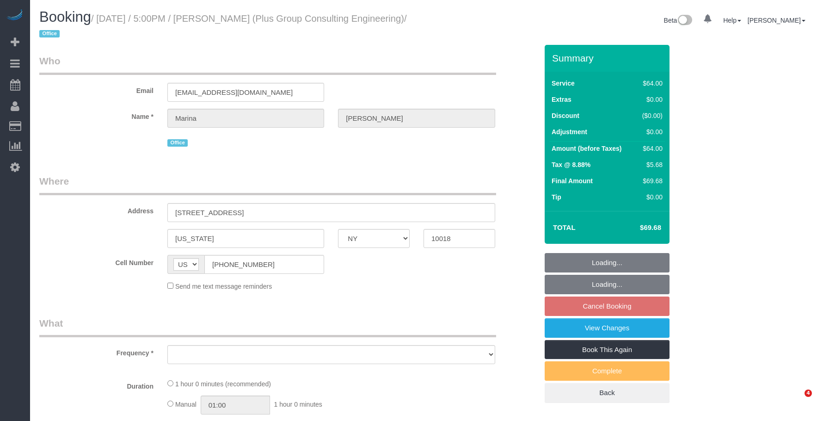
select select "NY"
drag, startPoint x: 0, startPoint y: 0, endPoint x: 578, endPoint y: 258, distance: 632.5
click at [456, 43] on div "Booking / [DATE] / 5:00PM / [PERSON_NAME] (Plus Group Consulting Engineering) /…" at bounding box center [423, 27] width 782 height 36
select select "object:733"
select select "string:stripe-pm_1QD6Ot4VGloSiKo7JaeKjUAM"
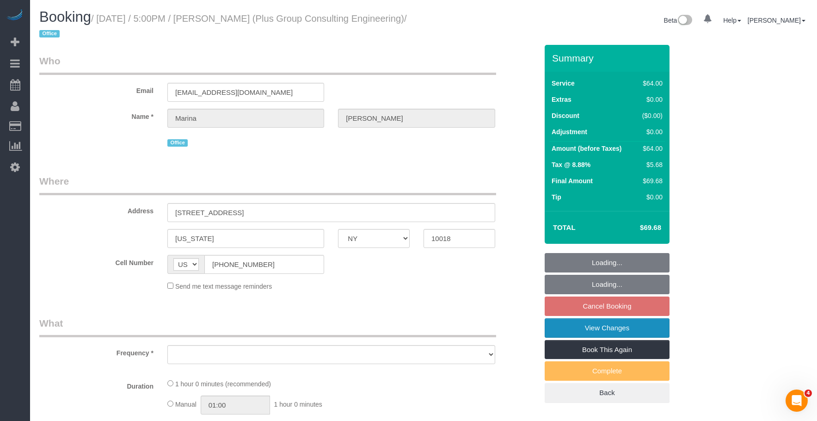
select select "number:89"
select select "number:90"
select select "number:15"
select select "number:5"
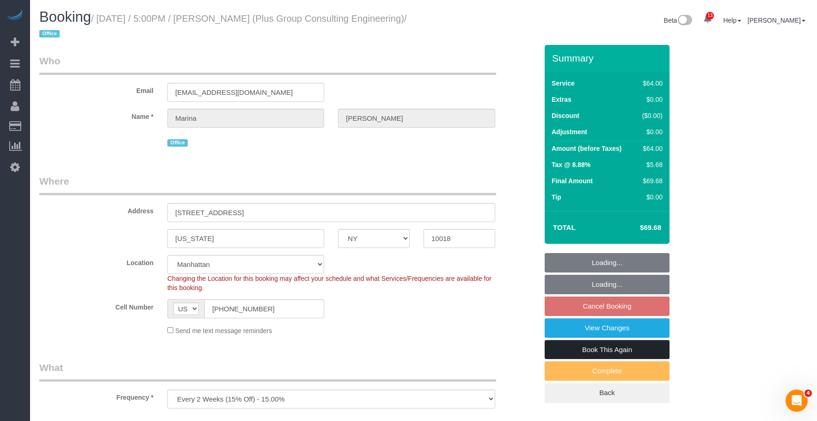
select select "object:882"
select select "spot10"
click at [574, 326] on link "View Changes" at bounding box center [607, 327] width 125 height 19
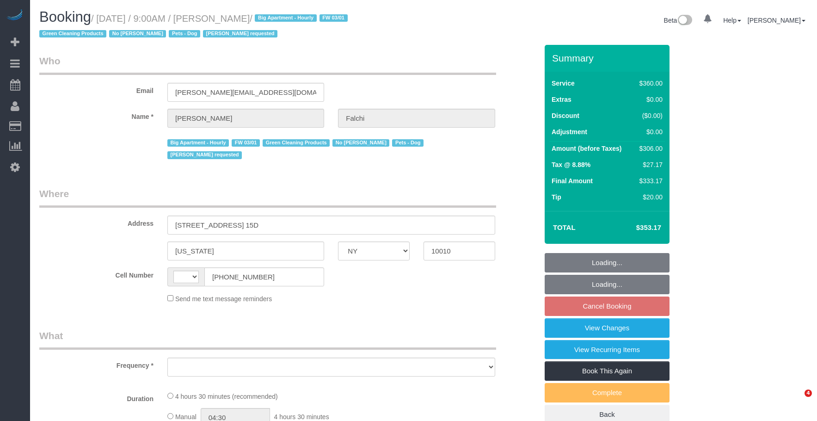
select select "NY"
select select "string:US"
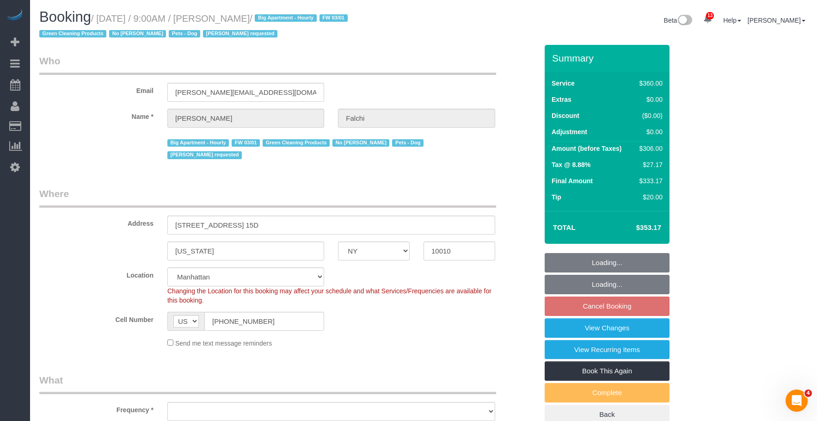
select select "object:761"
select select "string:stripe-pm_1PEYGS4VGloSiKo7ZDucFed4"
select select "270"
select select "spot2"
select select "number:89"
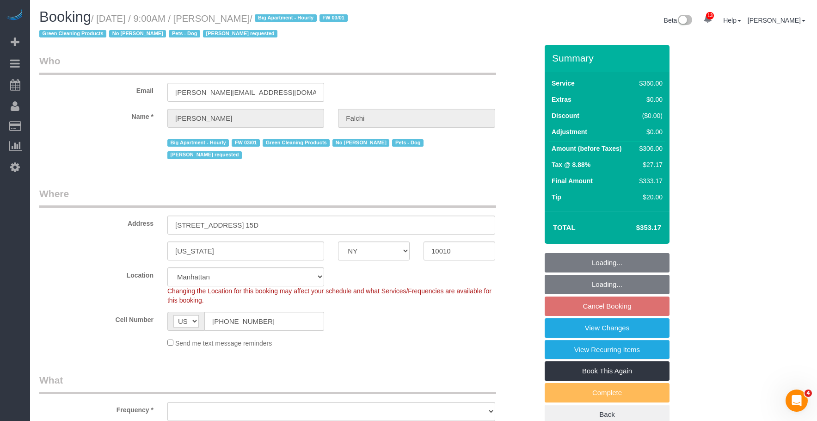
select select "number:90"
select select "number:15"
select select "number:6"
select select "object:1404"
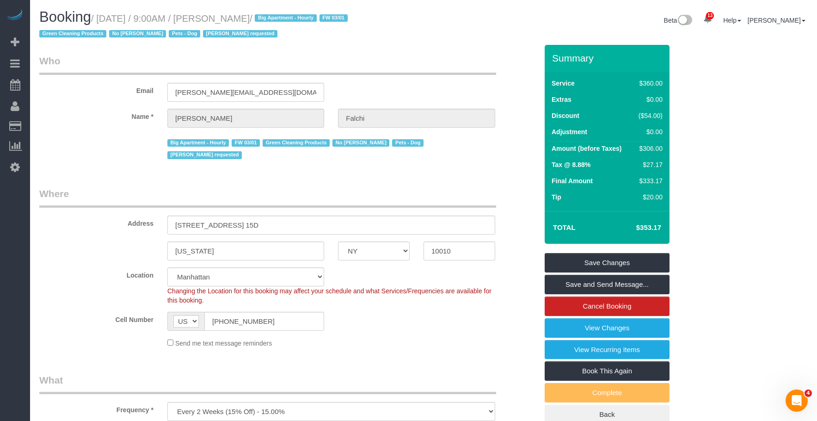
click at [295, 187] on legend "Where" at bounding box center [267, 197] width 457 height 21
drag, startPoint x: 129, startPoint y: 303, endPoint x: 149, endPoint y: 300, distance: 19.7
click at [121, 312] on div "Cell Number AF AL DZ AD AO AI AQ AG AR AM AW AU AT AZ BS BH BD BB BY BE BZ BJ B…" at bounding box center [288, 321] width 512 height 19
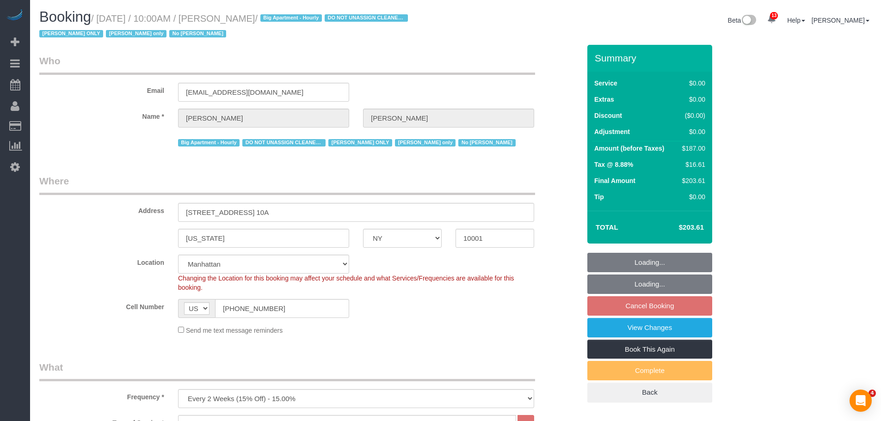
select select "NY"
select select "string:stripe-pm_1RRmor4VGloSiKo75q03orw4"
select select "number:89"
select select "number:73"
select select "number:15"
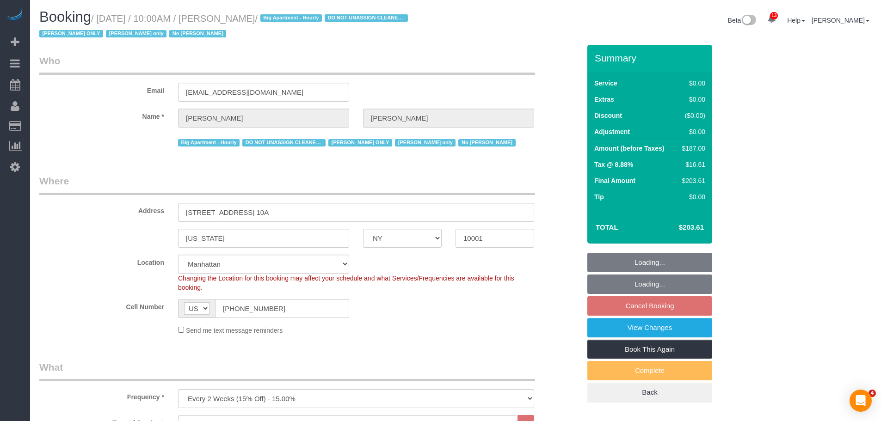
select select "number:5"
select select "object:1423"
select select "spot3"
select select "2"
